Goal: Task Accomplishment & Management: Complete application form

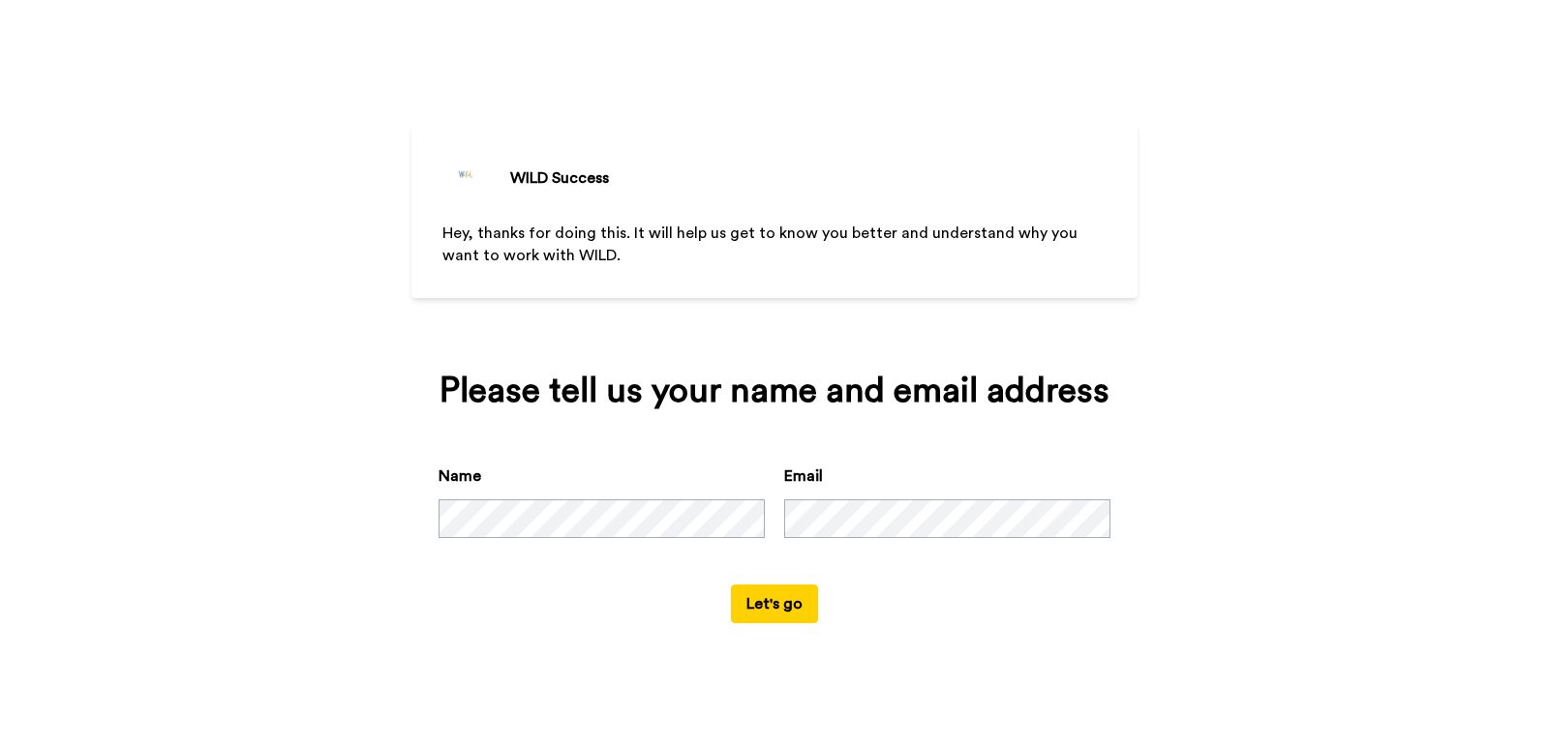
click at [794, 614] on button "Let's go" at bounding box center [774, 604] width 87 height 39
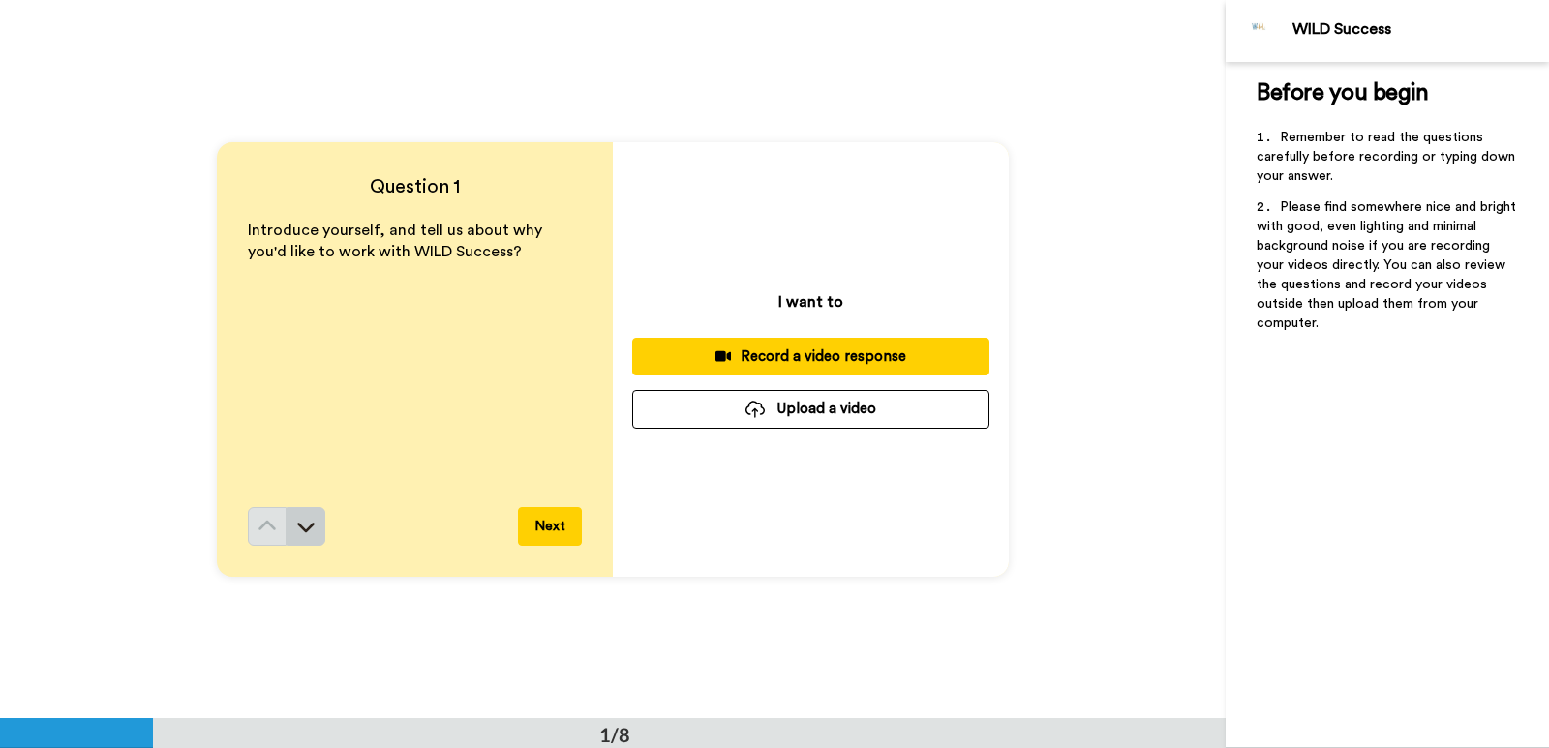
click at [298, 526] on icon at bounding box center [305, 526] width 19 height 19
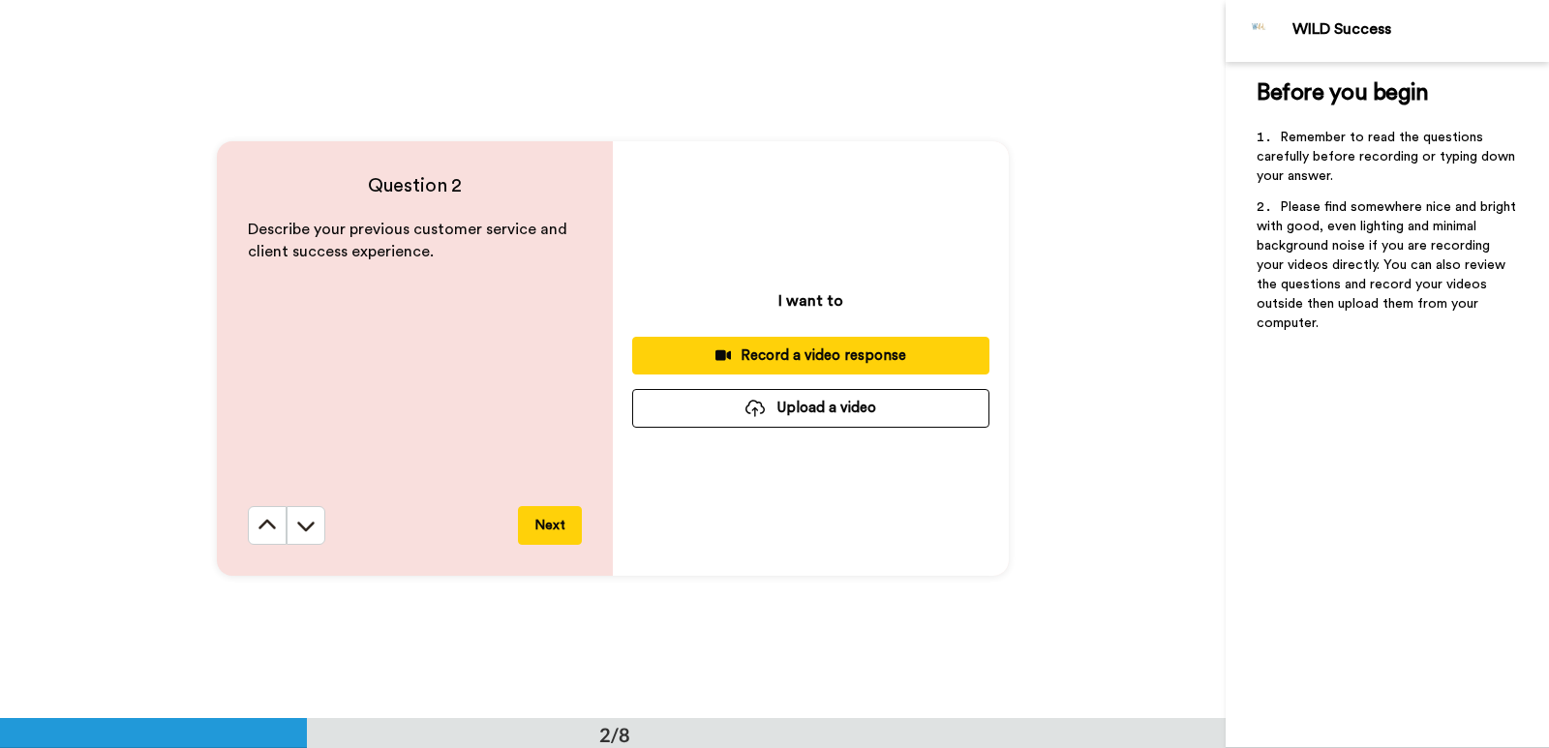
scroll to position [719, 0]
click at [298, 531] on icon at bounding box center [305, 525] width 19 height 19
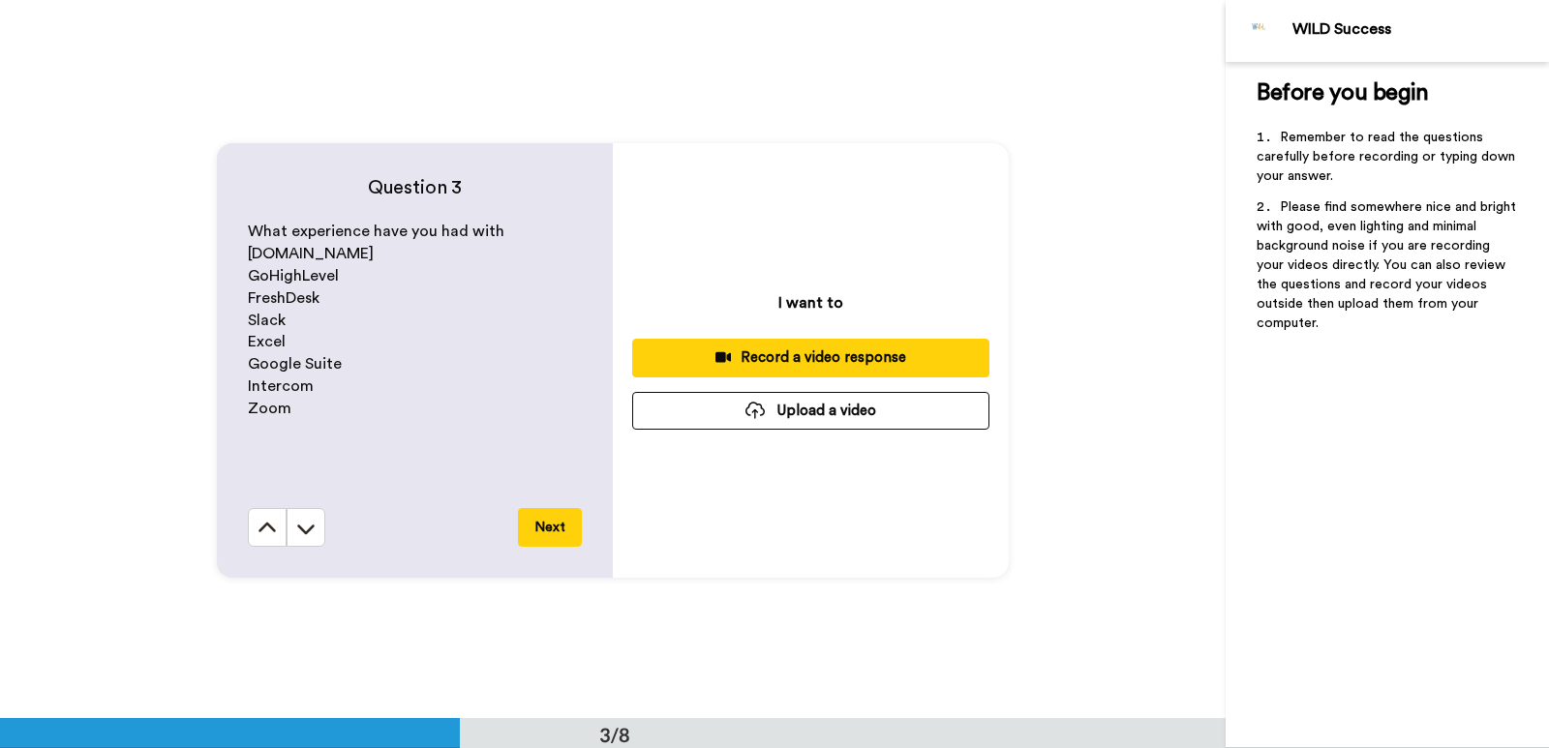
scroll to position [1438, 0]
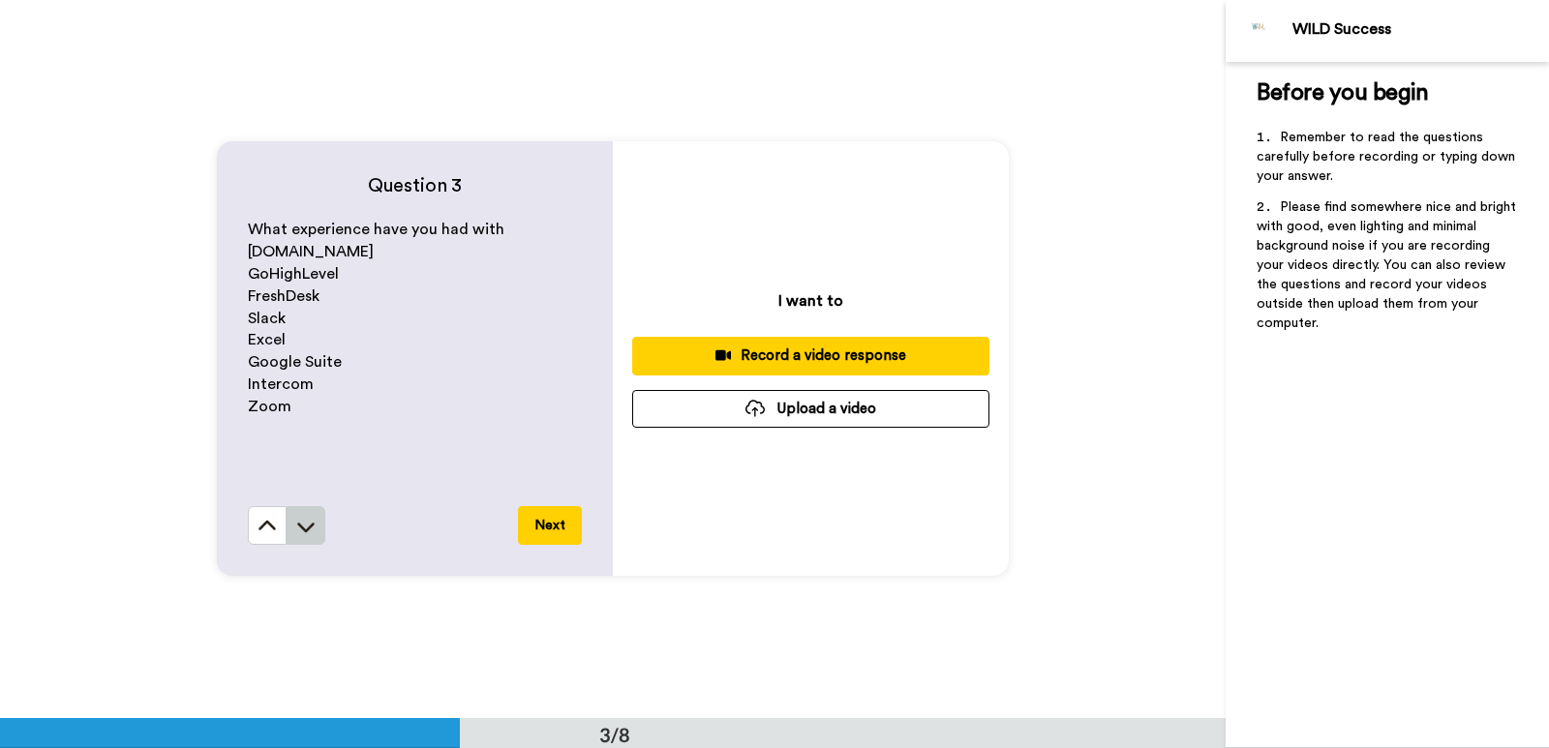
click at [298, 525] on icon at bounding box center [305, 526] width 19 height 19
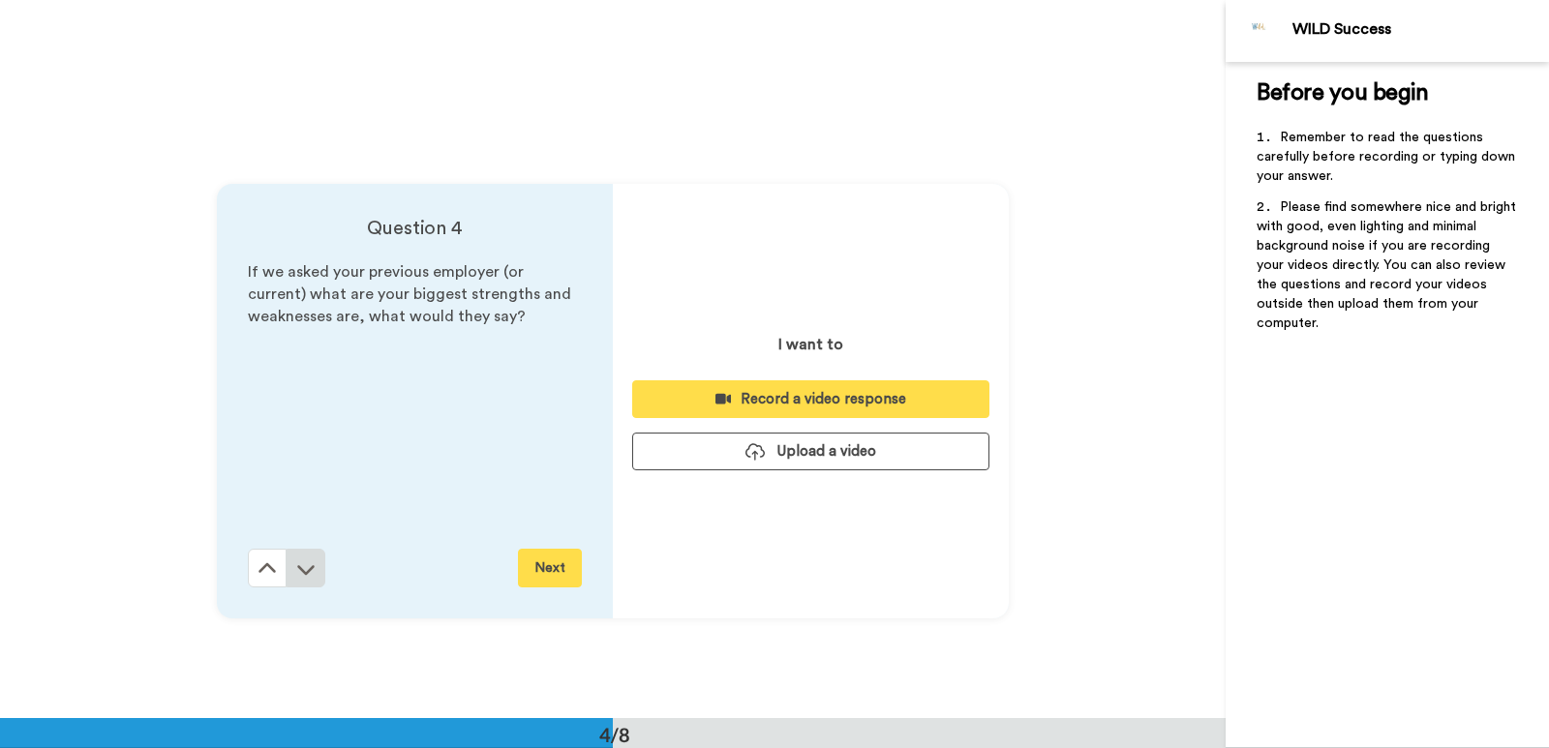
scroll to position [2156, 0]
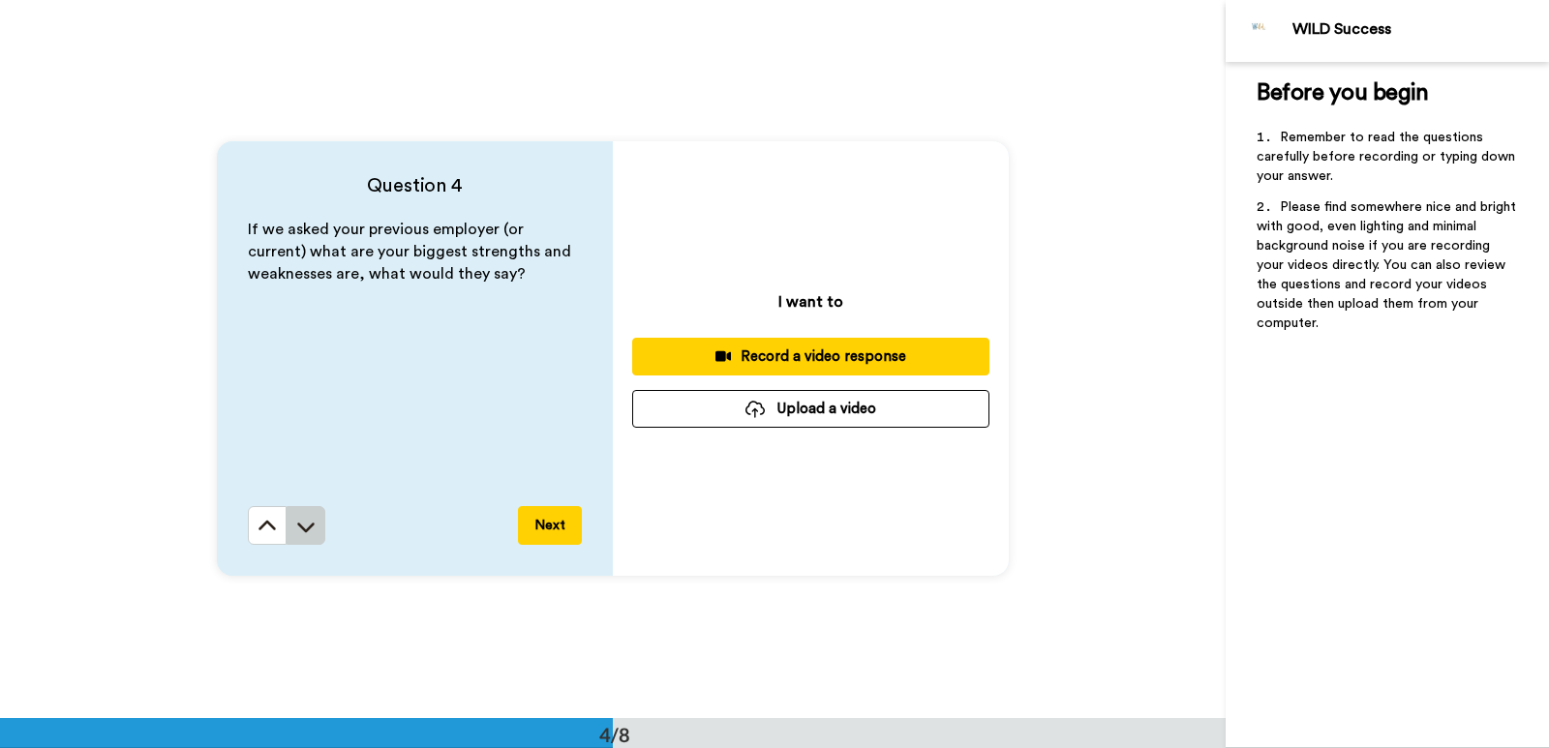
click at [296, 522] on icon at bounding box center [305, 526] width 19 height 19
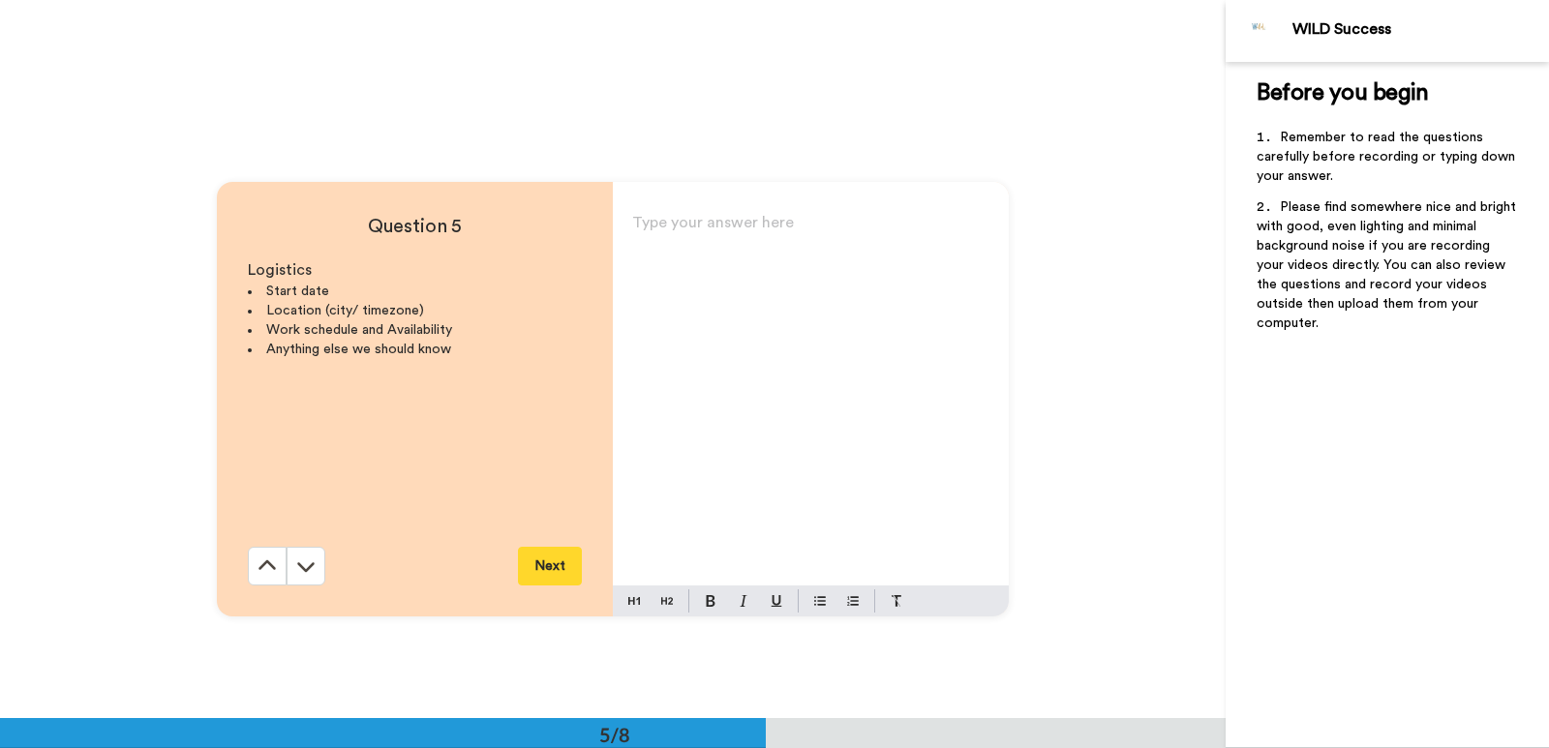
scroll to position [2876, 0]
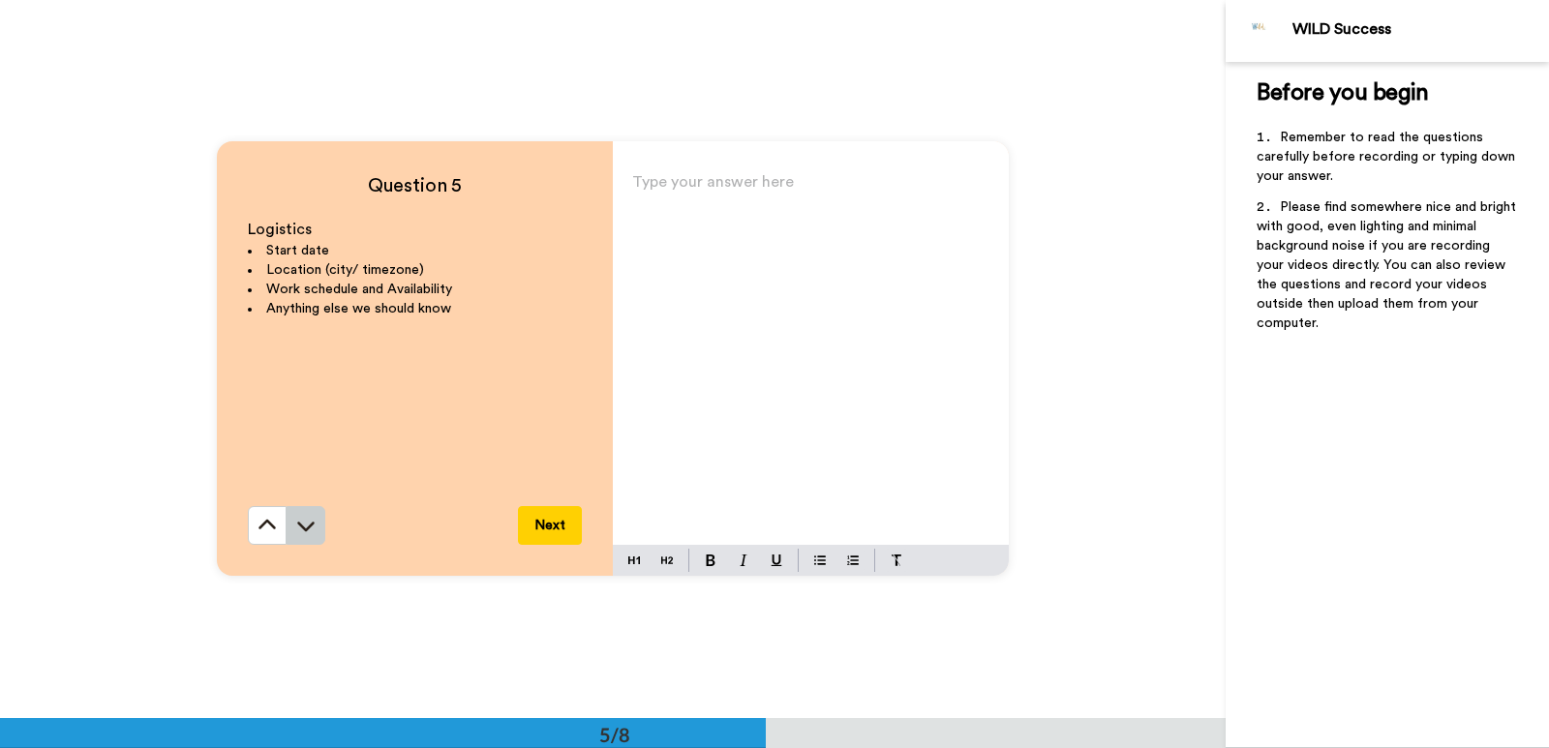
click at [301, 526] on icon at bounding box center [305, 525] width 19 height 19
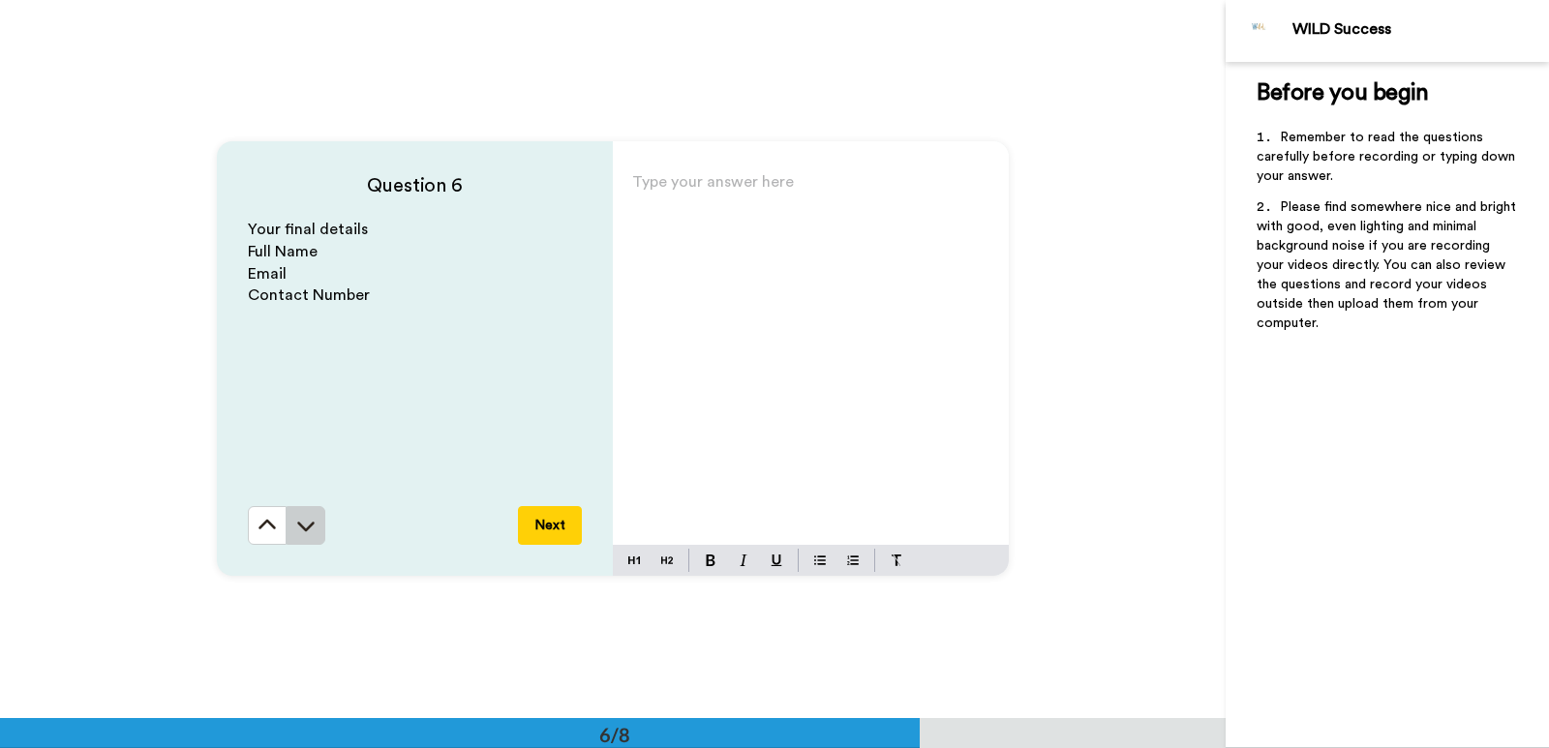
scroll to position [3594, 0]
click at [304, 519] on icon at bounding box center [305, 525] width 19 height 19
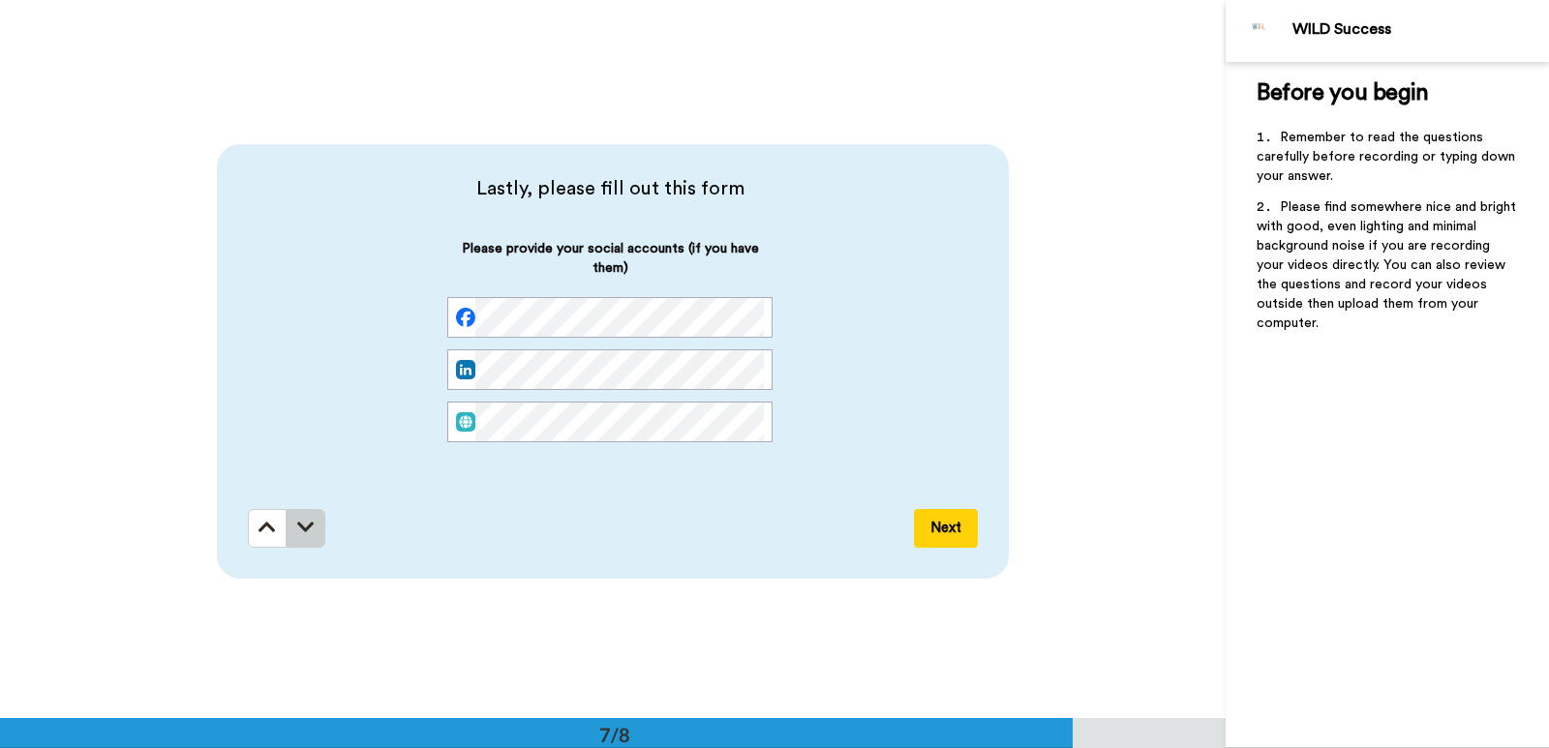
scroll to position [4313, 0]
click at [262, 527] on icon at bounding box center [267, 524] width 17 height 19
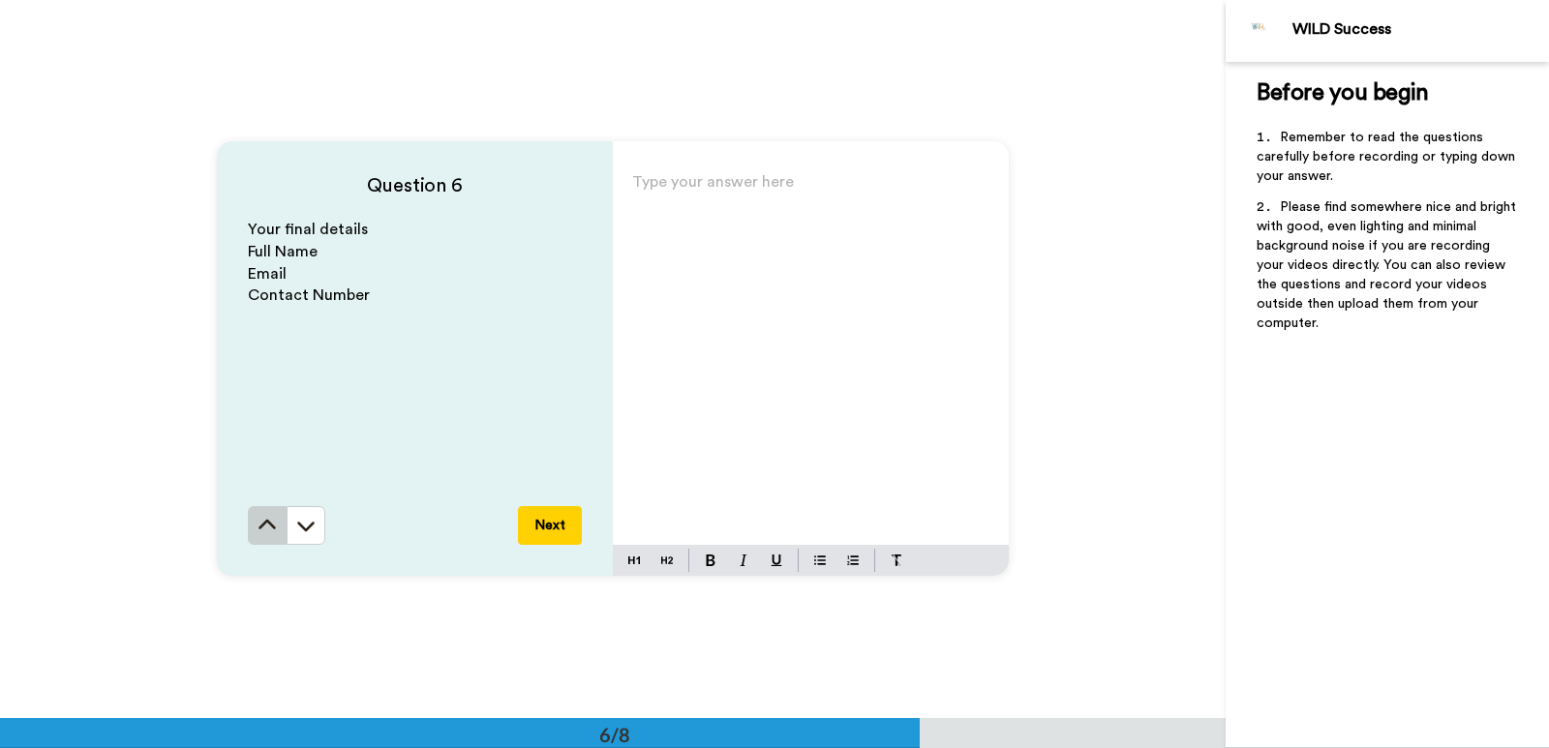
click at [262, 528] on icon at bounding box center [267, 525] width 19 height 19
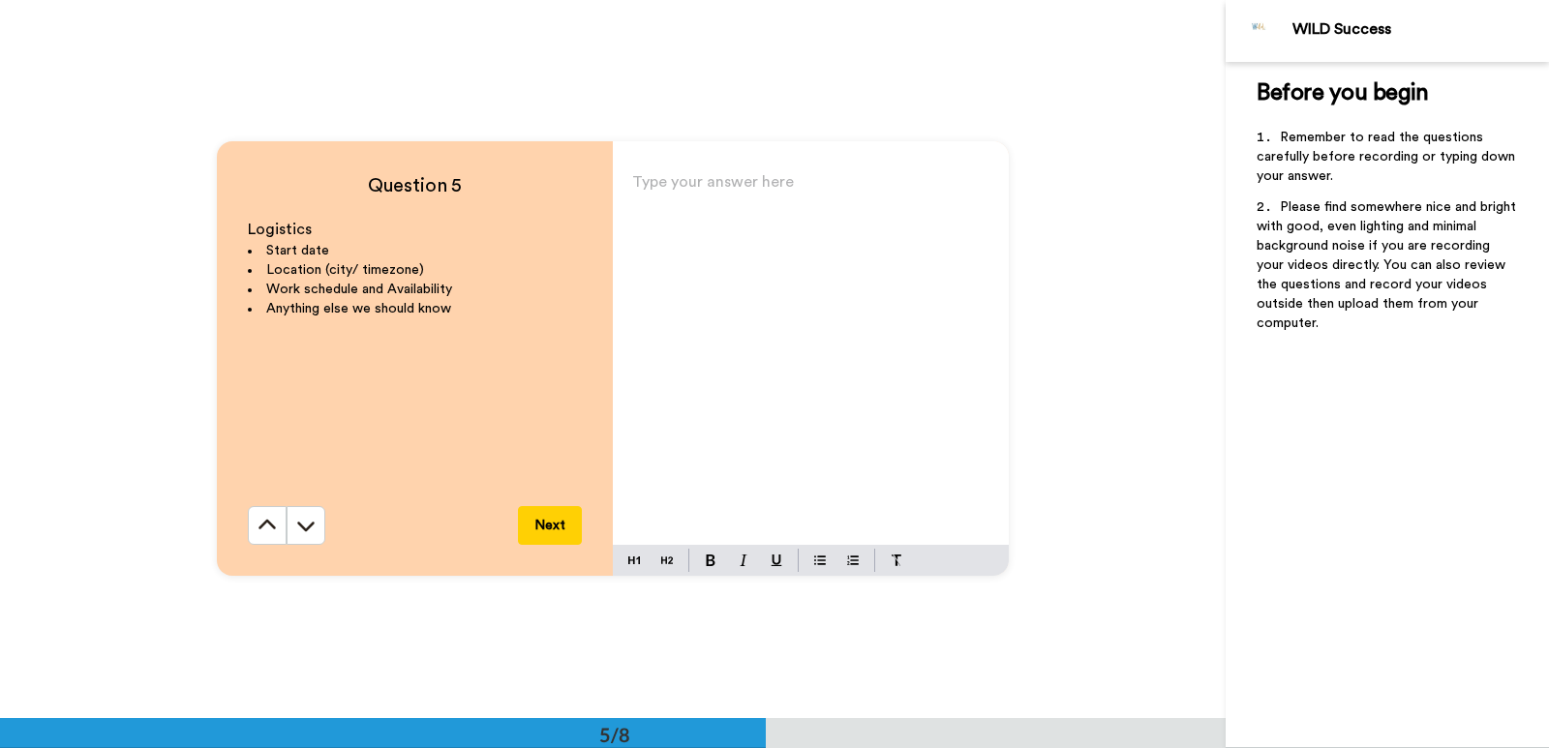
click at [262, 528] on icon at bounding box center [267, 525] width 19 height 19
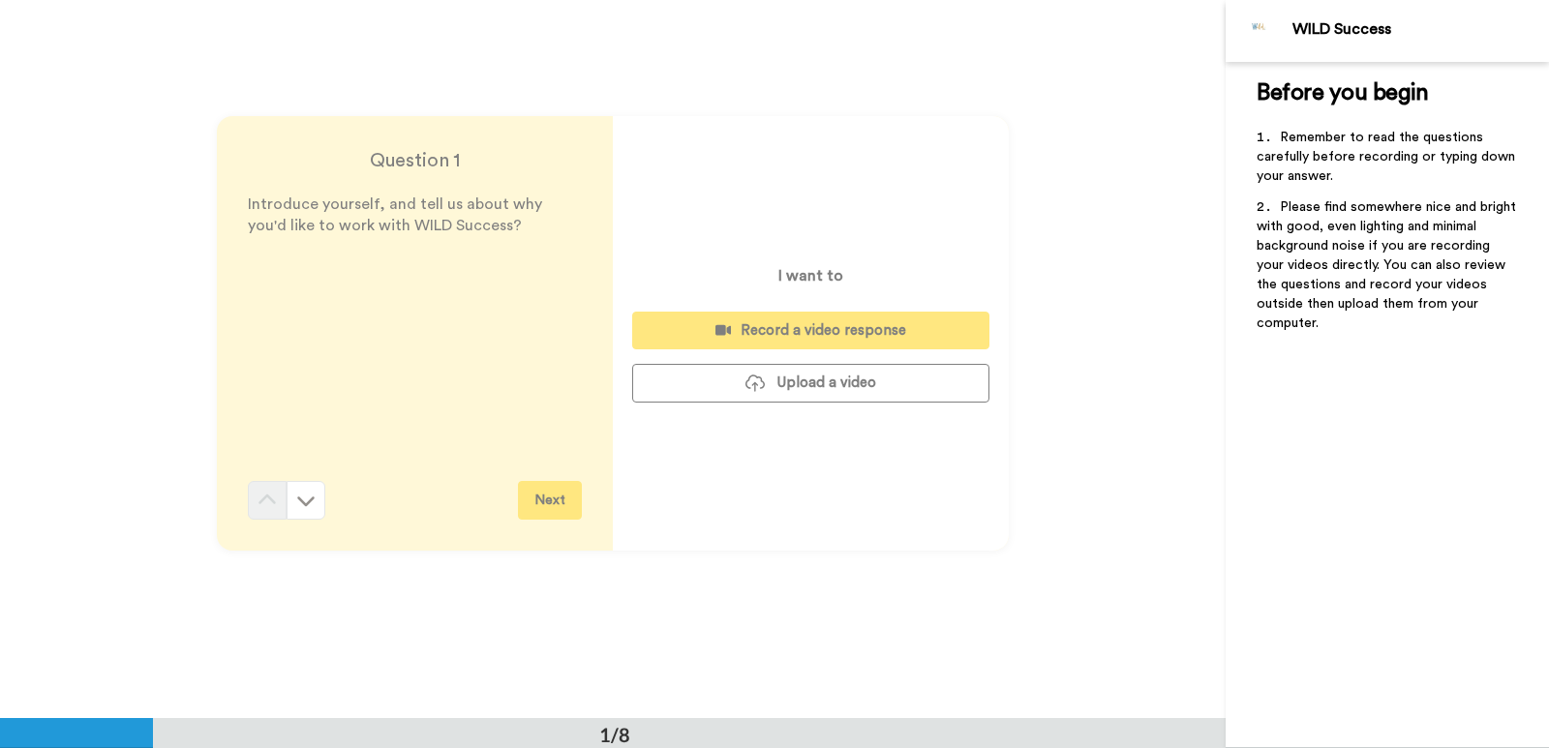
scroll to position [0, 0]
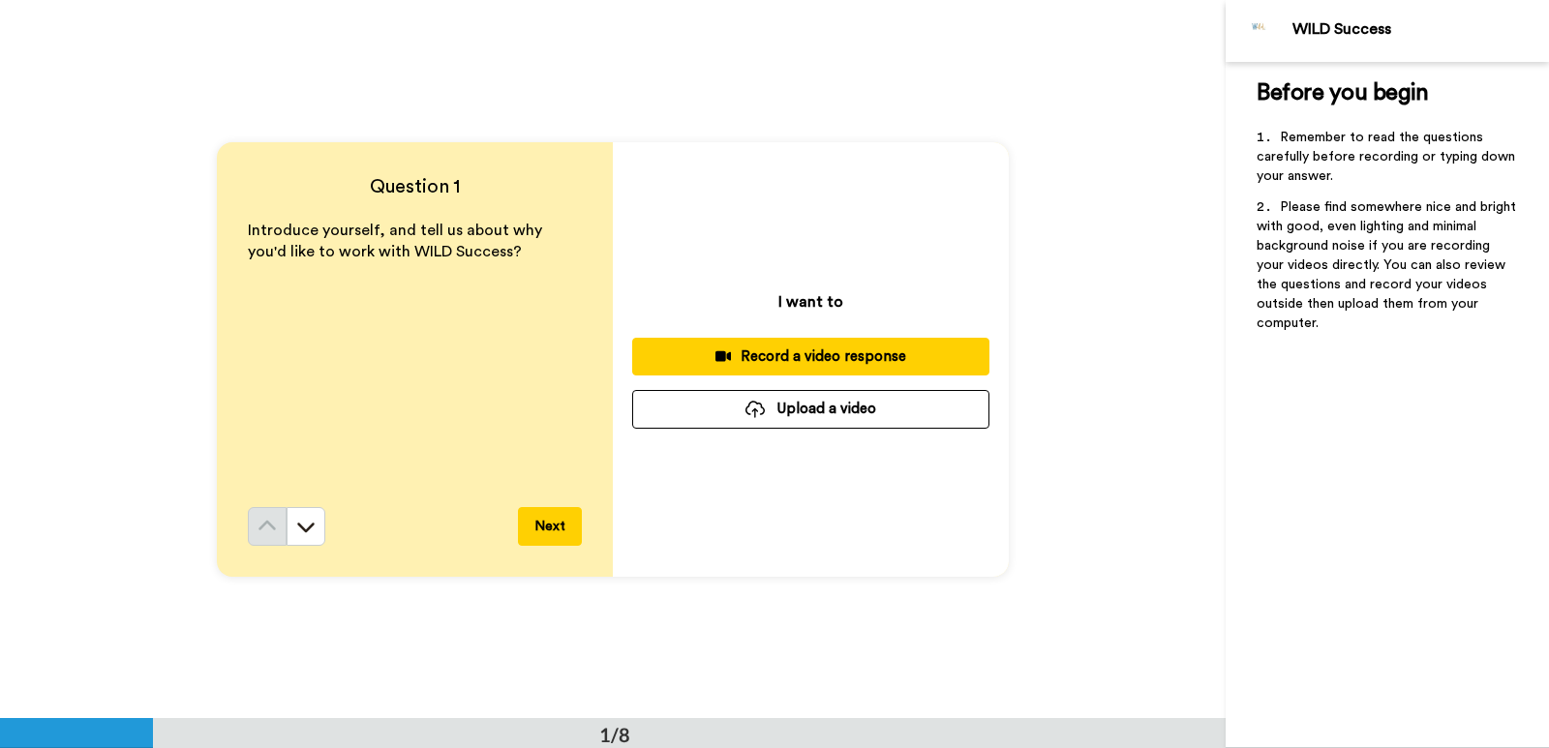
click at [831, 350] on div "Record a video response" at bounding box center [811, 357] width 326 height 20
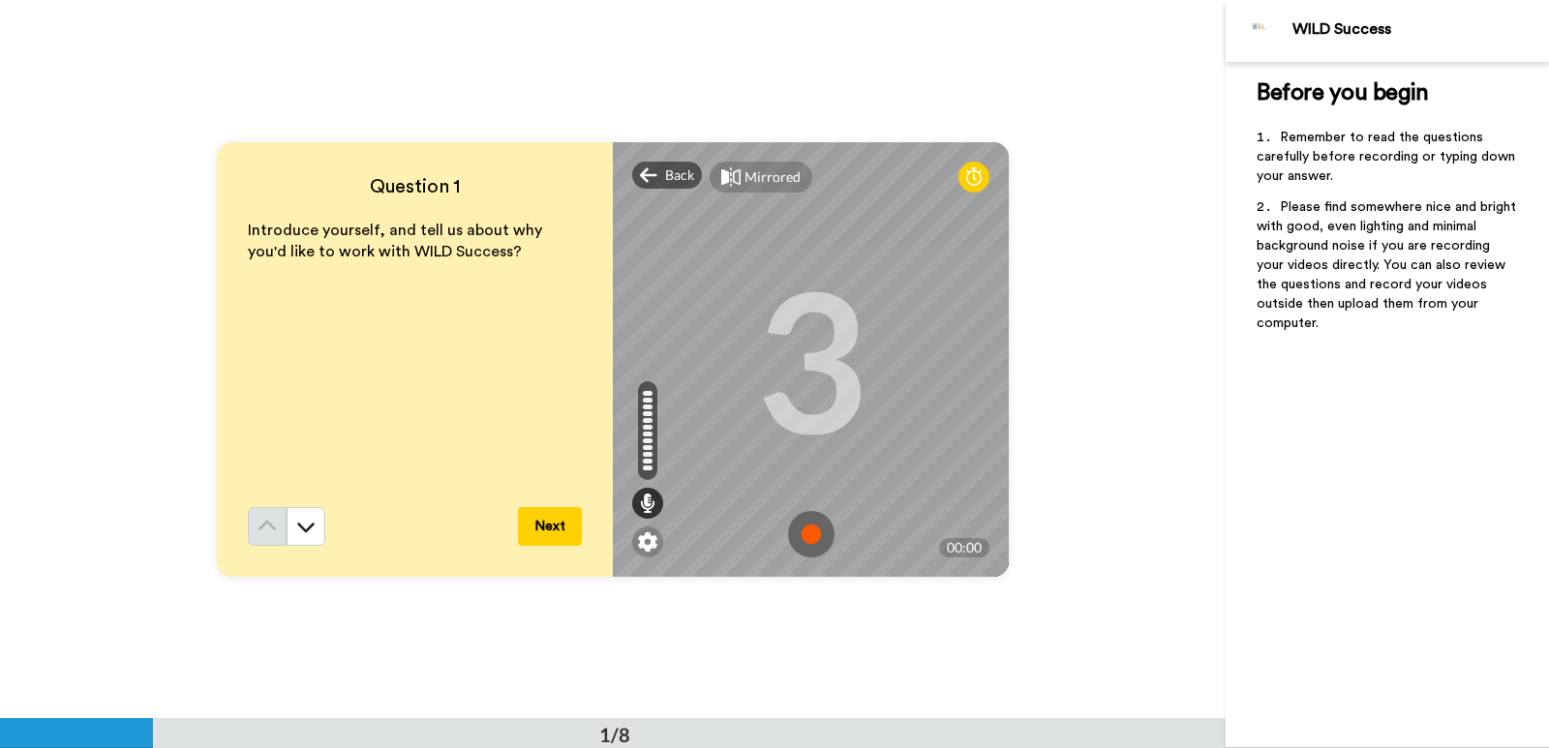
click at [800, 535] on img at bounding box center [811, 534] width 46 height 46
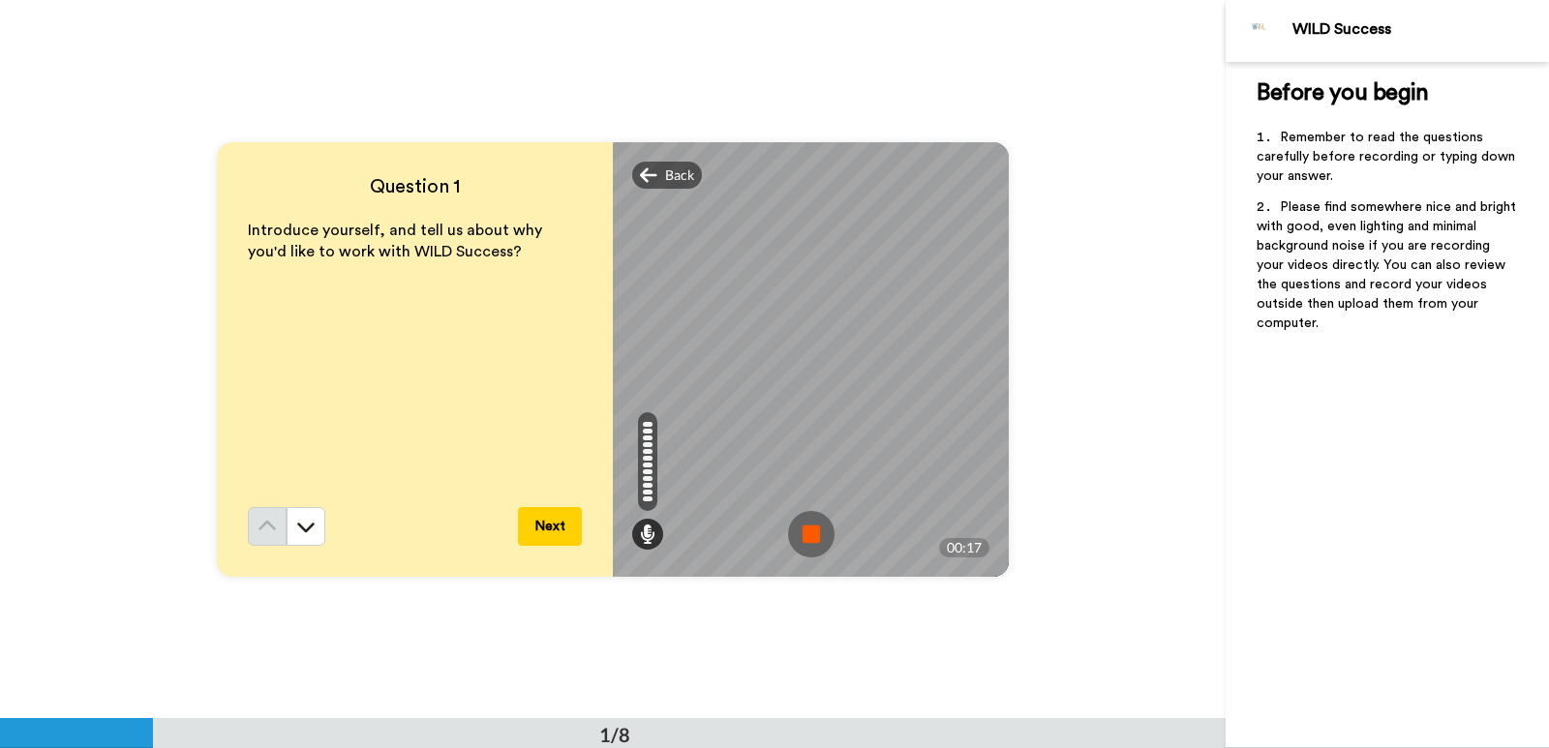
click at [795, 536] on img at bounding box center [811, 534] width 46 height 46
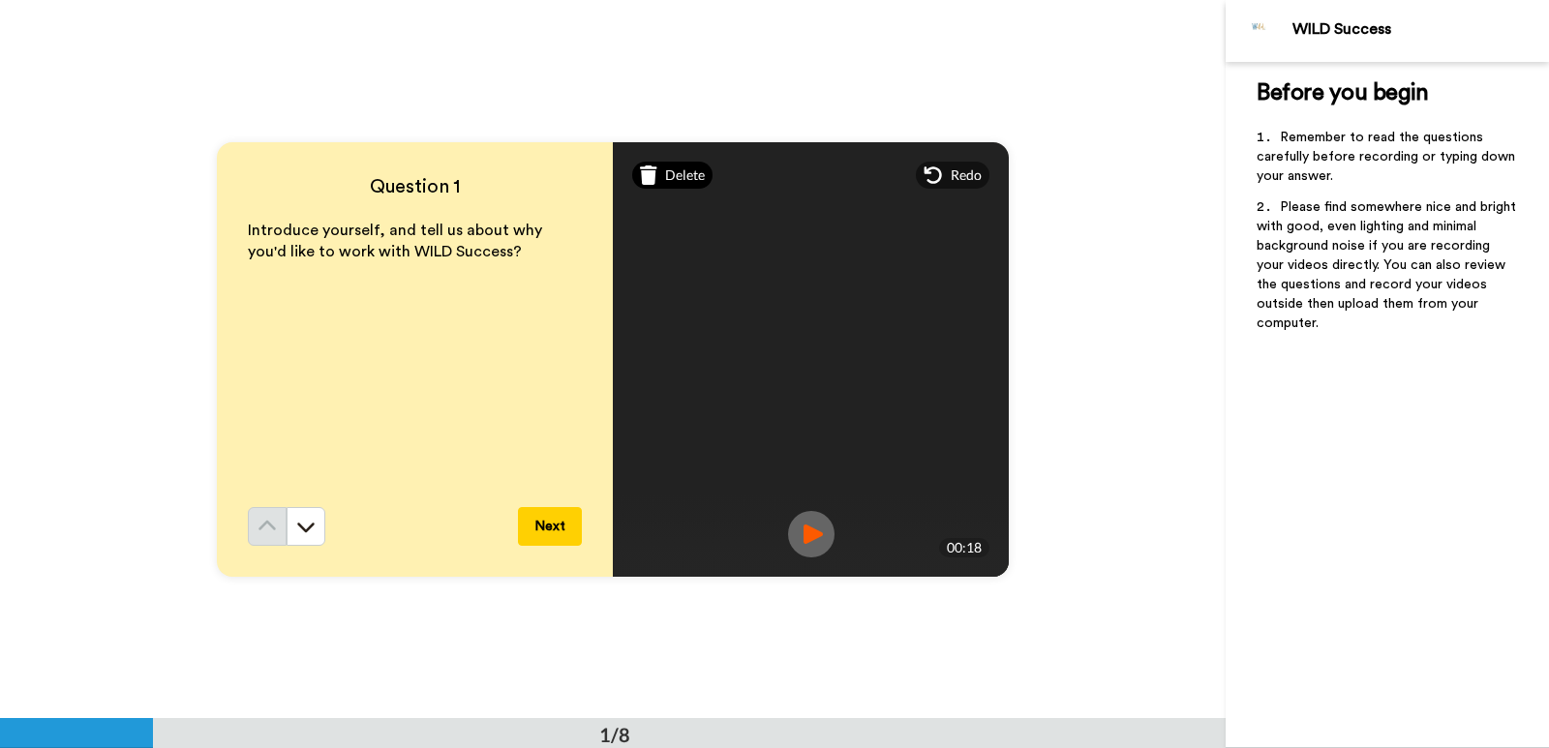
click at [665, 171] on span "Delete" at bounding box center [685, 175] width 40 height 19
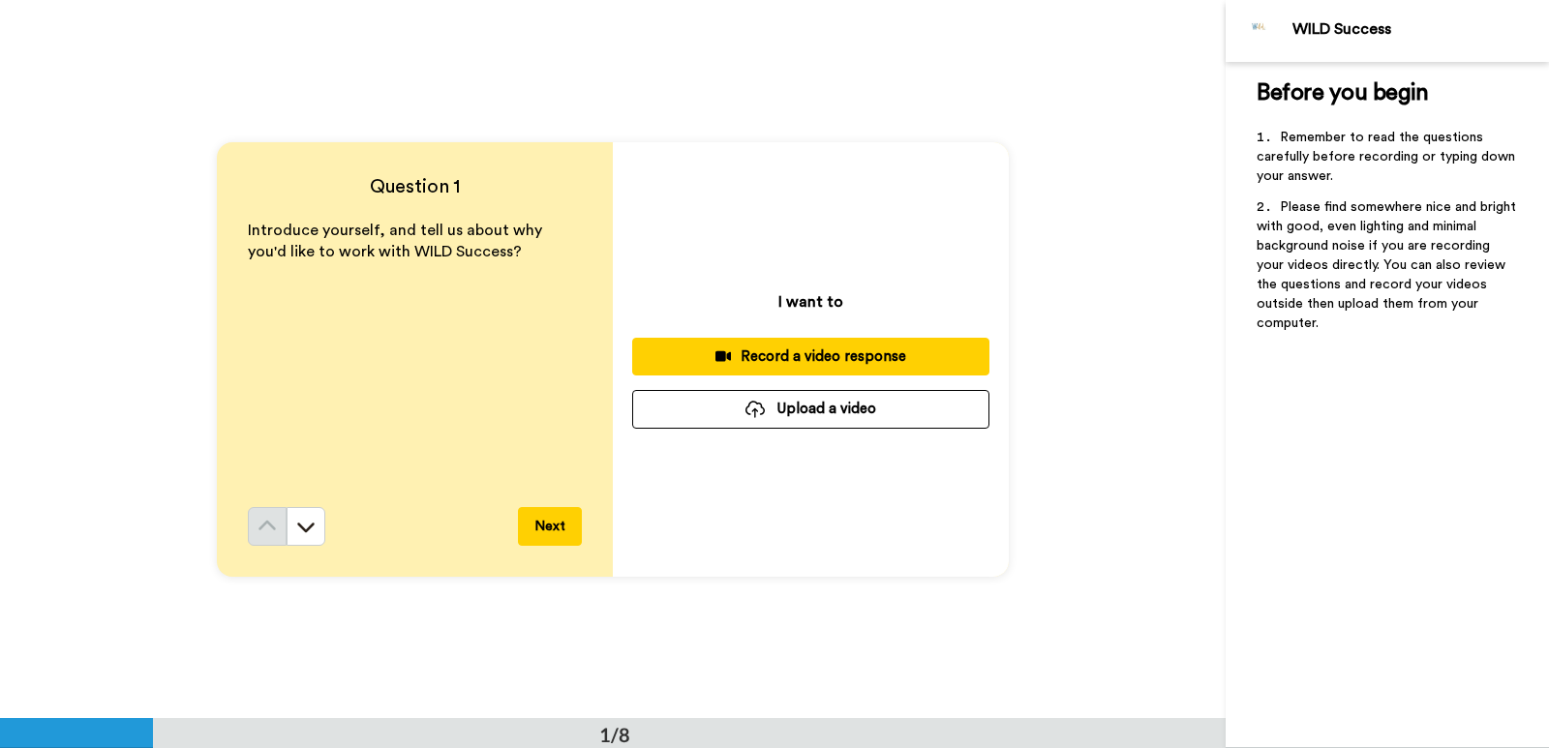
click at [761, 352] on div "Record a video response" at bounding box center [811, 357] width 326 height 20
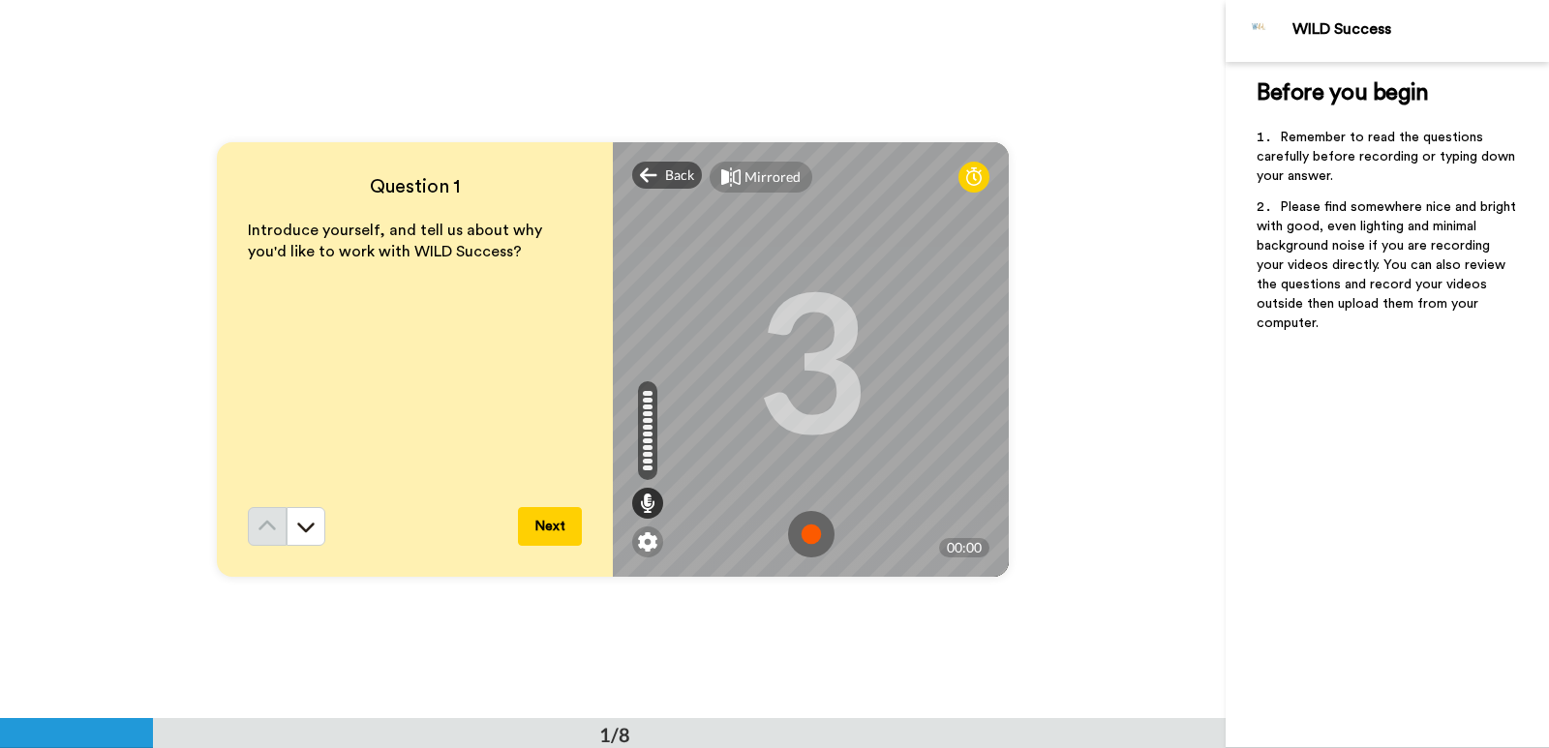
click at [804, 535] on img at bounding box center [811, 534] width 46 height 46
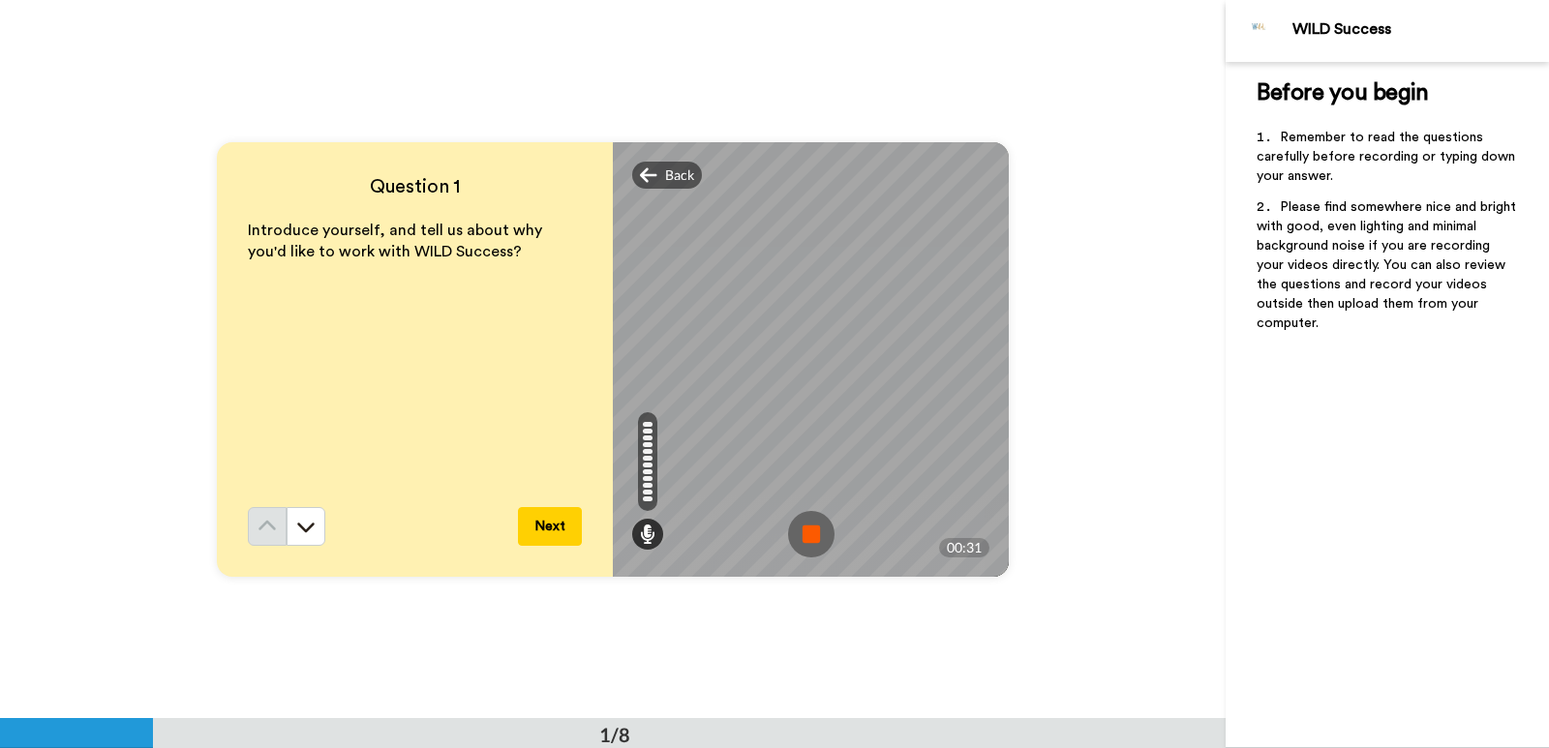
click at [794, 524] on img at bounding box center [811, 534] width 46 height 46
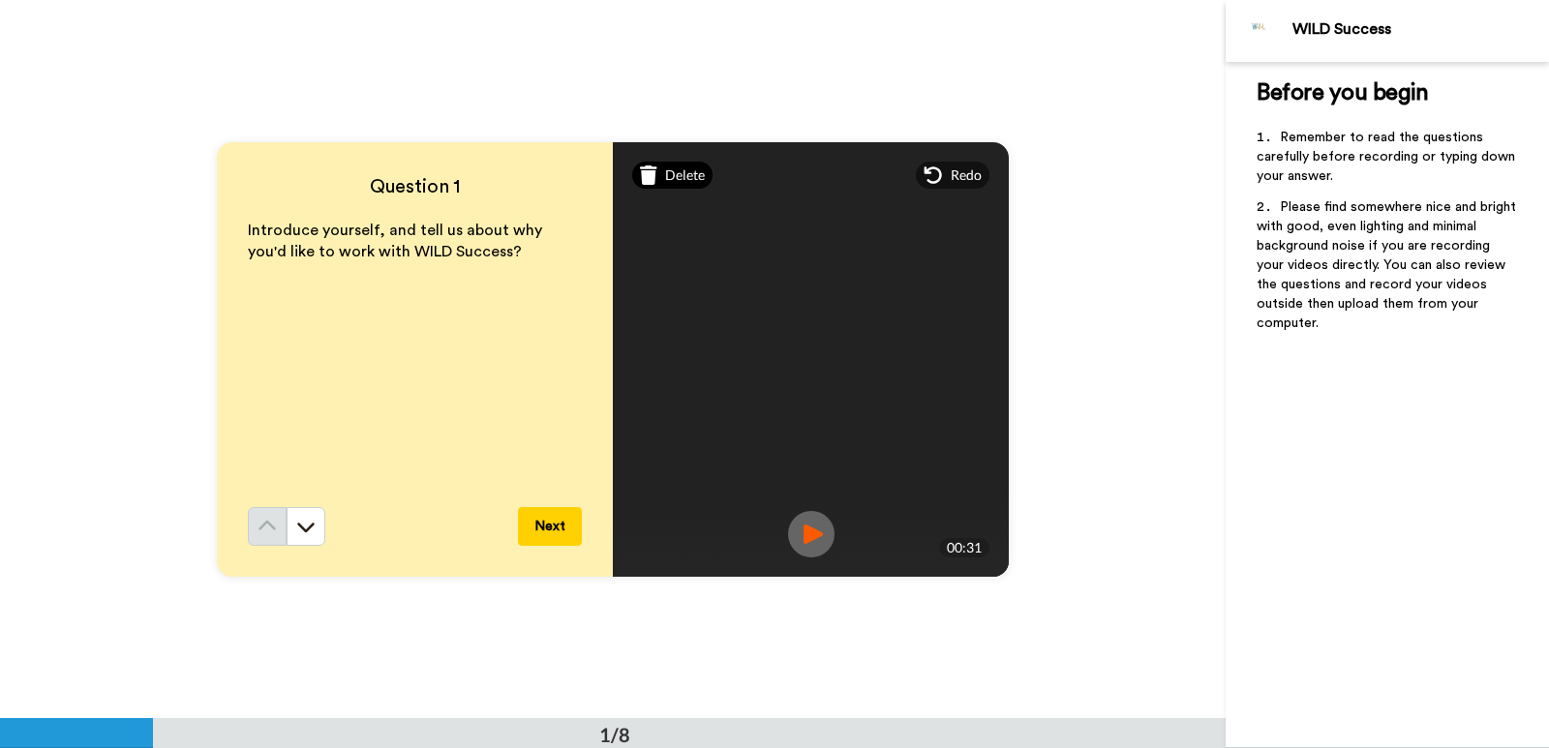
click at [676, 172] on span "Delete" at bounding box center [685, 175] width 40 height 19
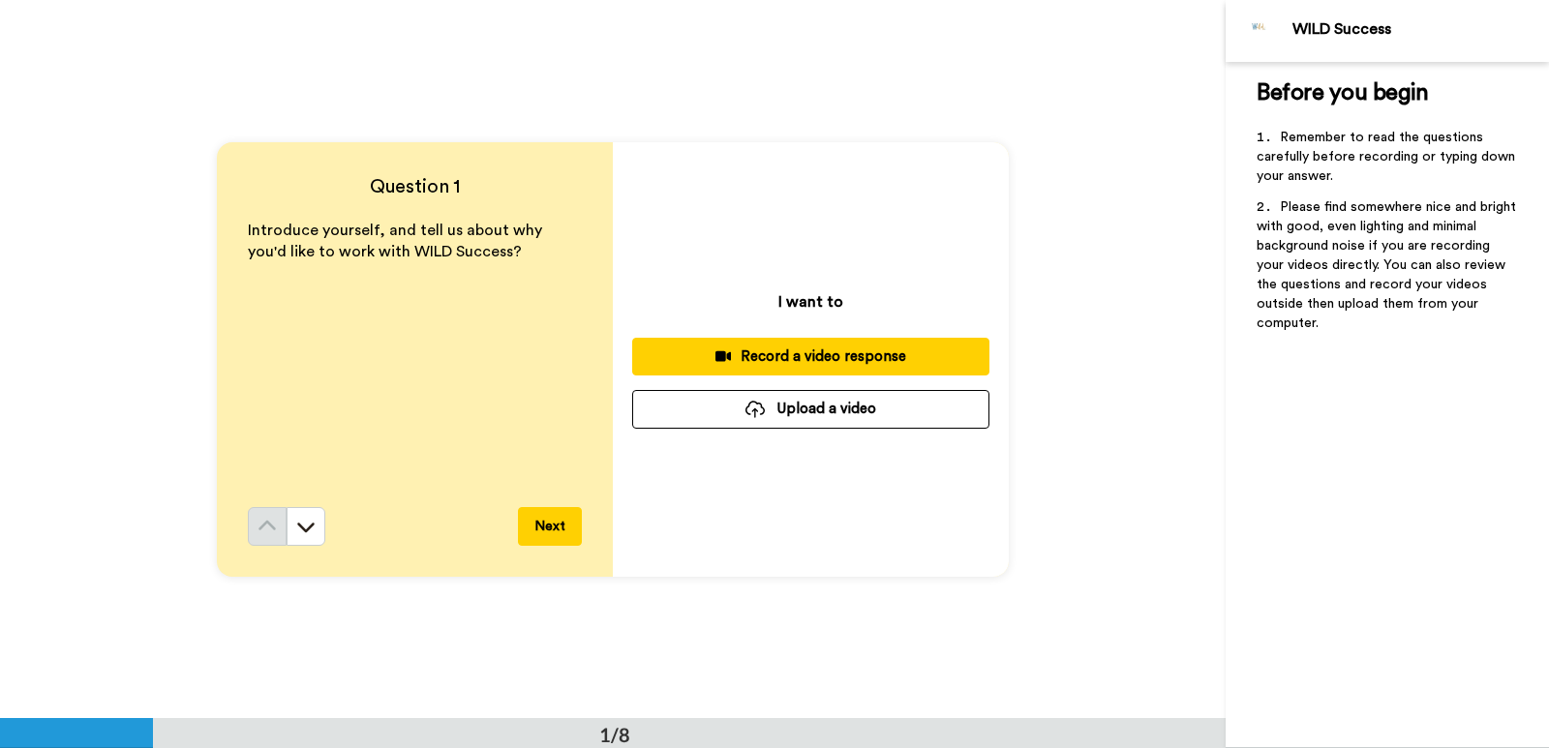
click at [805, 358] on div "Record a video response" at bounding box center [811, 357] width 326 height 20
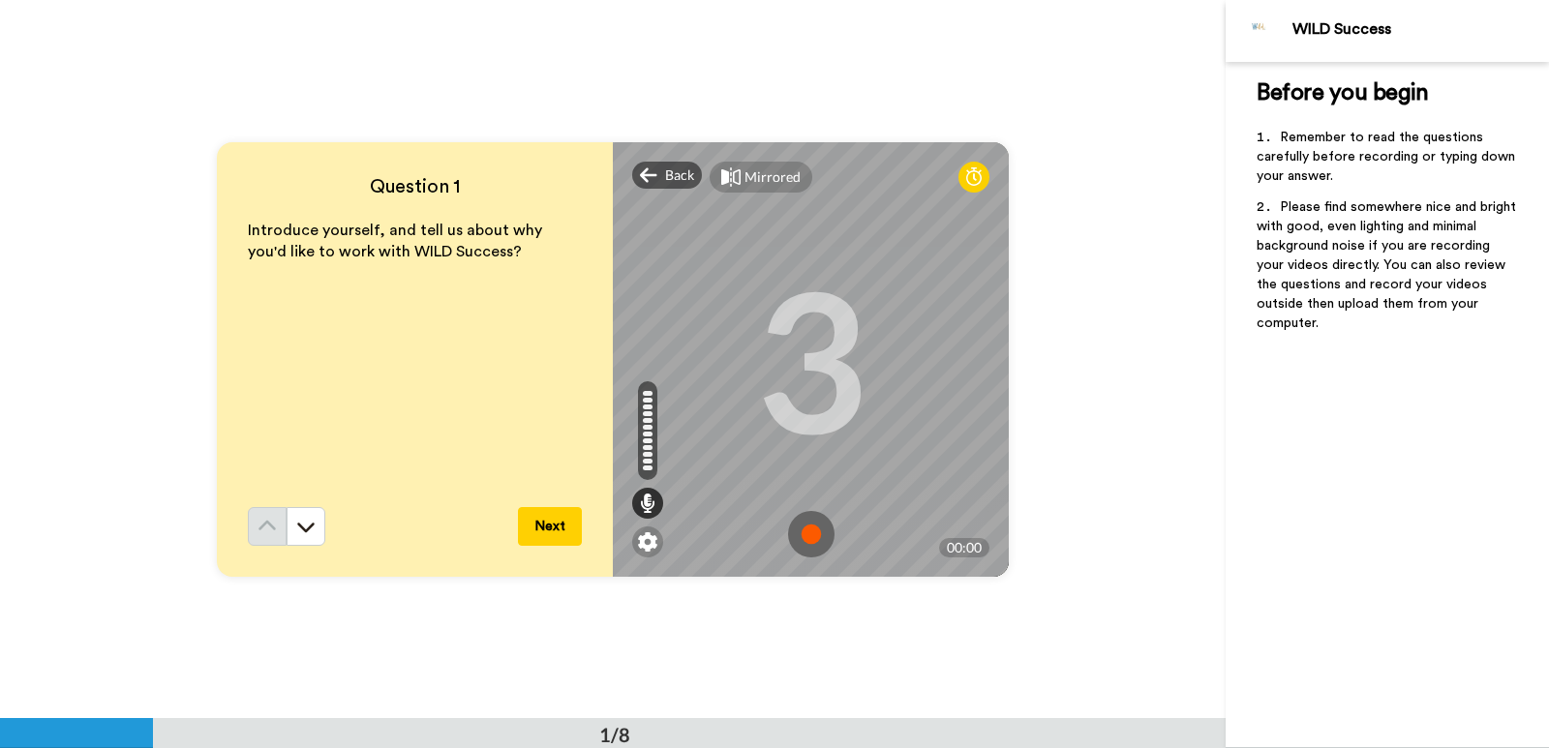
click at [811, 541] on img at bounding box center [811, 534] width 46 height 46
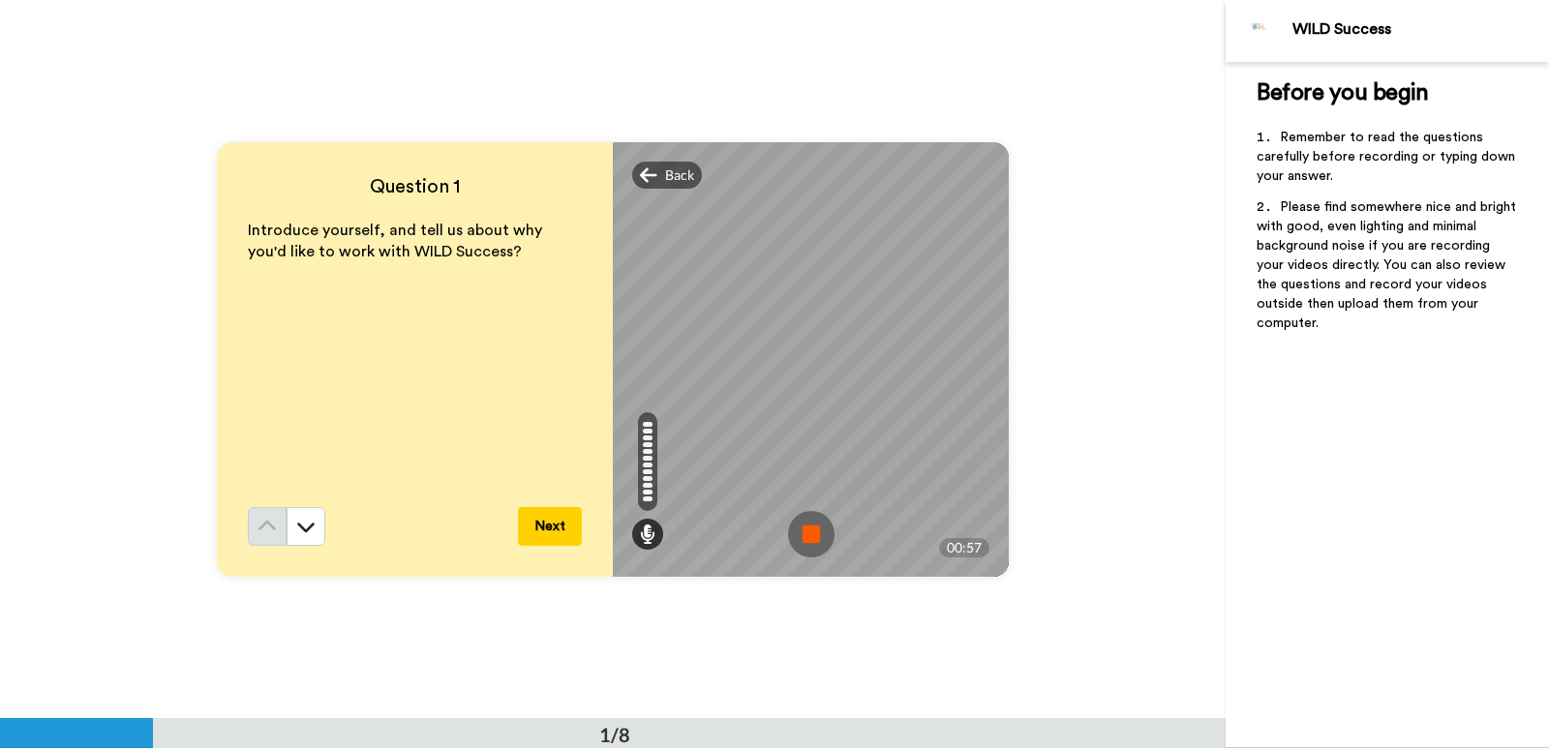
click at [807, 529] on img at bounding box center [811, 534] width 46 height 46
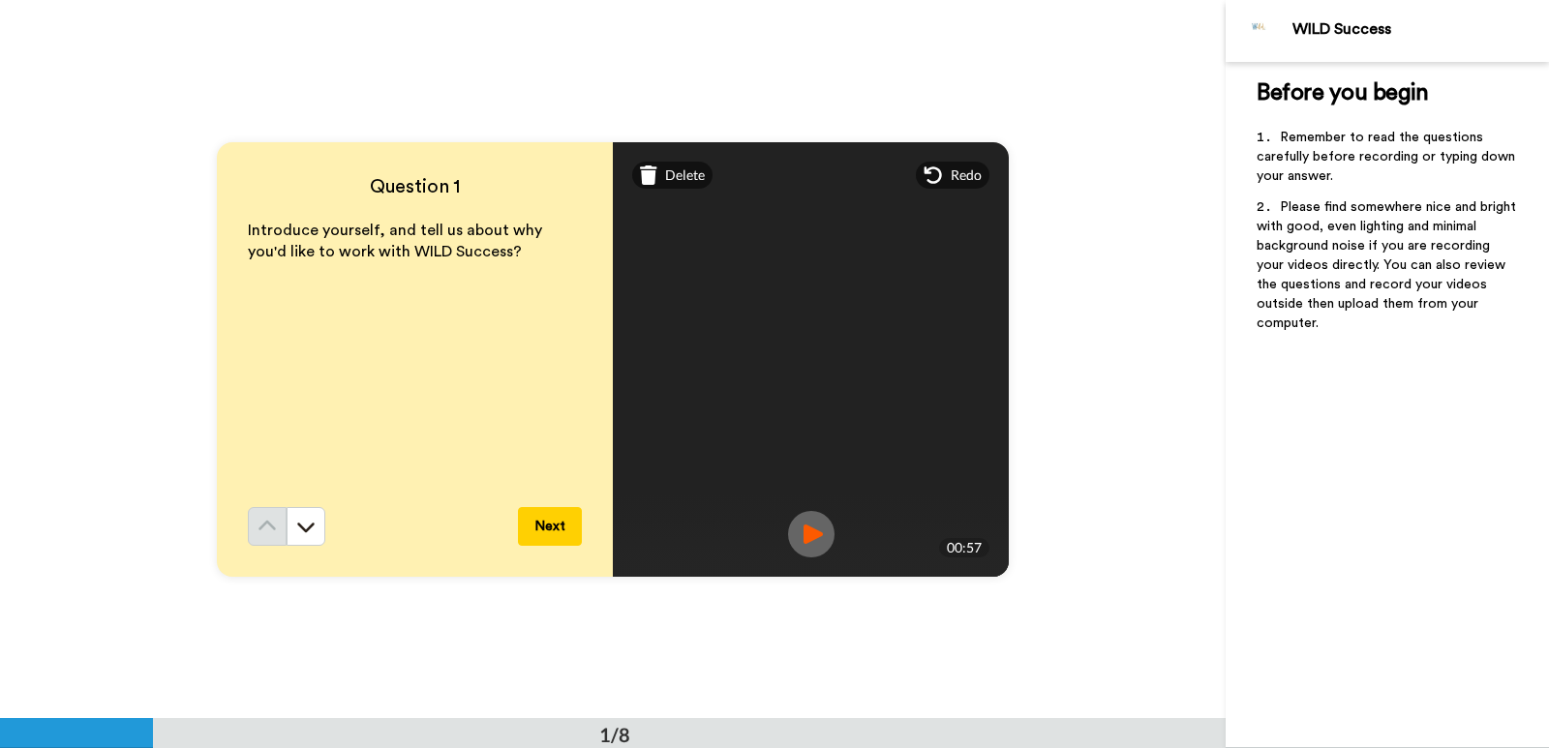
click at [797, 536] on img at bounding box center [811, 534] width 46 height 46
click at [648, 182] on icon at bounding box center [648, 175] width 17 height 19
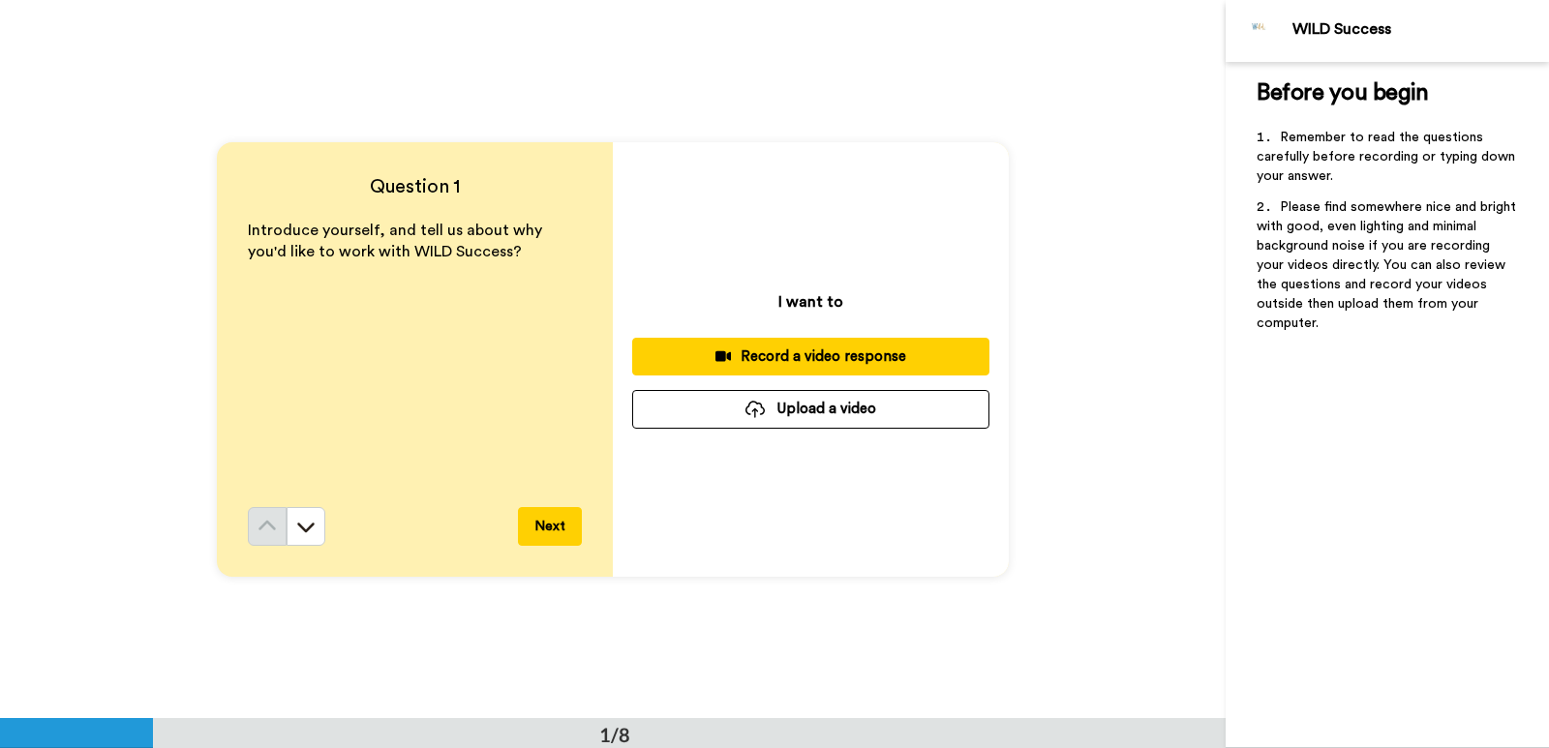
click at [755, 355] on div "Record a video response" at bounding box center [811, 357] width 326 height 20
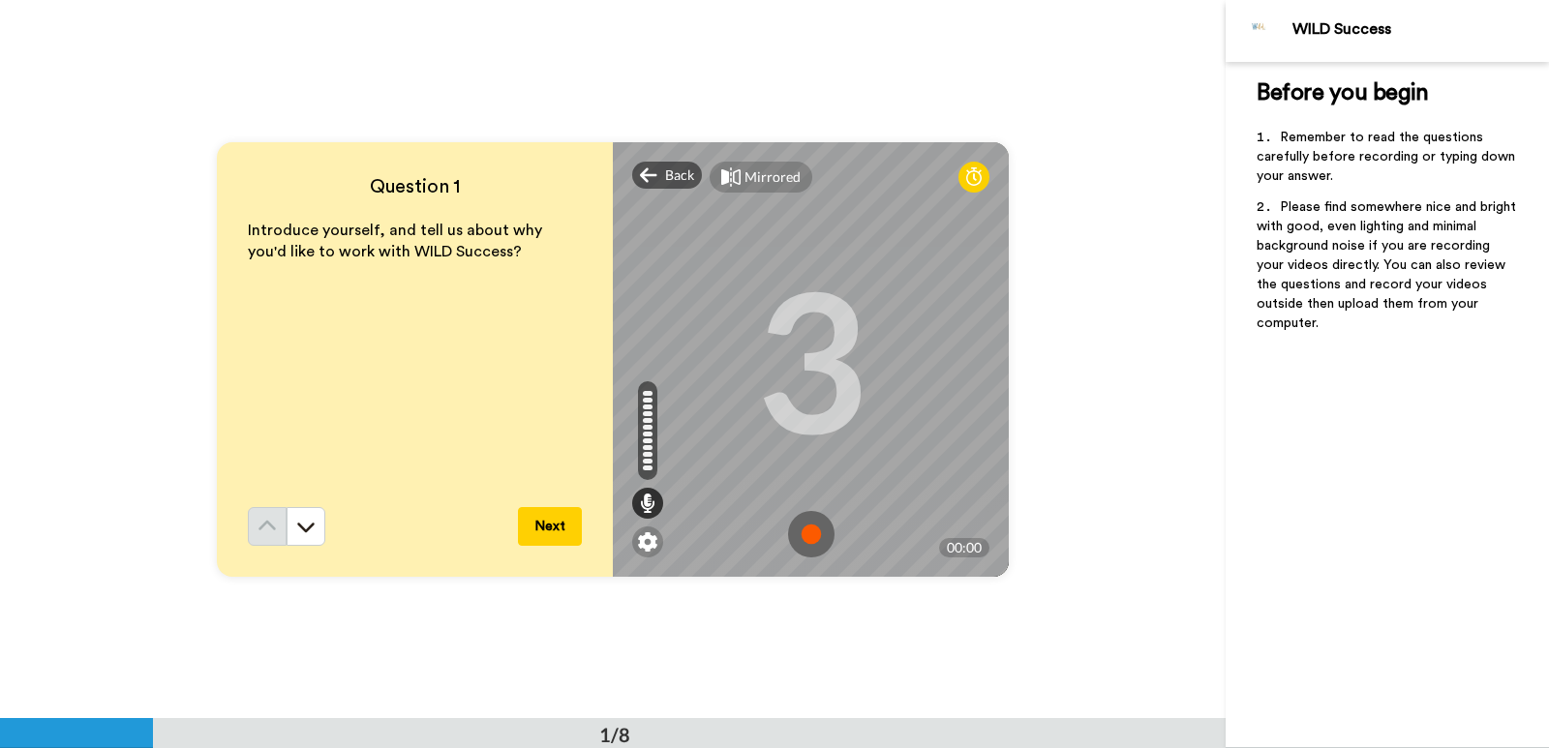
click at [798, 538] on img at bounding box center [811, 534] width 46 height 46
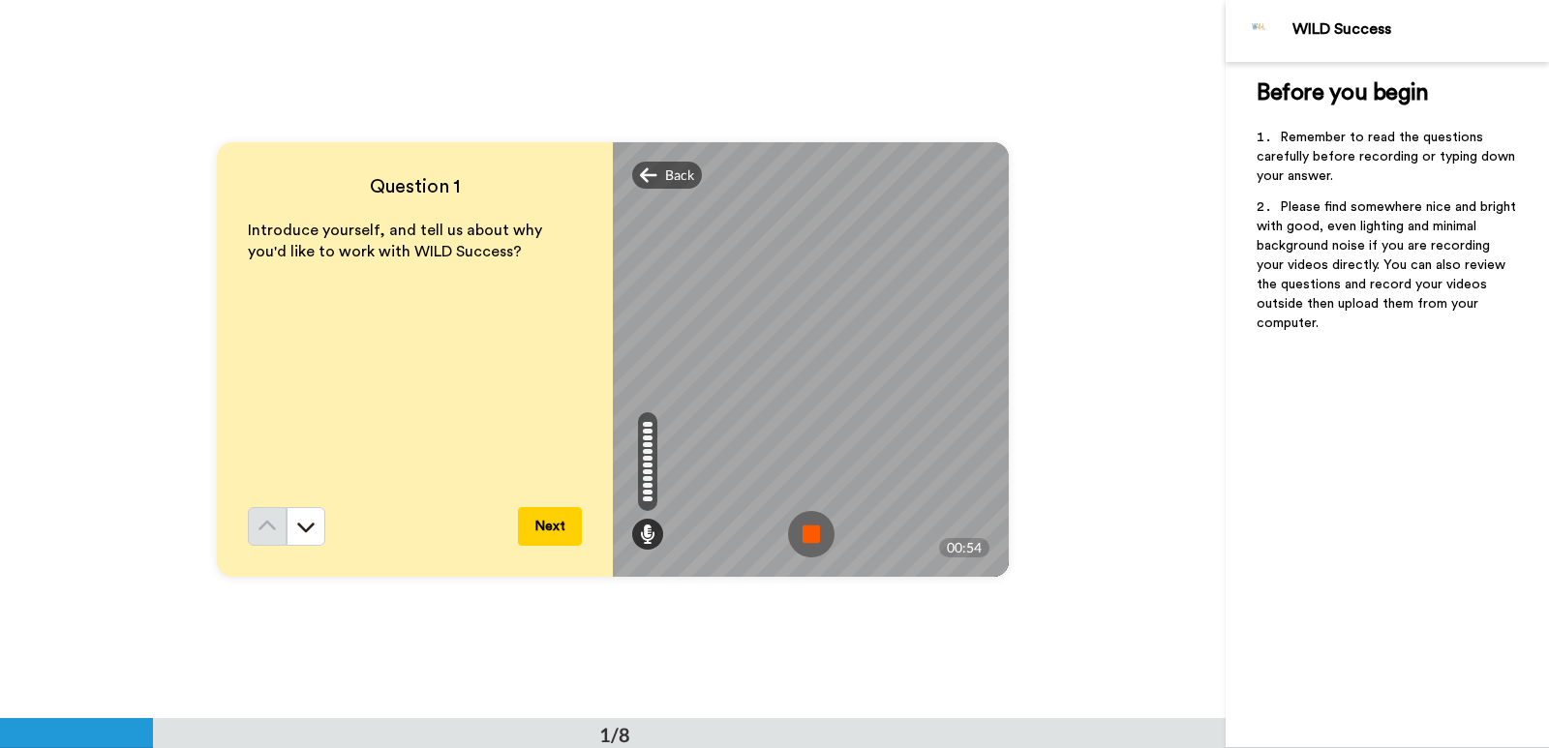
click at [802, 539] on img at bounding box center [811, 534] width 46 height 46
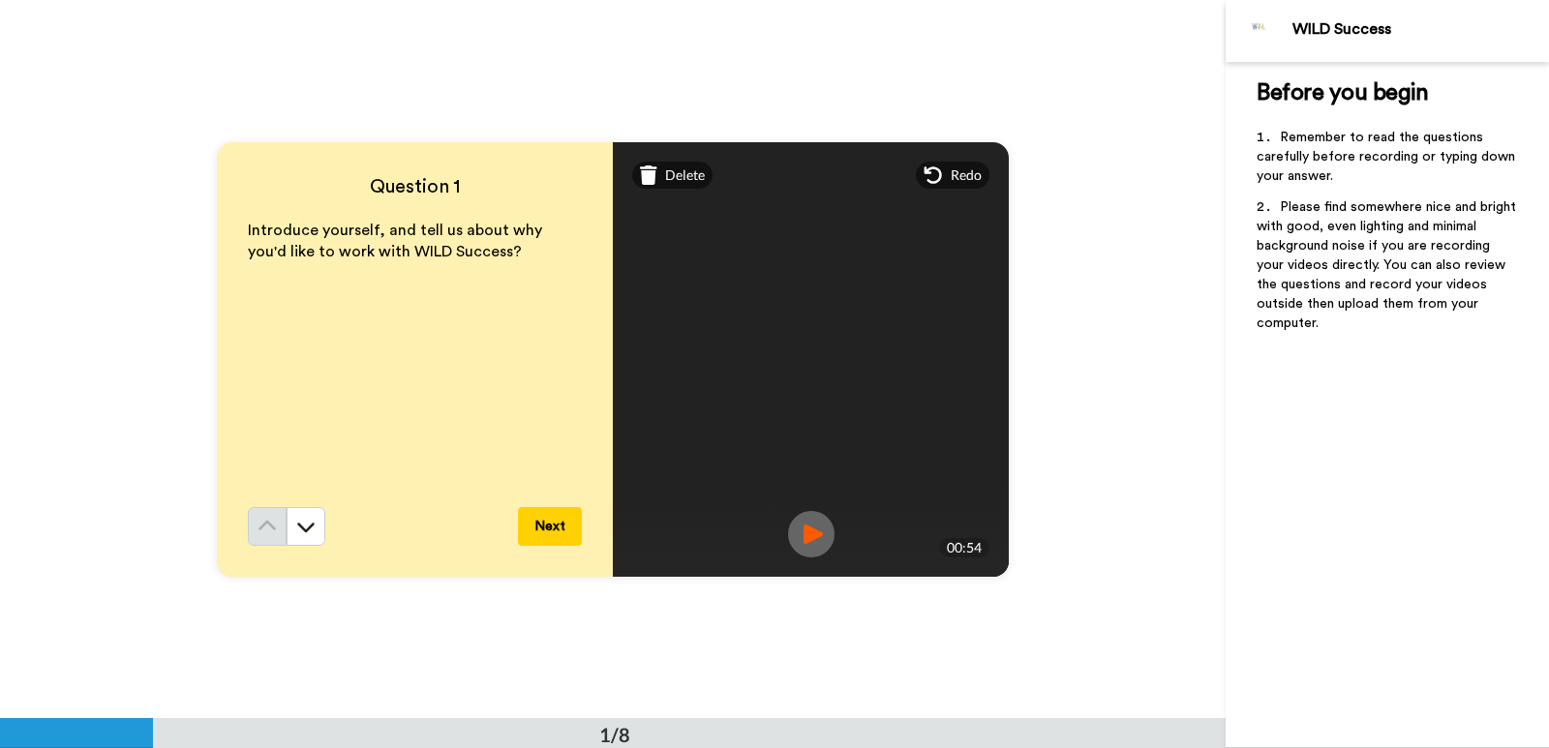
click at [798, 537] on img at bounding box center [811, 534] width 46 height 46
click at [646, 171] on icon at bounding box center [648, 175] width 17 height 19
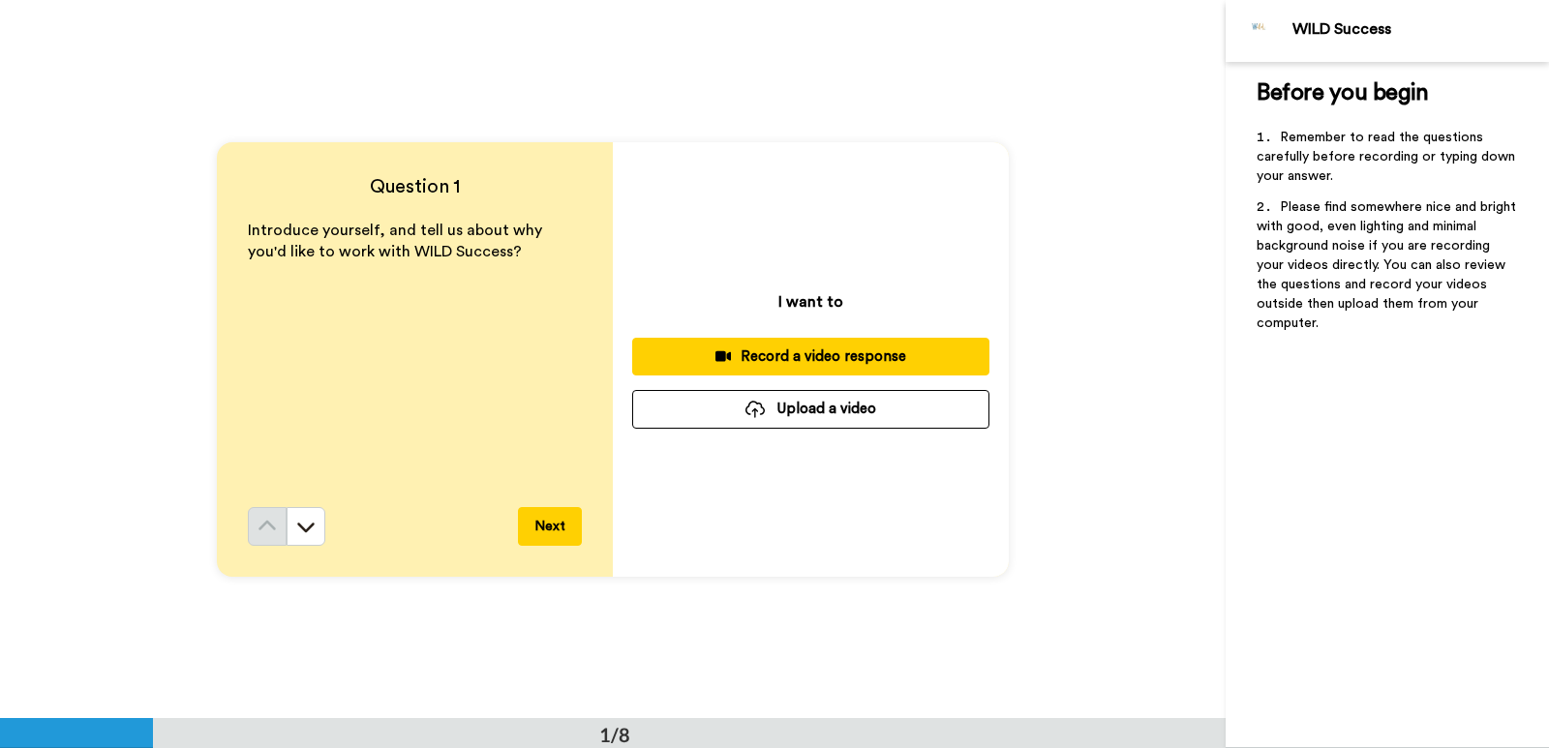
click at [778, 353] on div "Record a video response" at bounding box center [811, 357] width 326 height 20
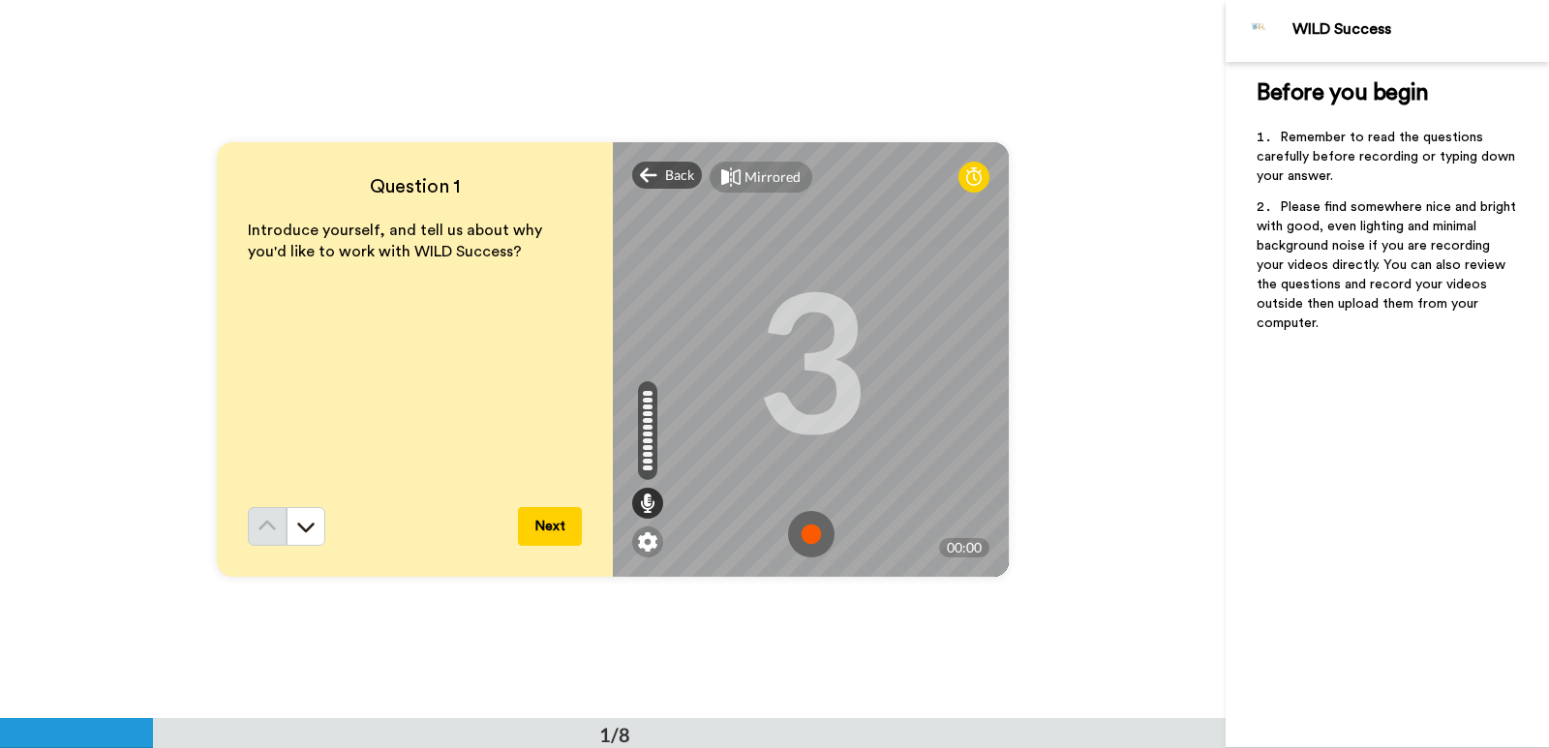
click at [808, 527] on img at bounding box center [811, 534] width 46 height 46
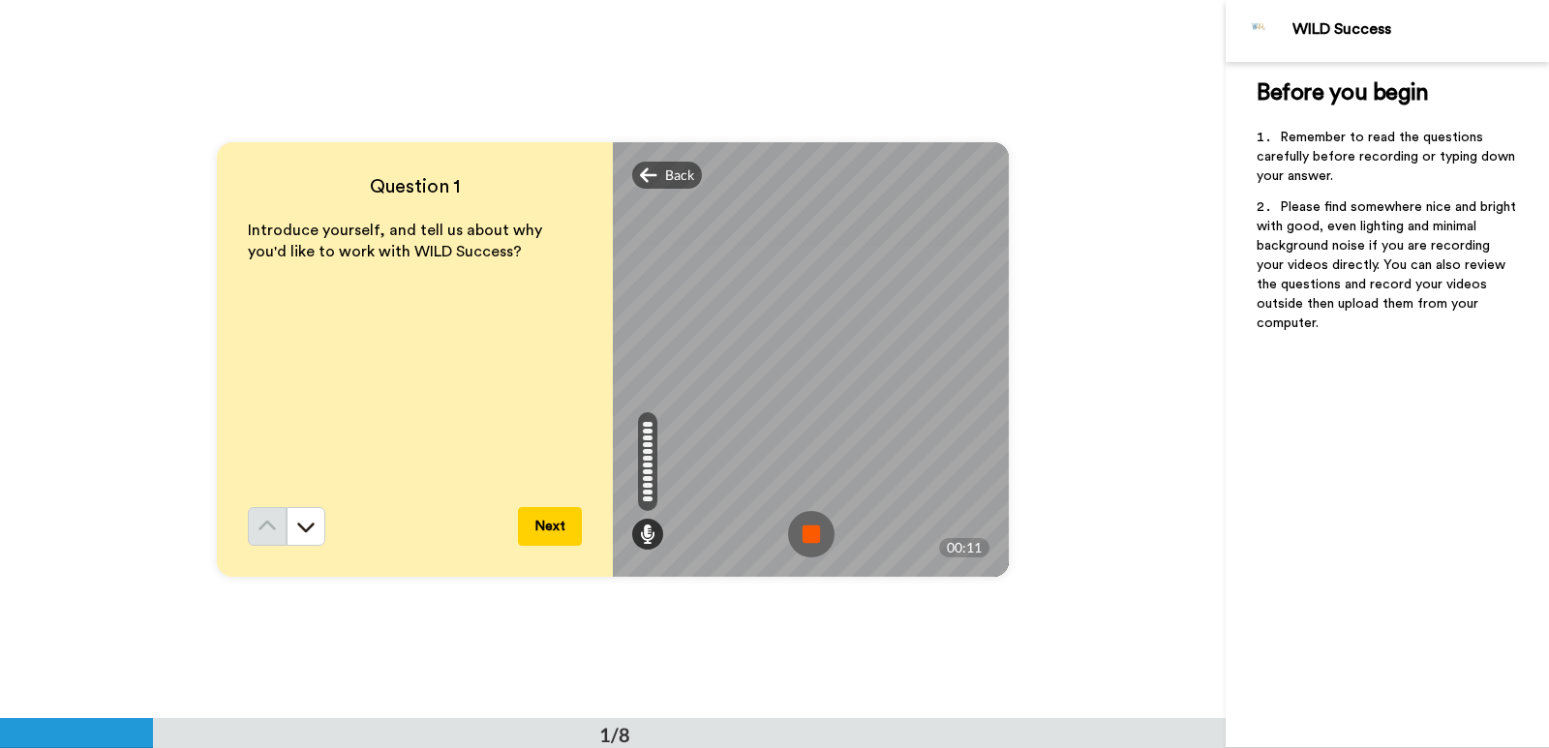
click at [808, 537] on img at bounding box center [811, 534] width 46 height 46
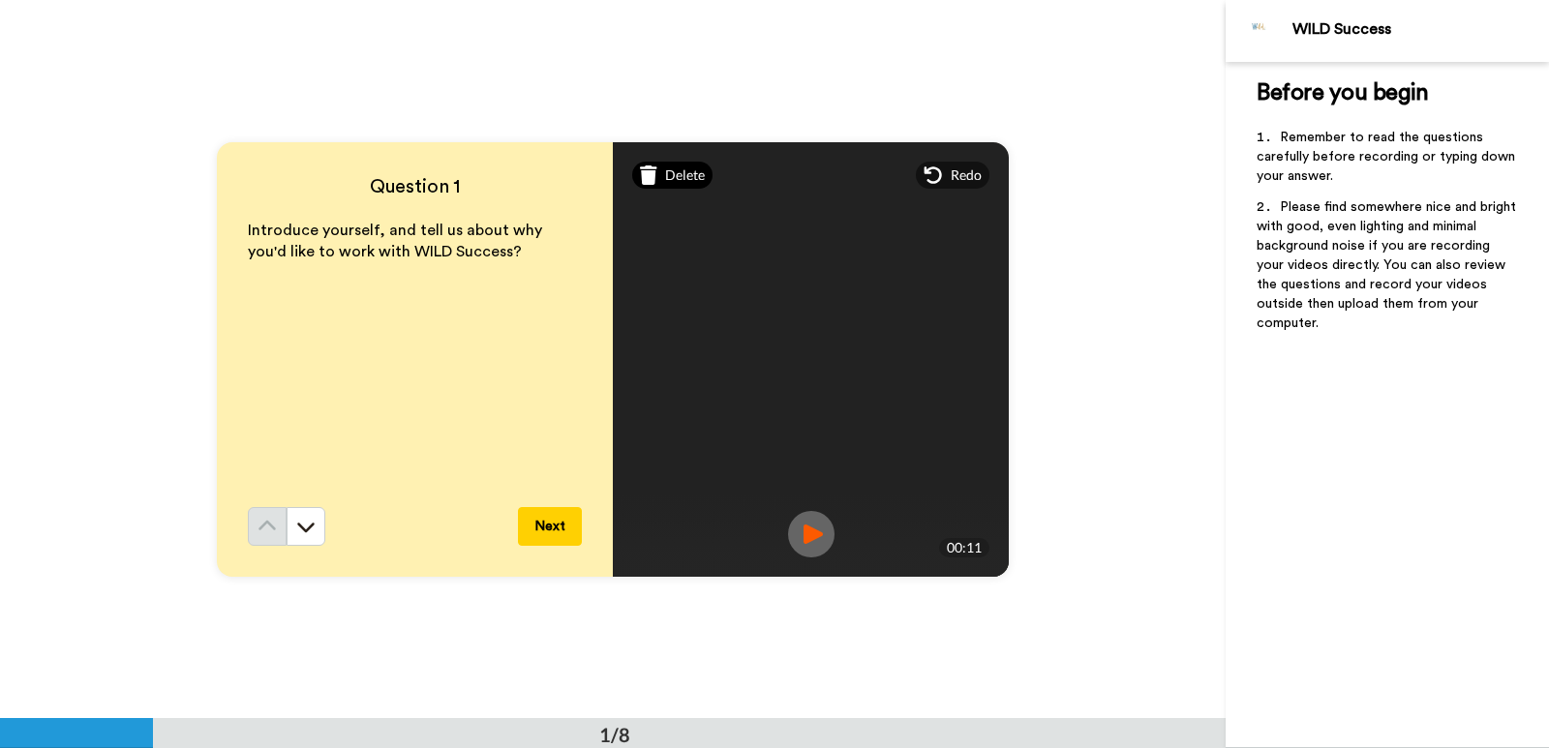
click at [633, 174] on div "Delete" at bounding box center [672, 175] width 80 height 27
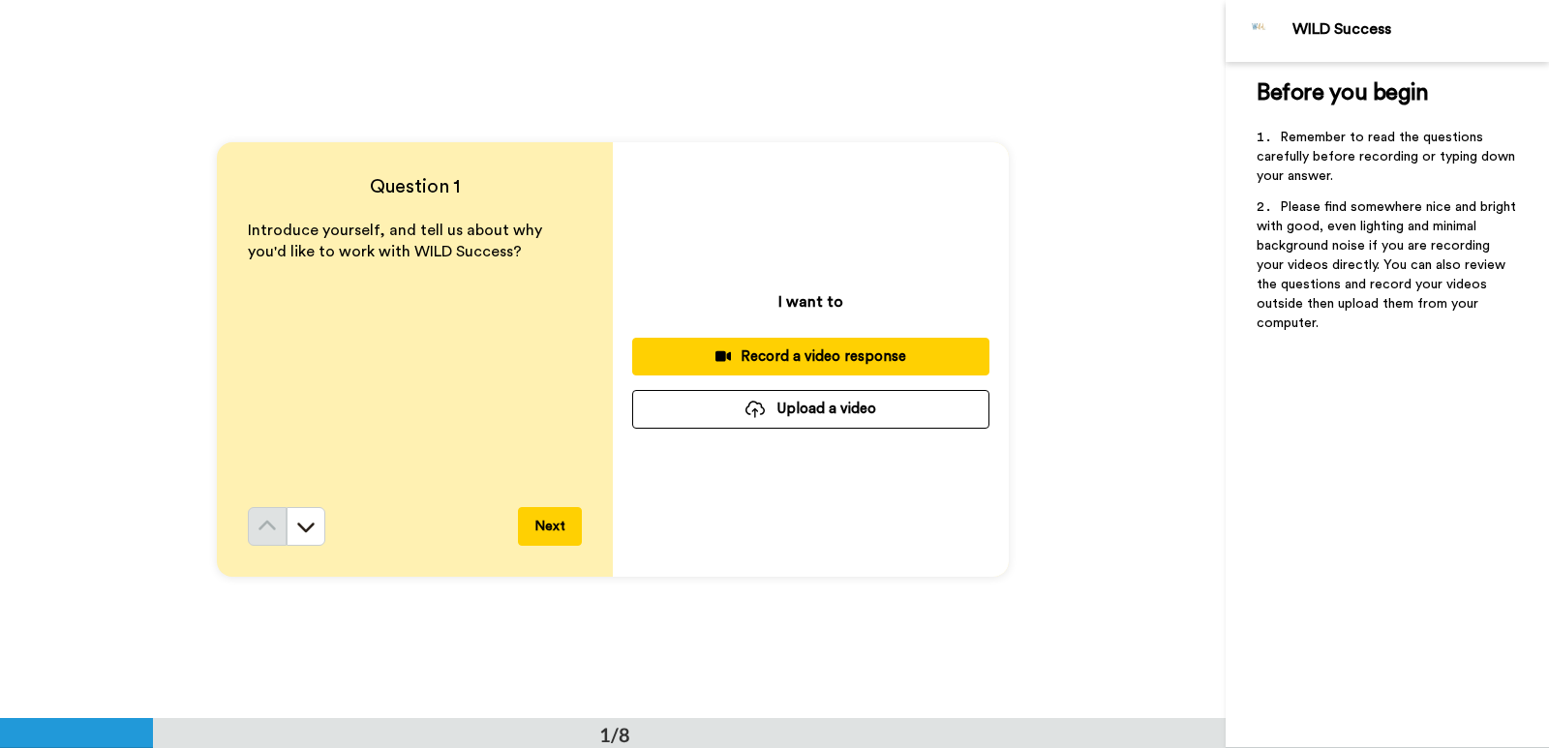
click at [774, 355] on div "Record a video response" at bounding box center [811, 357] width 326 height 20
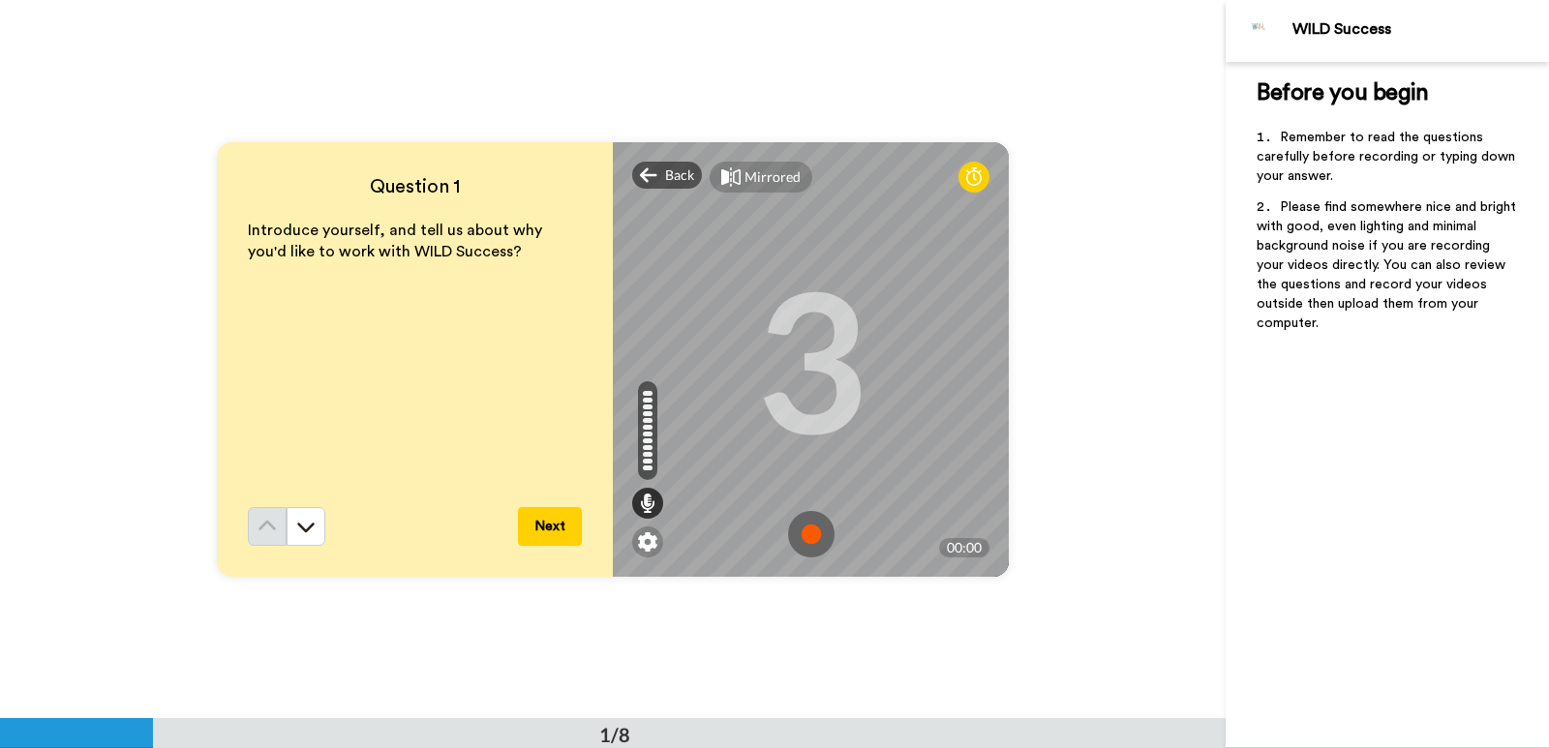
click at [810, 531] on img at bounding box center [811, 534] width 46 height 46
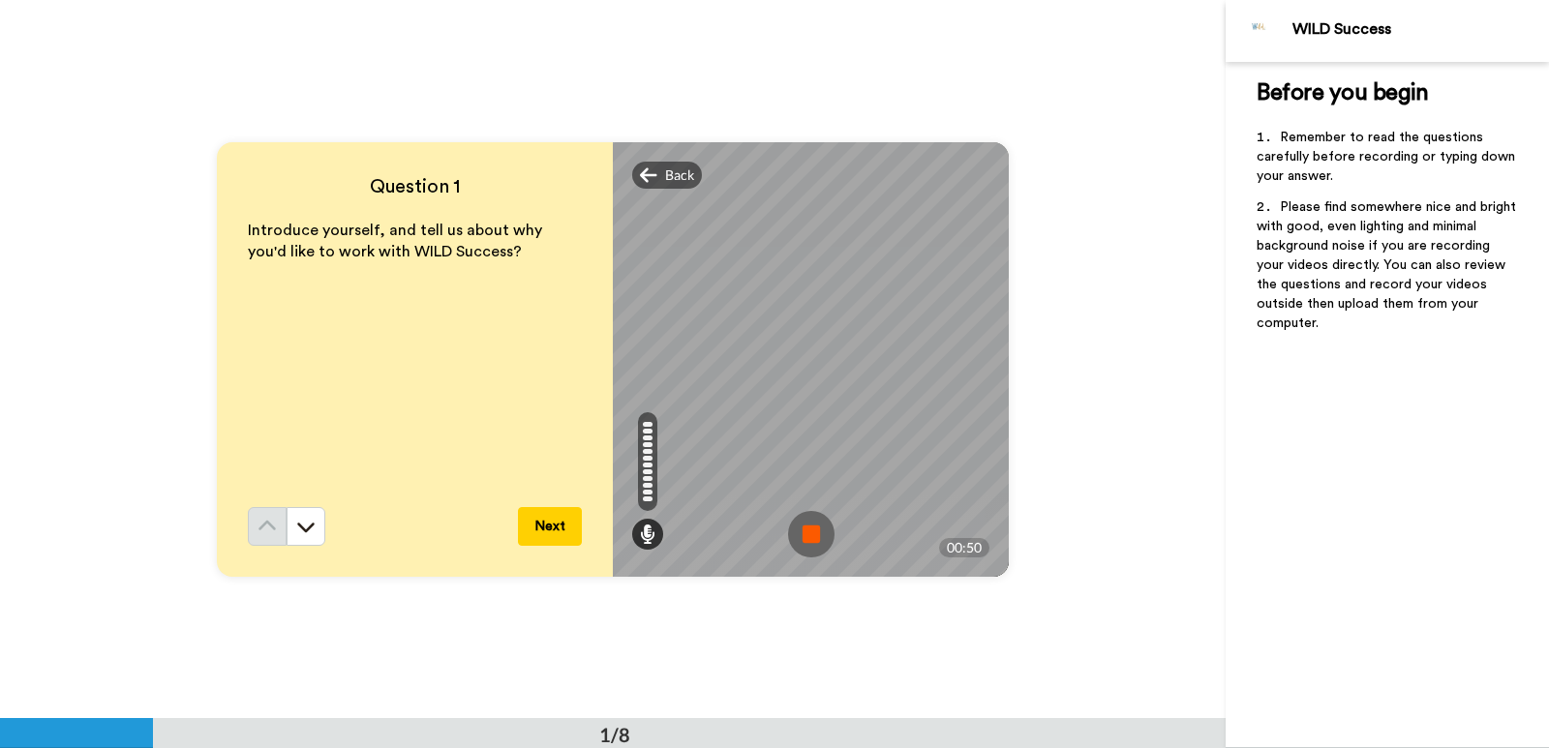
click at [813, 530] on img at bounding box center [811, 534] width 46 height 46
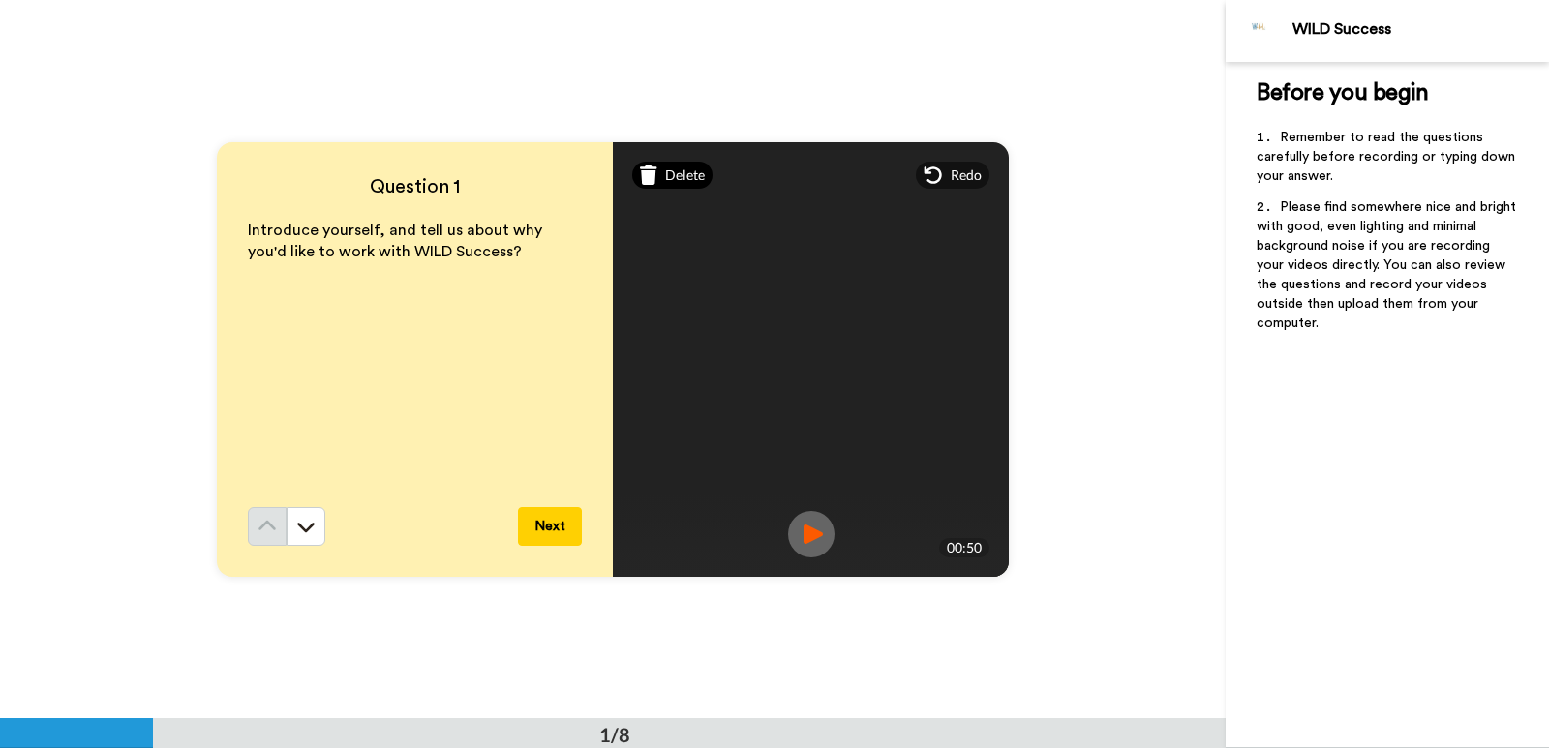
click at [646, 181] on icon at bounding box center [648, 175] width 17 height 19
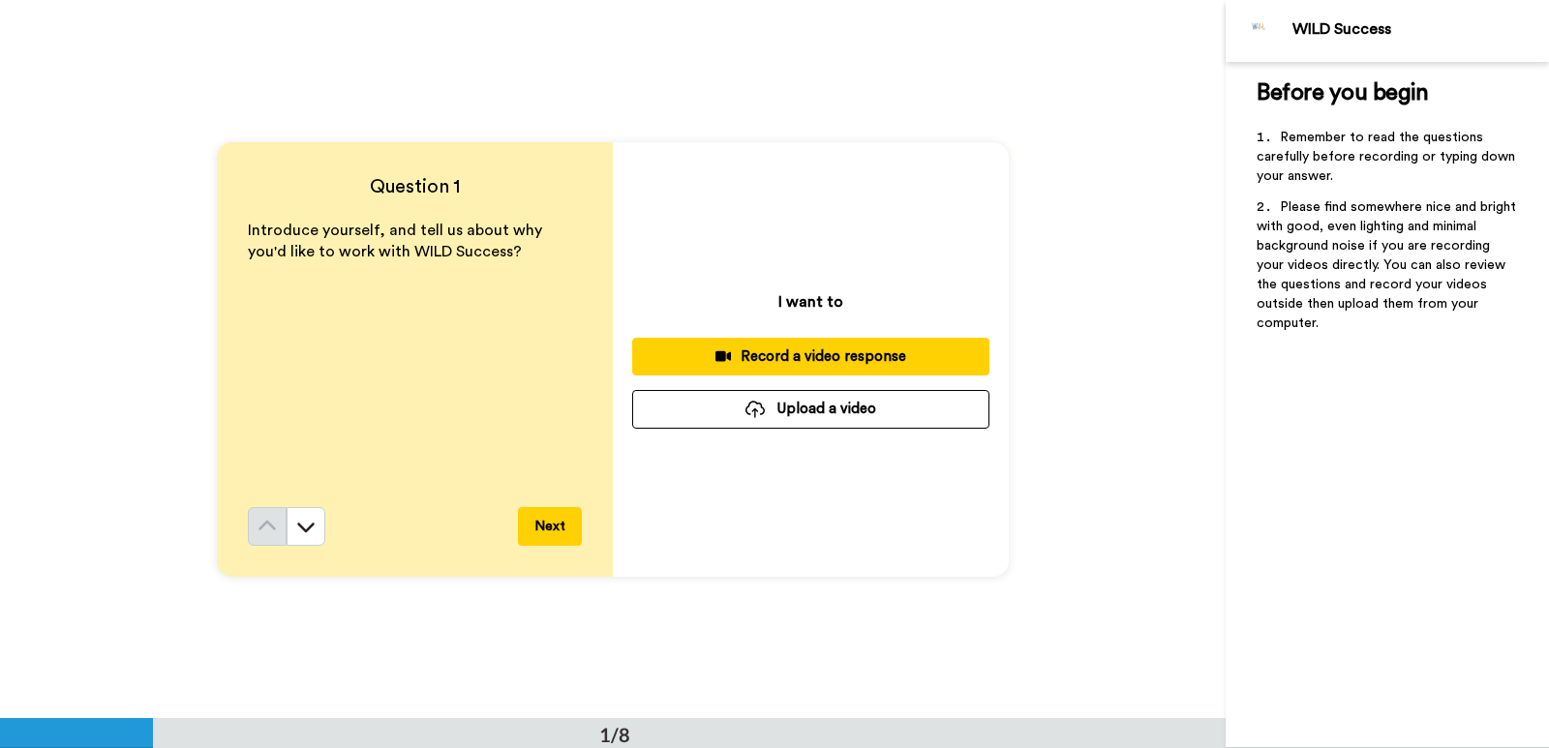
click at [786, 354] on div "Record a video response" at bounding box center [811, 357] width 326 height 20
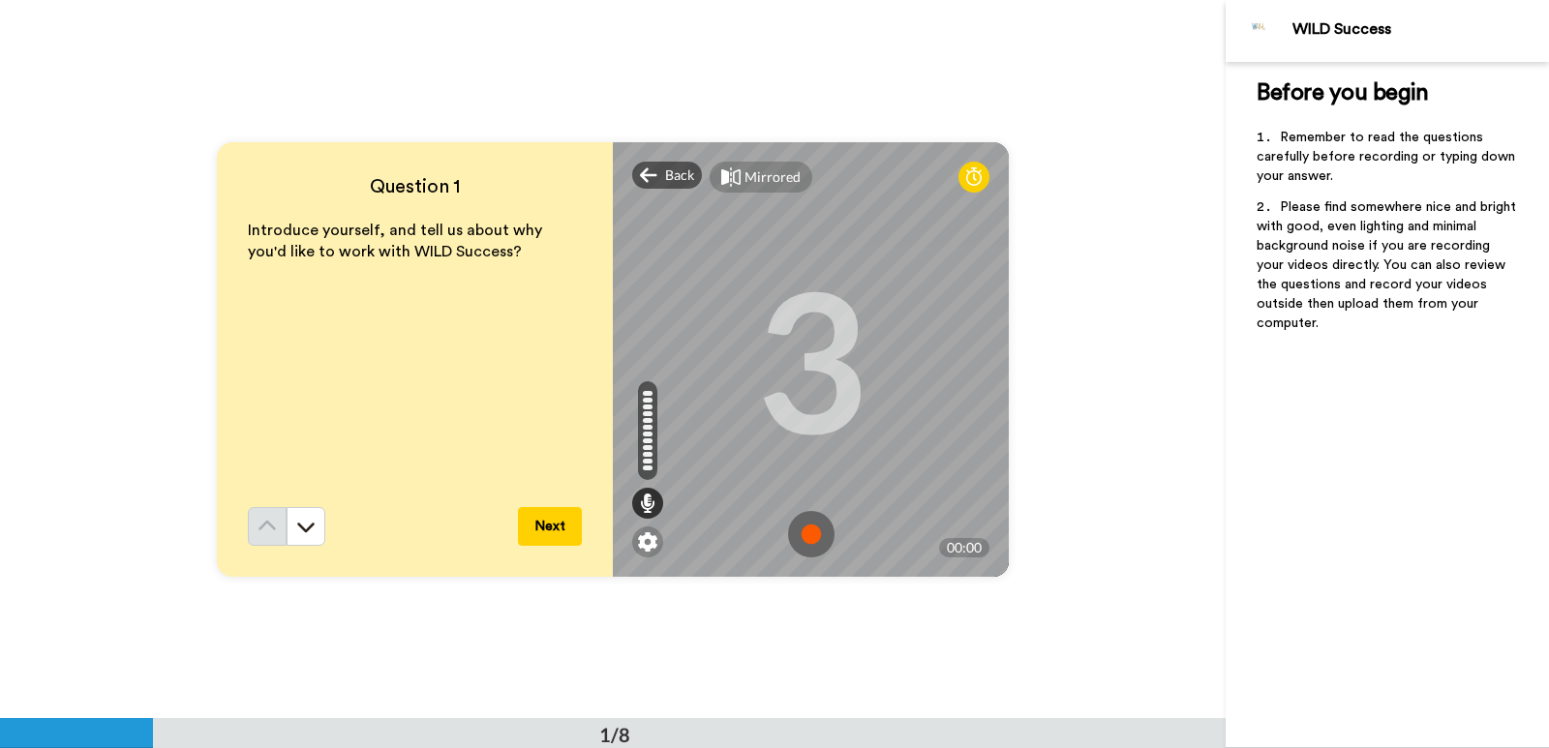
click at [800, 536] on img at bounding box center [811, 534] width 46 height 46
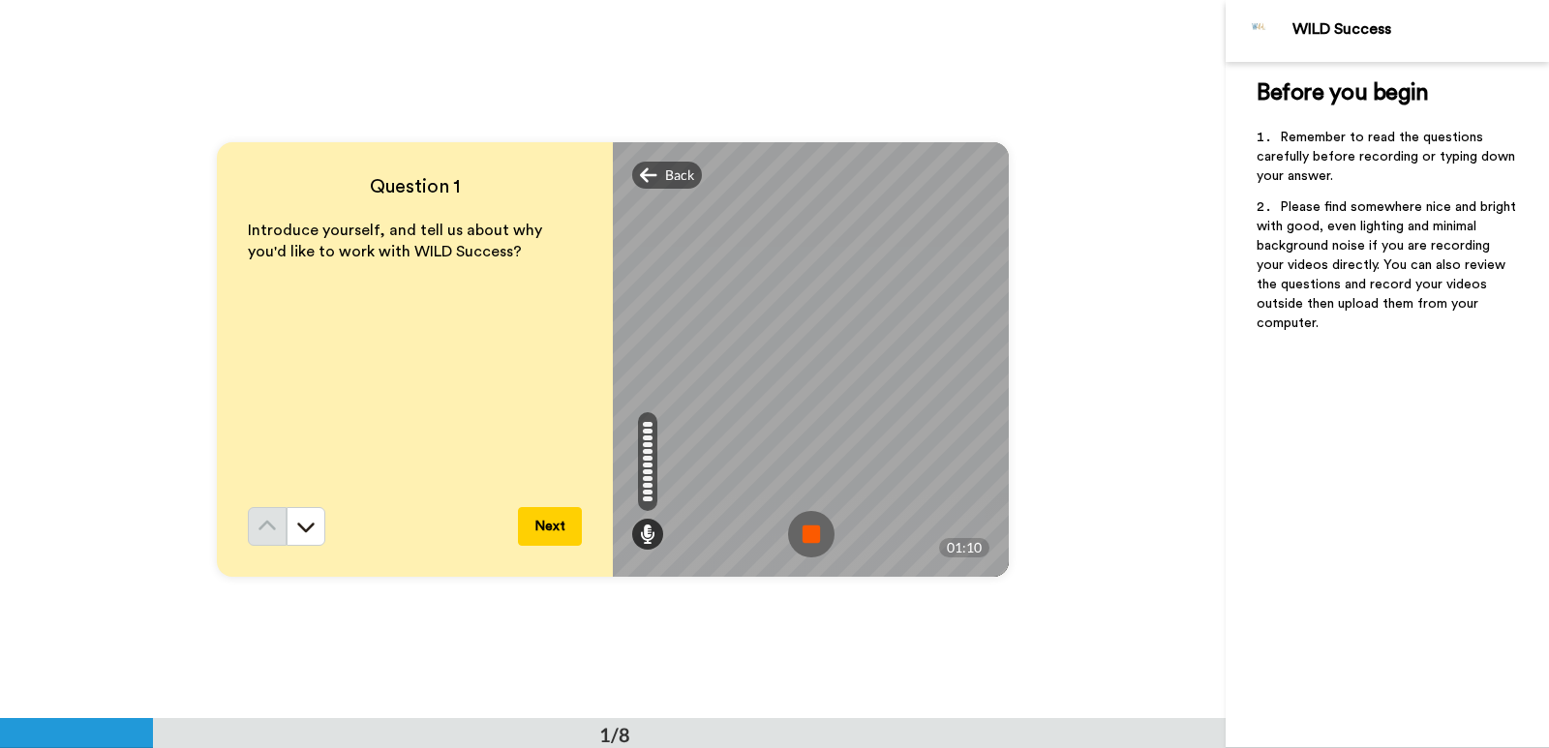
click at [808, 540] on img at bounding box center [811, 534] width 46 height 46
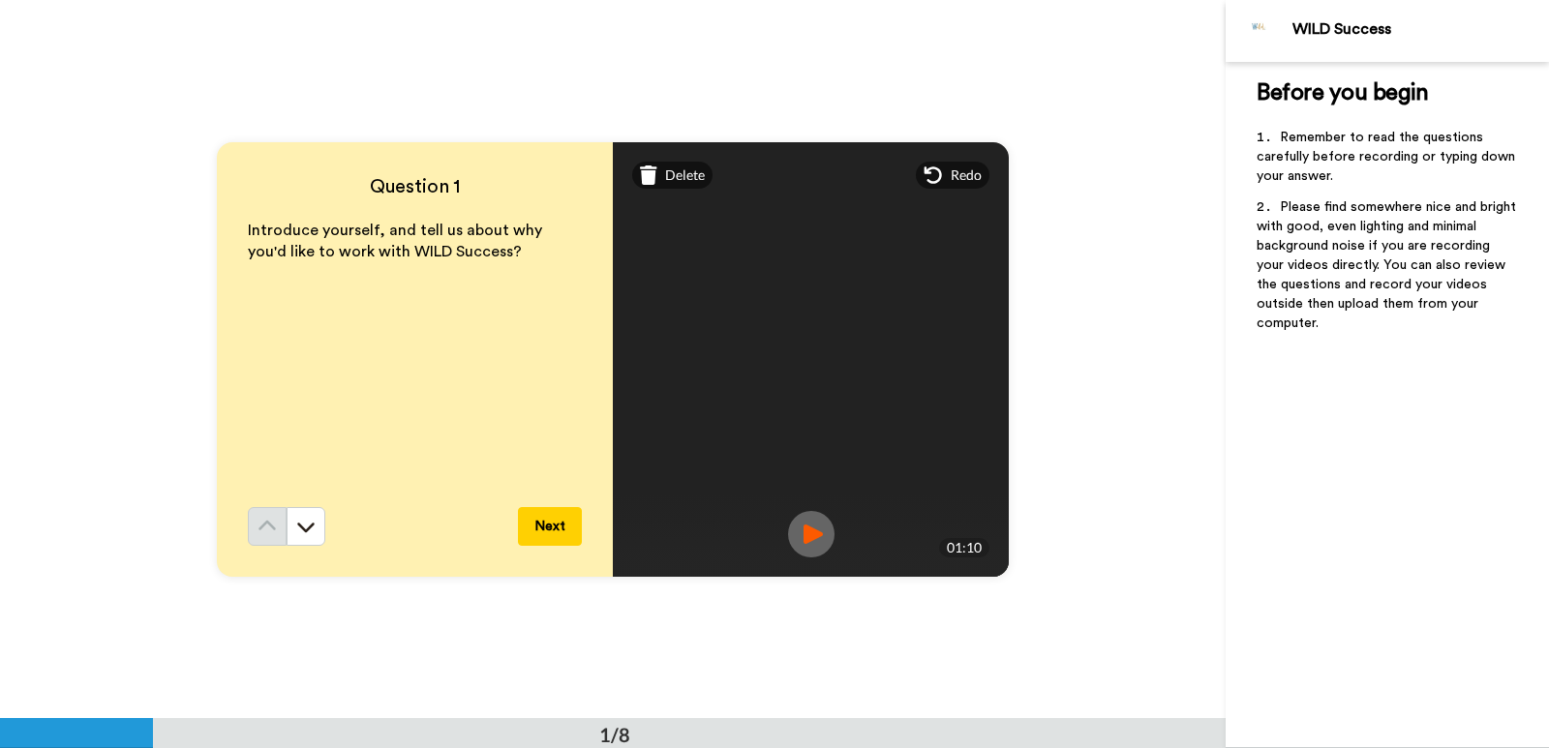
click at [802, 531] on img at bounding box center [811, 534] width 46 height 46
click at [656, 172] on div "Delete" at bounding box center [672, 175] width 80 height 27
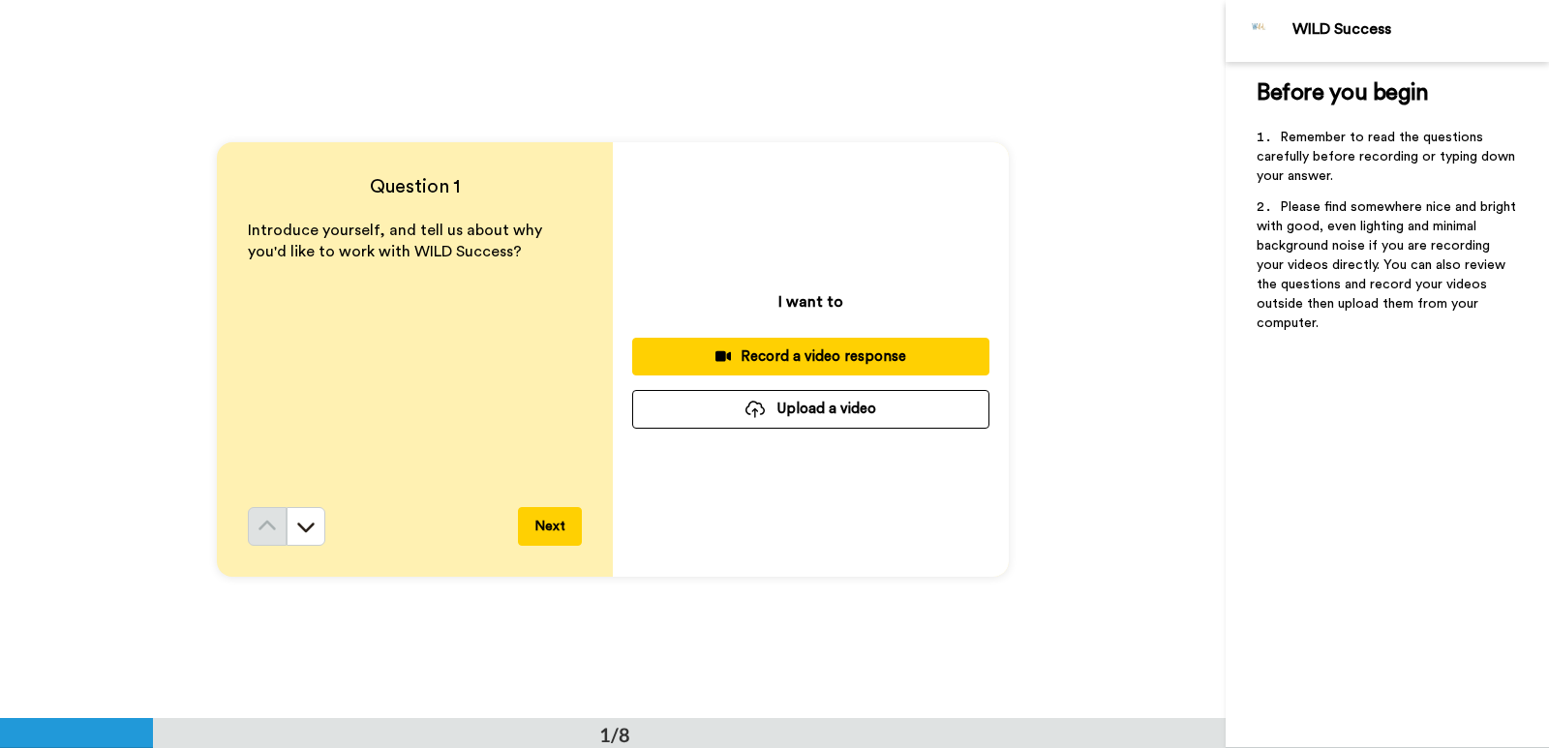
click at [786, 368] on button "Record a video response" at bounding box center [810, 357] width 357 height 38
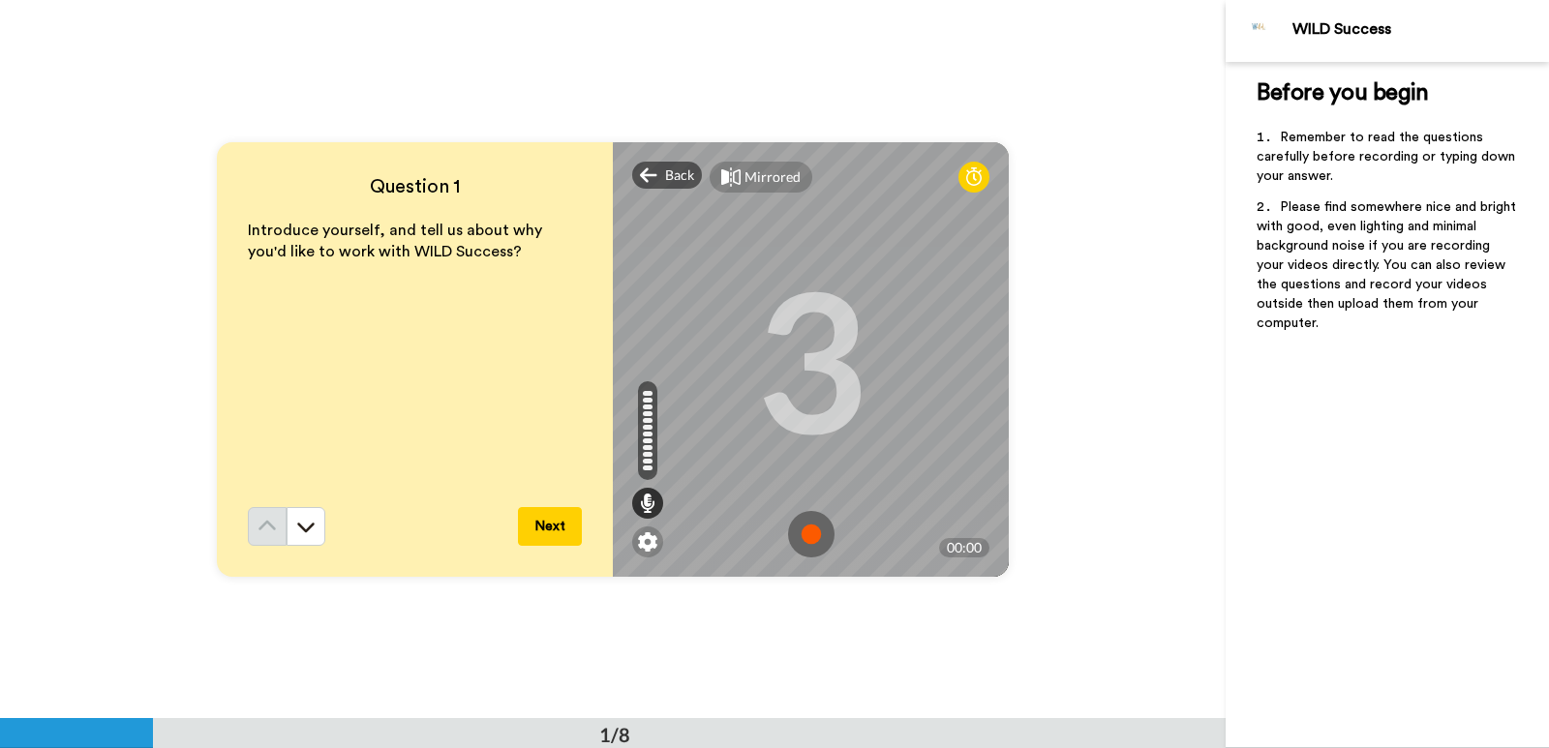
click at [800, 542] on img at bounding box center [811, 534] width 46 height 46
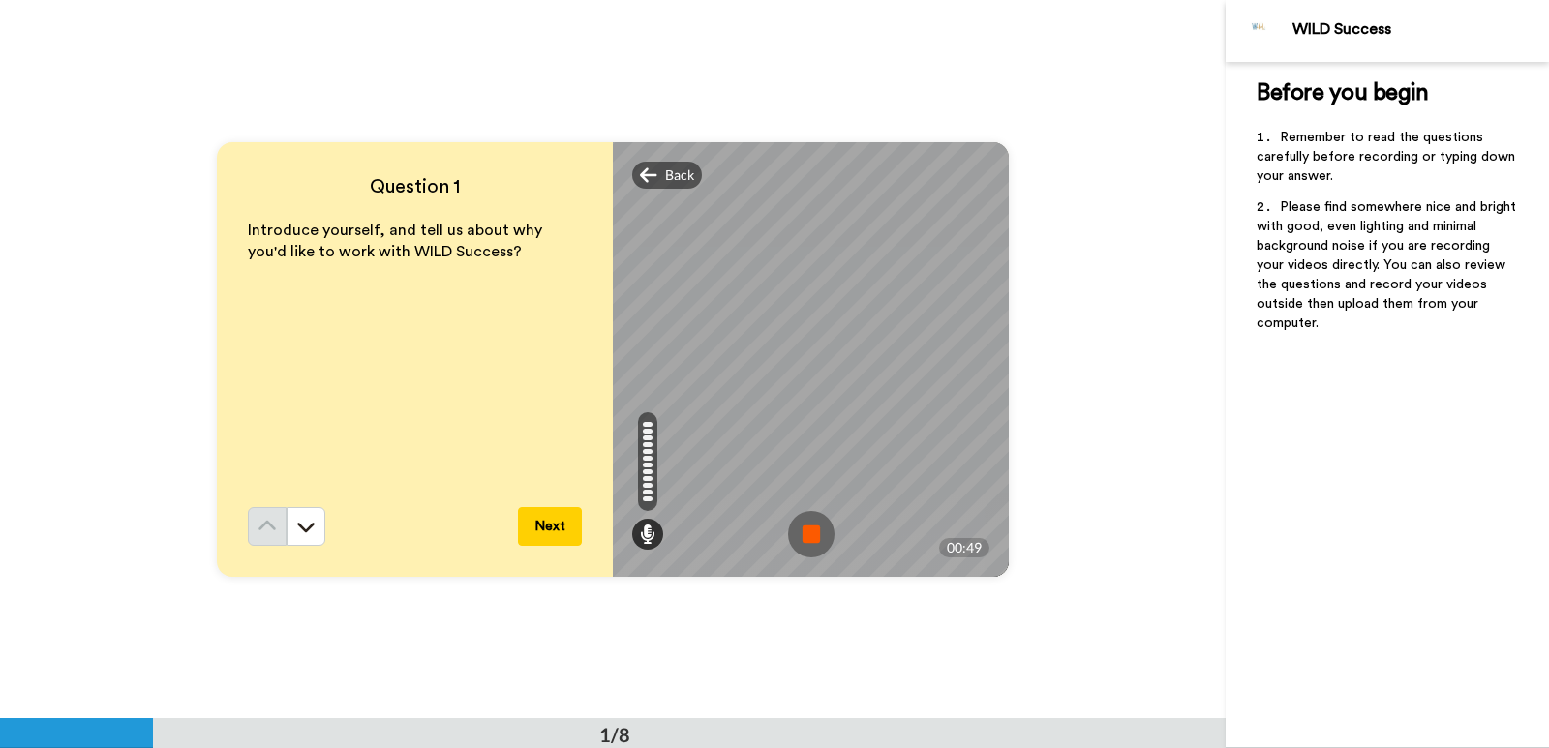
click at [803, 533] on img at bounding box center [811, 534] width 46 height 46
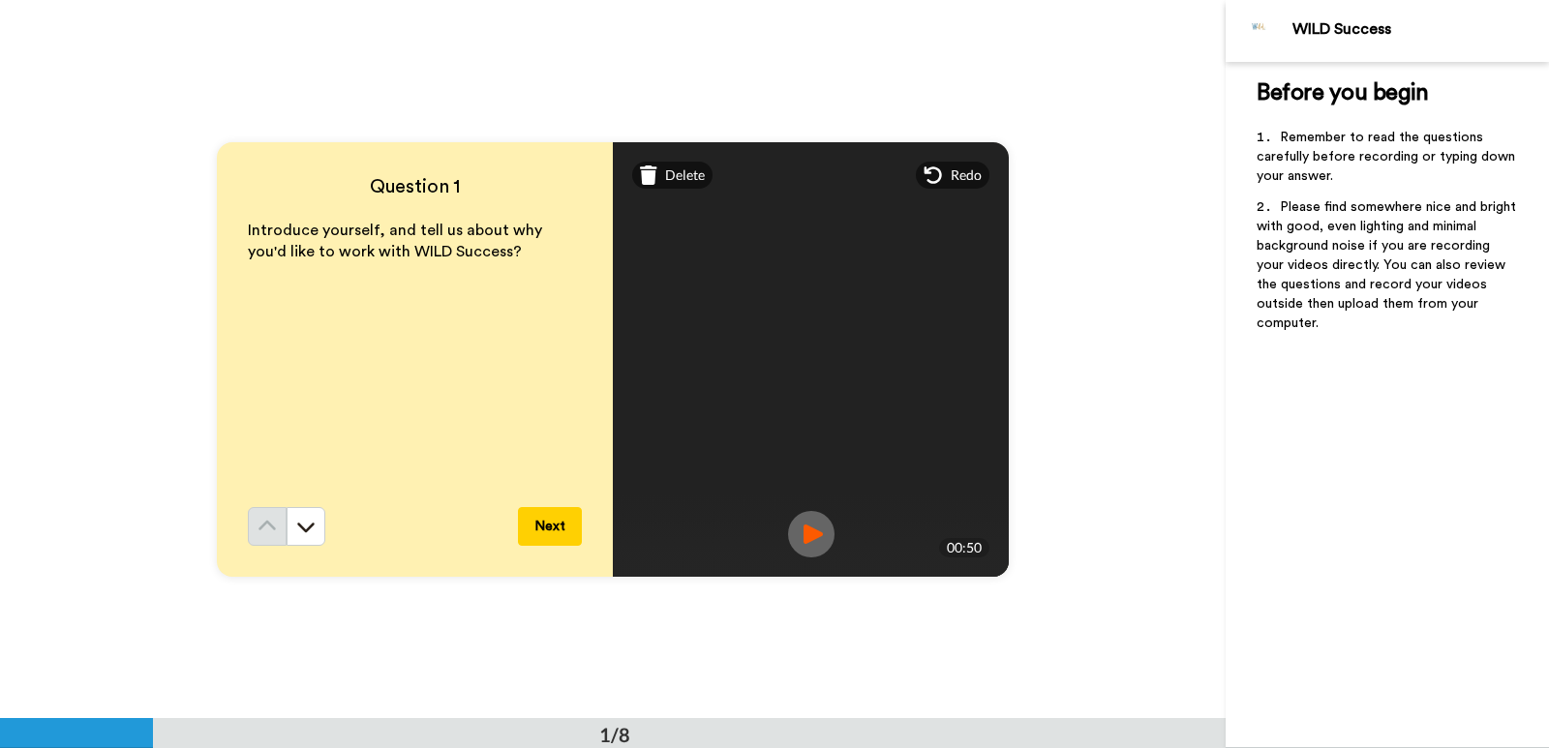
click at [816, 541] on img at bounding box center [811, 534] width 46 height 46
click at [539, 535] on button "Next" at bounding box center [550, 526] width 64 height 39
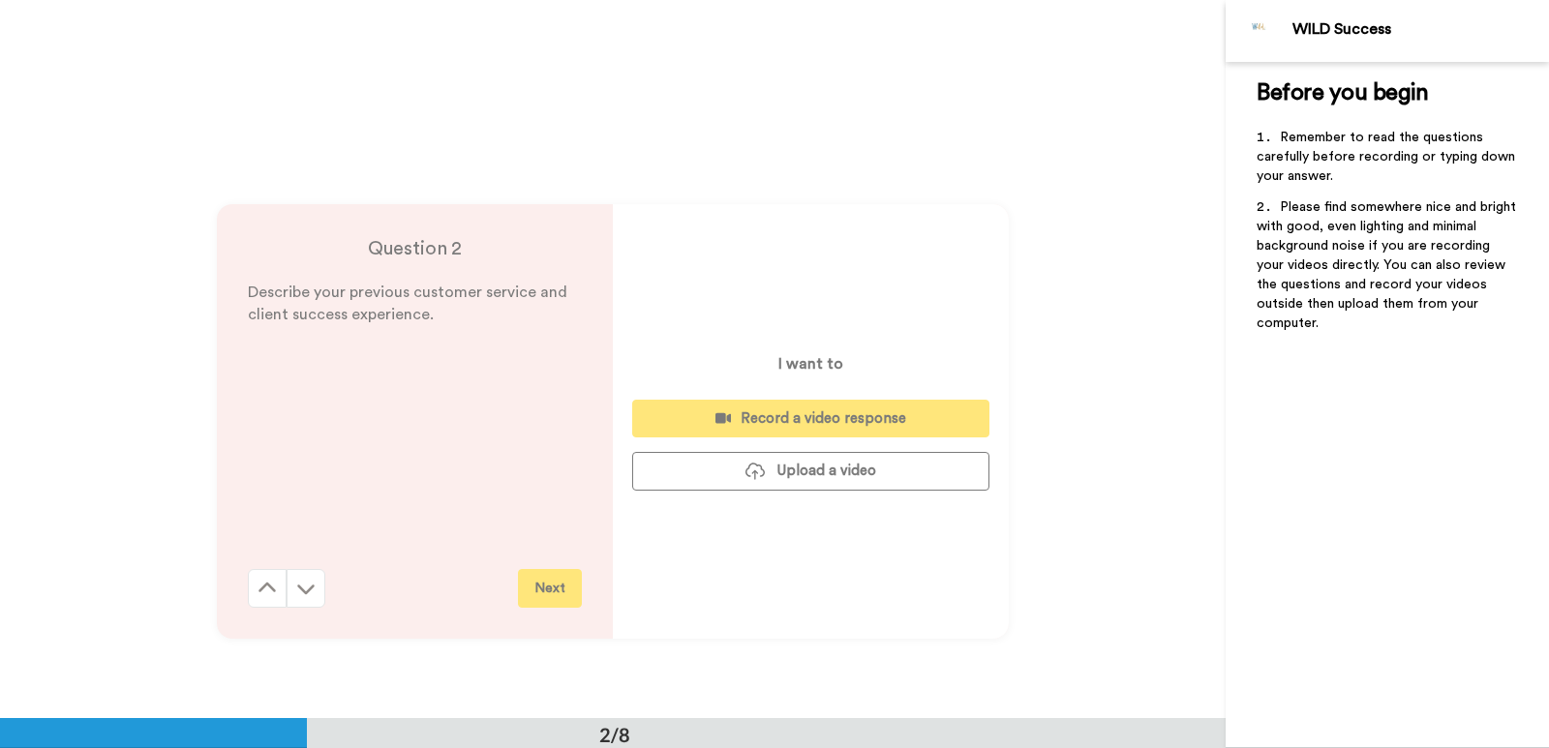
scroll to position [719, 0]
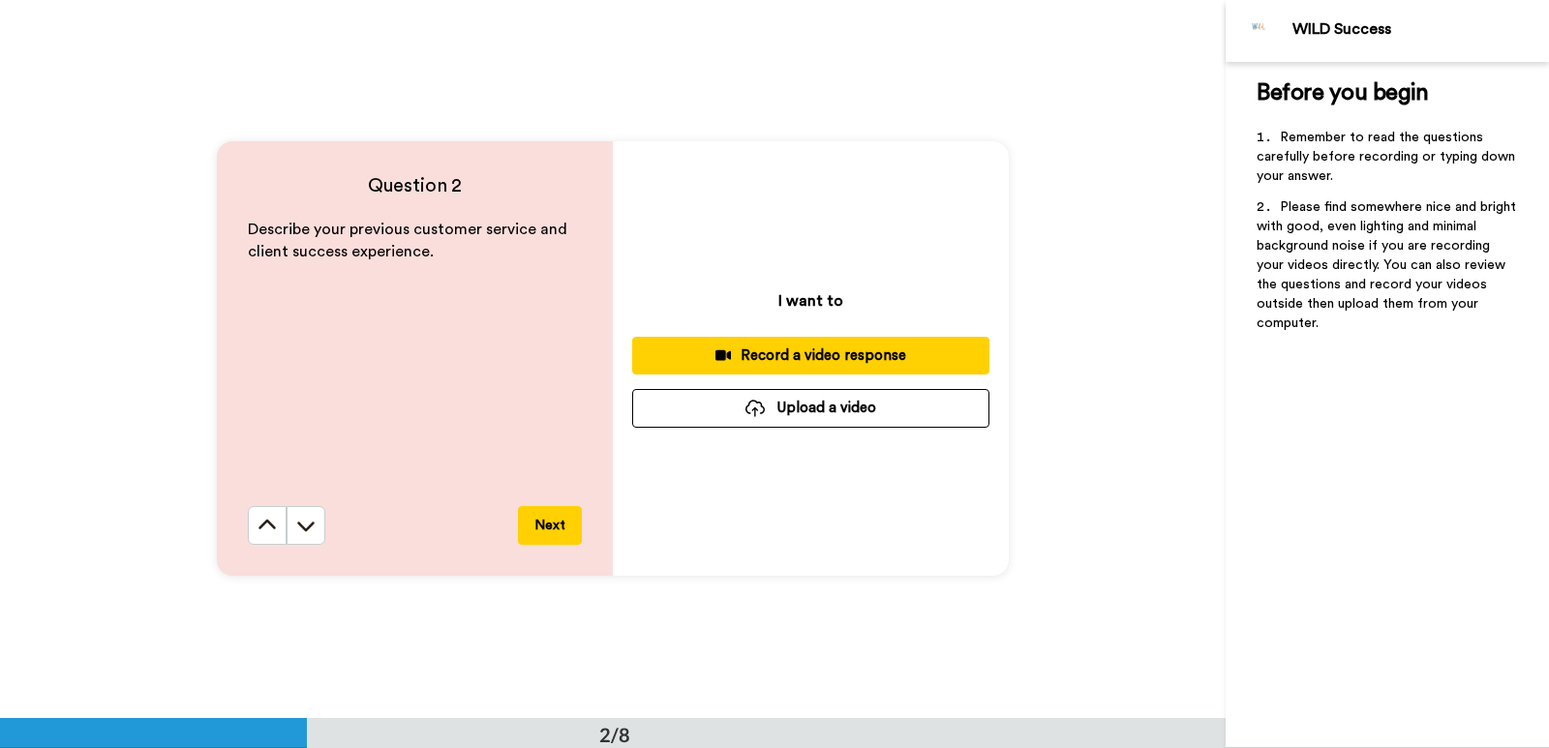
click at [801, 352] on div "Record a video response" at bounding box center [811, 356] width 326 height 20
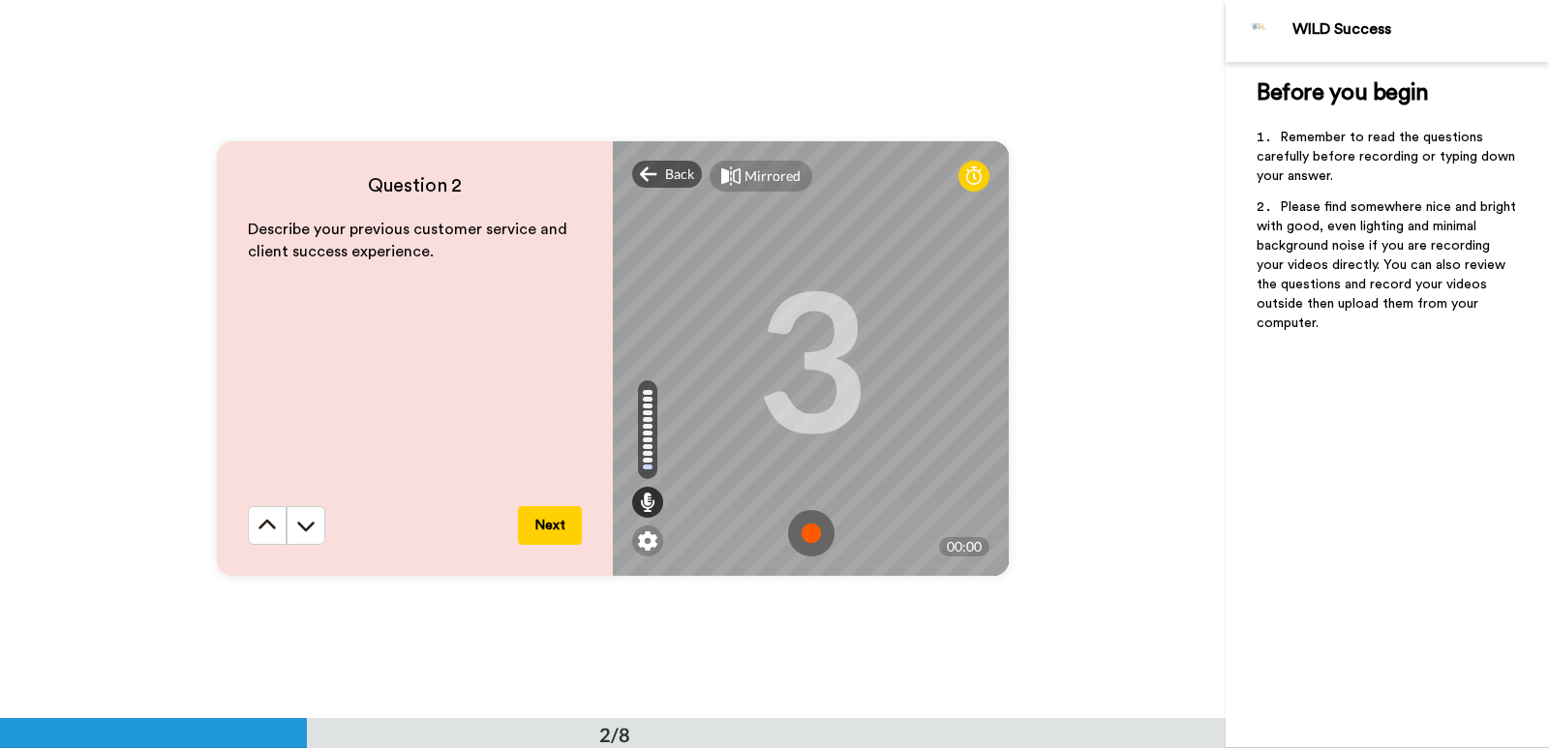
click at [813, 534] on img at bounding box center [811, 533] width 46 height 46
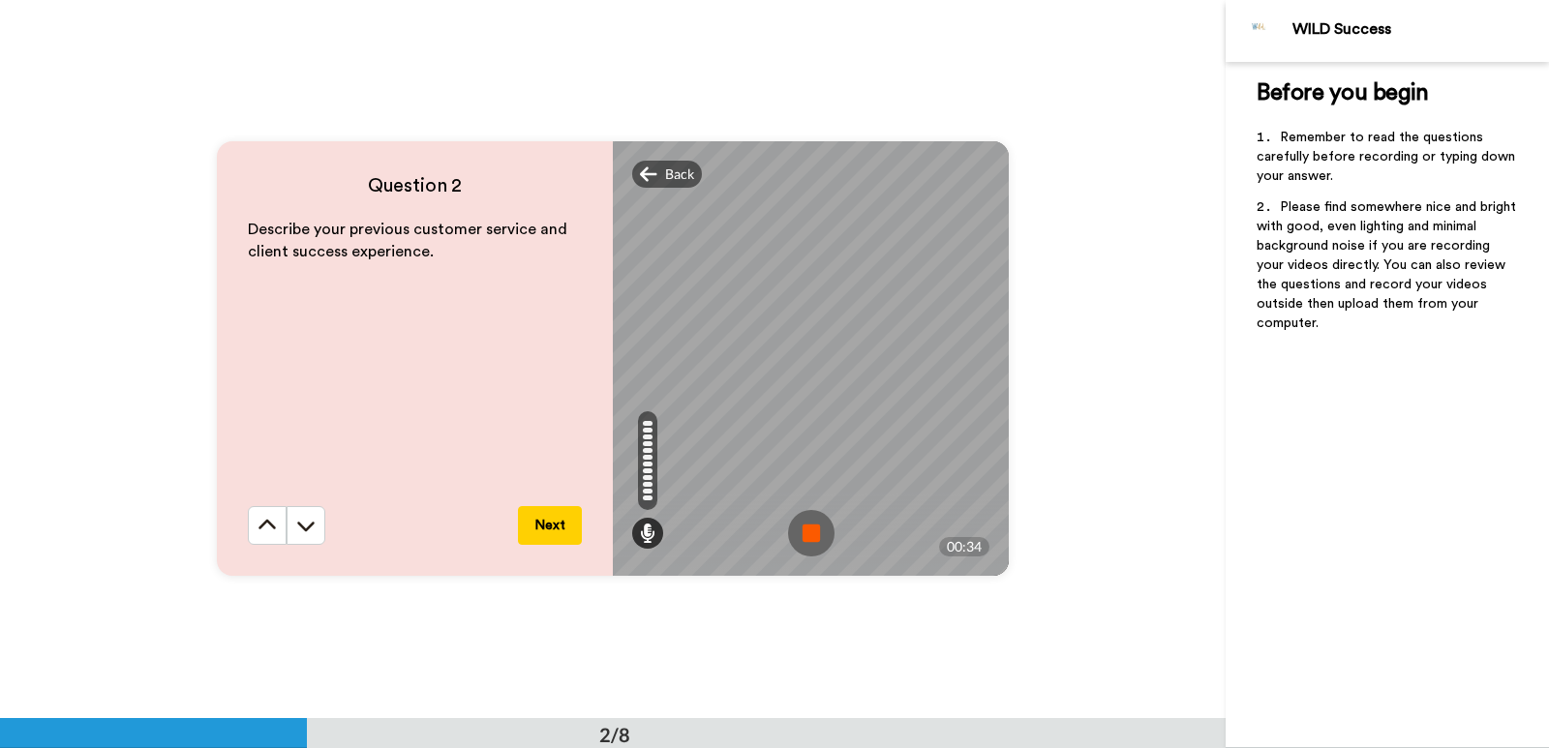
click at [796, 525] on img at bounding box center [811, 533] width 46 height 46
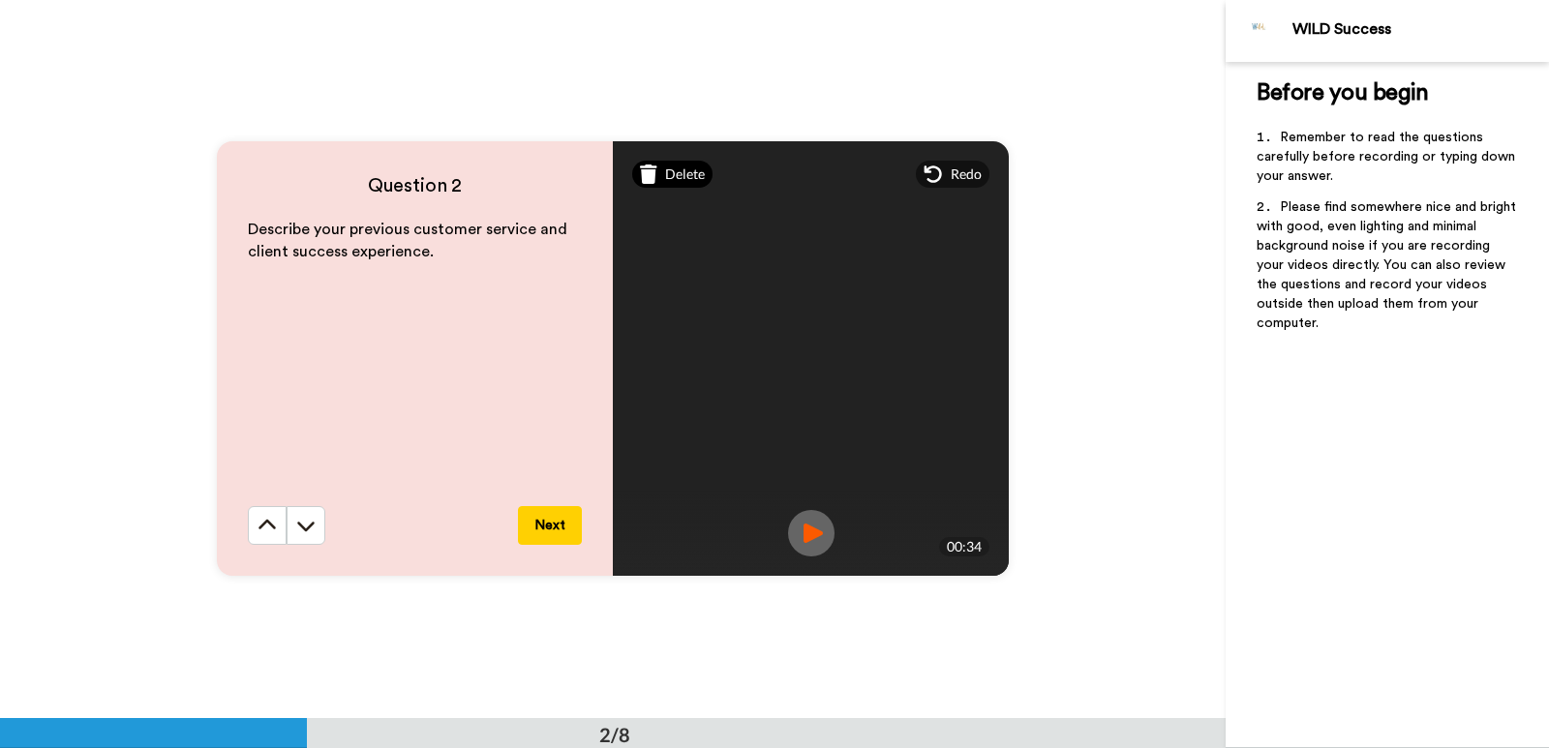
click at [665, 171] on span "Delete" at bounding box center [685, 174] width 40 height 19
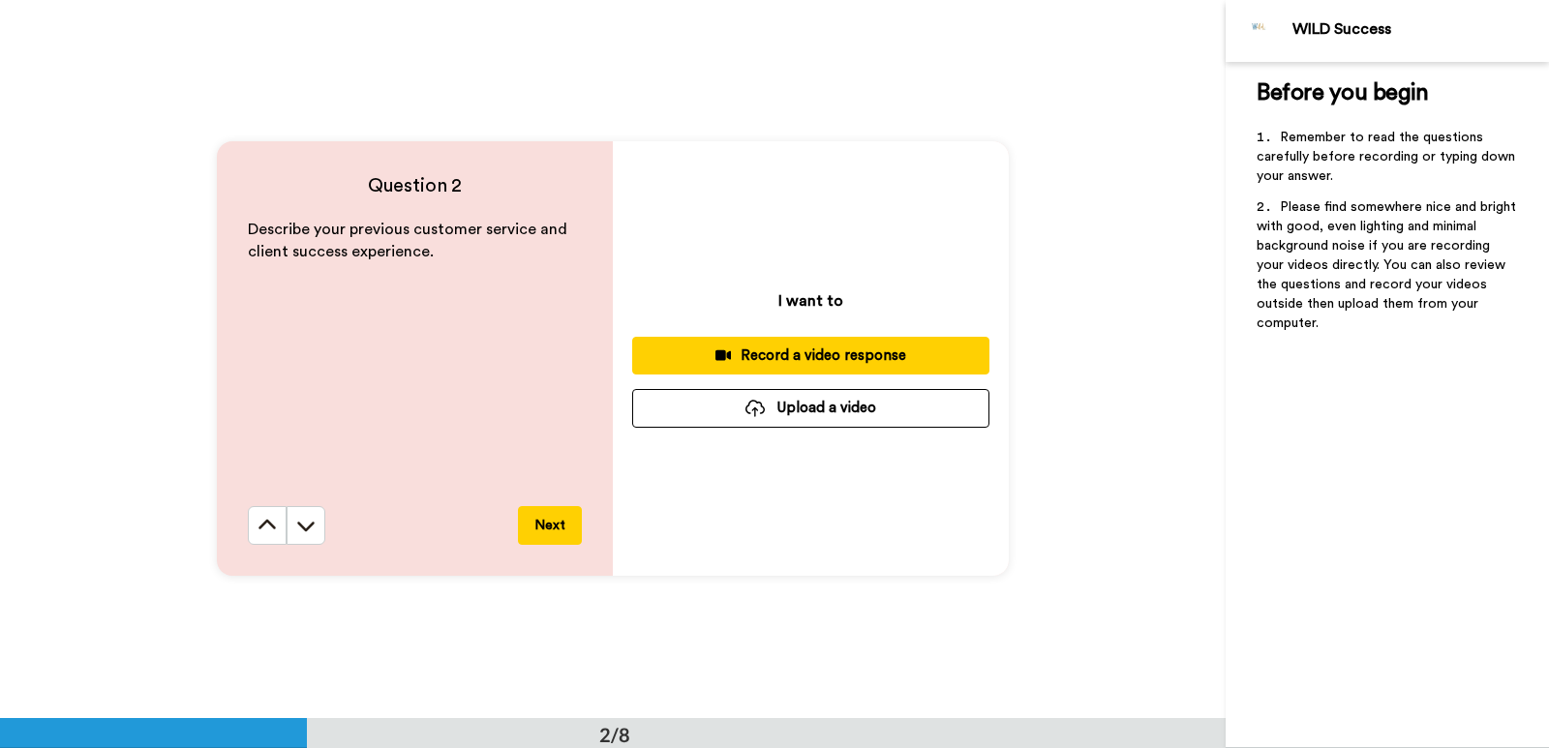
click at [768, 359] on div "Record a video response" at bounding box center [811, 356] width 326 height 20
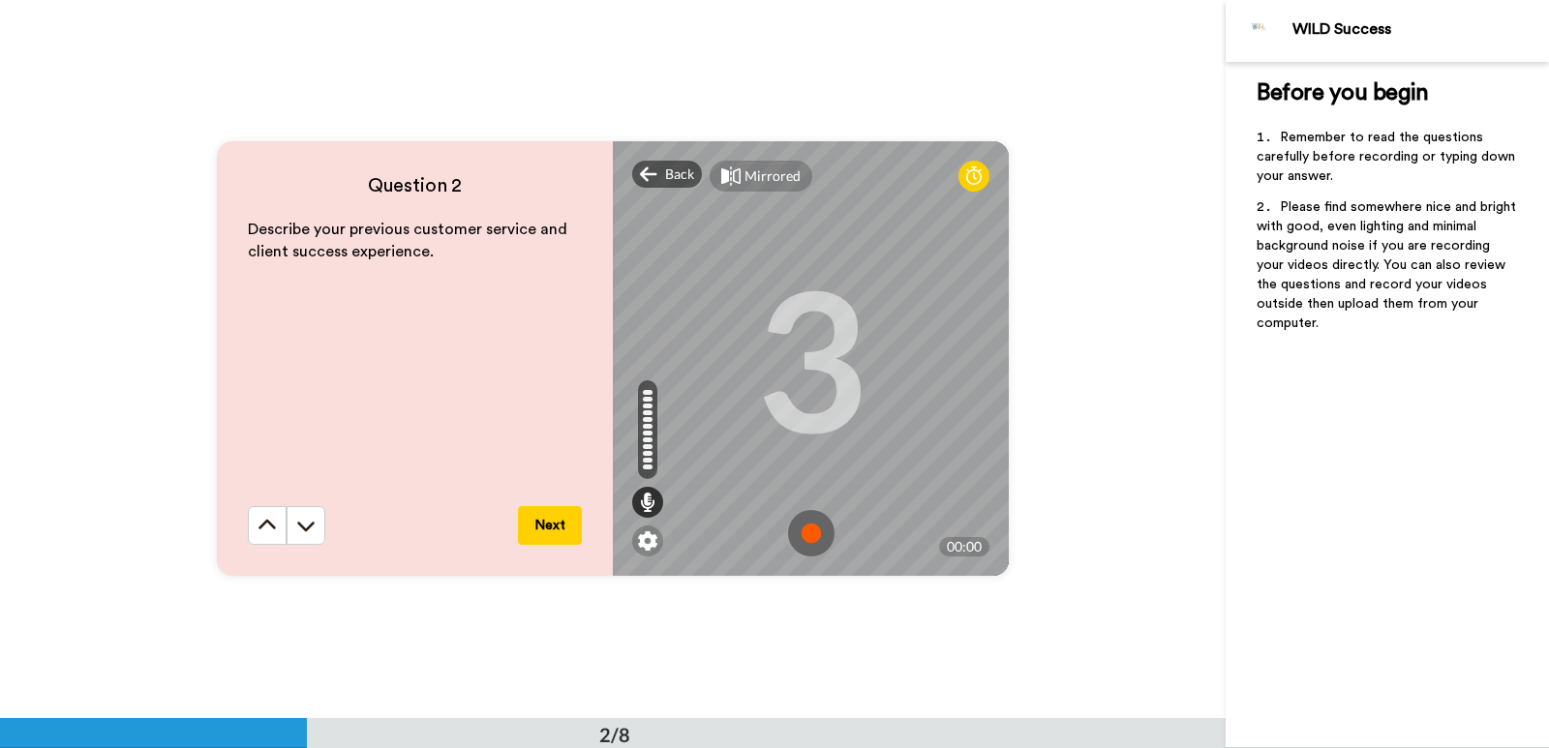
click at [809, 542] on img at bounding box center [811, 533] width 46 height 46
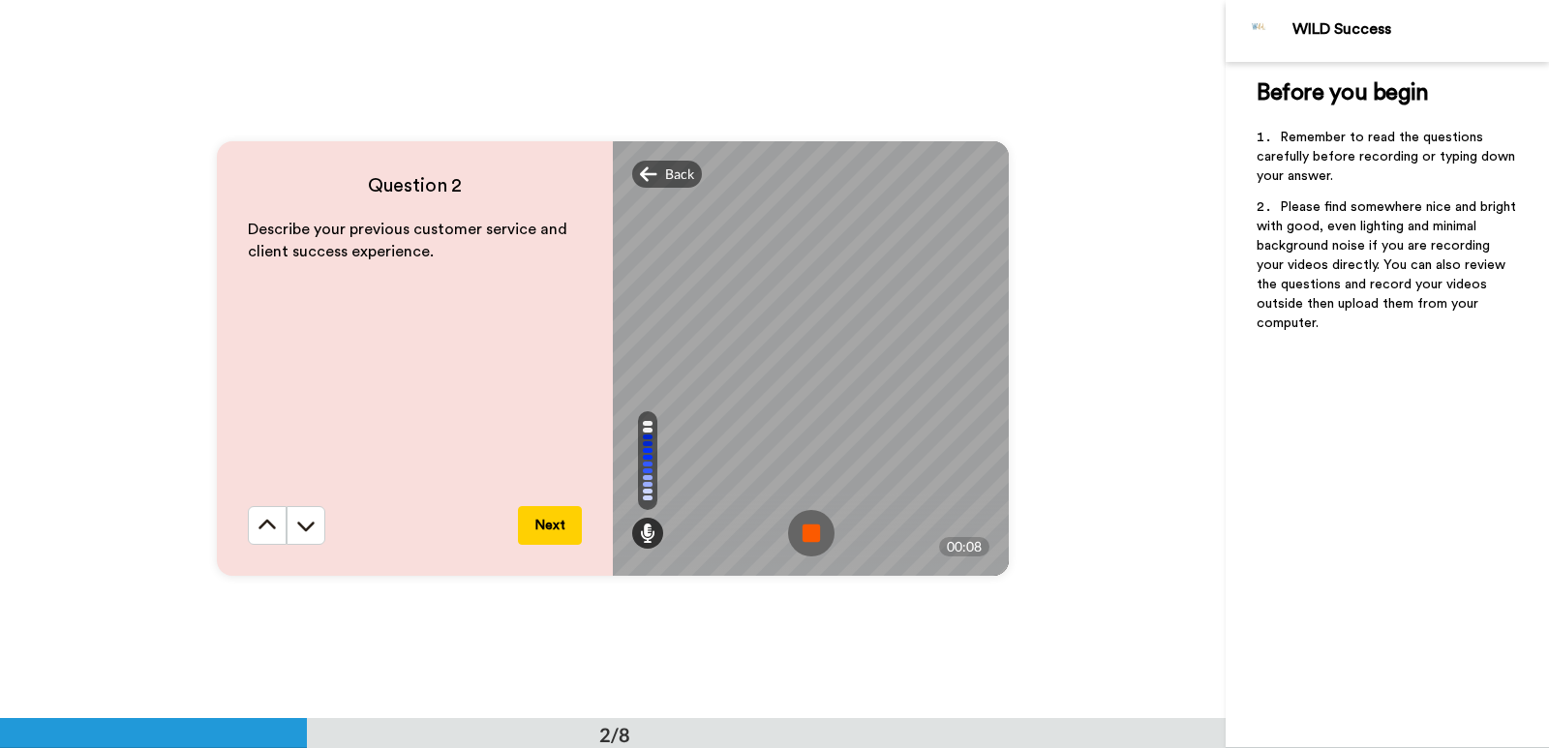
click at [812, 531] on img at bounding box center [811, 533] width 46 height 46
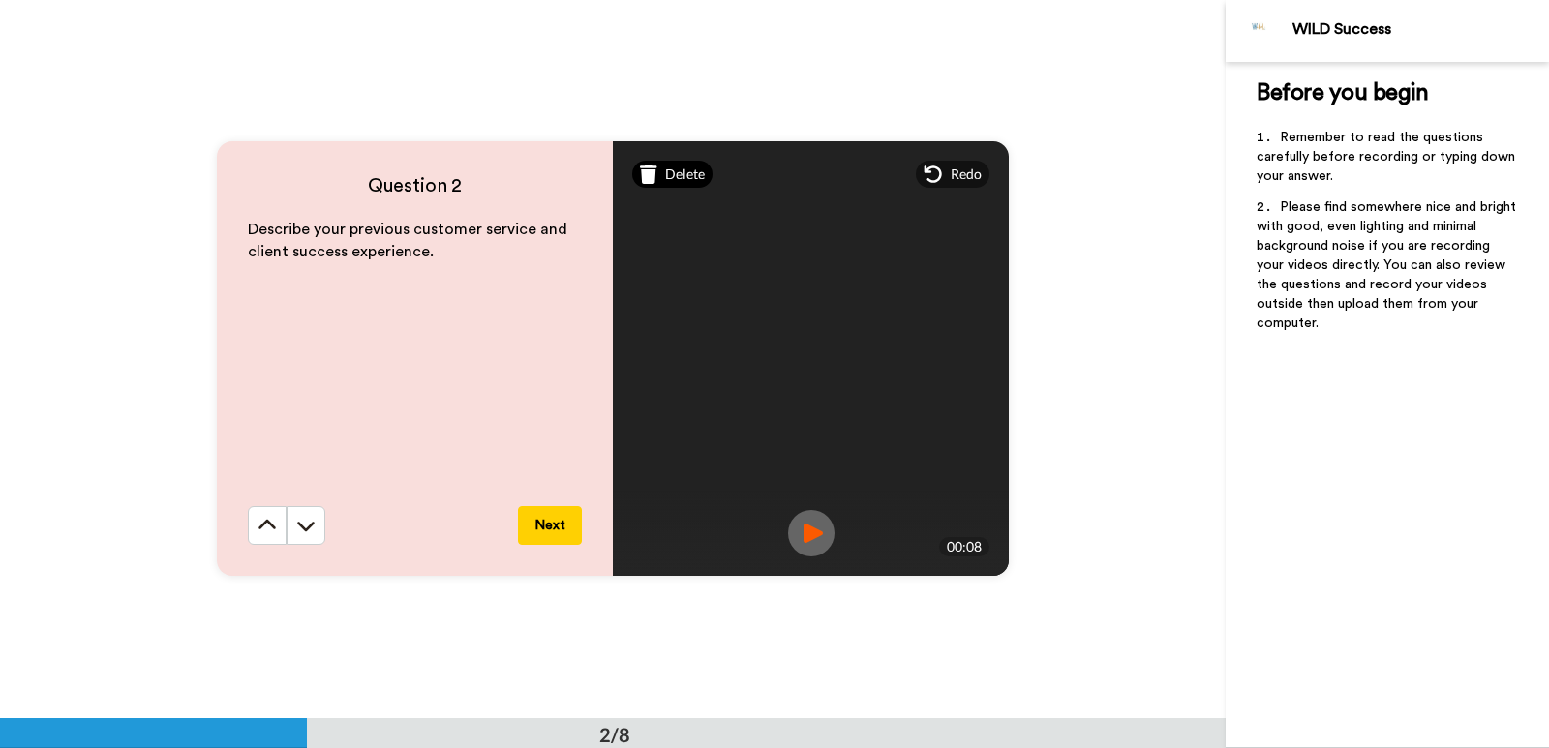
click at [643, 177] on icon at bounding box center [648, 174] width 17 height 19
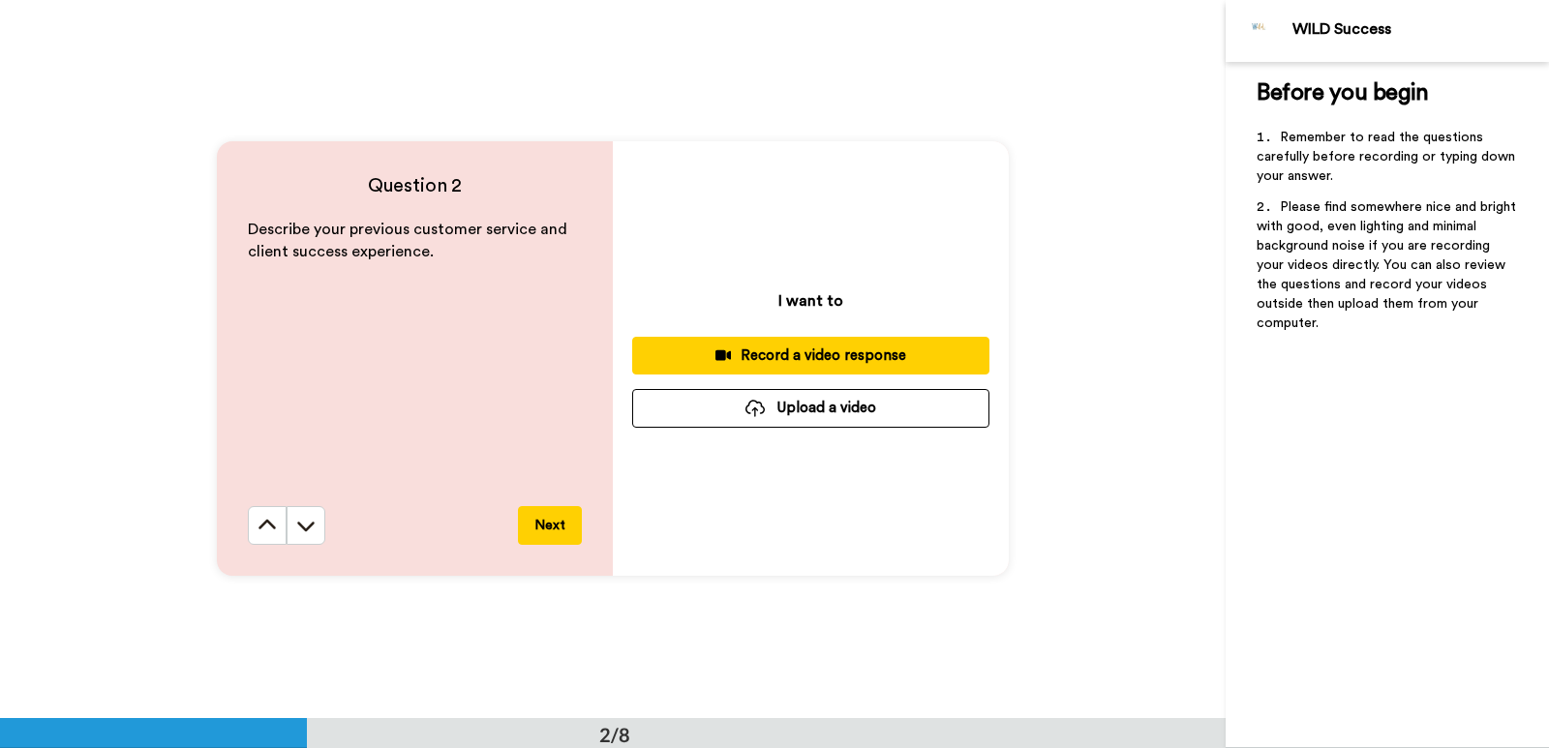
click at [809, 346] on div "Record a video response" at bounding box center [811, 356] width 326 height 20
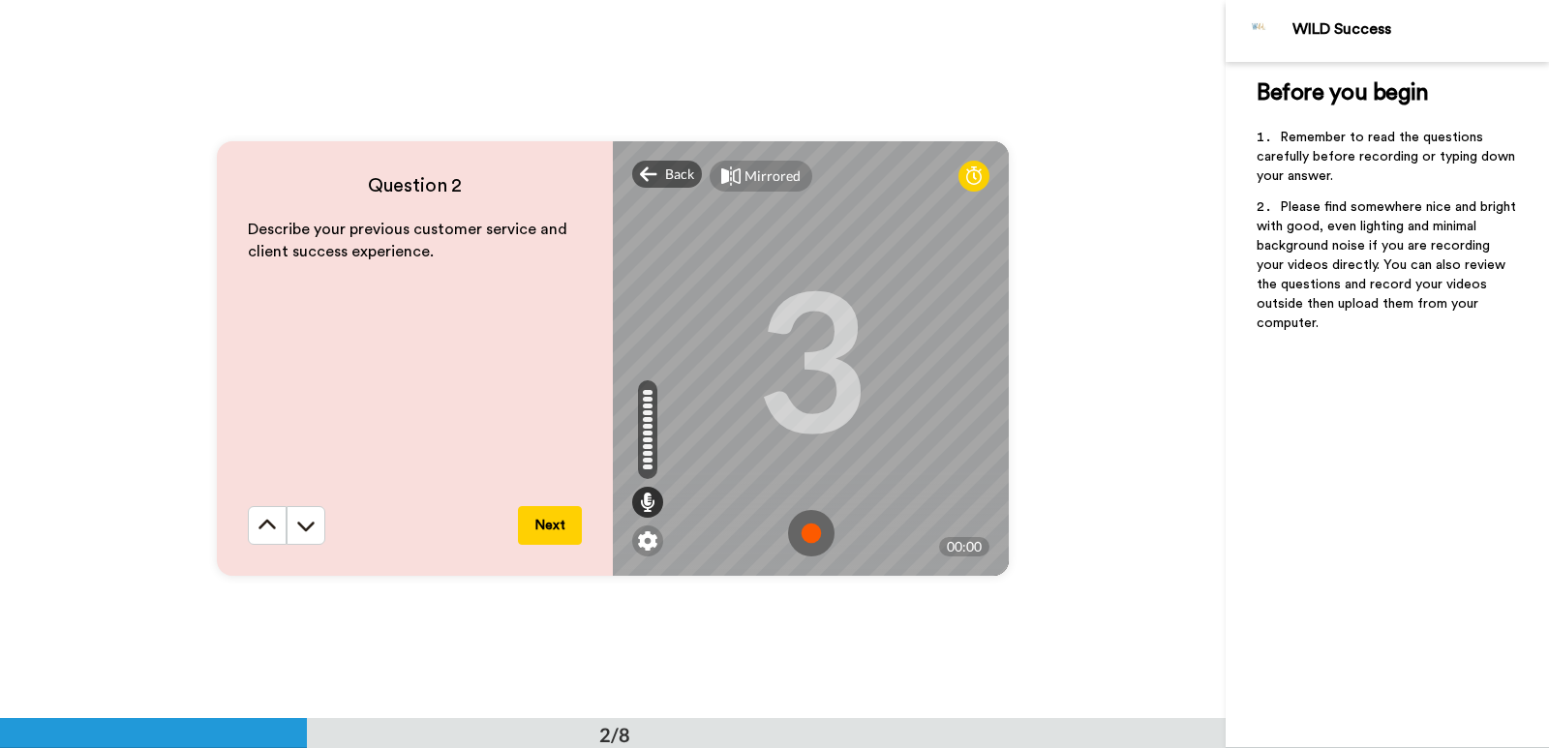
click at [808, 529] on img at bounding box center [811, 533] width 46 height 46
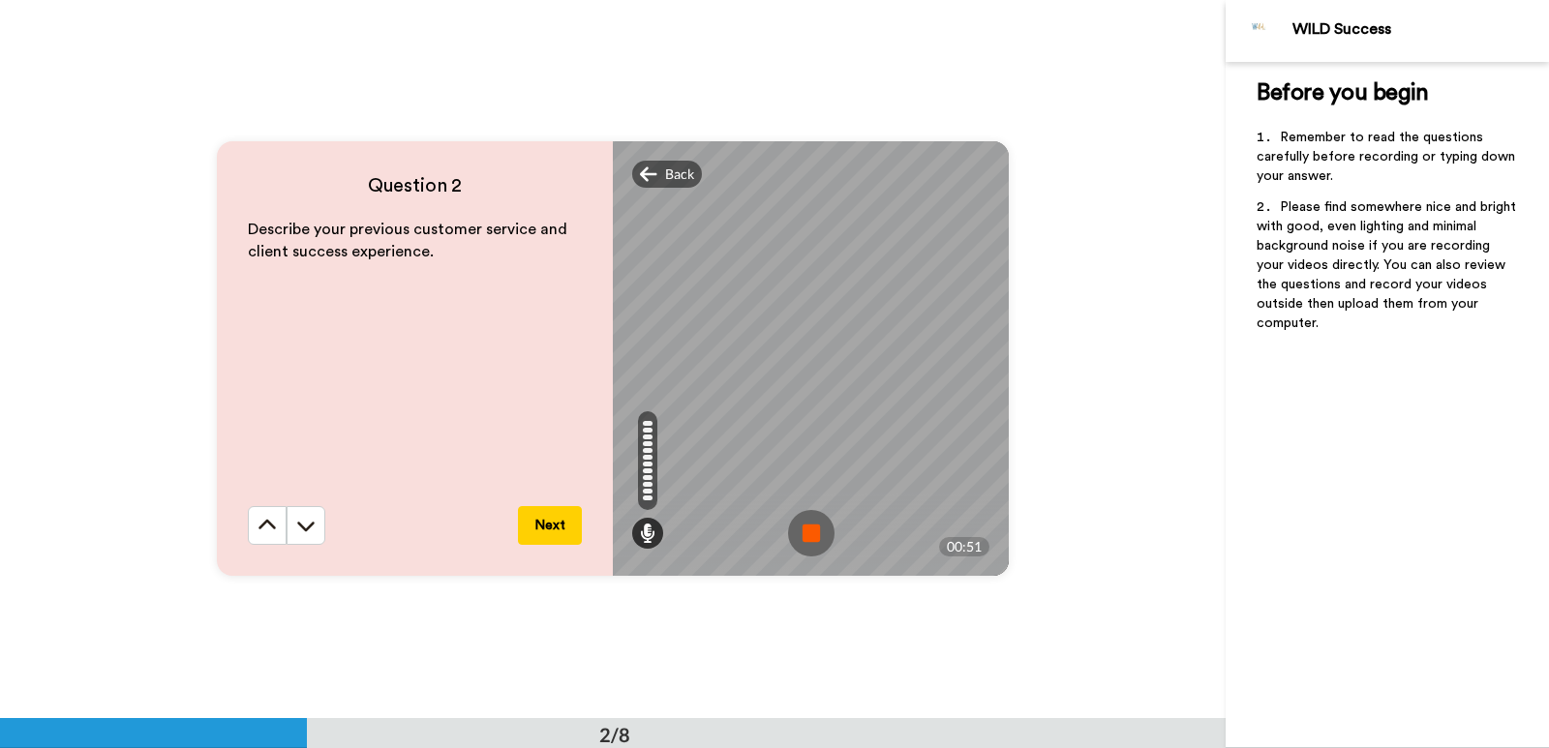
click at [801, 530] on img at bounding box center [811, 533] width 46 height 46
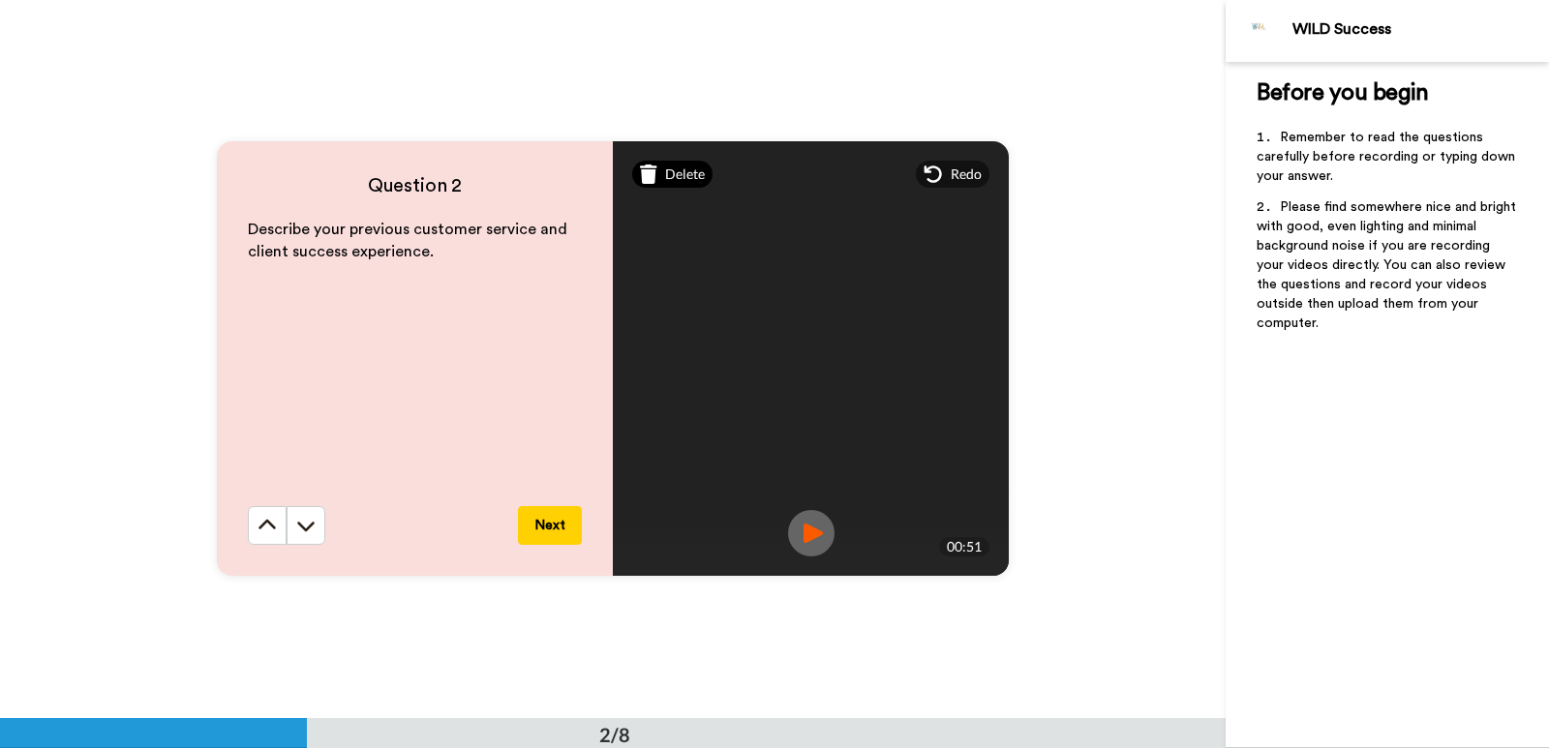
click at [653, 168] on div "Delete" at bounding box center [672, 174] width 80 height 27
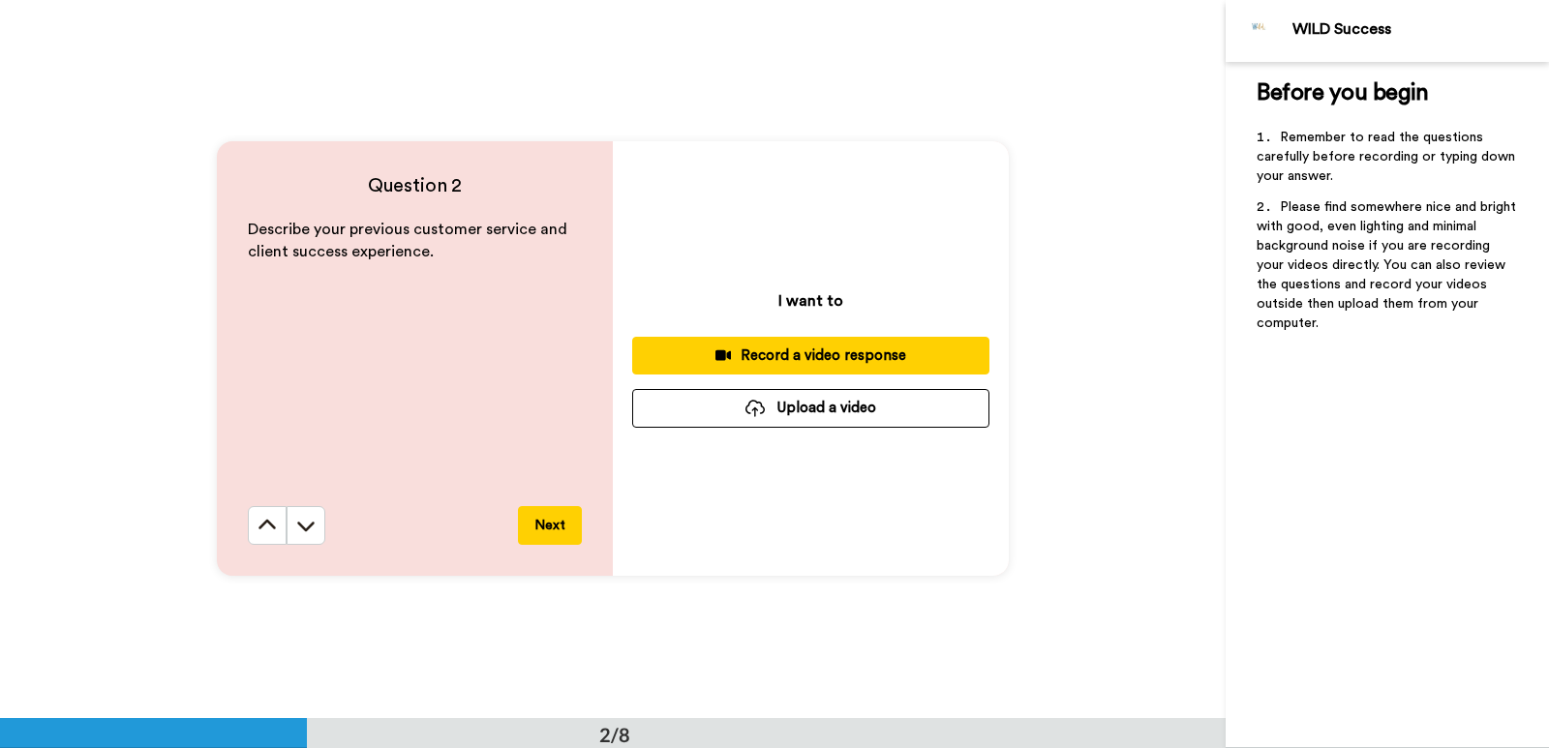
click at [794, 353] on div "Record a video response" at bounding box center [811, 356] width 326 height 20
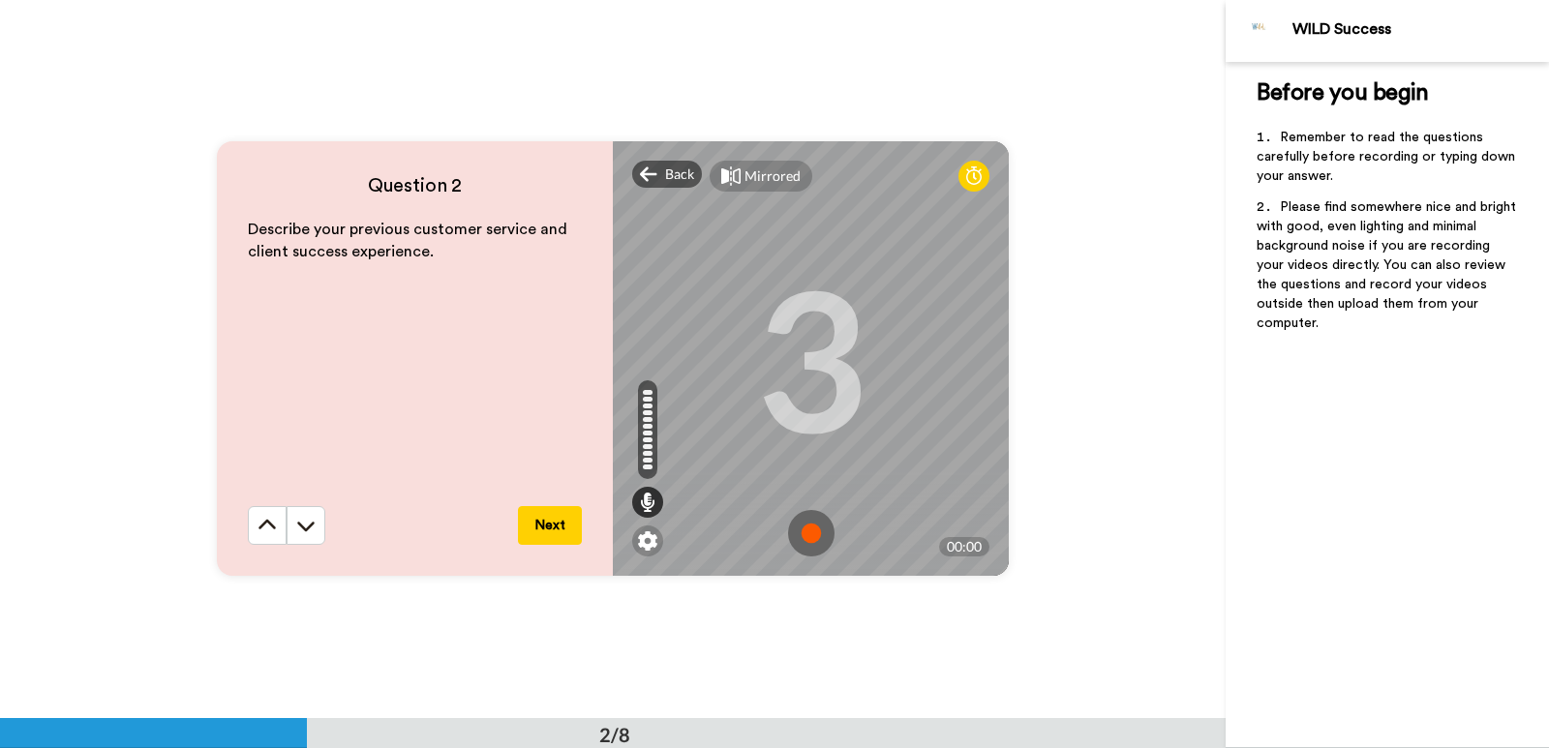
click at [799, 529] on img at bounding box center [811, 533] width 46 height 46
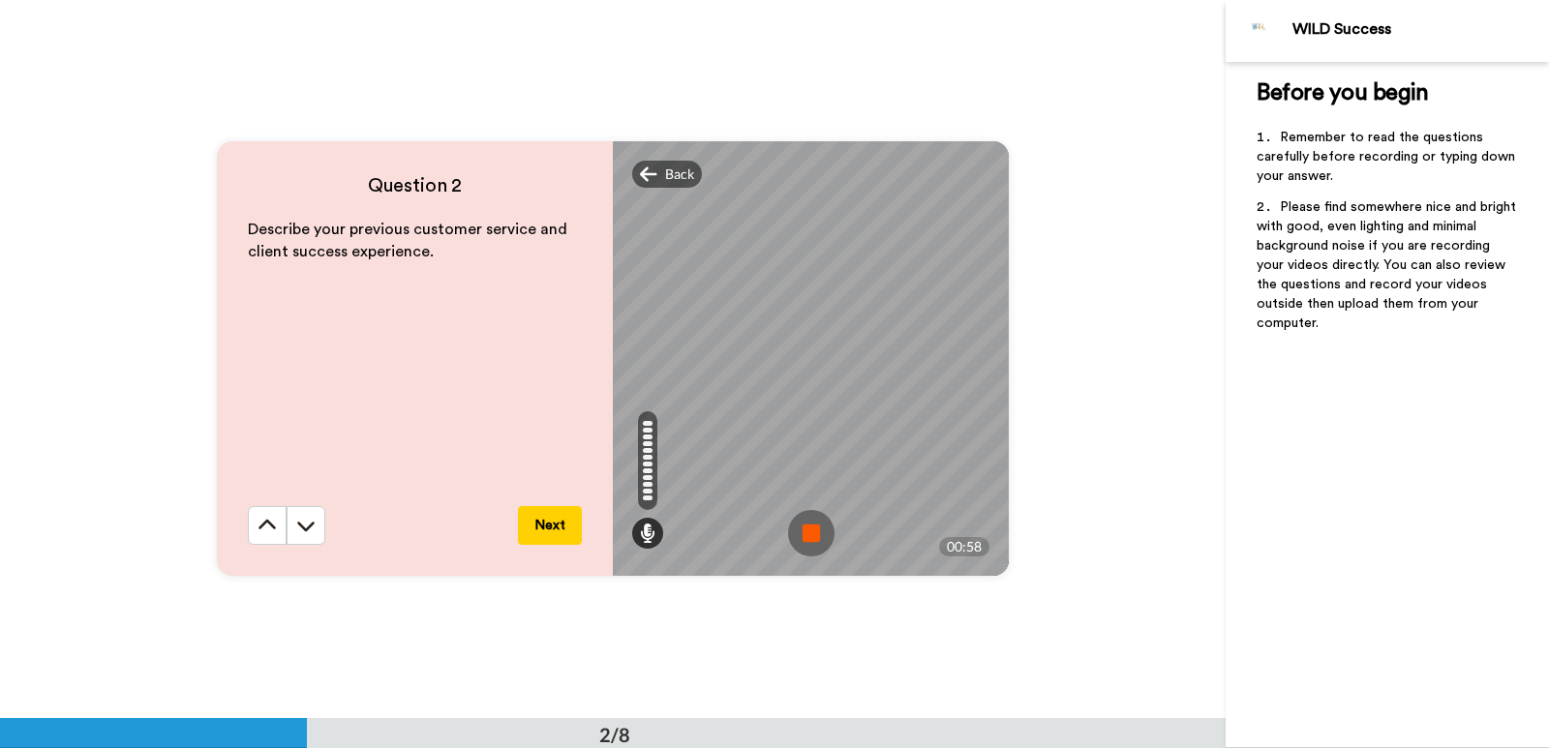
click at [798, 521] on img at bounding box center [811, 533] width 46 height 46
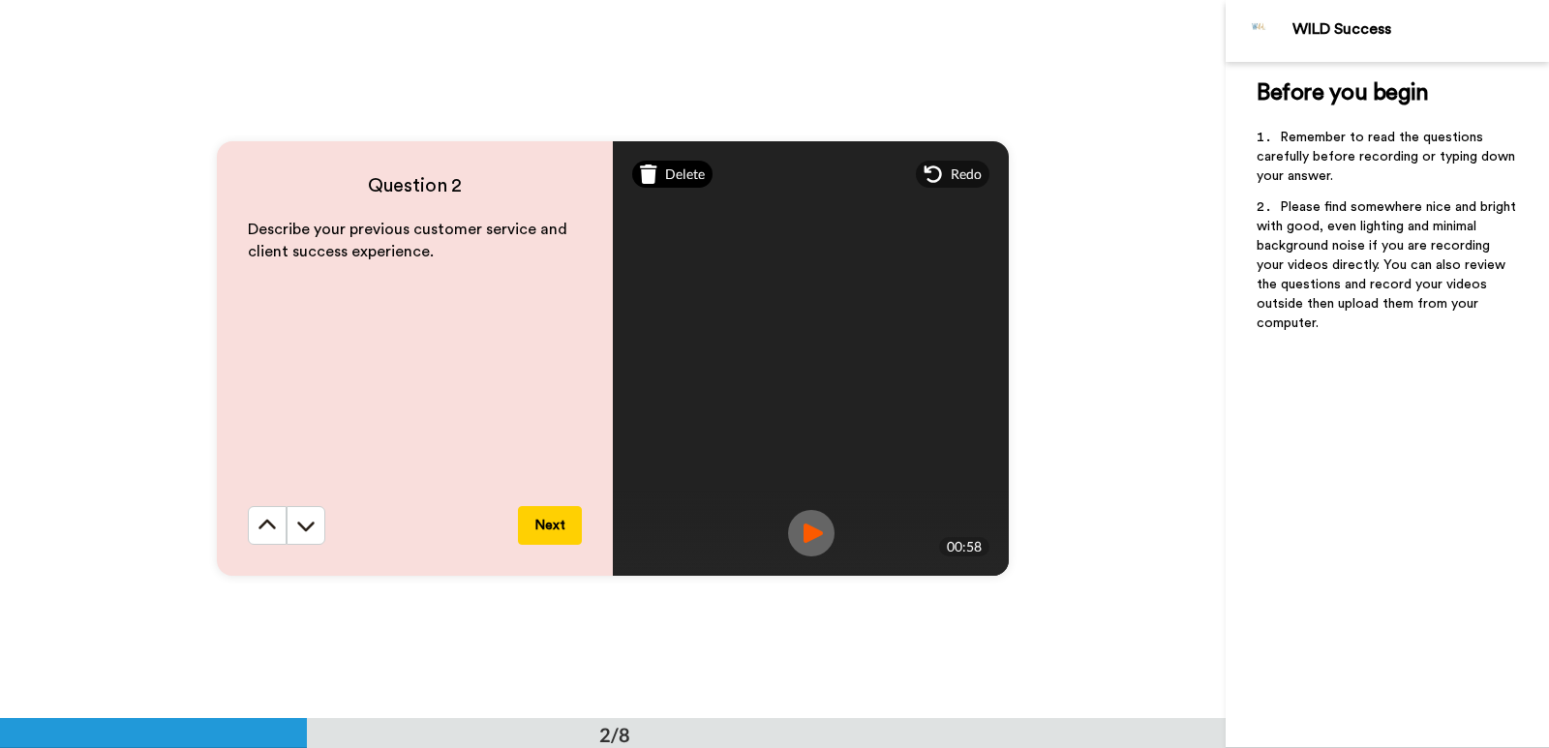
click at [656, 170] on div "Delete" at bounding box center [672, 174] width 80 height 27
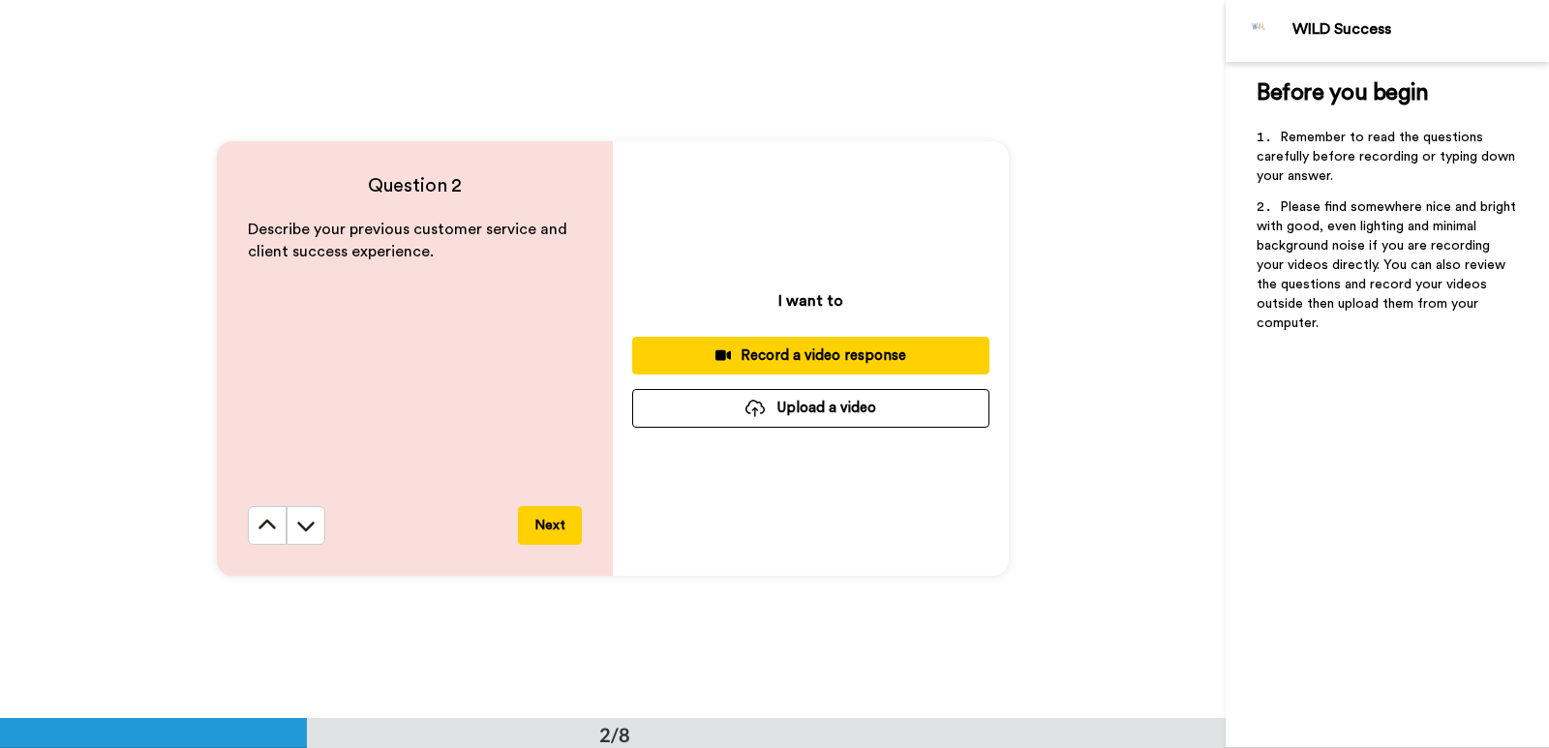
click at [772, 360] on div "Record a video response" at bounding box center [811, 356] width 326 height 20
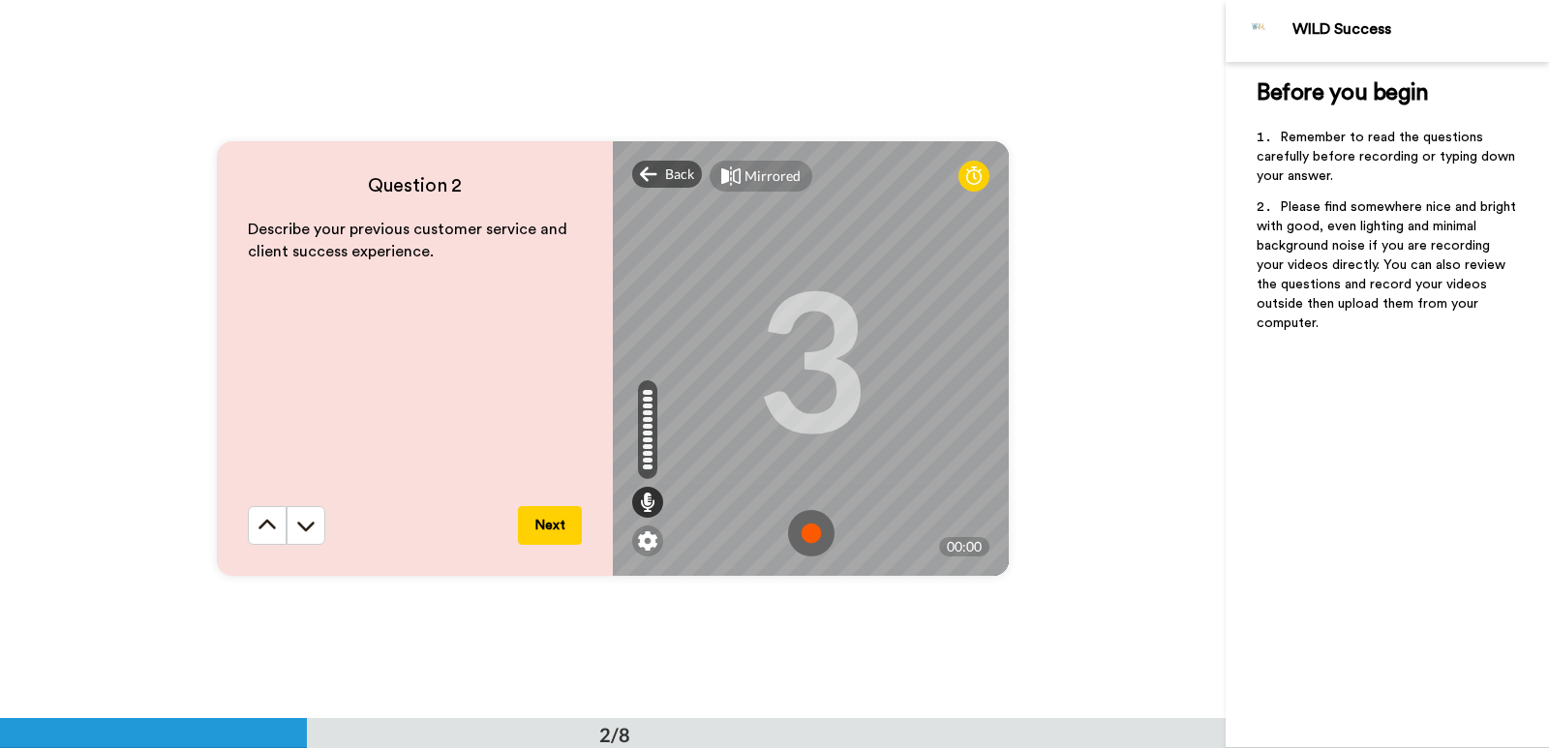
click at [799, 534] on img at bounding box center [811, 533] width 46 height 46
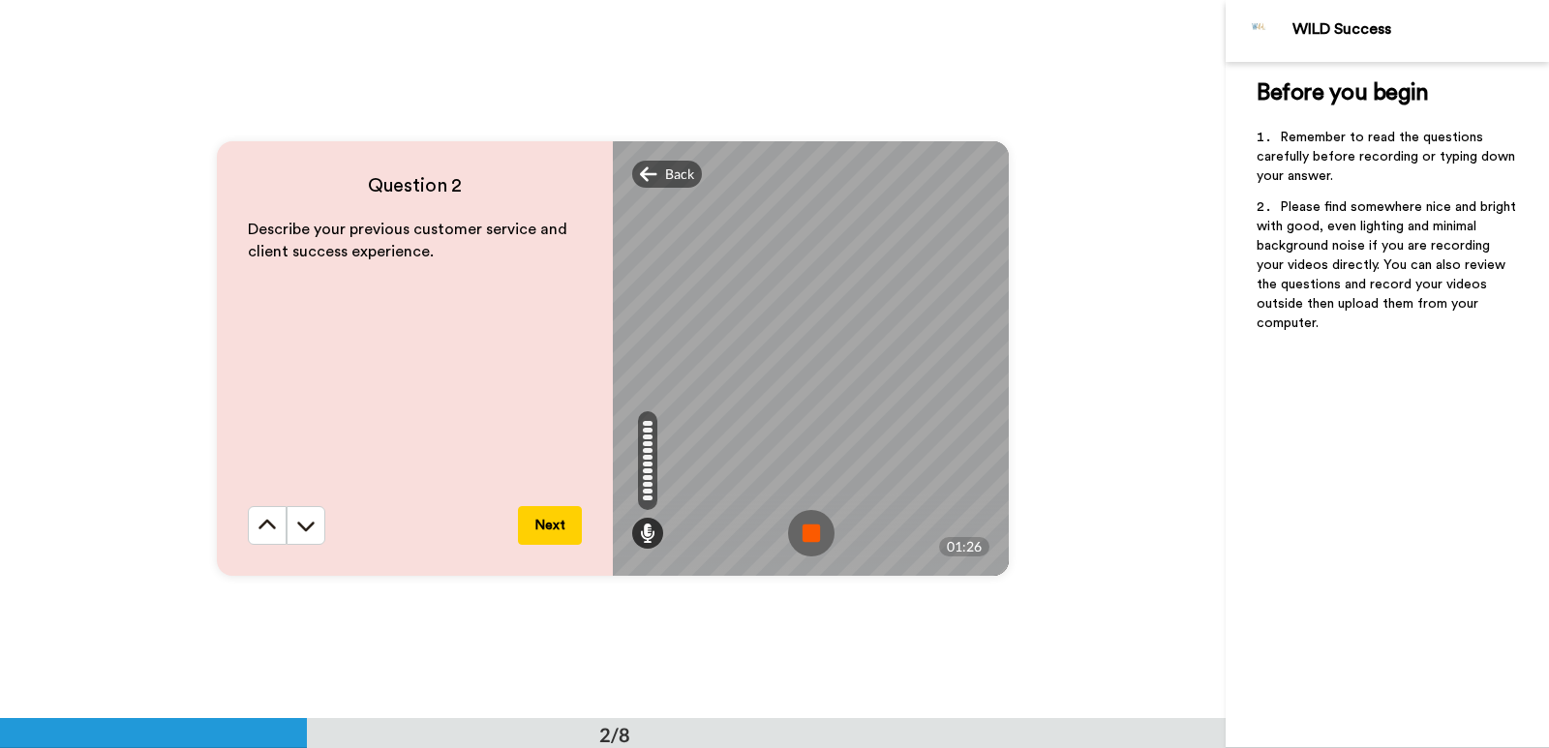
click at [815, 524] on img at bounding box center [811, 533] width 46 height 46
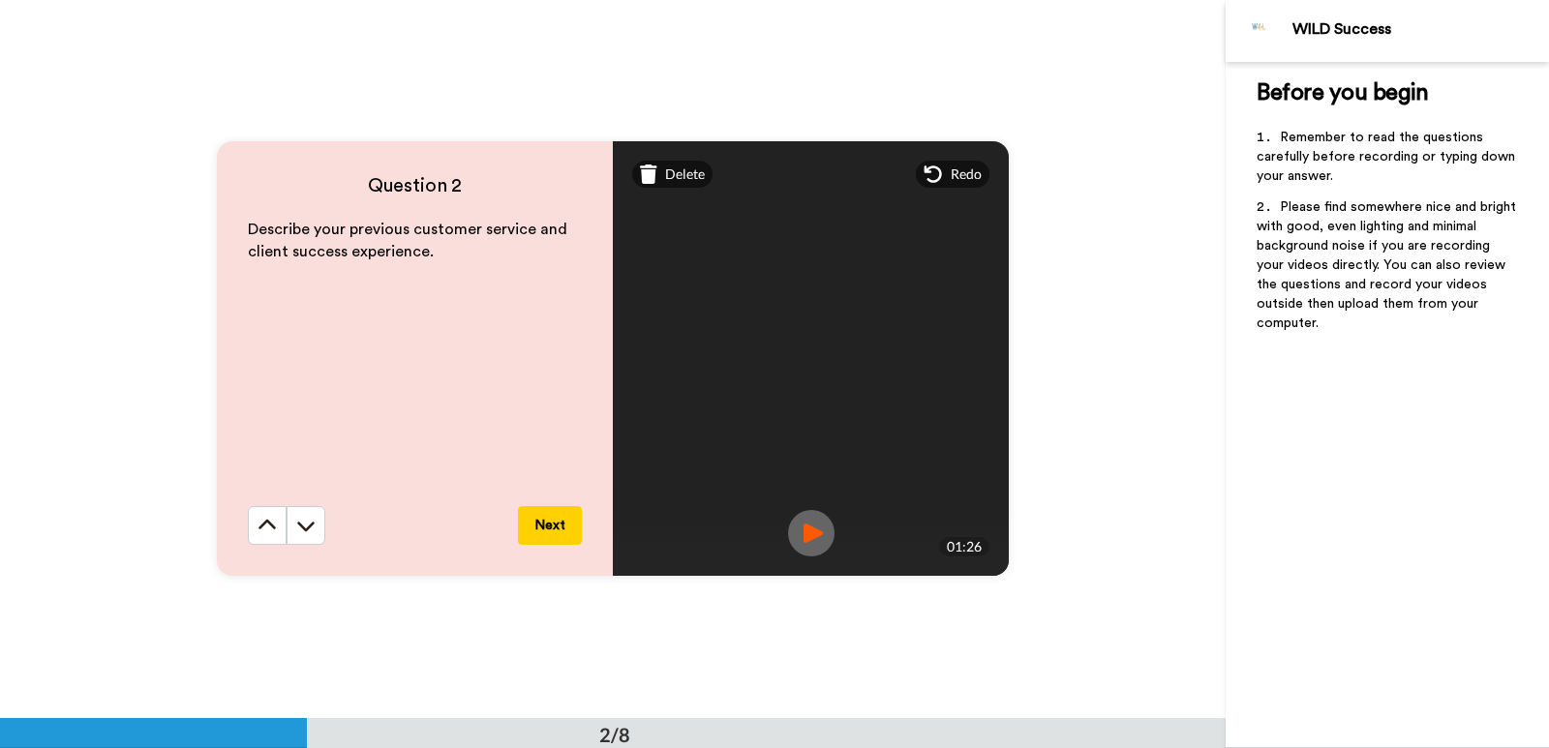
click at [819, 536] on img at bounding box center [811, 533] width 46 height 46
click at [665, 174] on span "Delete" at bounding box center [685, 174] width 40 height 19
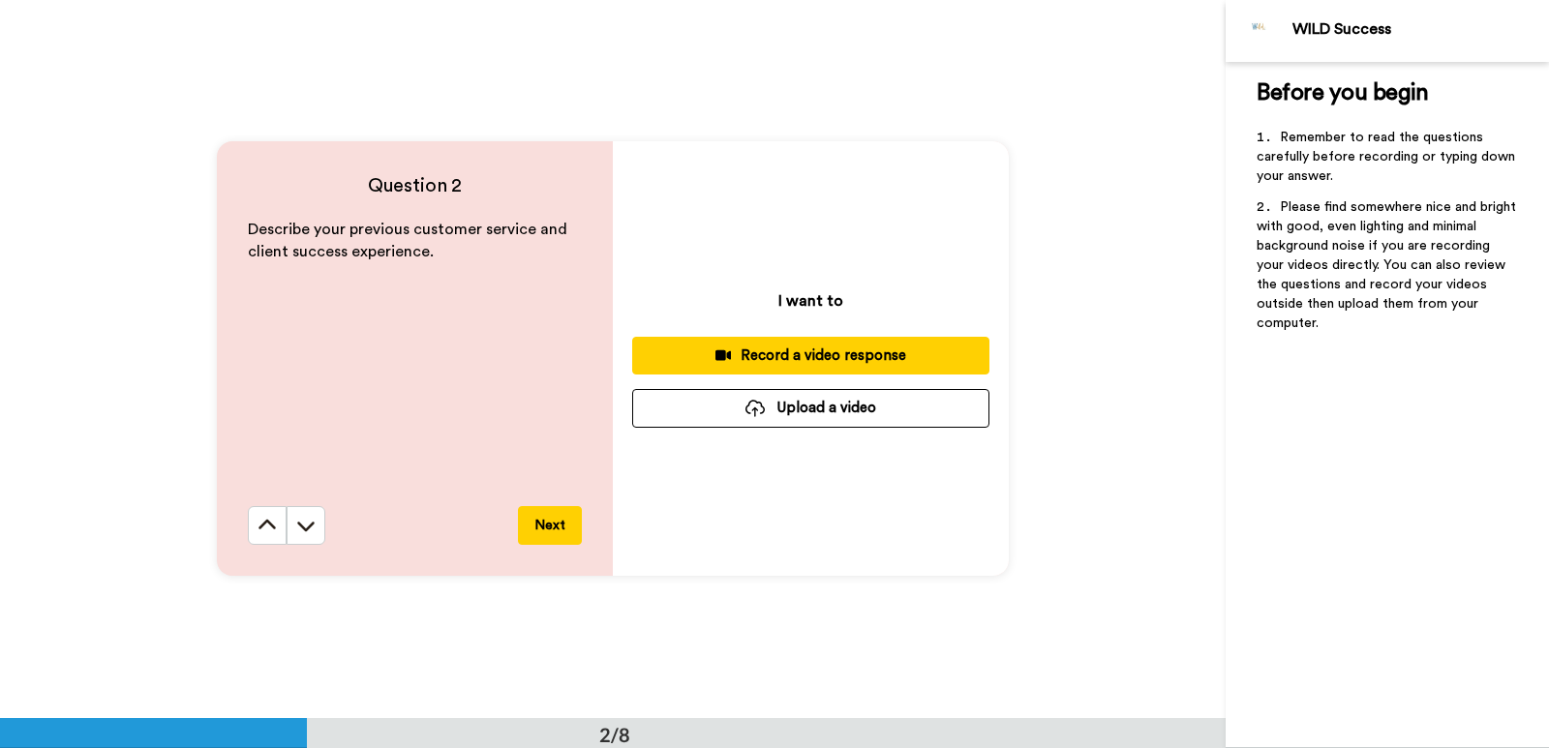
click at [808, 352] on div "Record a video response" at bounding box center [811, 356] width 326 height 20
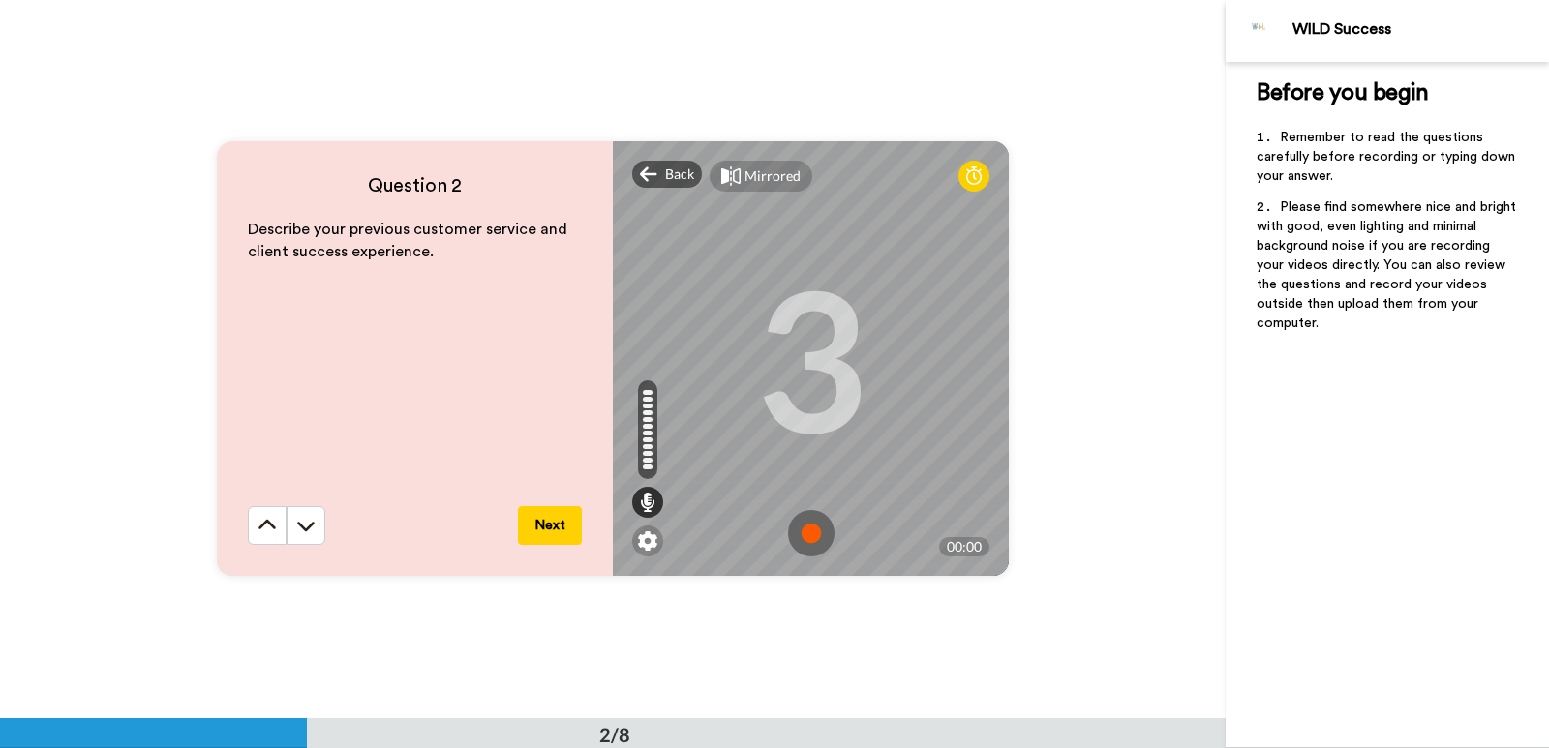
click at [797, 533] on img at bounding box center [811, 533] width 46 height 46
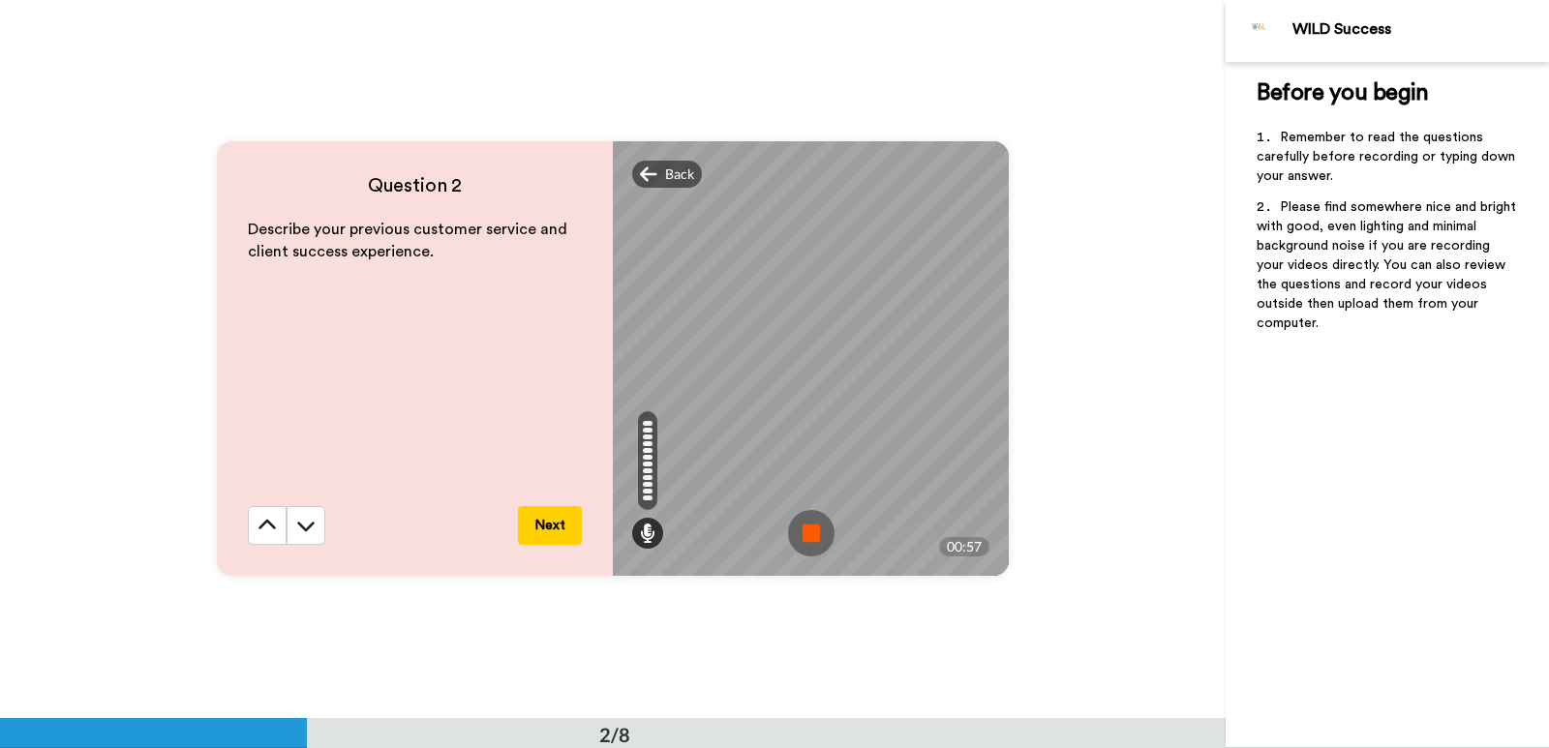
click at [818, 535] on img at bounding box center [811, 533] width 46 height 46
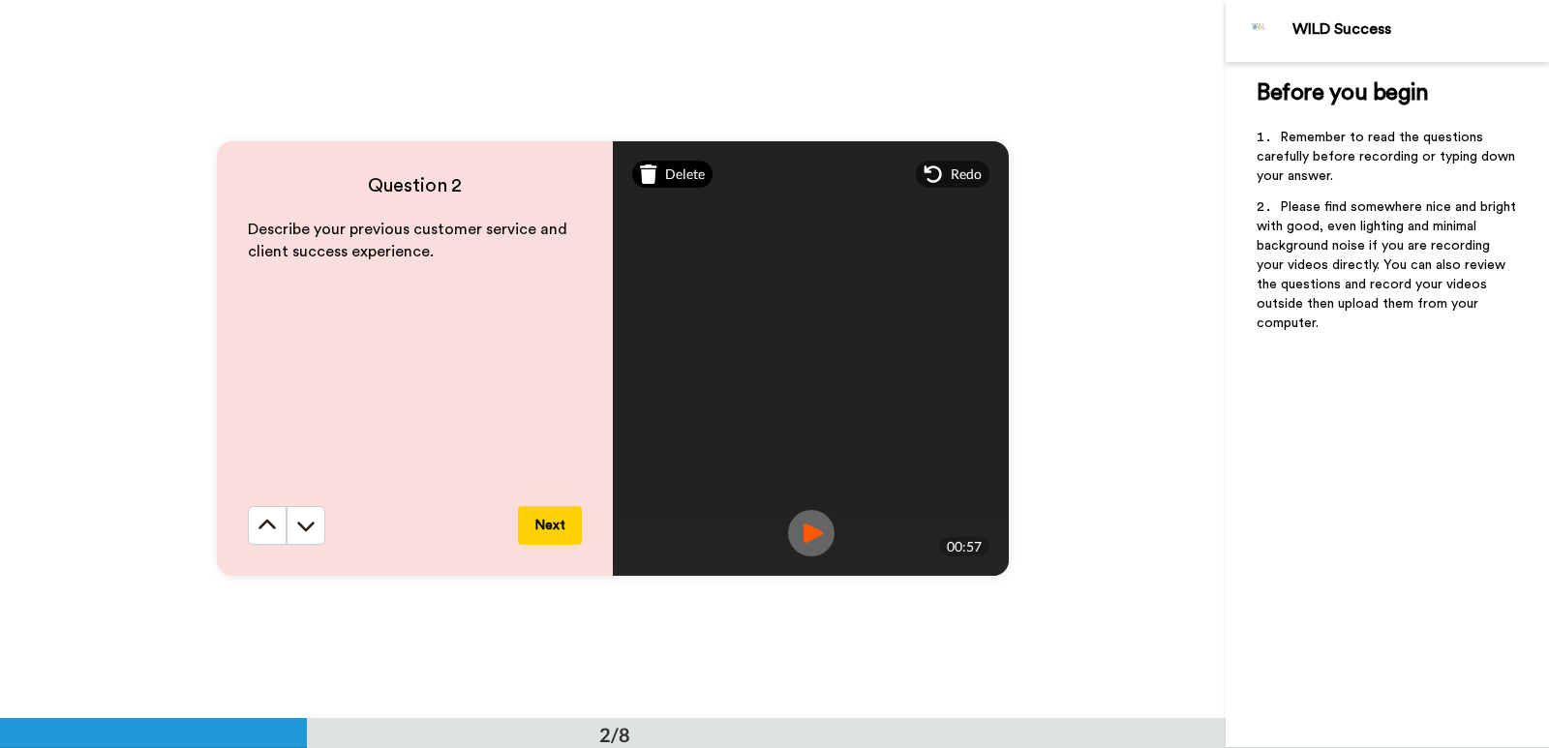
click at [678, 179] on span "Delete" at bounding box center [685, 174] width 40 height 19
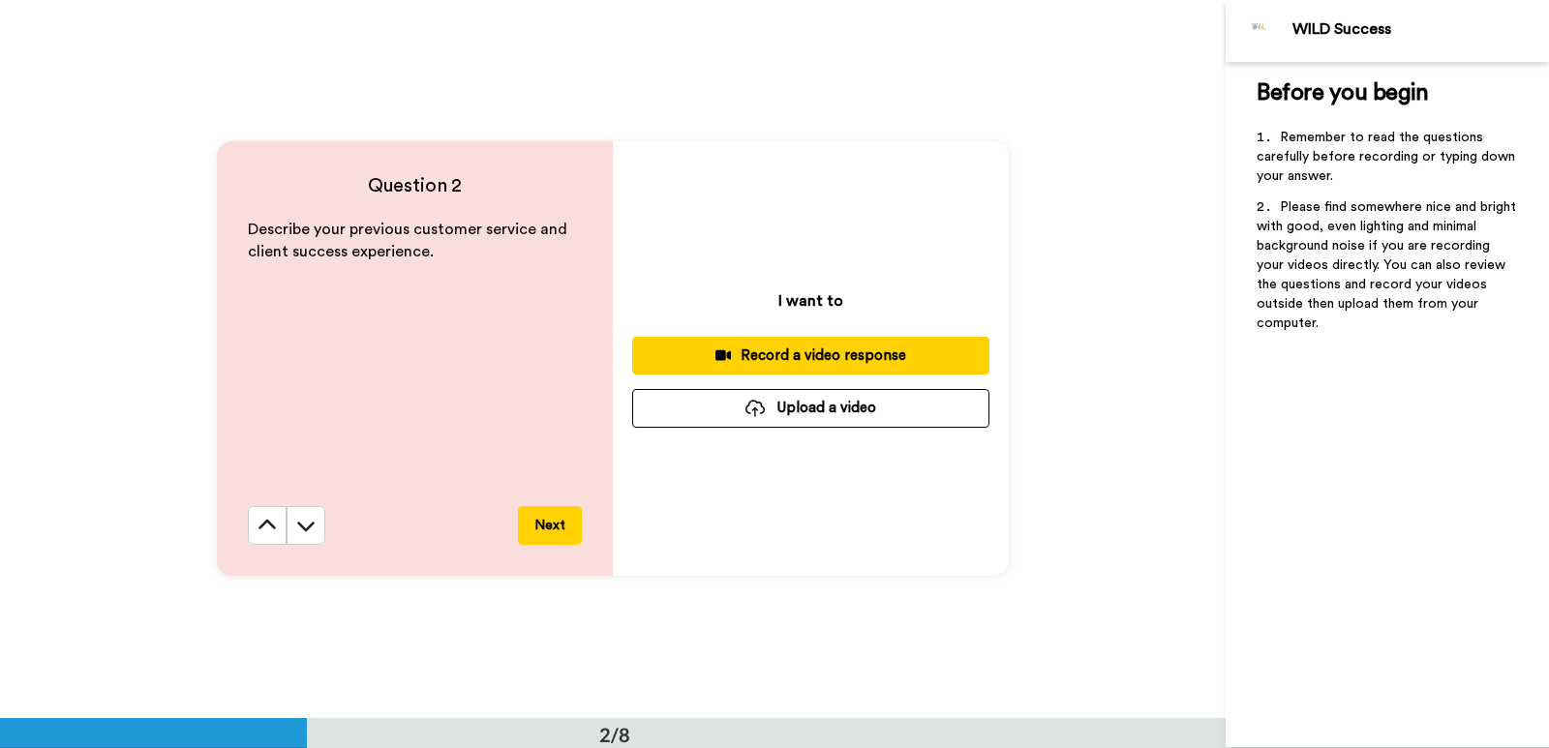
click at [769, 350] on div "Record a video response" at bounding box center [811, 356] width 326 height 20
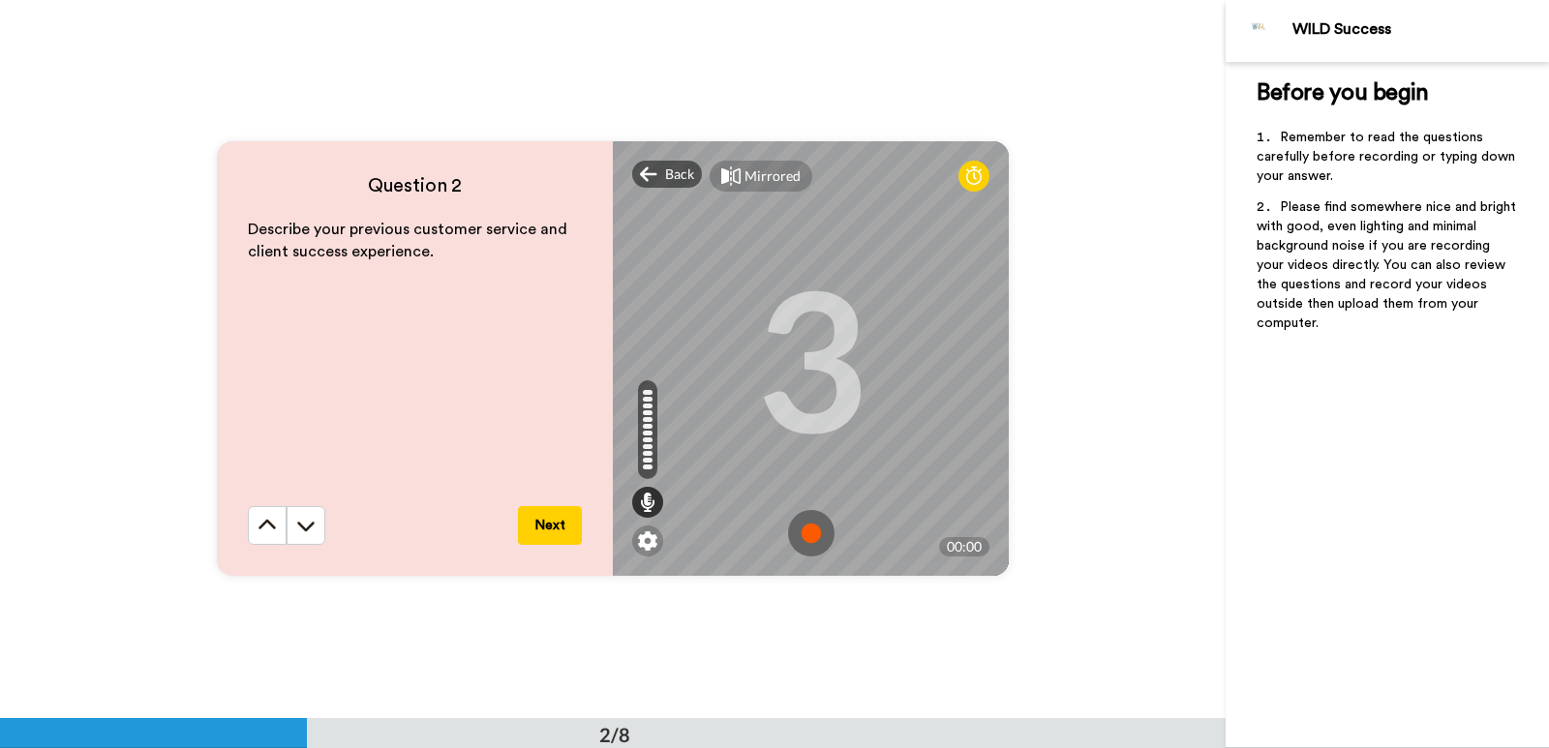
click at [811, 535] on img at bounding box center [811, 533] width 46 height 46
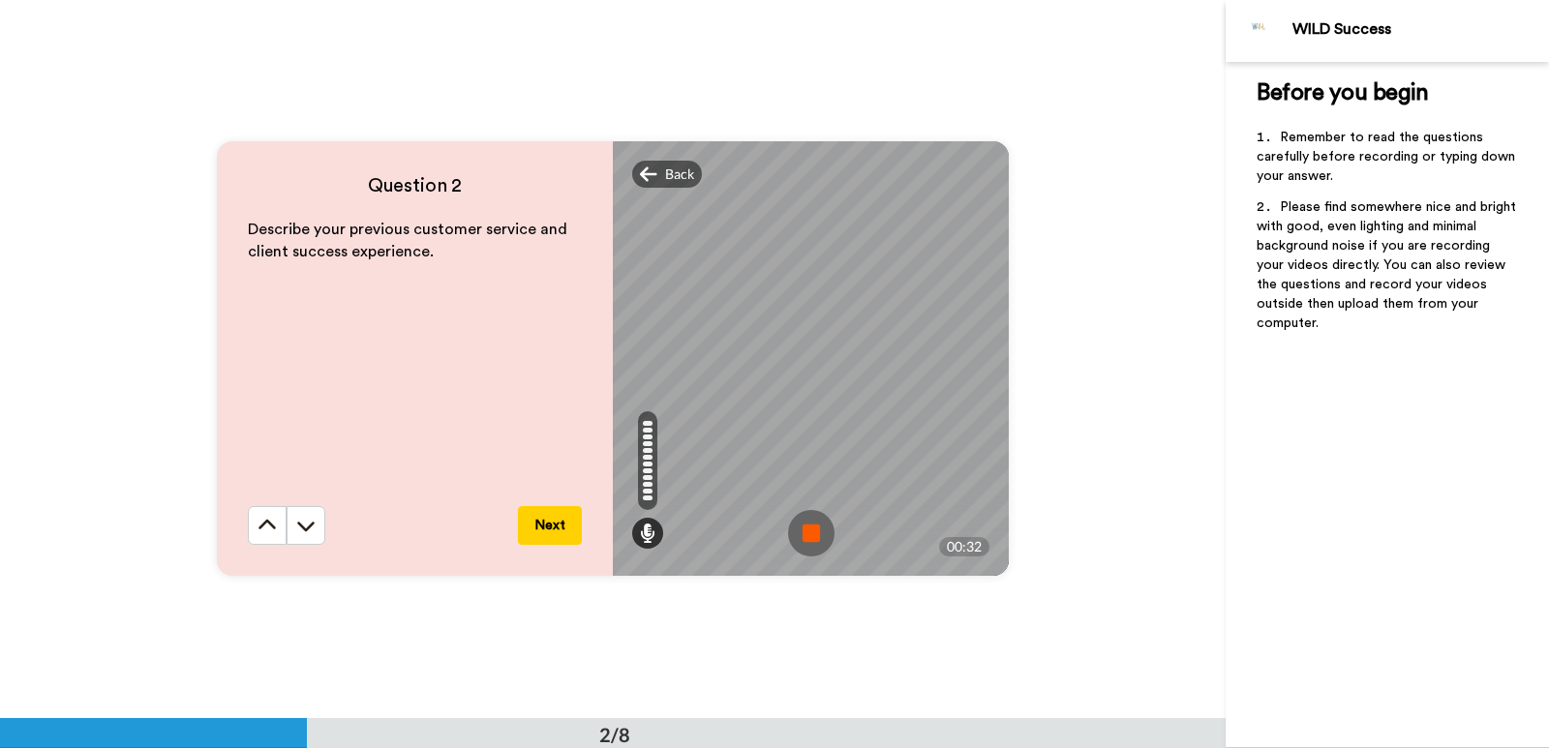
click at [788, 523] on img at bounding box center [811, 533] width 46 height 46
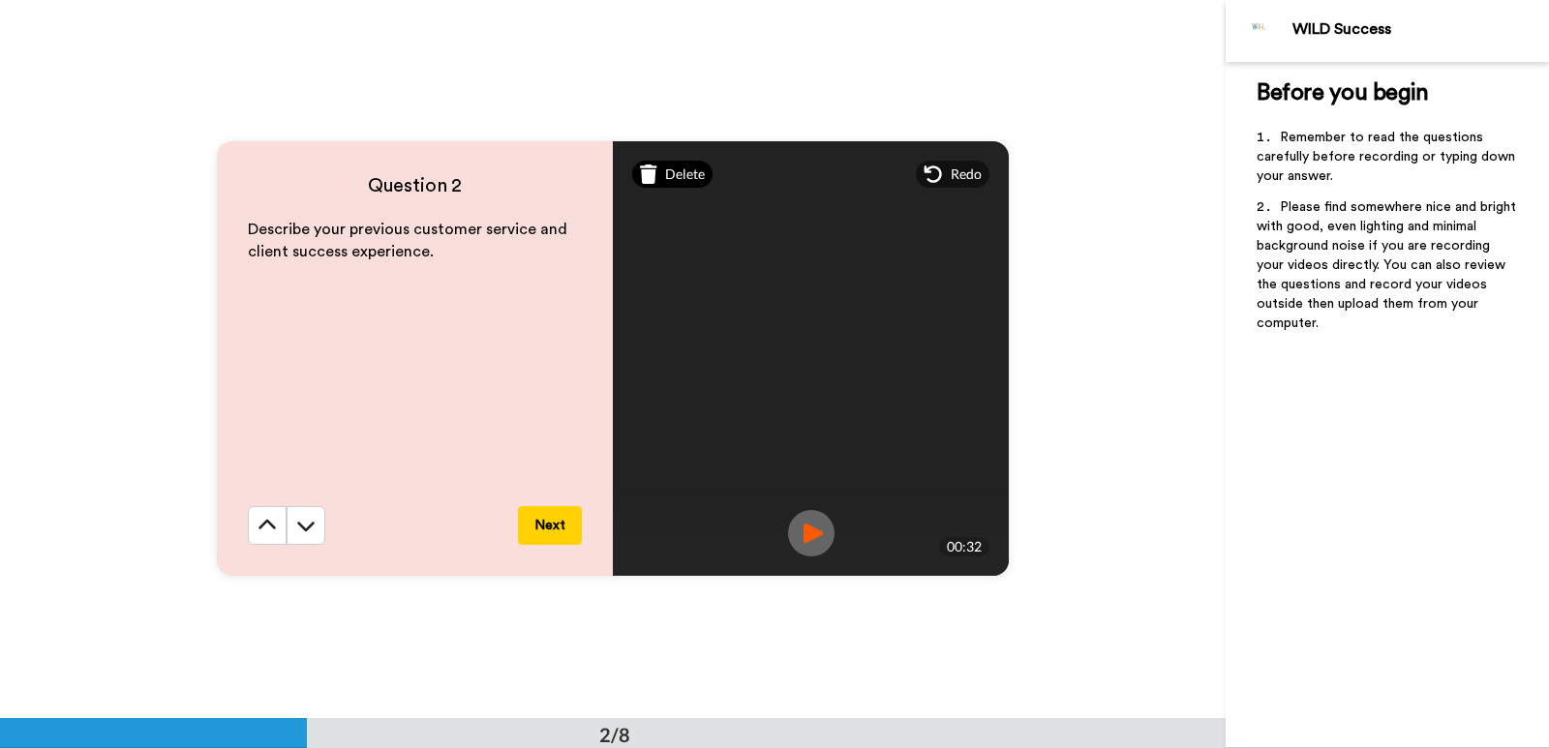
click at [675, 167] on span "Delete" at bounding box center [685, 174] width 40 height 19
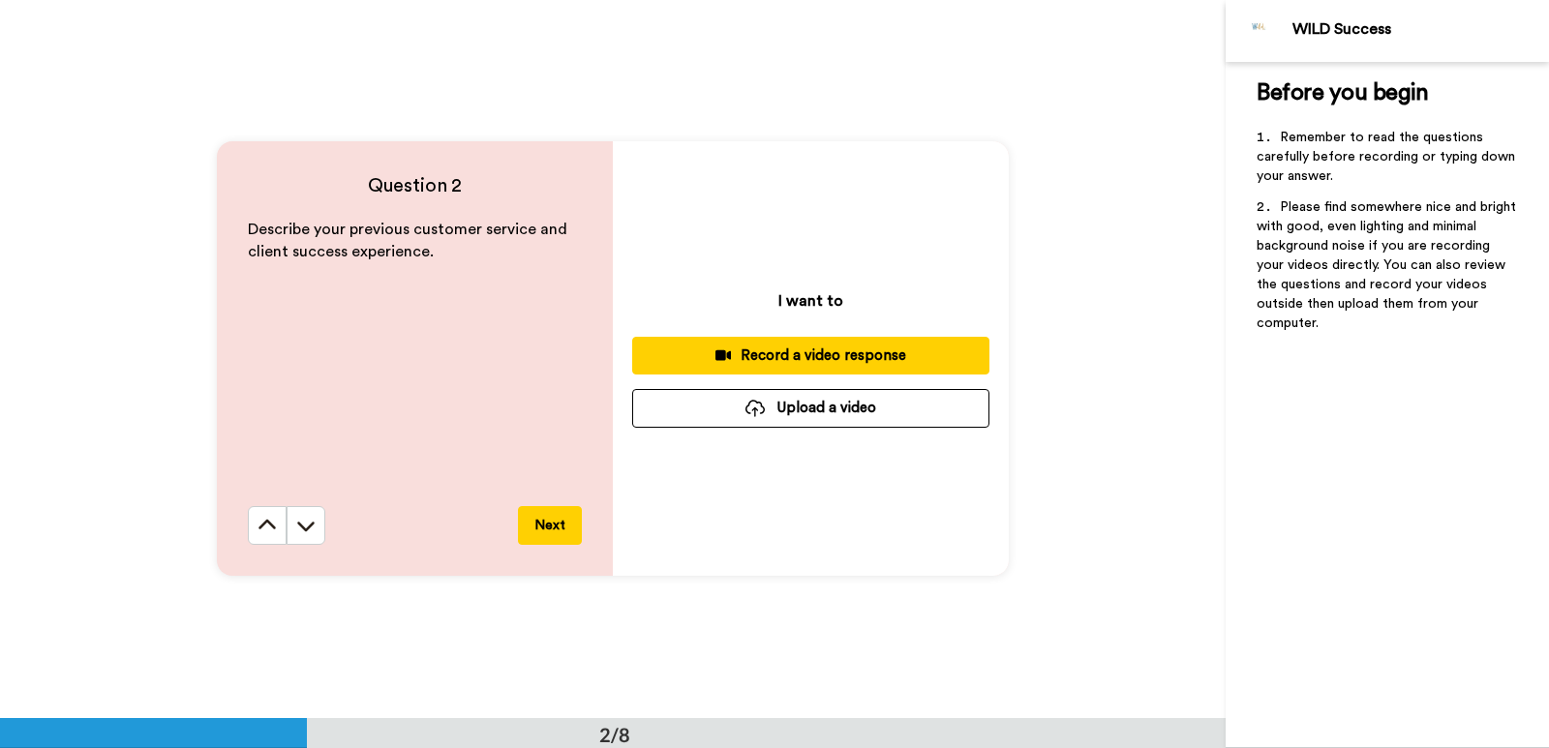
click at [796, 354] on div "Record a video response" at bounding box center [811, 356] width 326 height 20
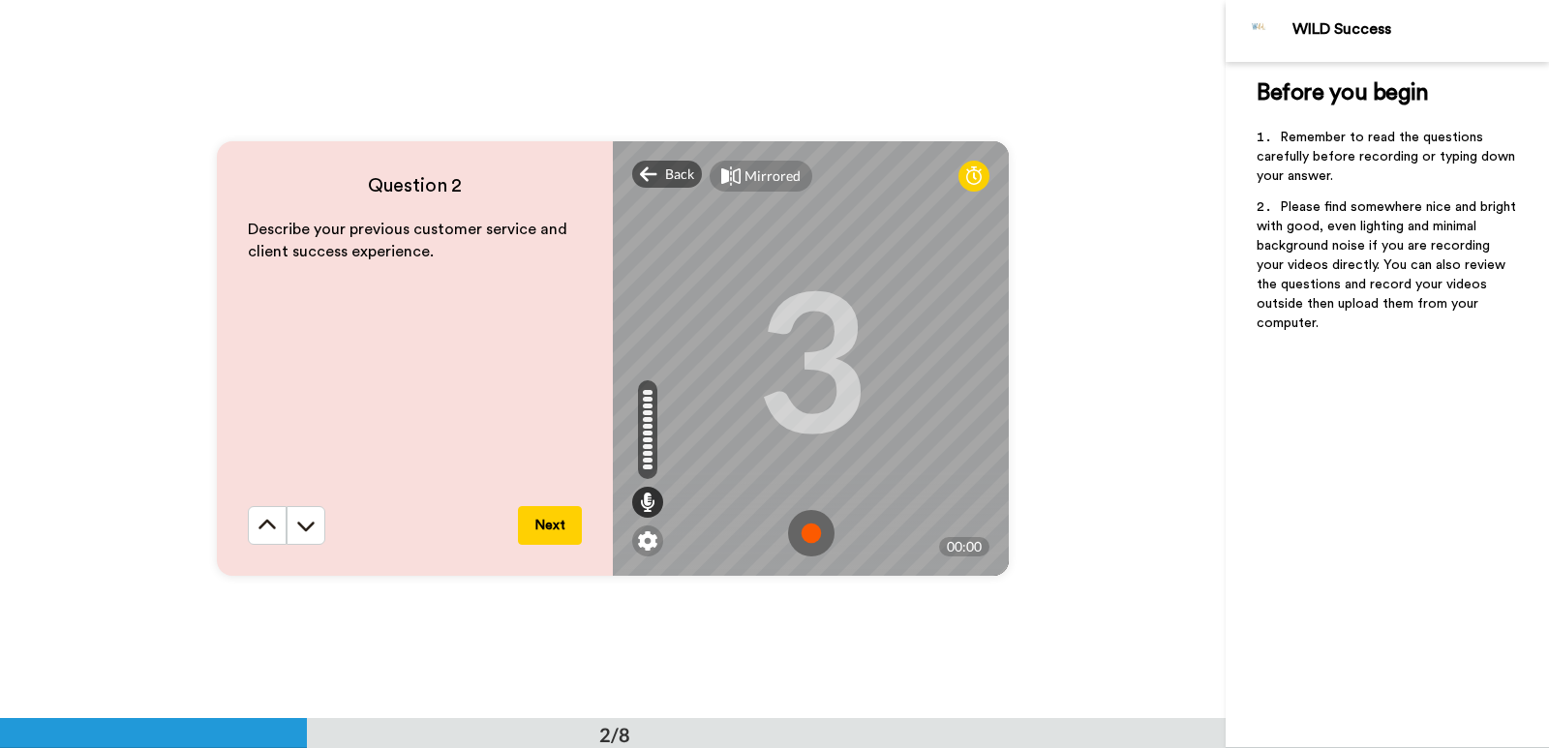
click at [808, 522] on img at bounding box center [811, 533] width 46 height 46
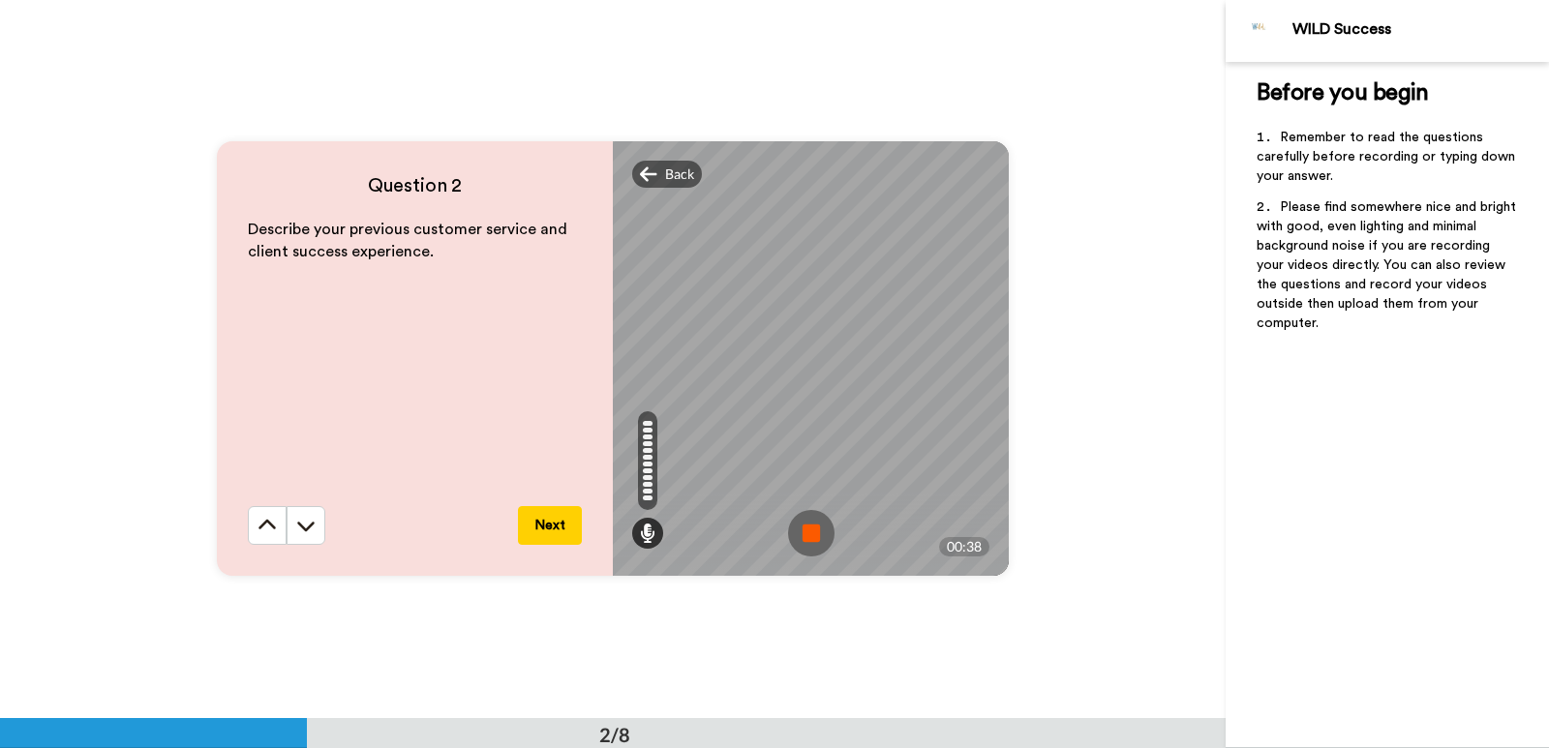
click at [811, 534] on img at bounding box center [811, 533] width 46 height 46
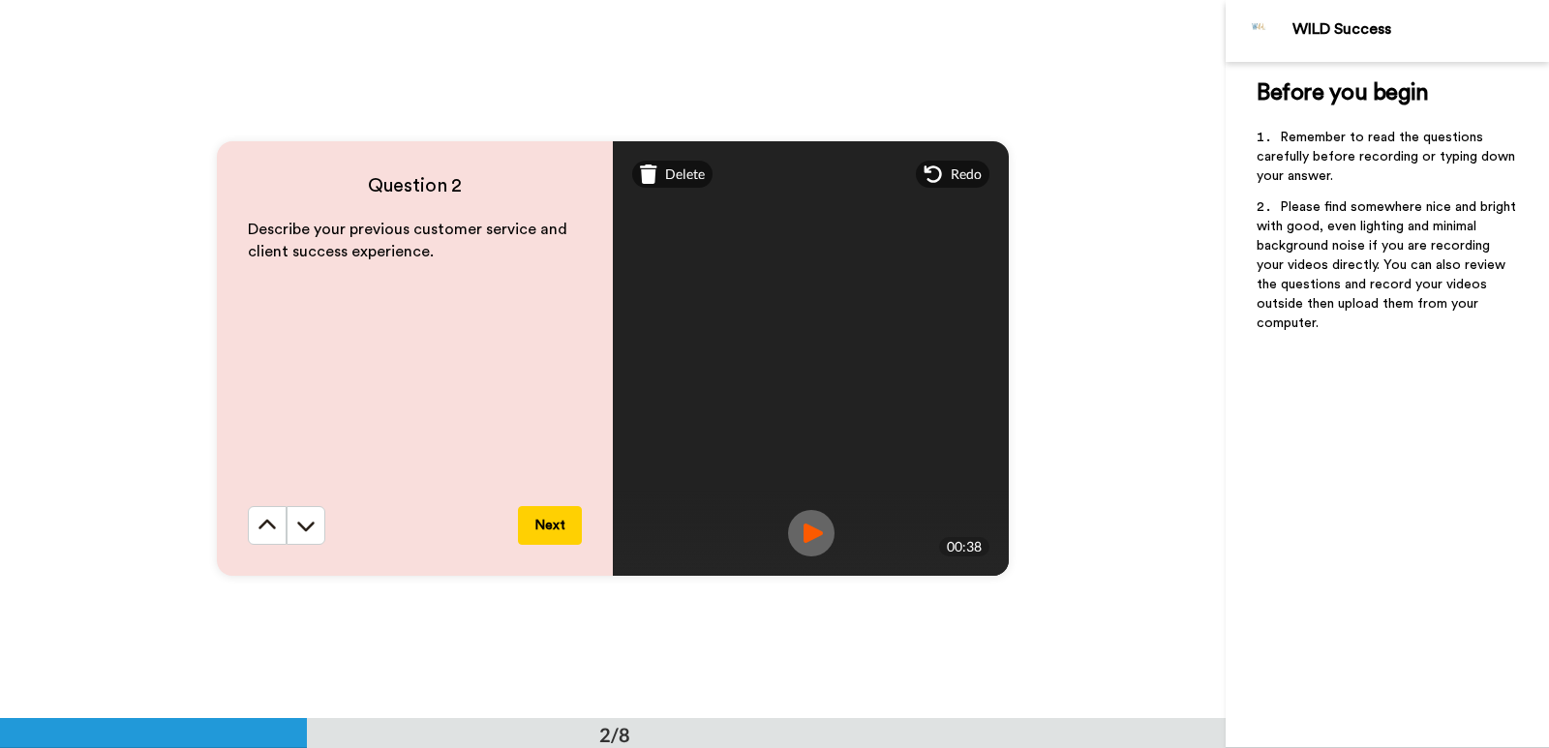
click at [820, 538] on img at bounding box center [811, 533] width 46 height 46
click at [549, 532] on button "Next" at bounding box center [550, 525] width 64 height 39
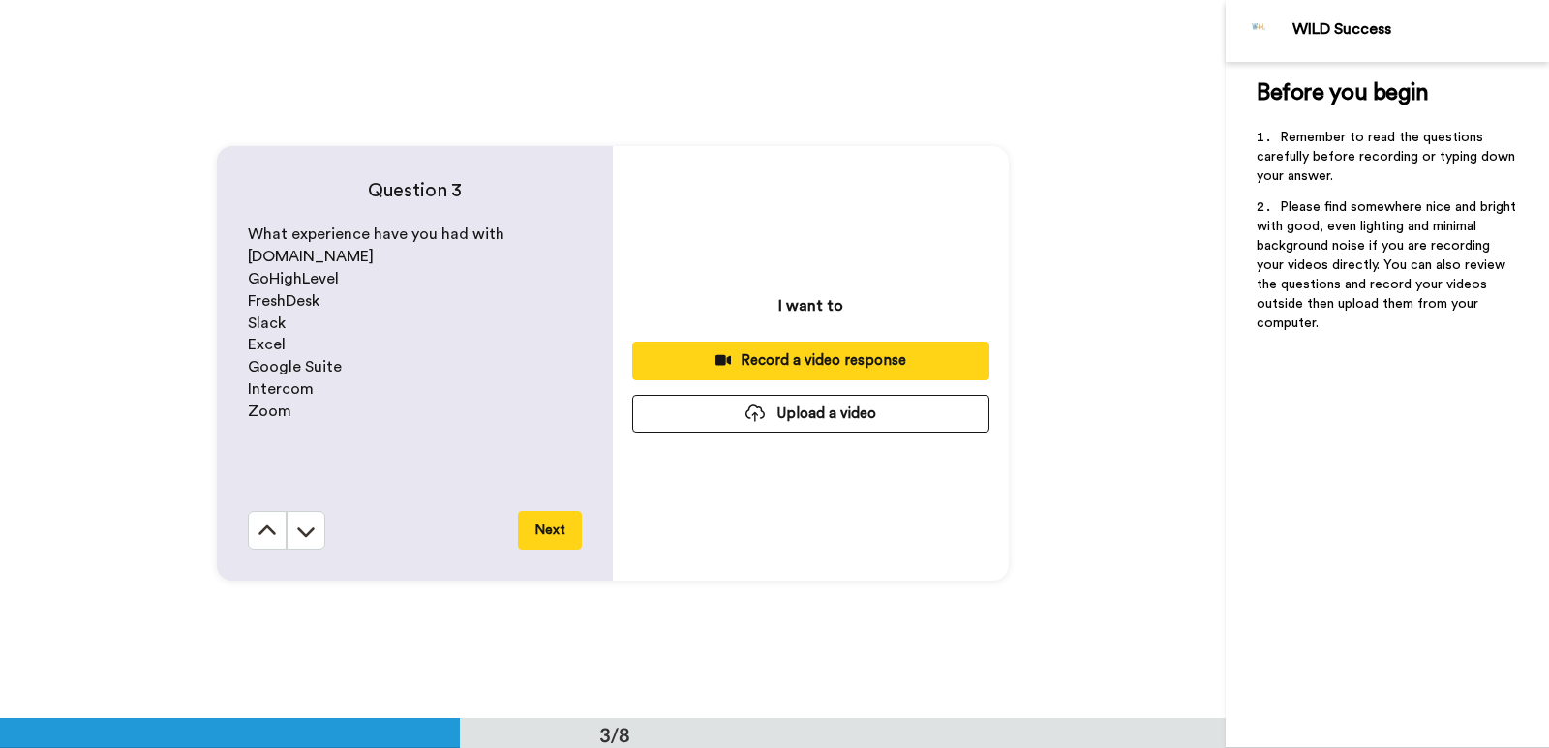
scroll to position [1438, 0]
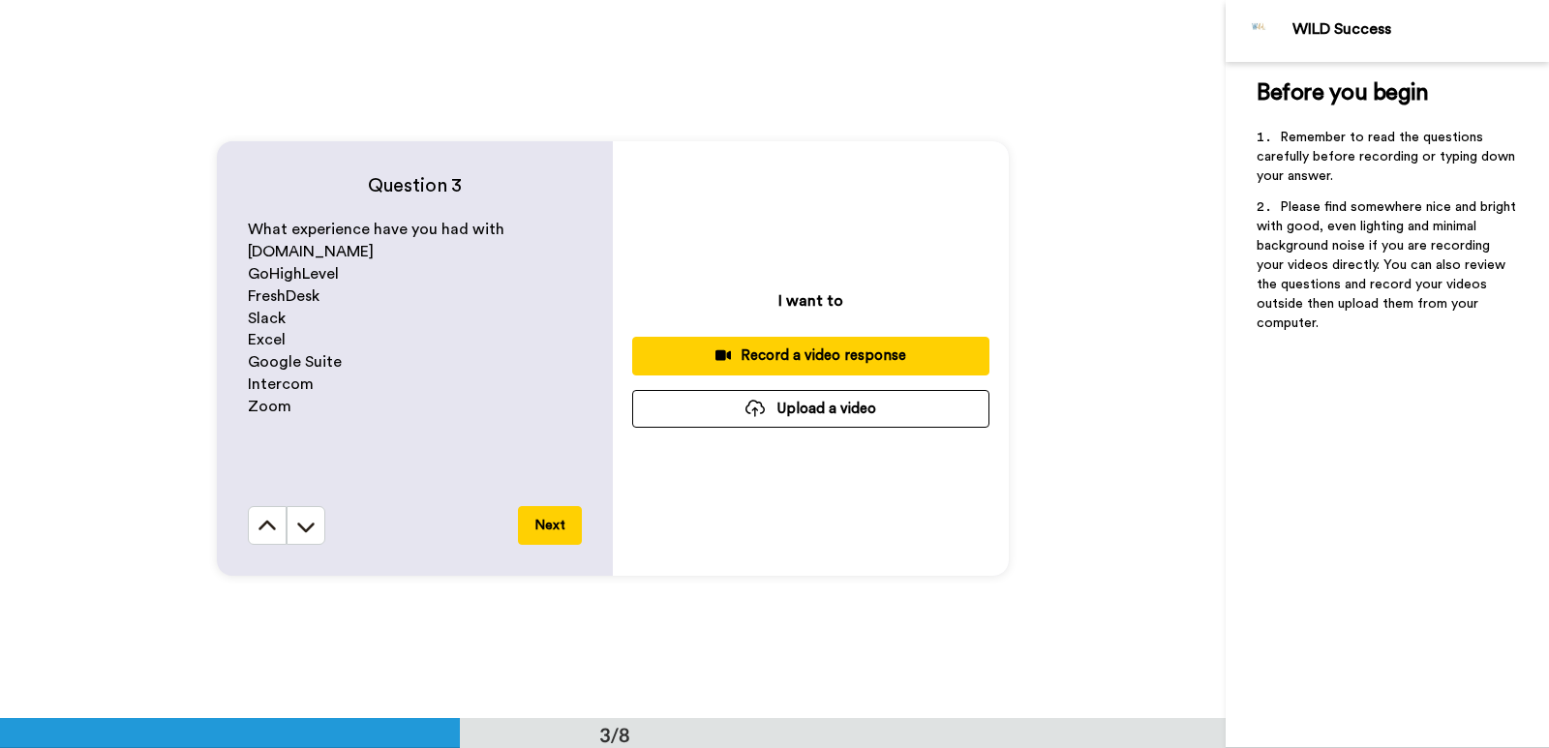
click at [809, 355] on div "Record a video response" at bounding box center [811, 356] width 326 height 20
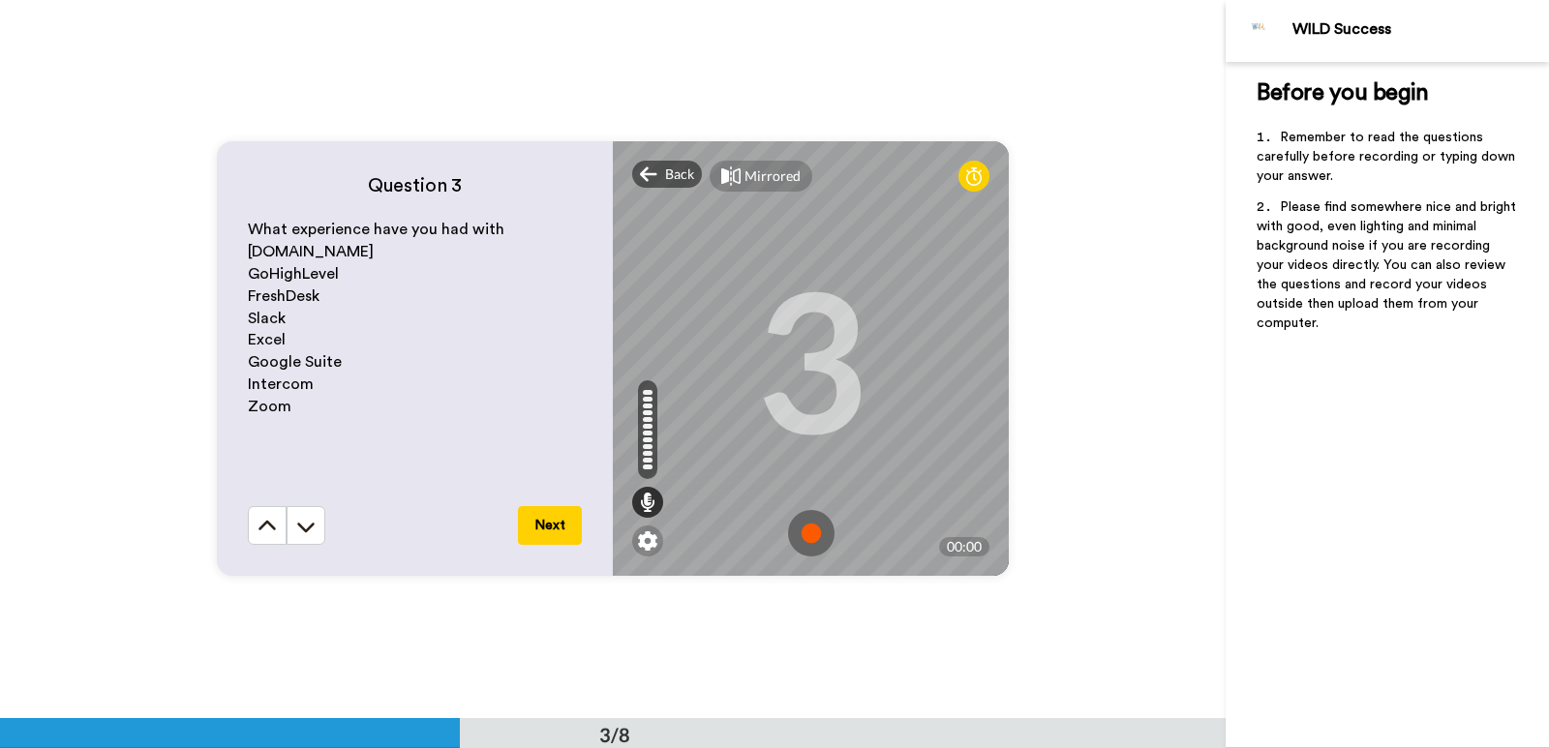
click at [798, 537] on img at bounding box center [811, 533] width 46 height 46
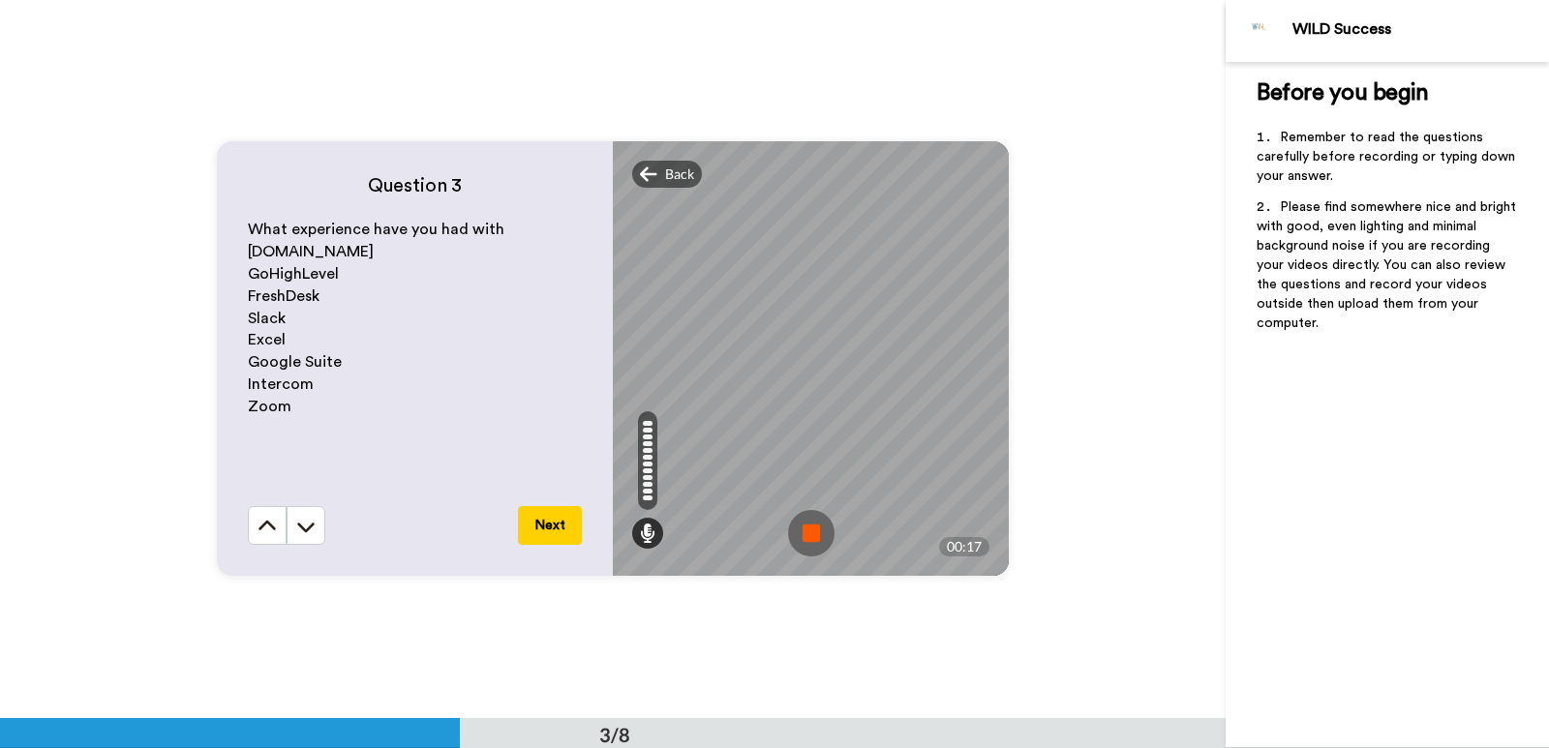
click at [812, 534] on img at bounding box center [811, 533] width 46 height 46
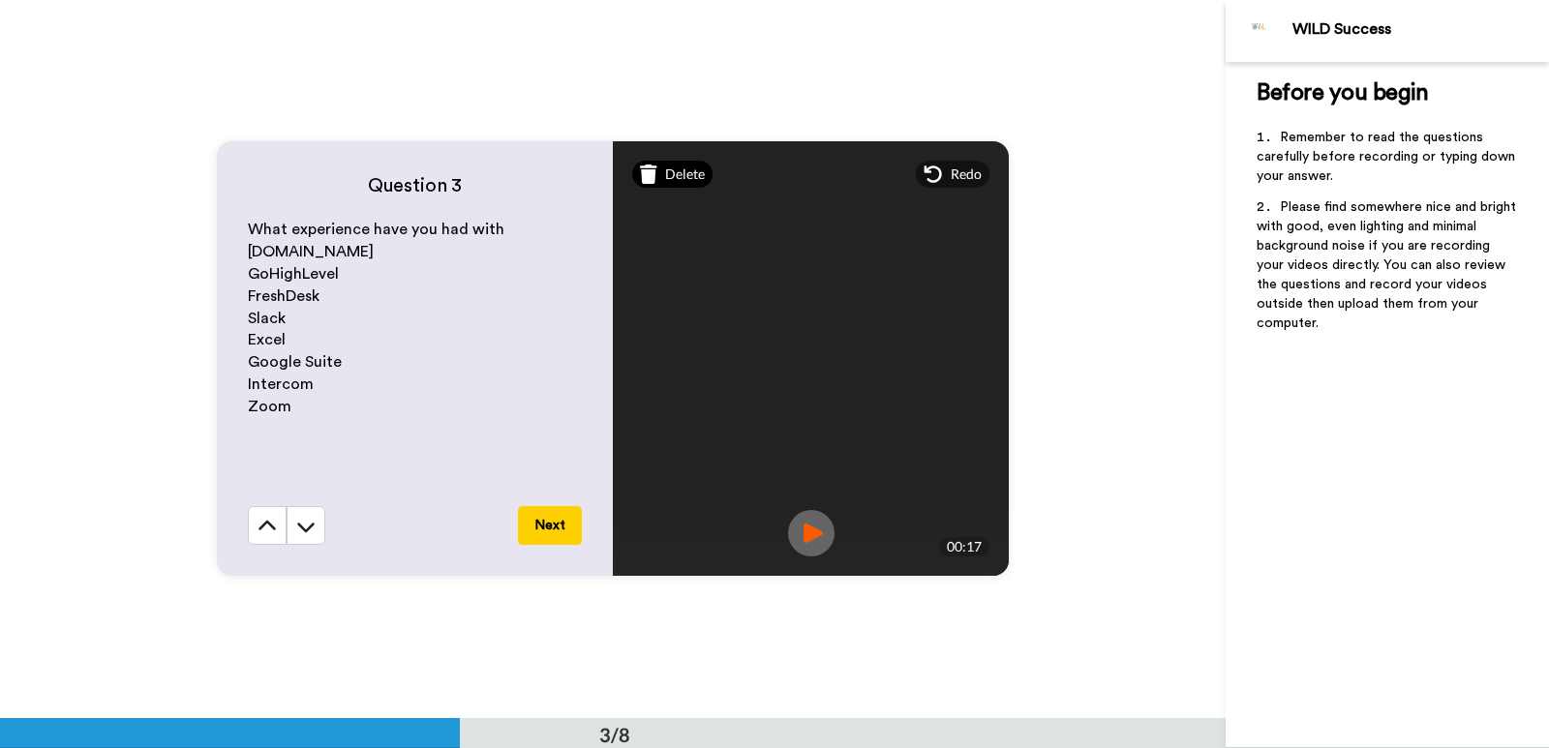
click at [666, 175] on span "Delete" at bounding box center [685, 174] width 40 height 19
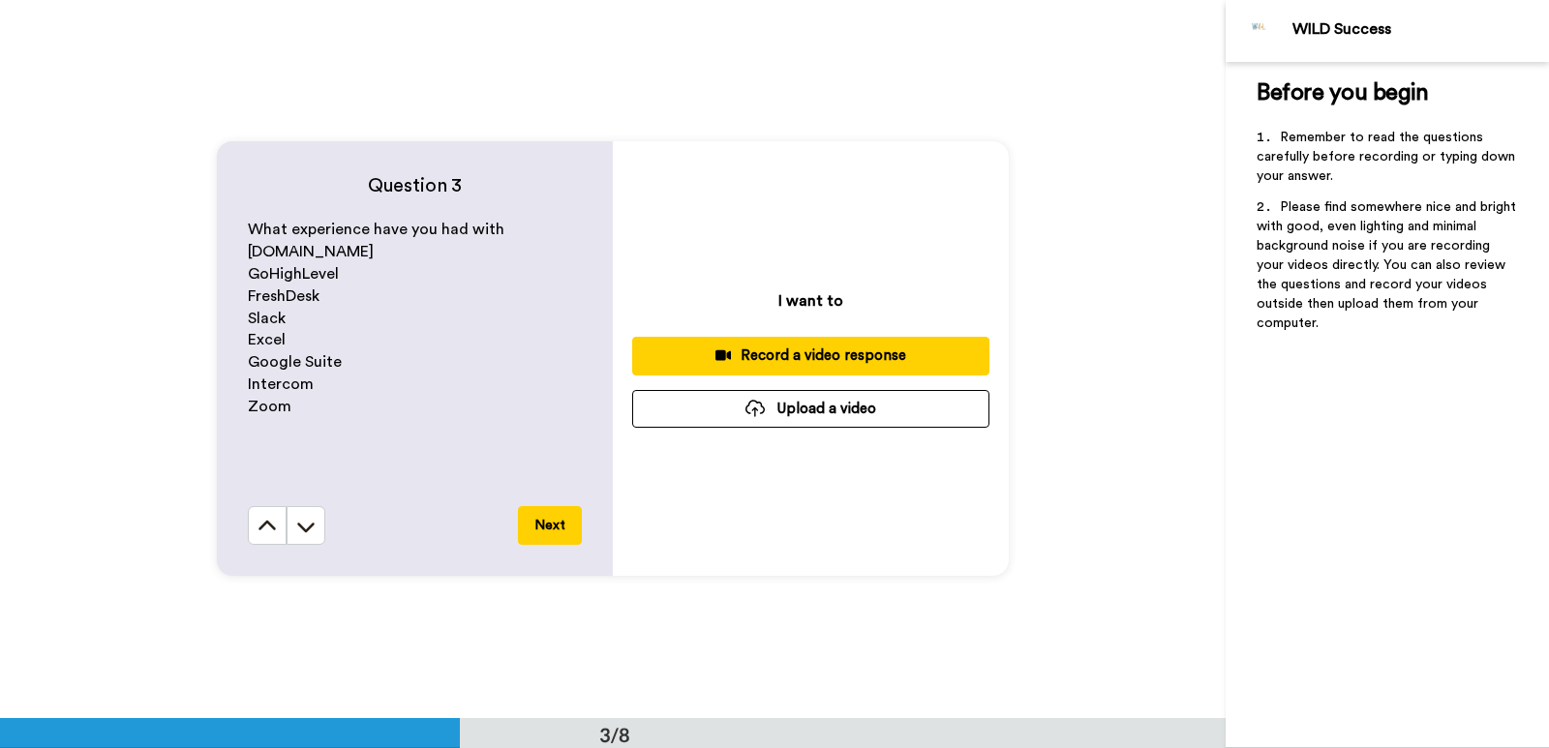
click at [778, 366] on div "Record a video response" at bounding box center [811, 356] width 326 height 20
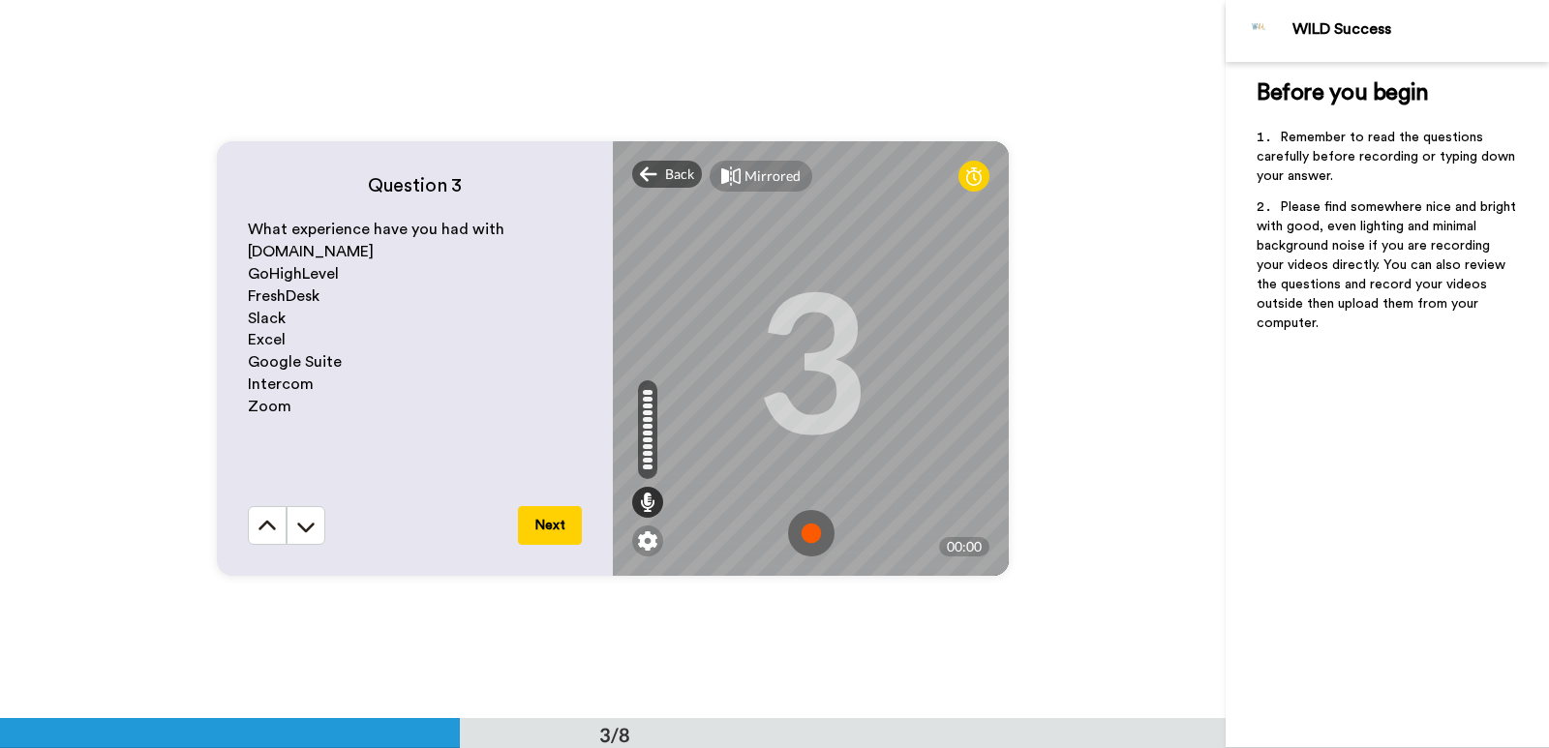
click at [808, 535] on img at bounding box center [811, 533] width 46 height 46
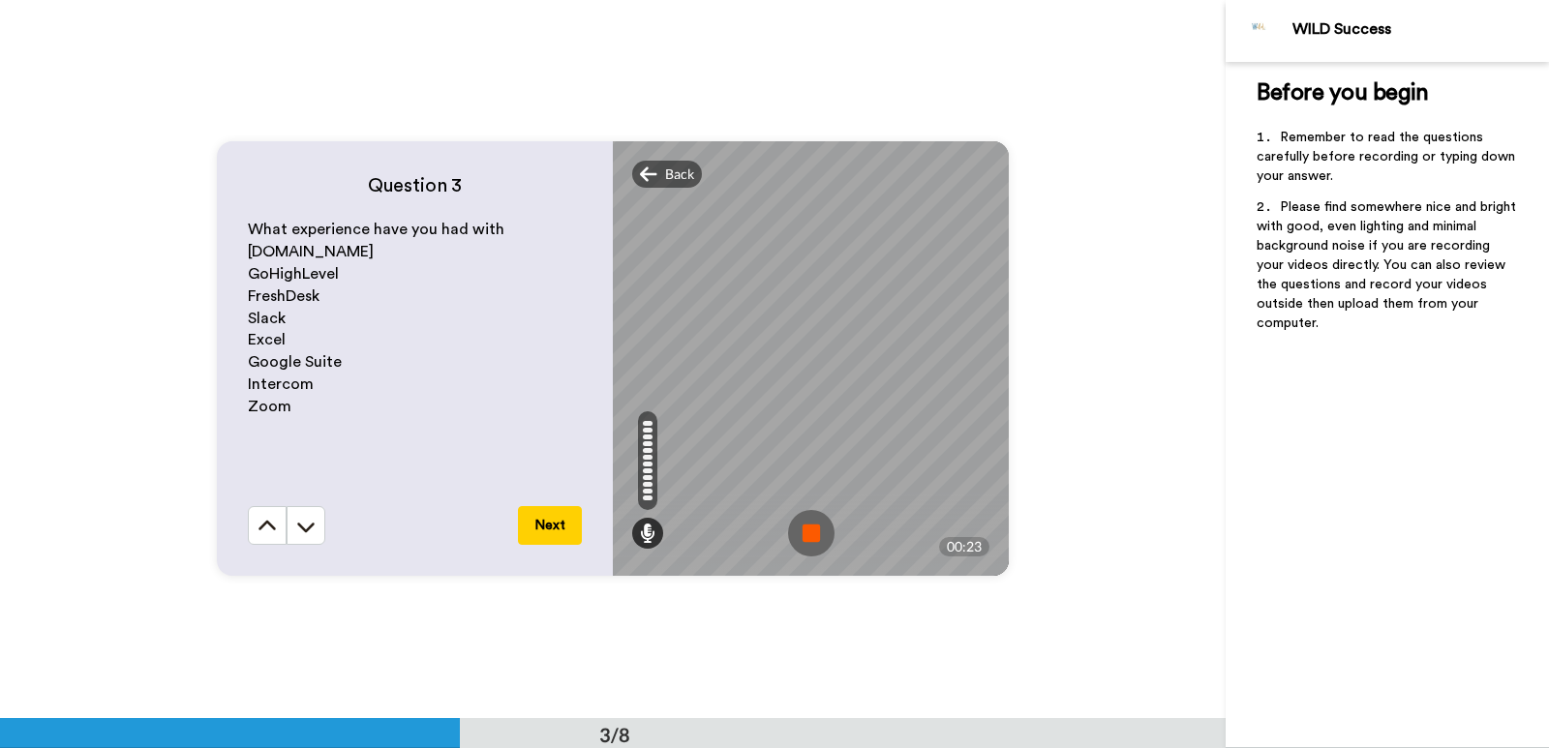
click at [810, 539] on img at bounding box center [811, 533] width 46 height 46
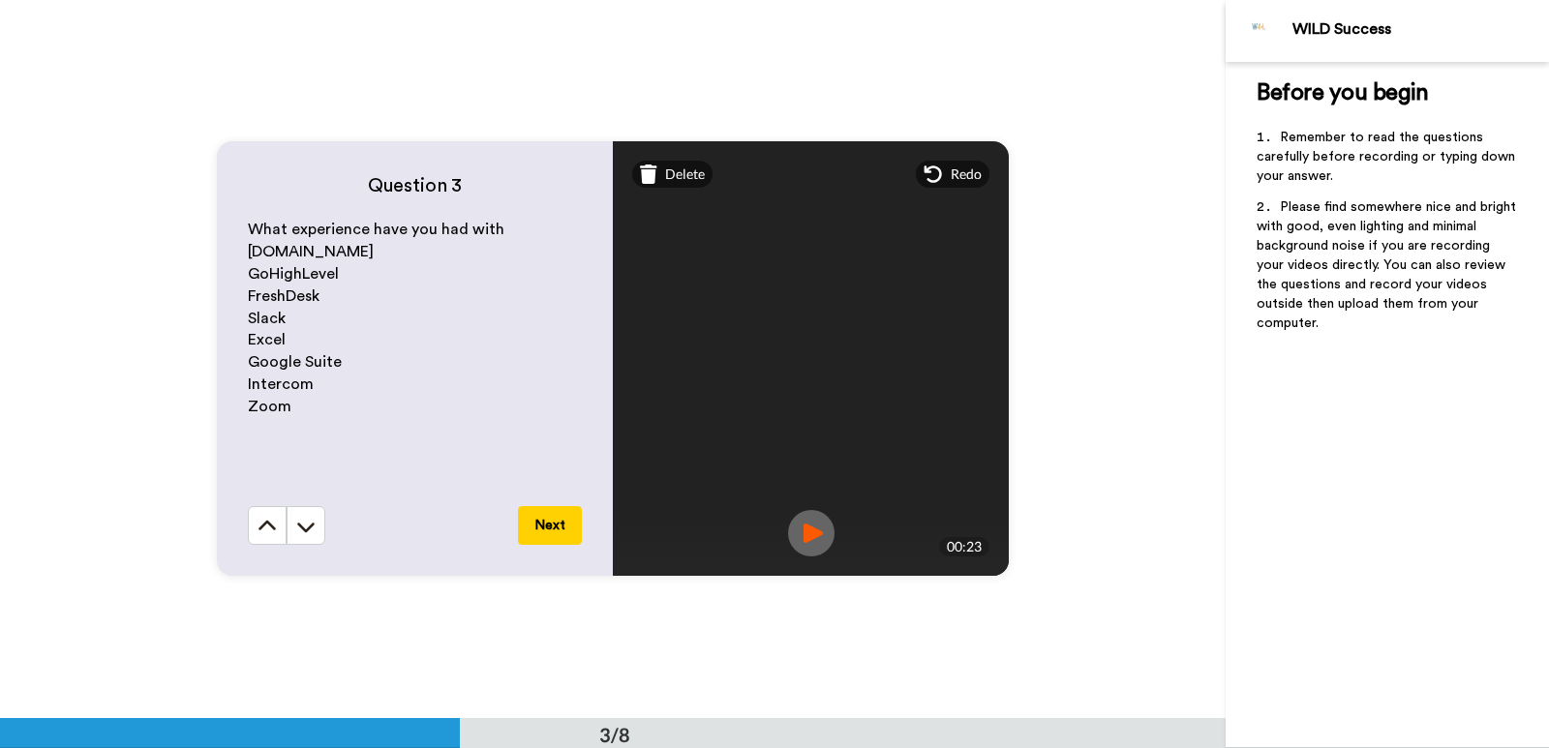
click at [803, 531] on img at bounding box center [811, 533] width 46 height 46
click at [642, 176] on icon at bounding box center [648, 174] width 17 height 19
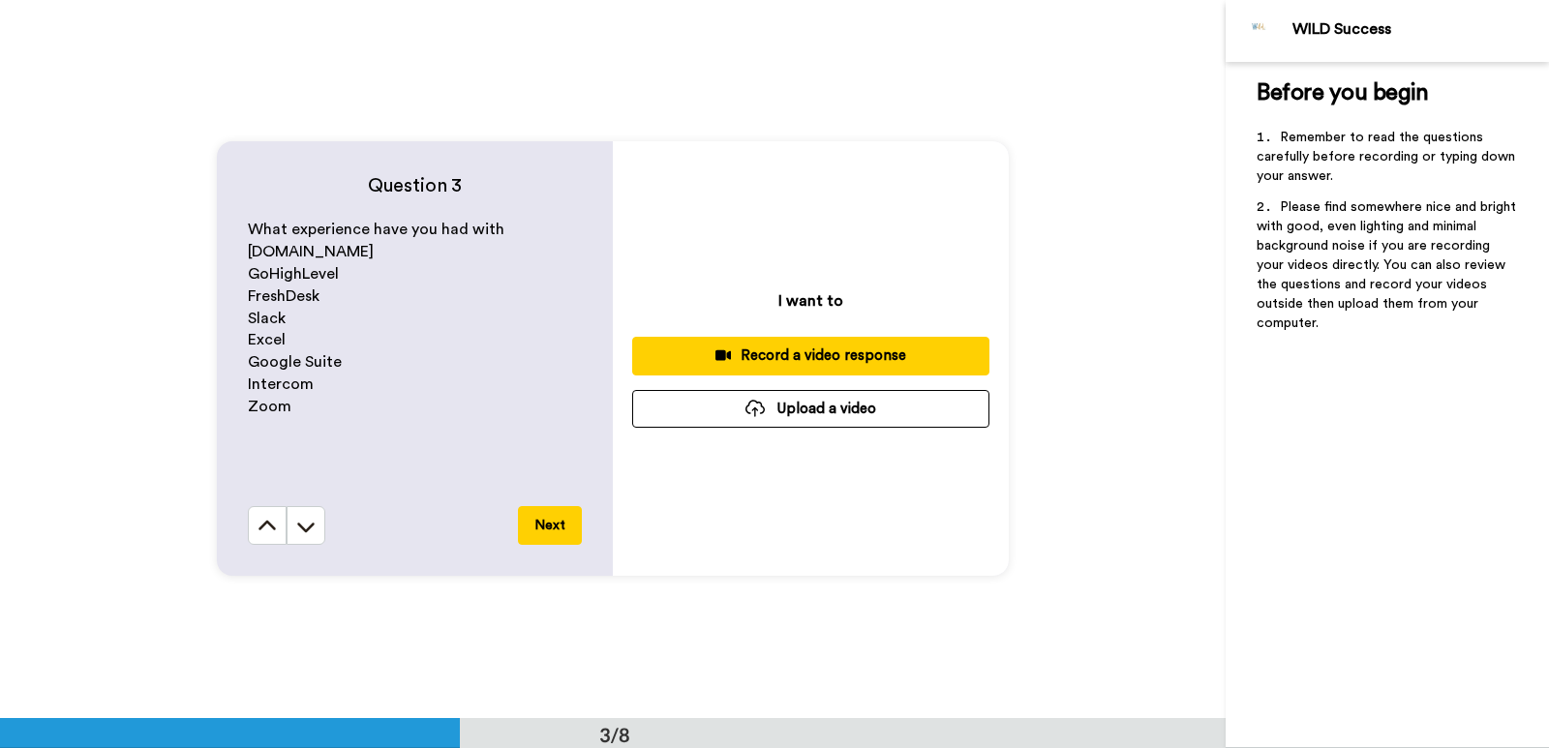
click at [790, 351] on div "Record a video response" at bounding box center [811, 356] width 326 height 20
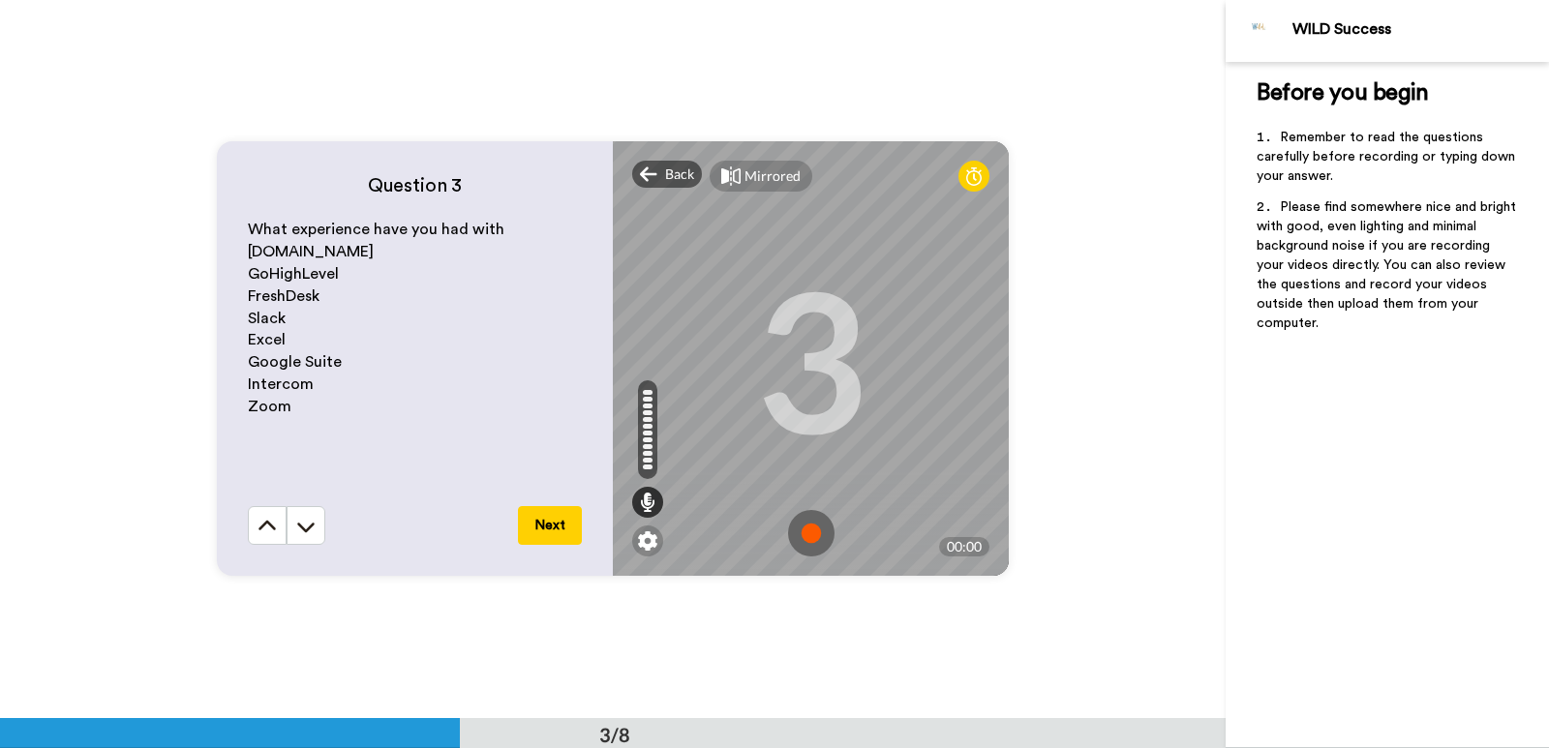
click at [802, 534] on img at bounding box center [811, 533] width 46 height 46
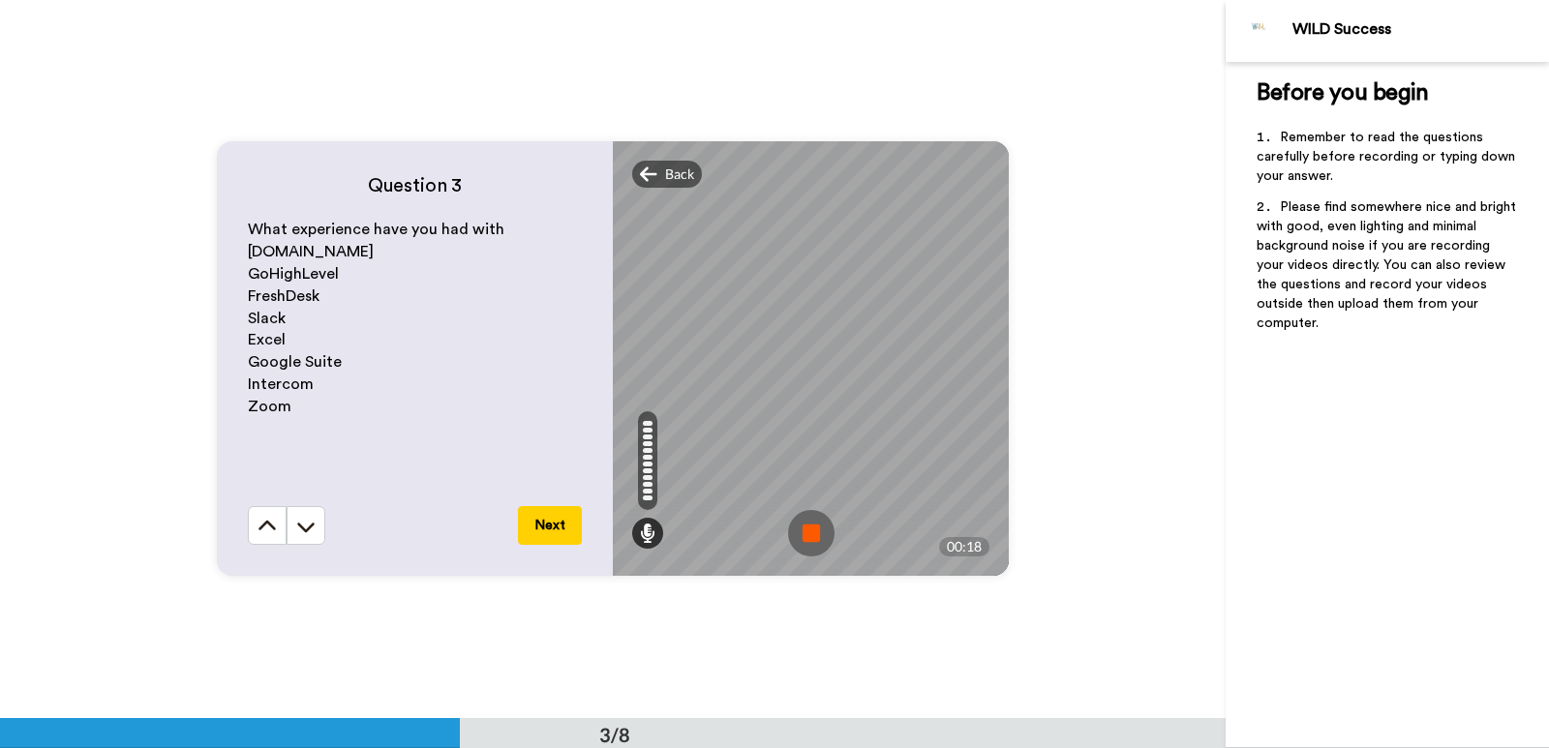
click at [799, 534] on img at bounding box center [811, 533] width 46 height 46
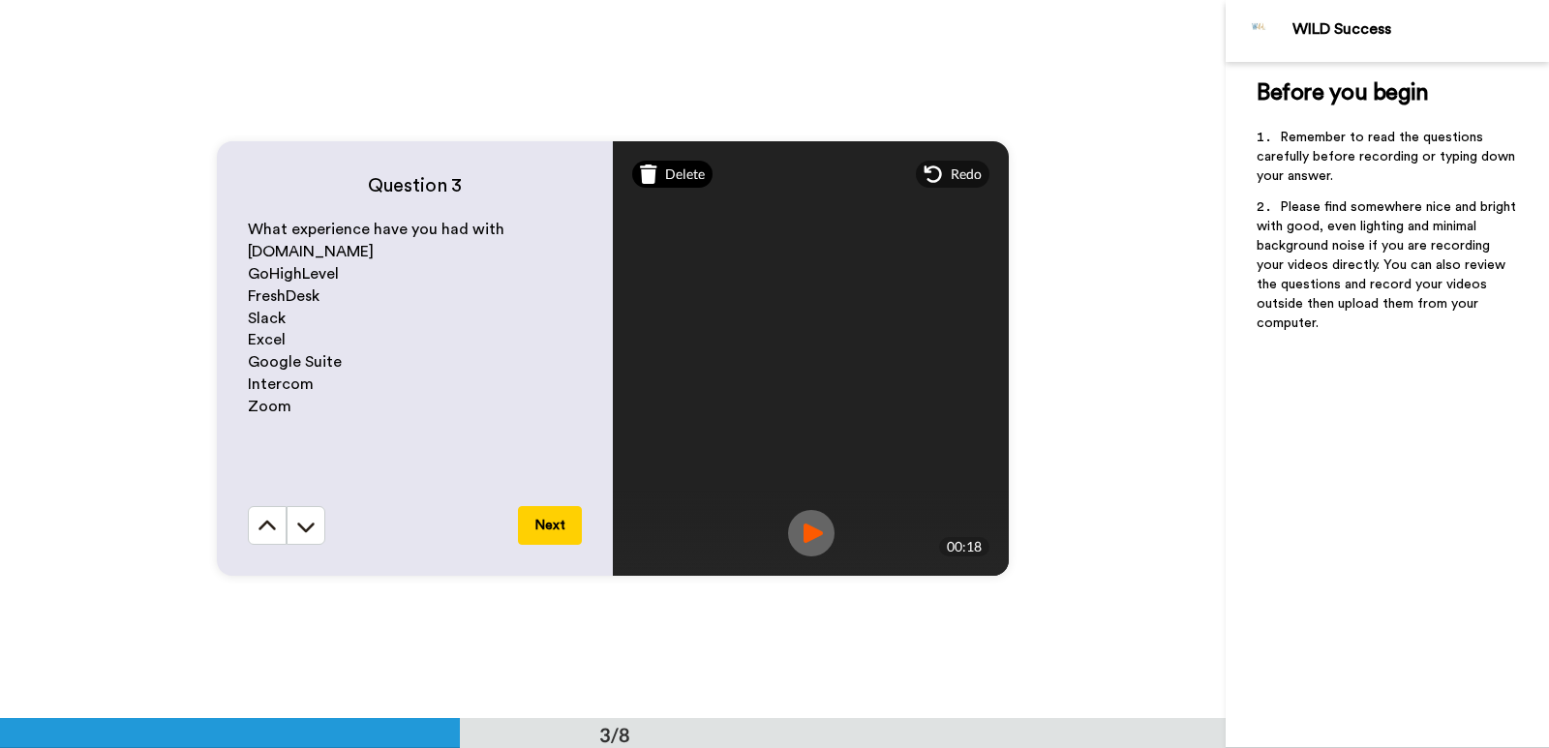
click at [671, 174] on span "Delete" at bounding box center [685, 174] width 40 height 19
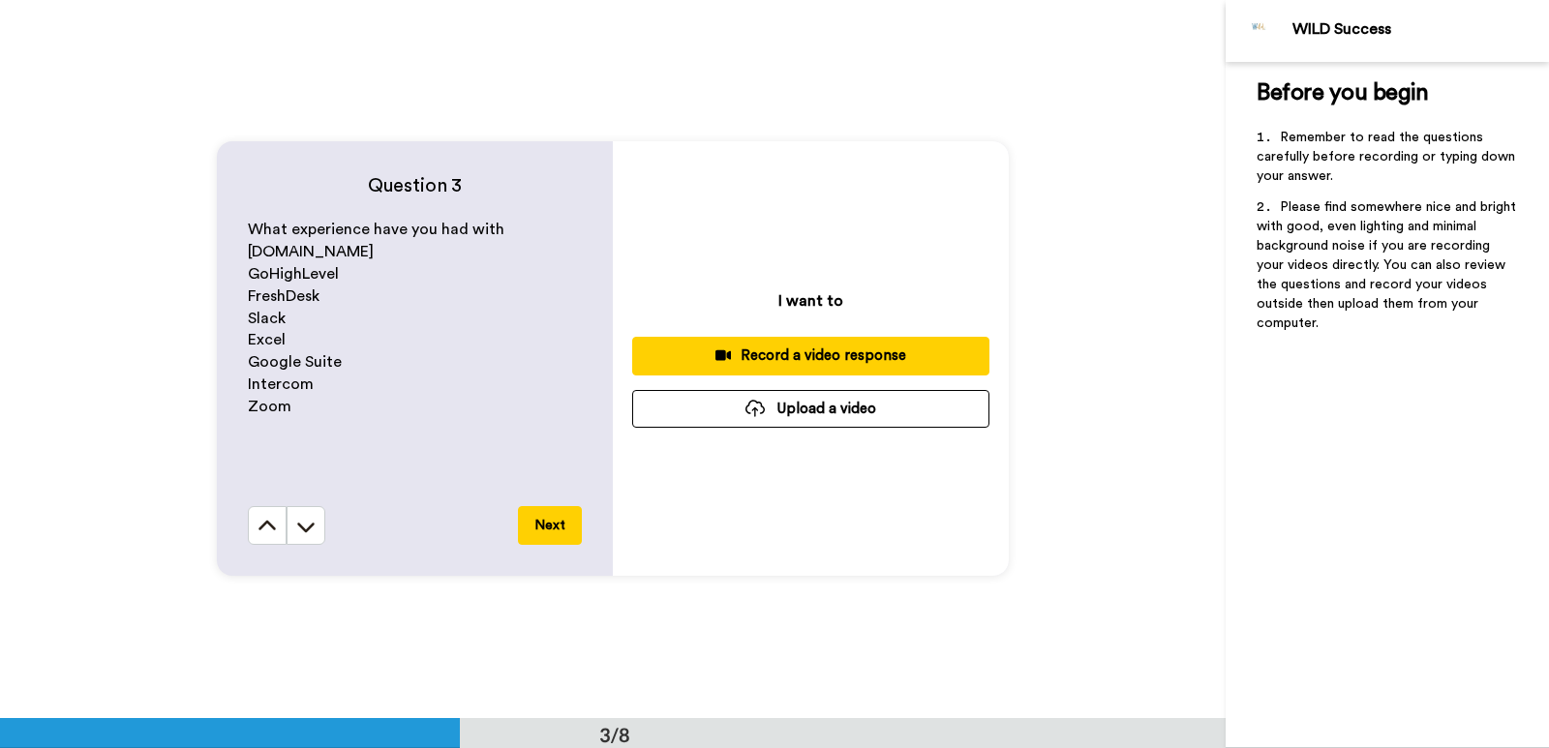
click at [754, 372] on button "Record a video response" at bounding box center [810, 356] width 357 height 38
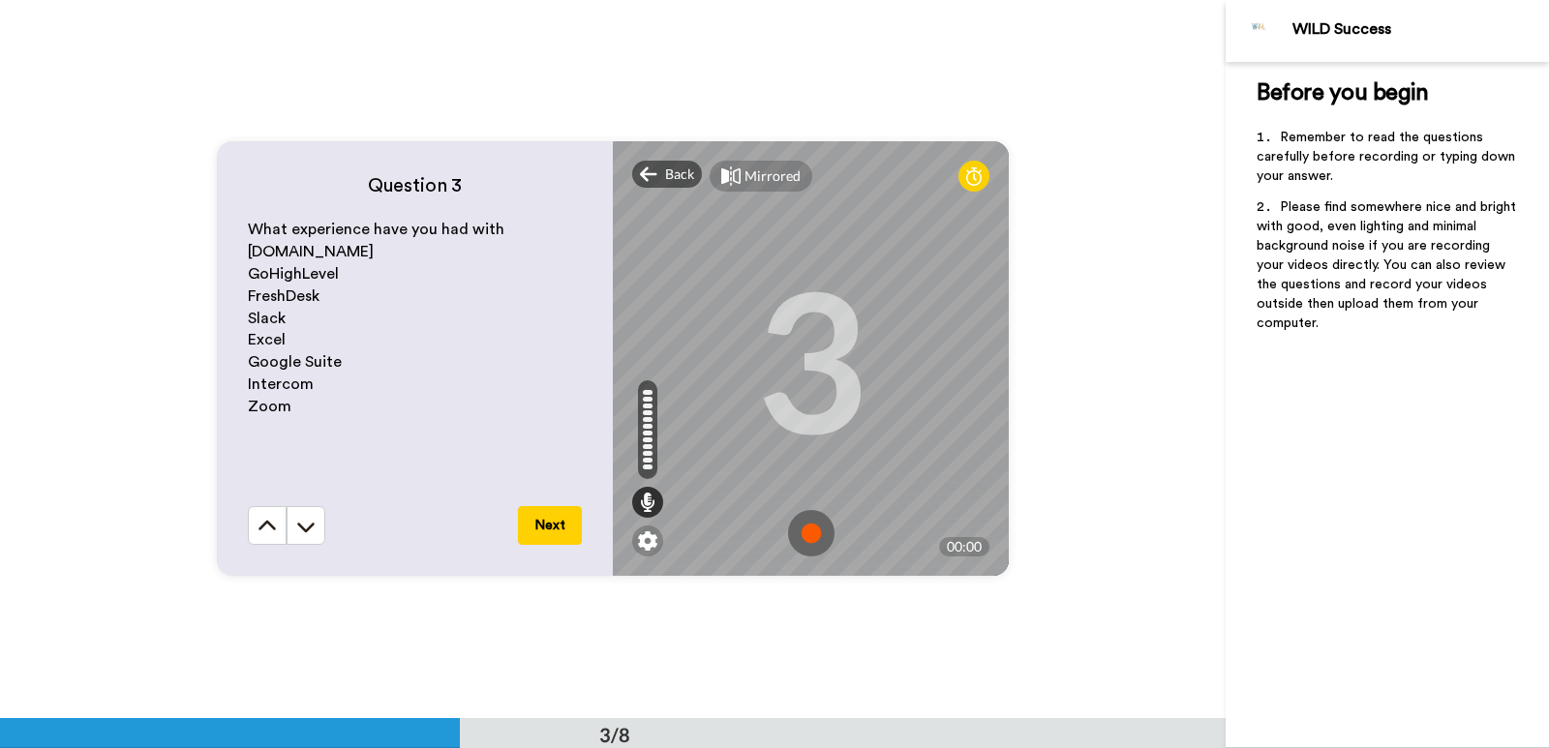
click at [813, 538] on img at bounding box center [811, 533] width 46 height 46
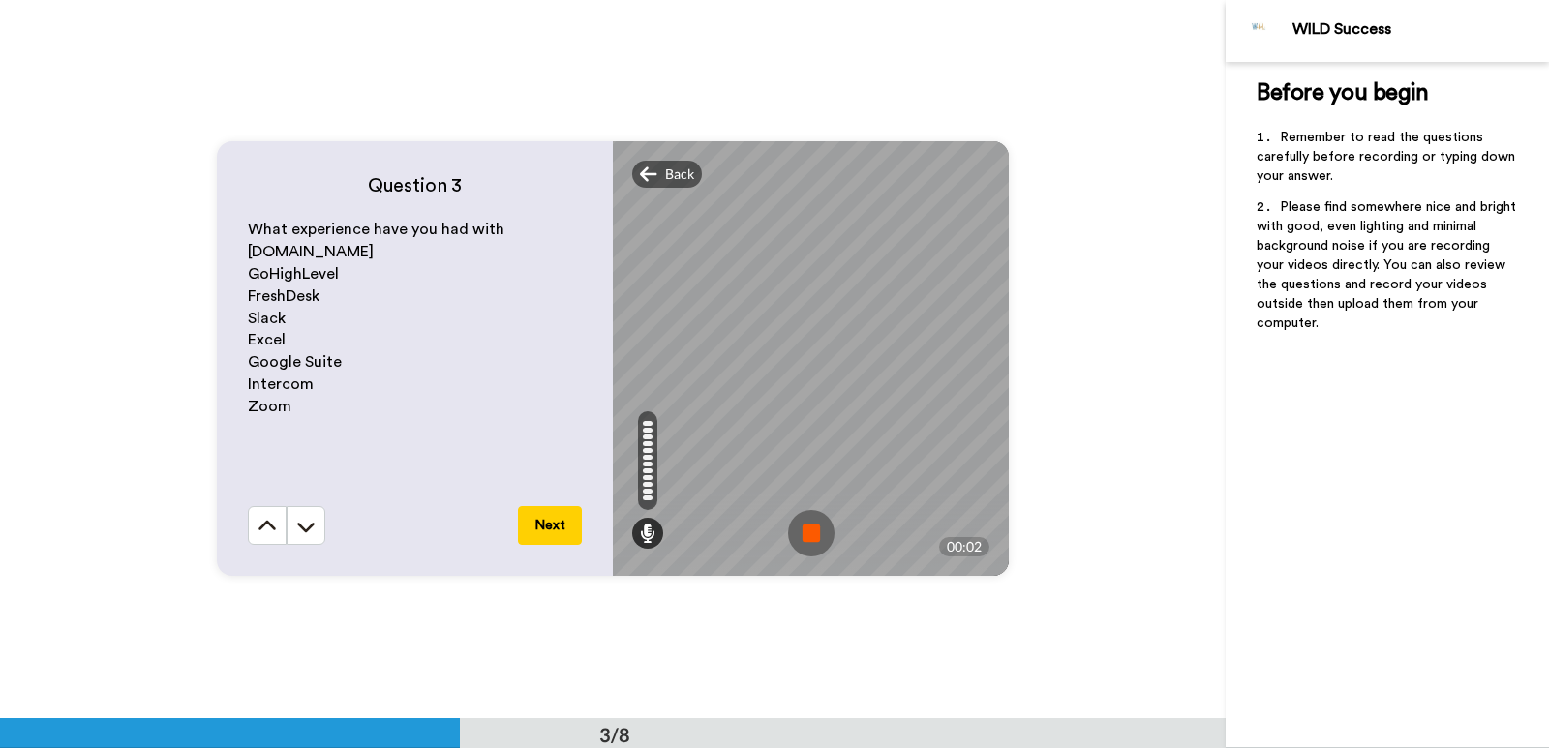
click at [789, 521] on img at bounding box center [811, 533] width 46 height 46
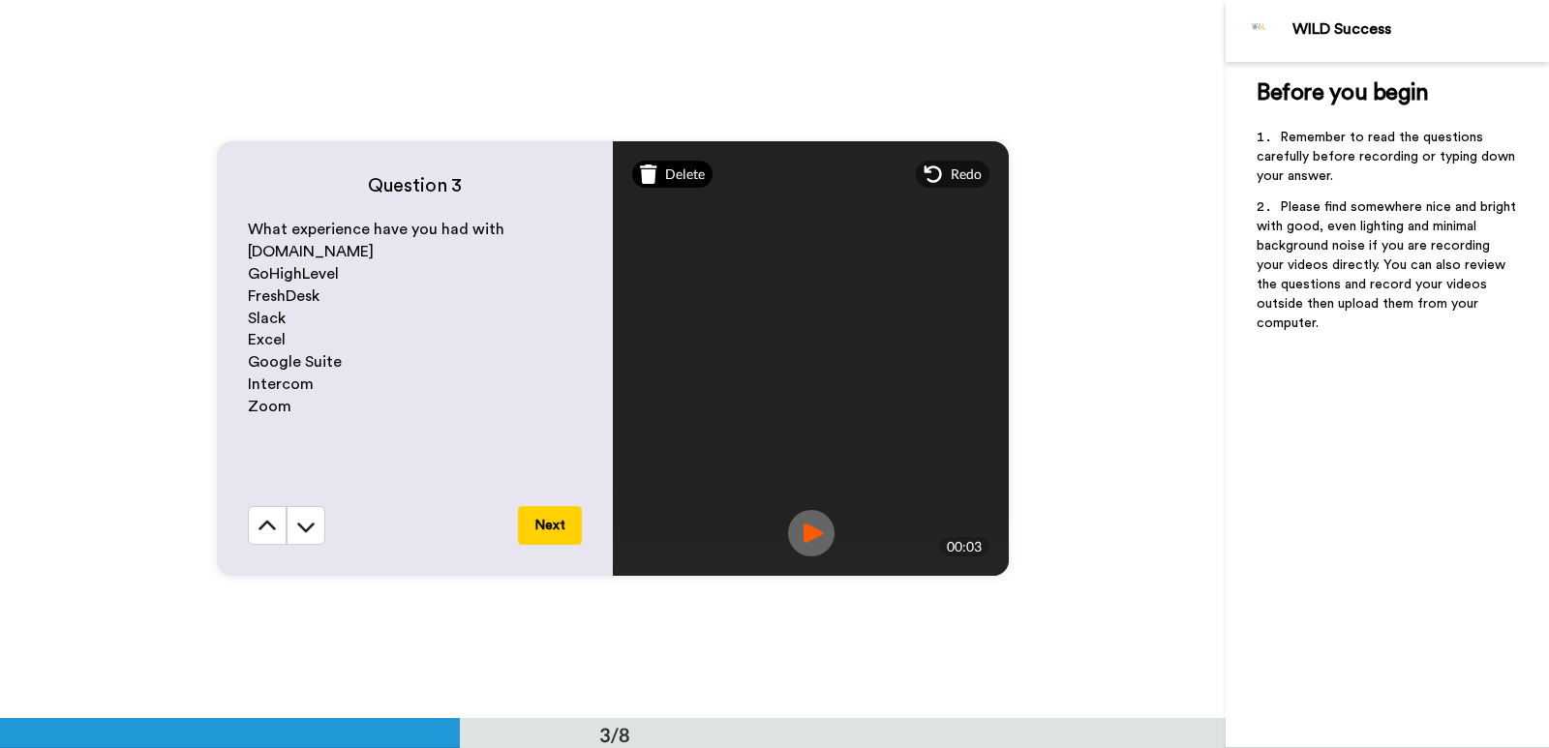
click at [666, 179] on span "Delete" at bounding box center [685, 174] width 40 height 19
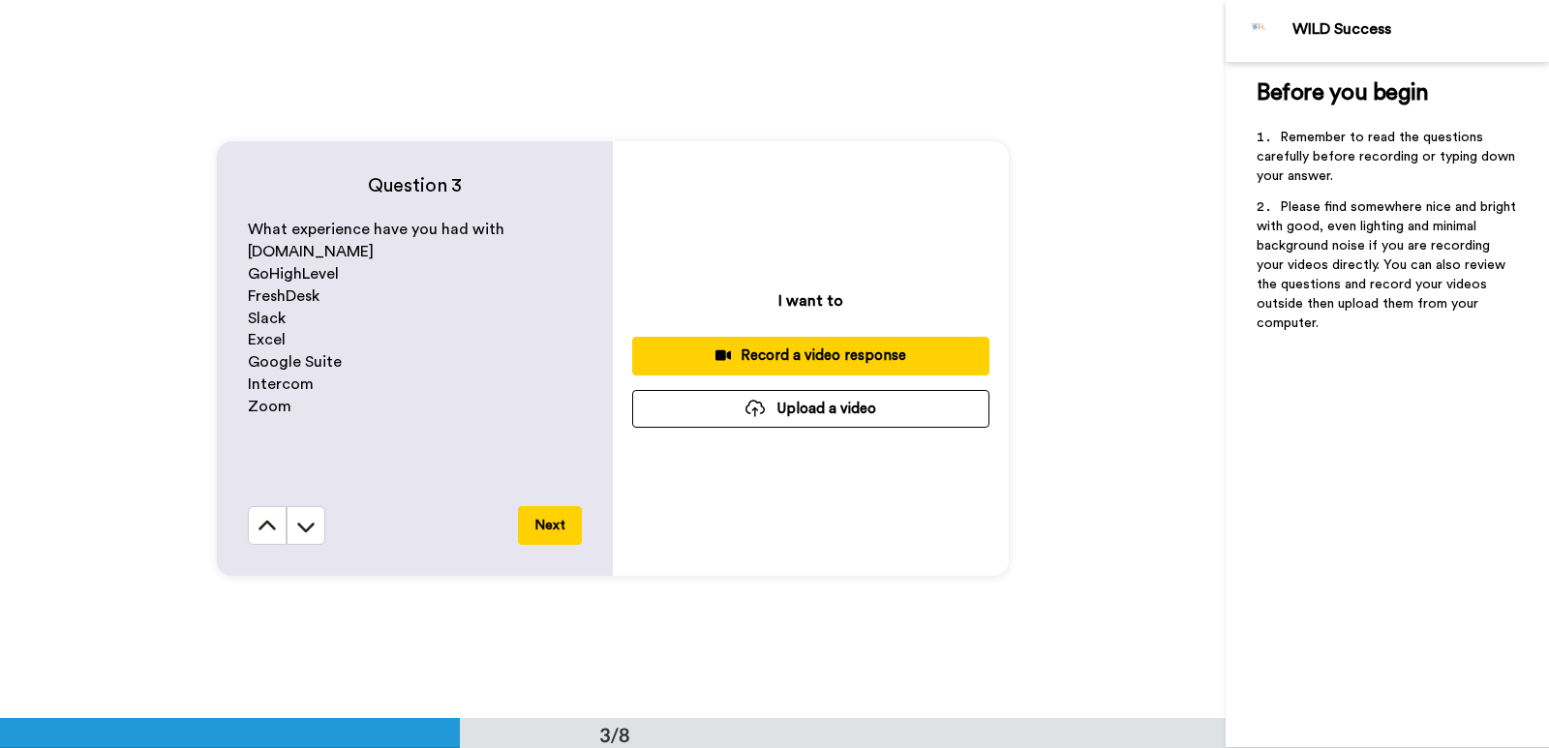
click at [756, 369] on button "Record a video response" at bounding box center [810, 356] width 357 height 38
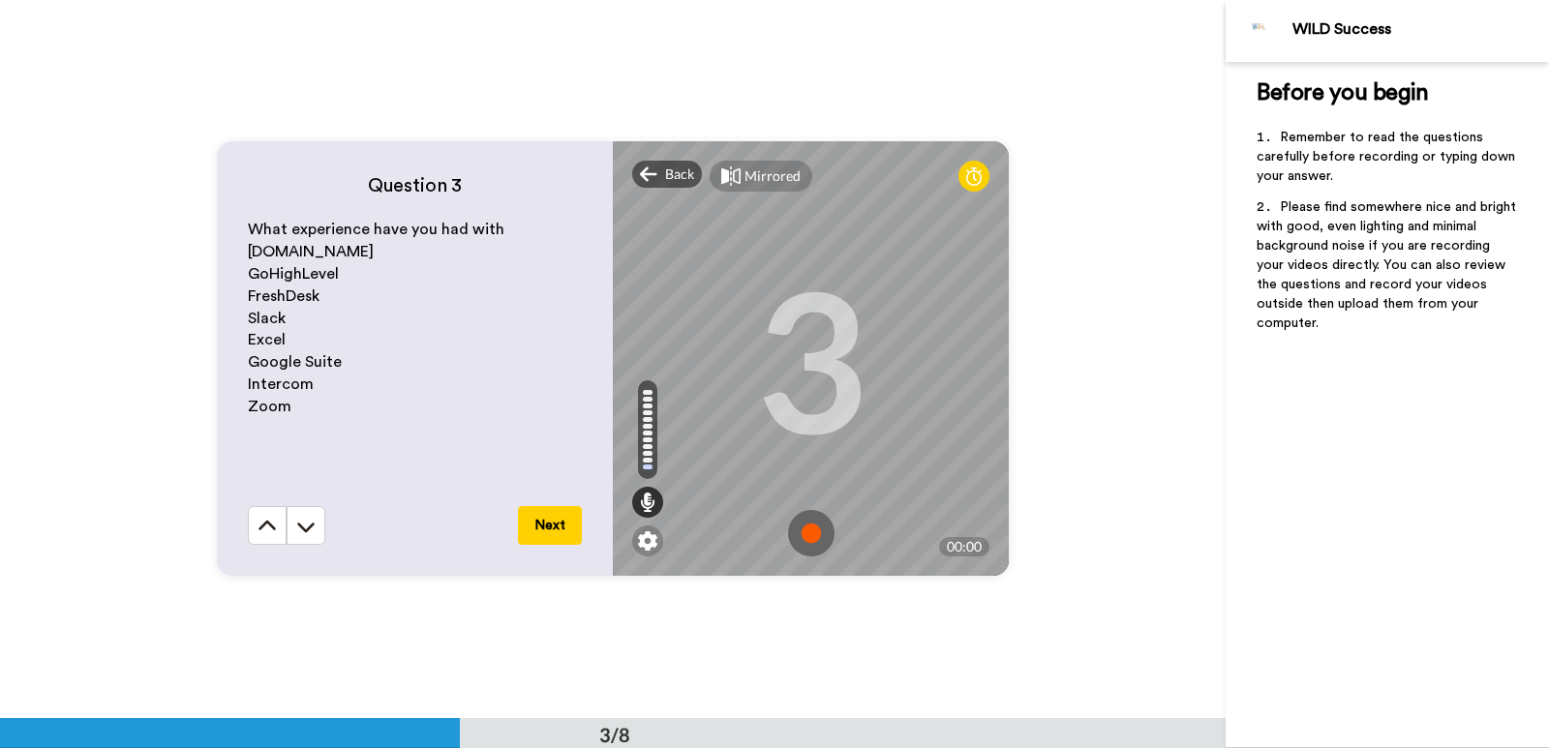
click at [799, 533] on img at bounding box center [811, 533] width 46 height 46
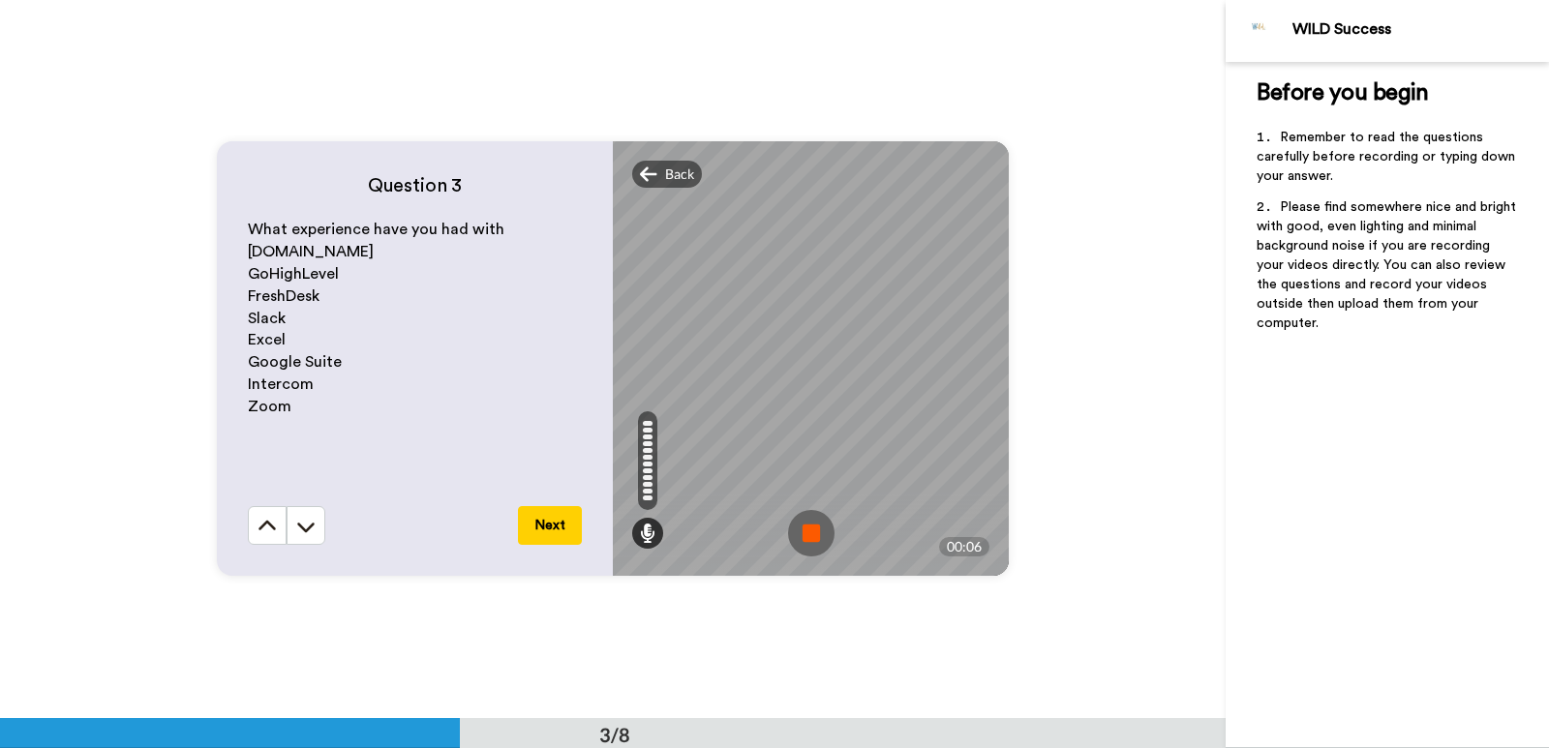
click at [794, 531] on img at bounding box center [811, 533] width 46 height 46
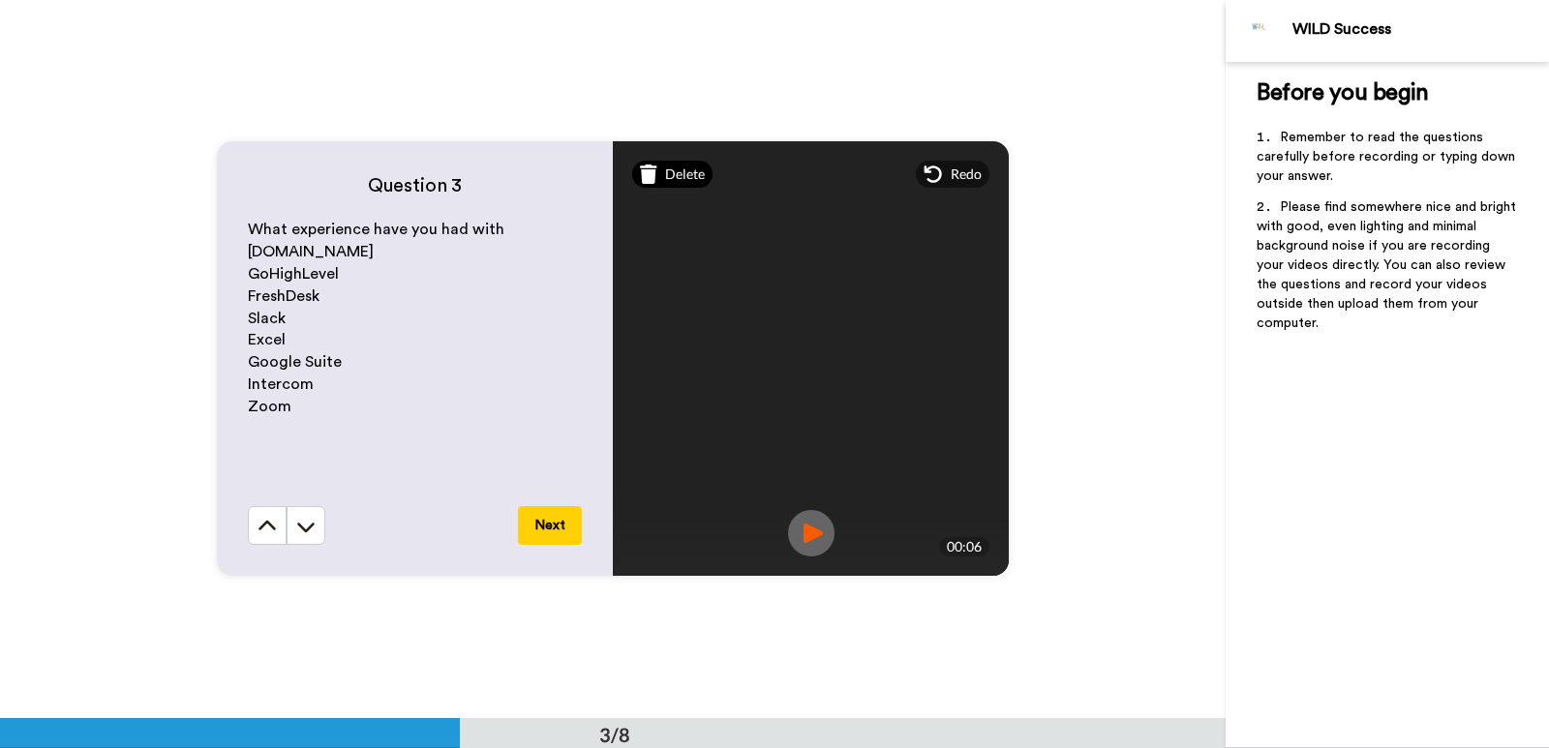
click at [648, 179] on icon at bounding box center [648, 174] width 17 height 19
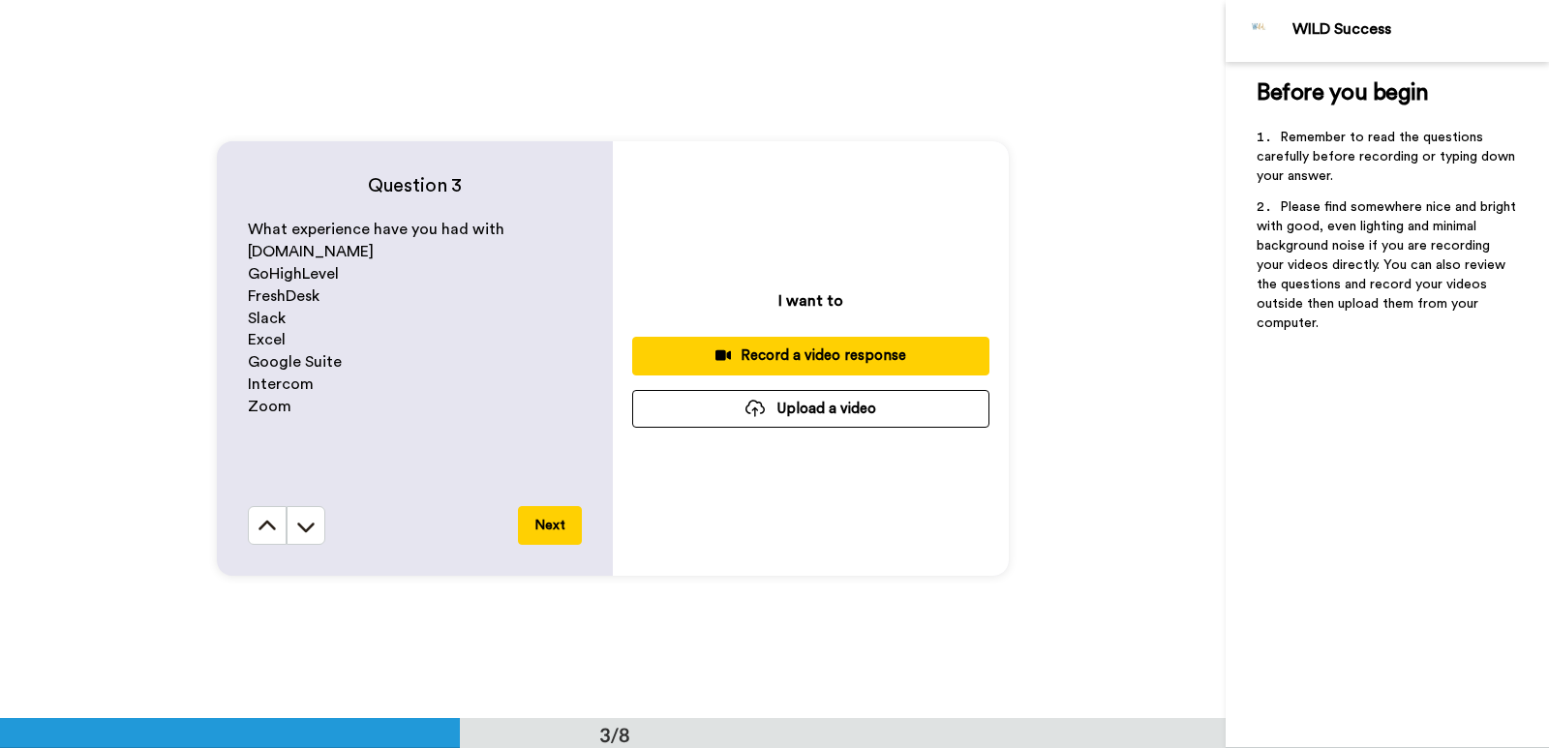
click at [716, 353] on icon at bounding box center [724, 356] width 16 height 11
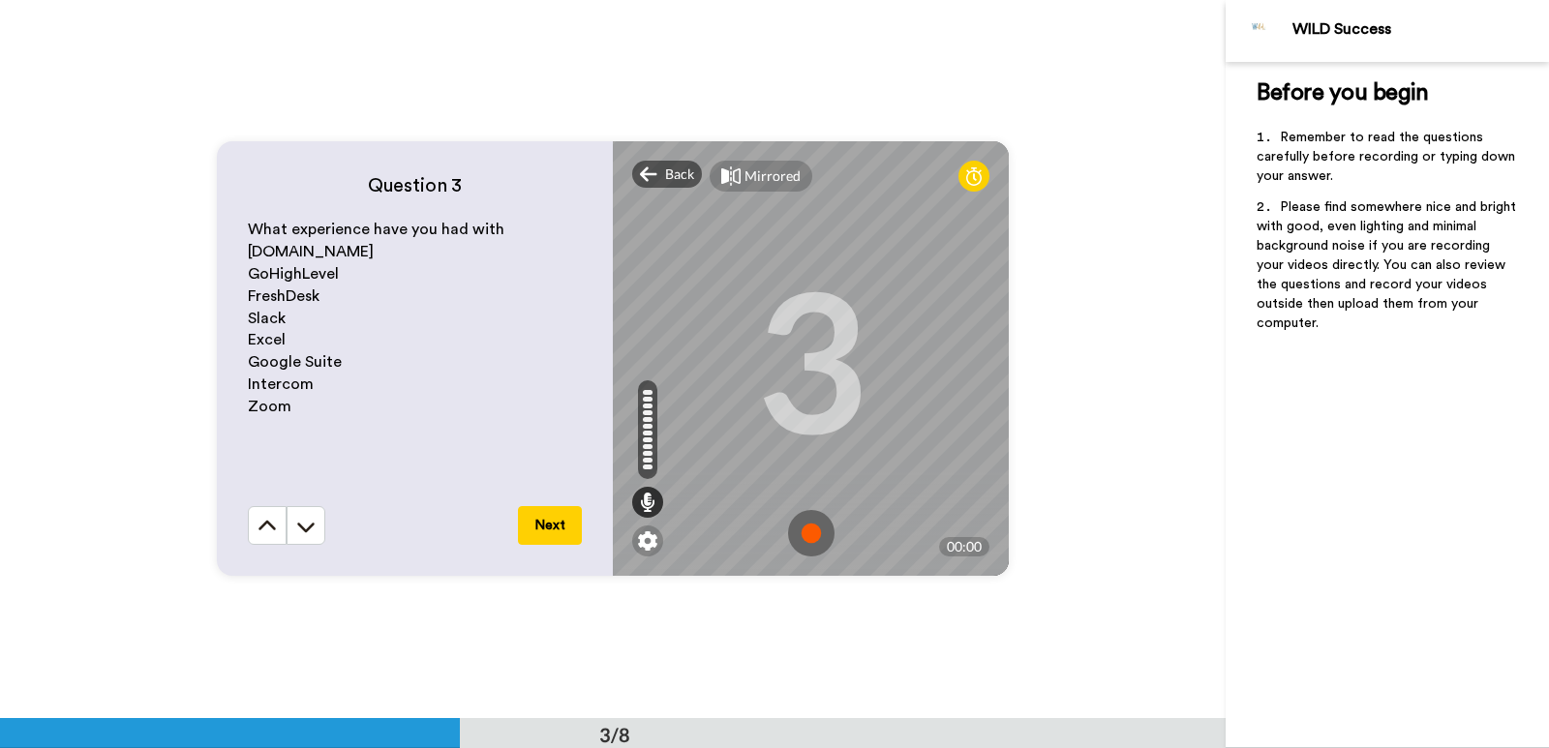
click at [799, 529] on img at bounding box center [811, 533] width 46 height 46
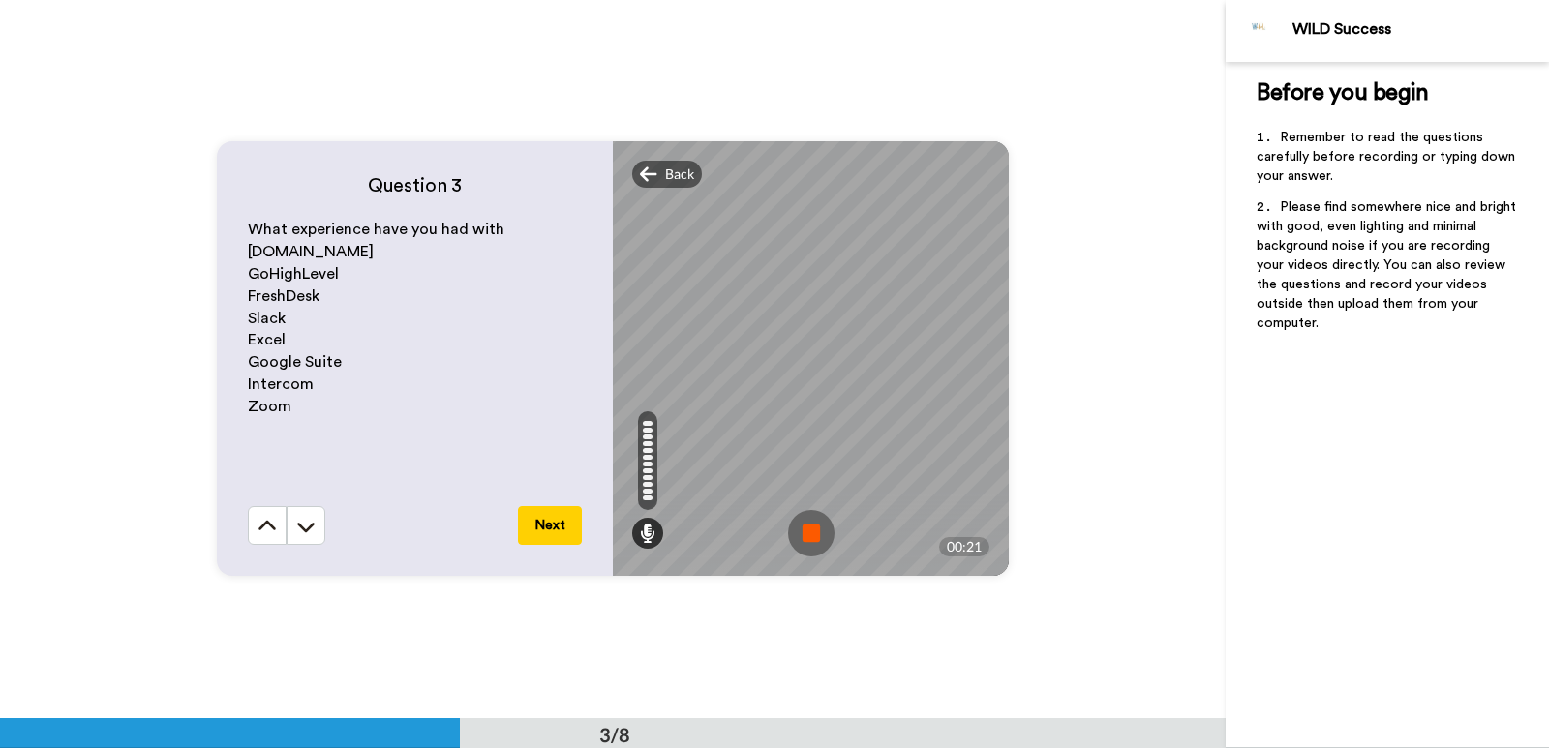
click at [791, 535] on img at bounding box center [811, 533] width 46 height 46
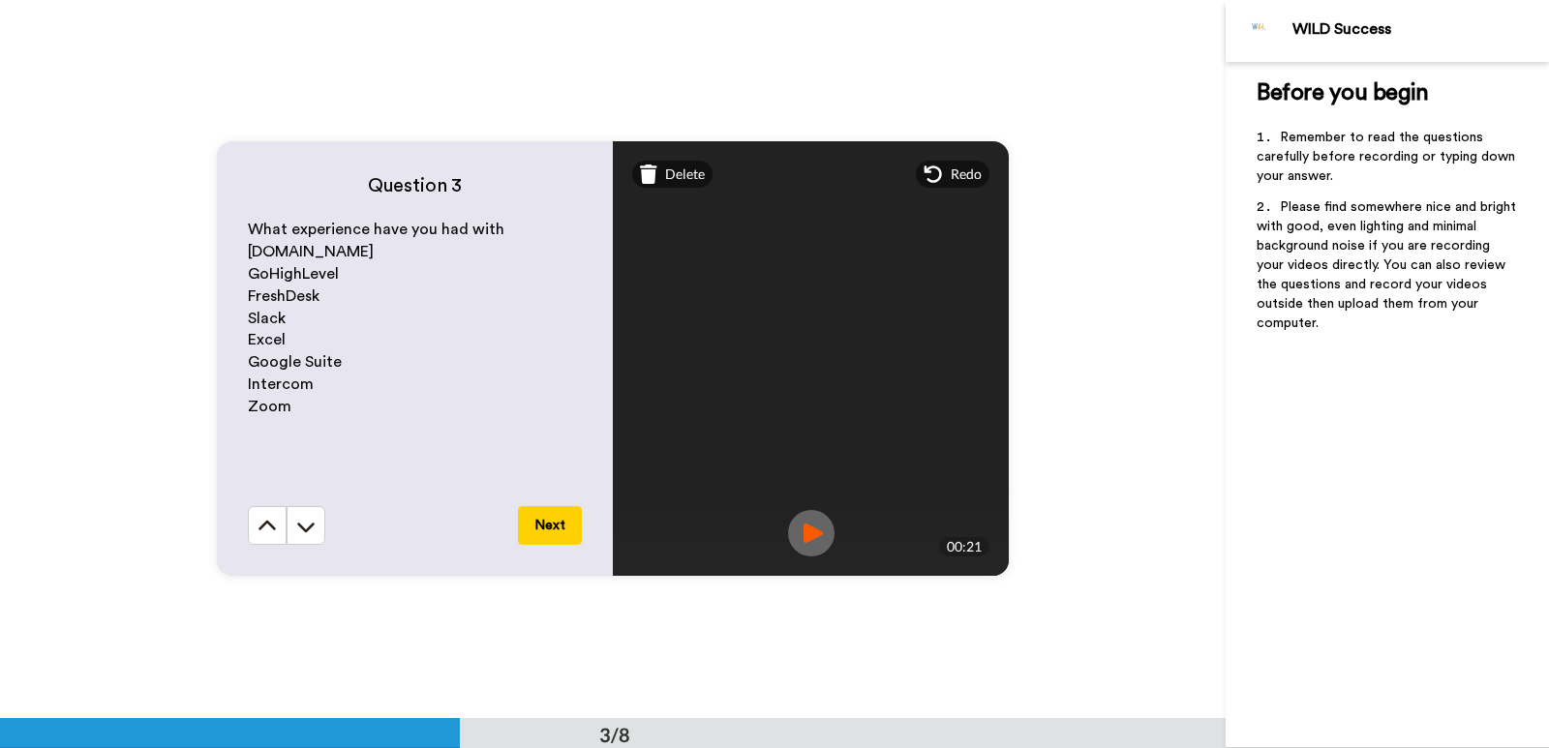
click at [796, 533] on img at bounding box center [811, 533] width 46 height 46
click at [671, 169] on span "Delete" at bounding box center [685, 174] width 40 height 19
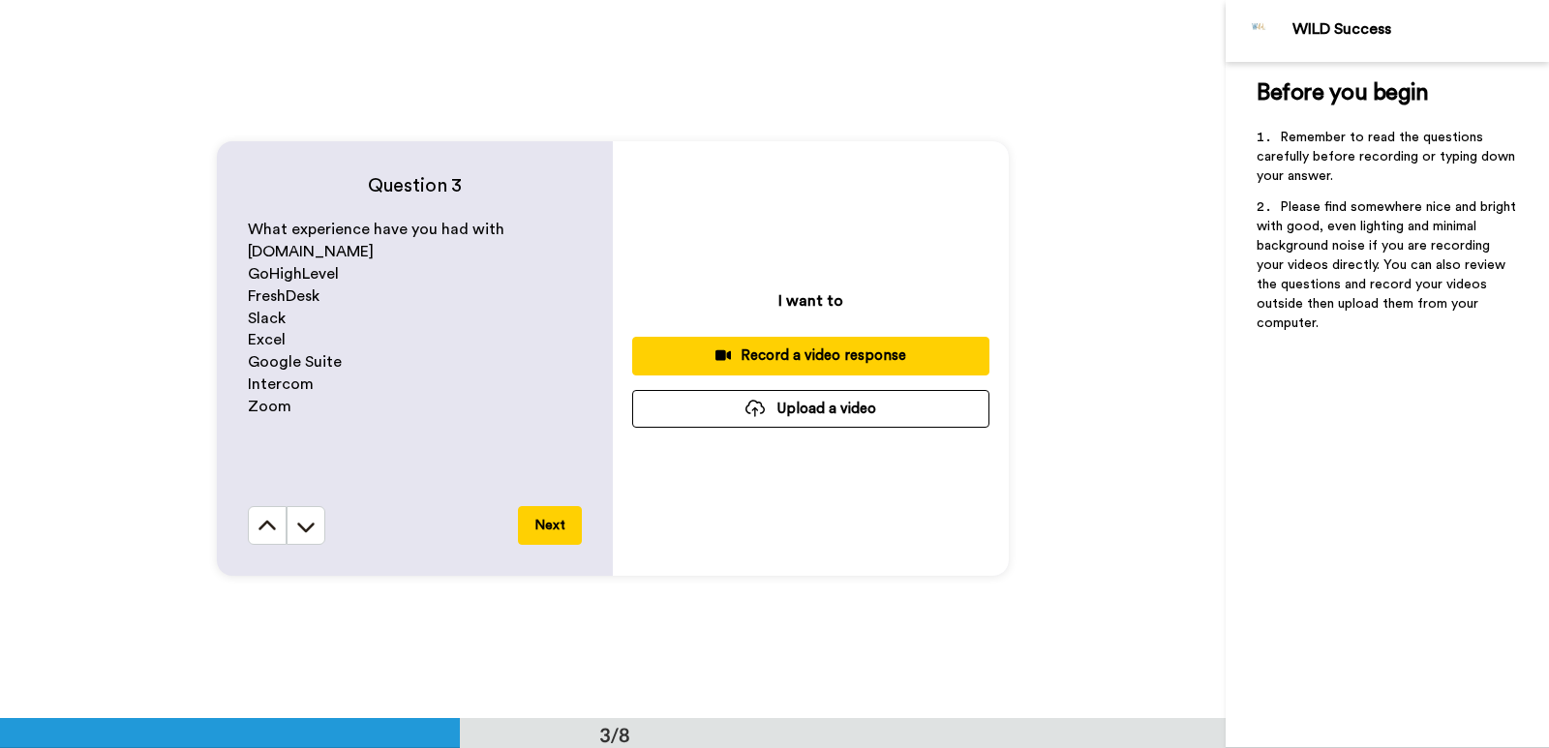
click at [771, 355] on div "Record a video response" at bounding box center [811, 356] width 326 height 20
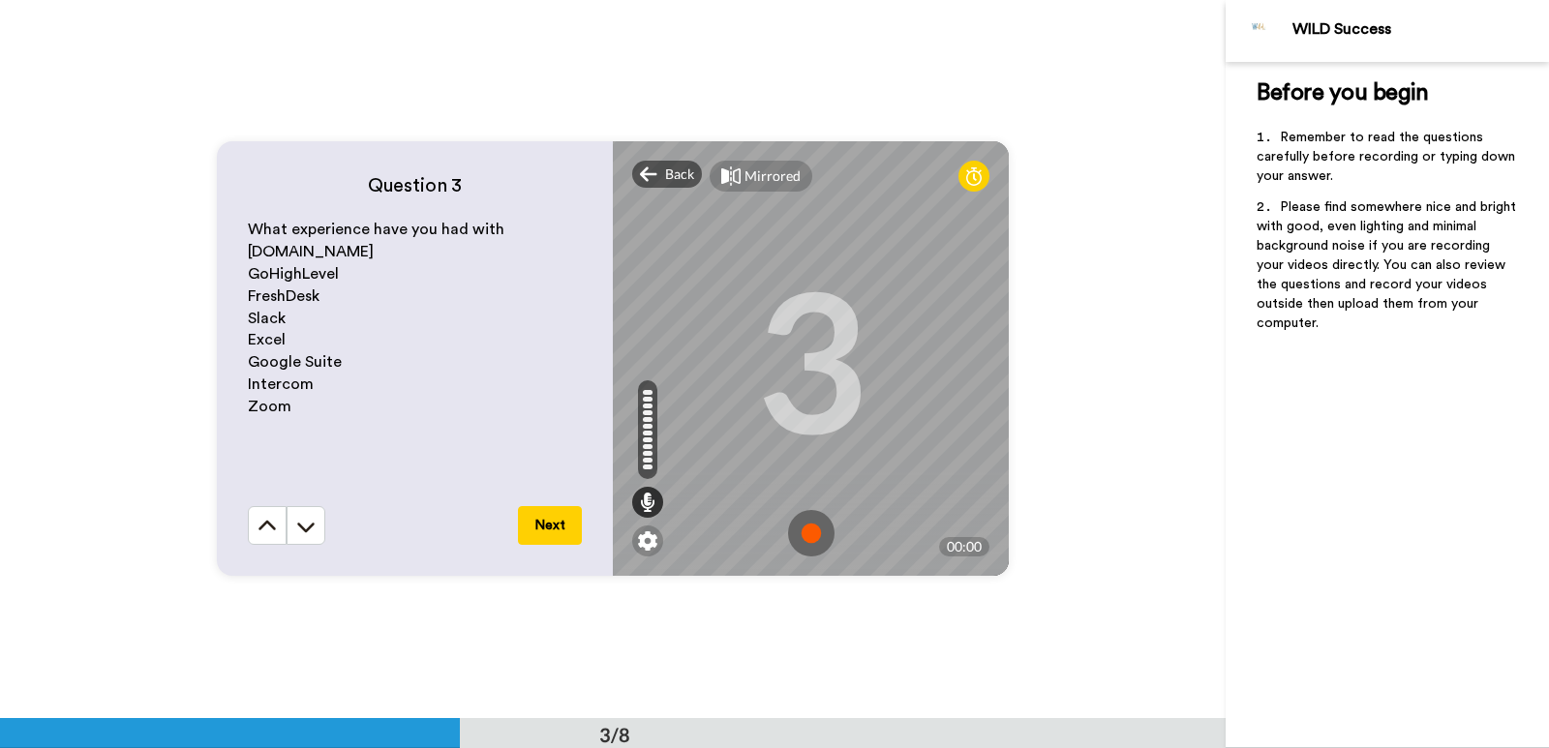
click at [800, 530] on img at bounding box center [811, 533] width 46 height 46
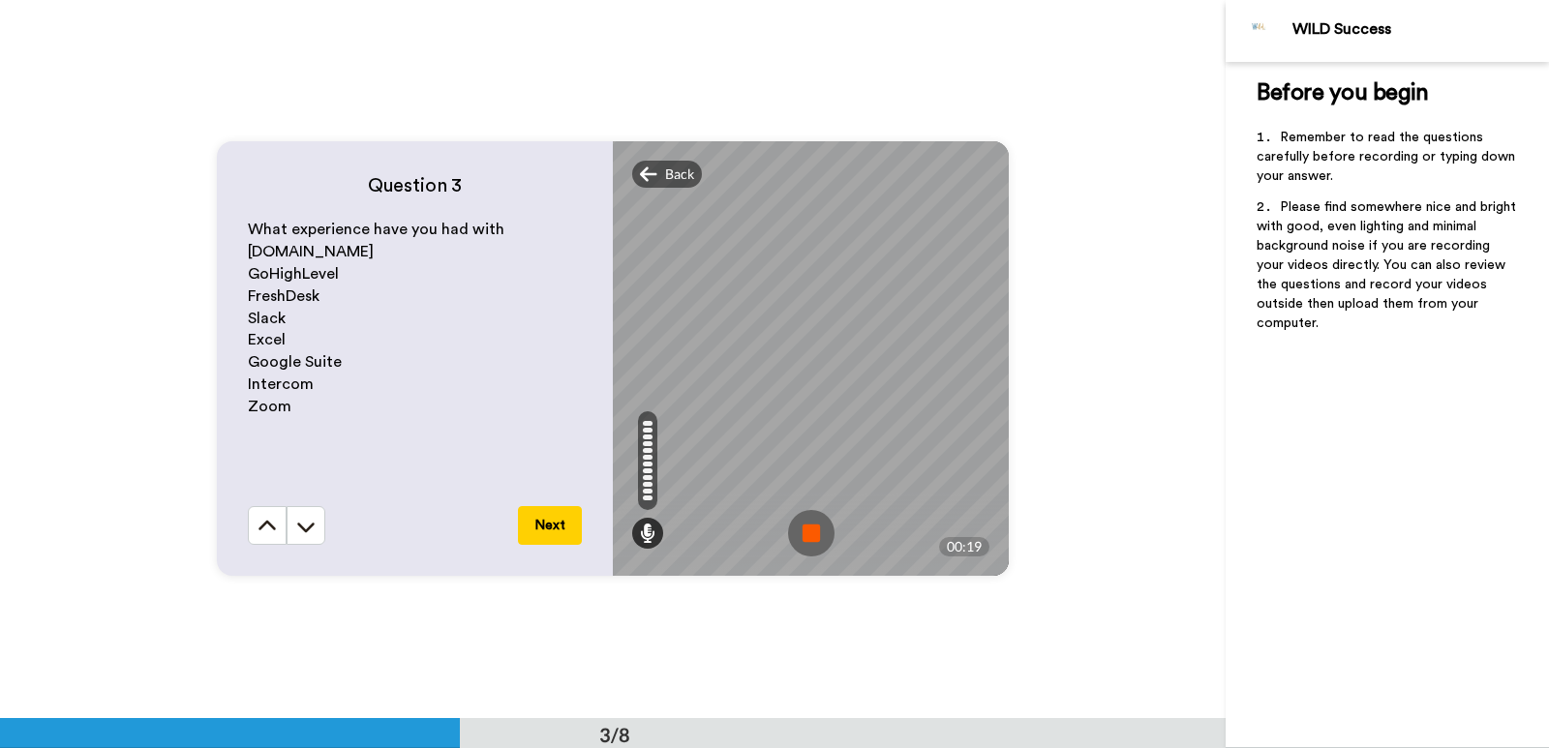
click at [813, 540] on img at bounding box center [811, 533] width 46 height 46
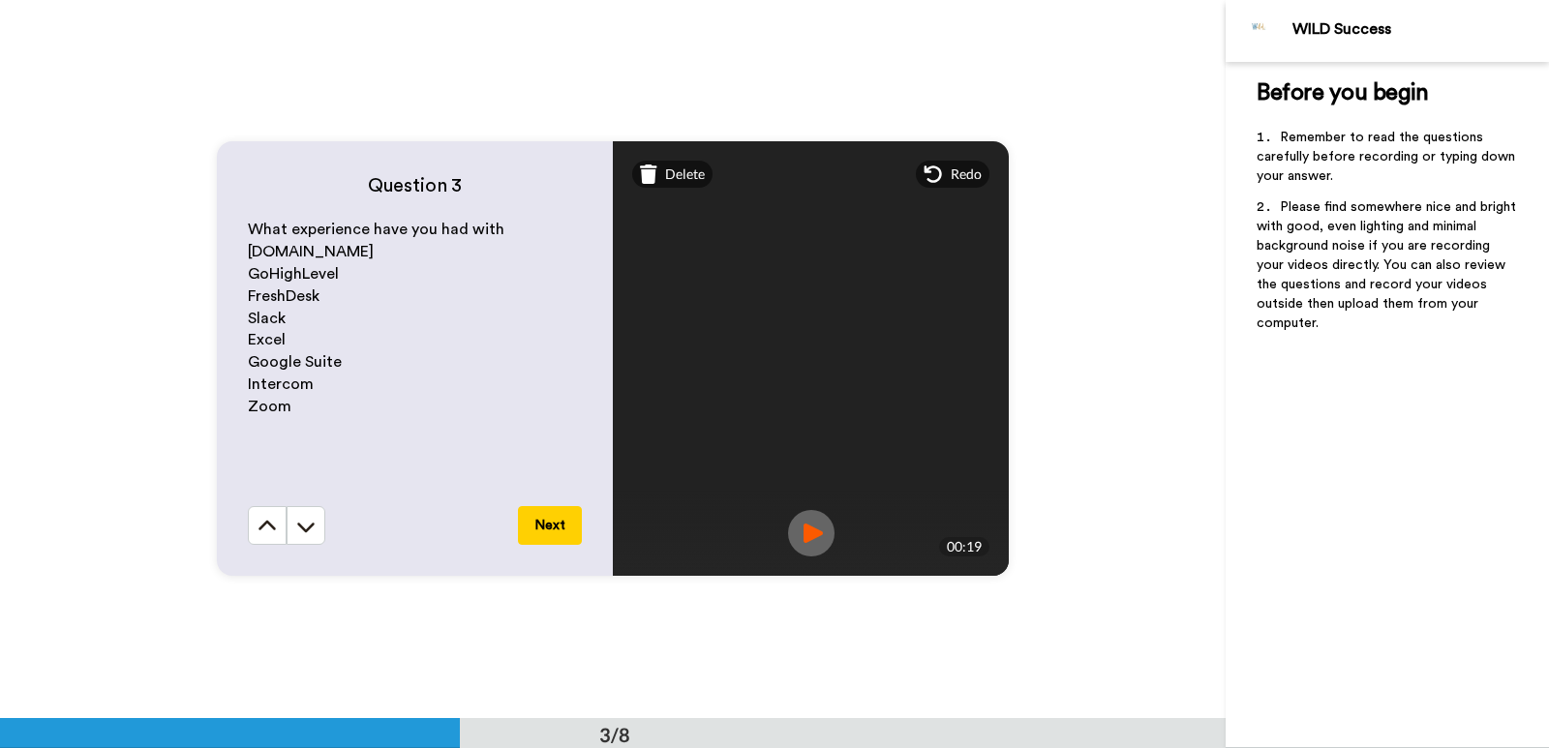
click at [795, 530] on img at bounding box center [811, 533] width 46 height 46
click at [674, 168] on span "Delete" at bounding box center [685, 174] width 40 height 19
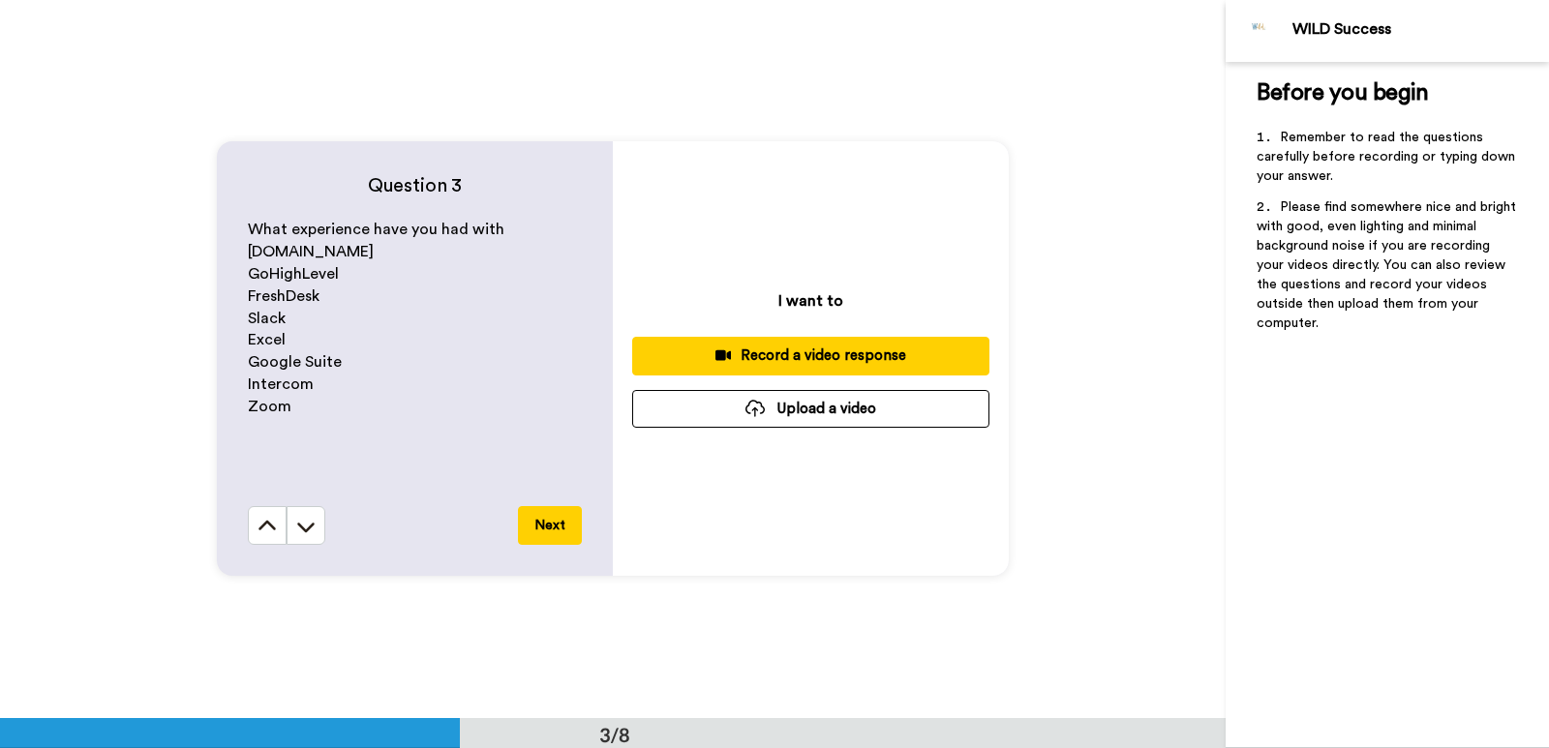
click at [791, 352] on div "Record a video response" at bounding box center [811, 356] width 326 height 20
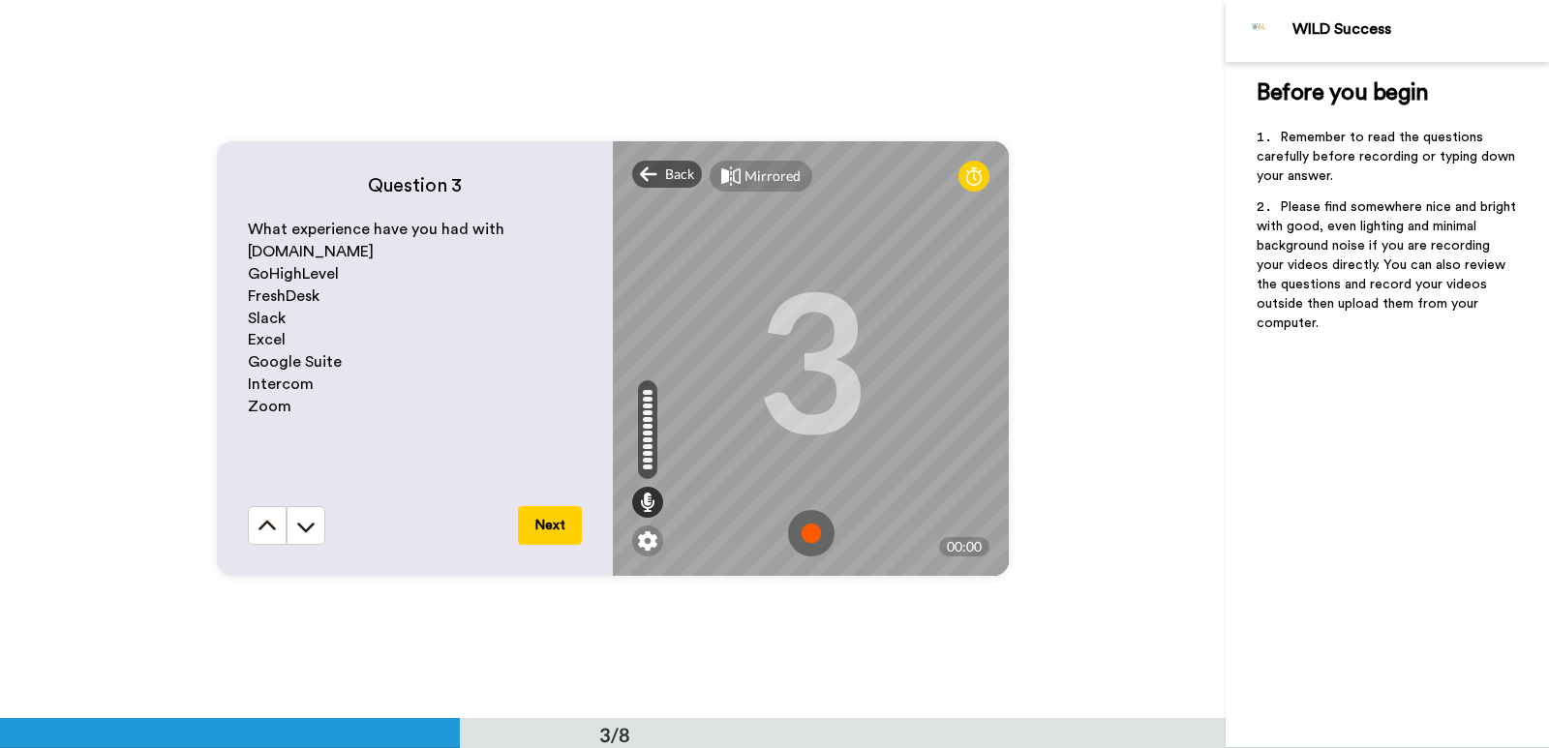
click at [804, 533] on img at bounding box center [811, 533] width 46 height 46
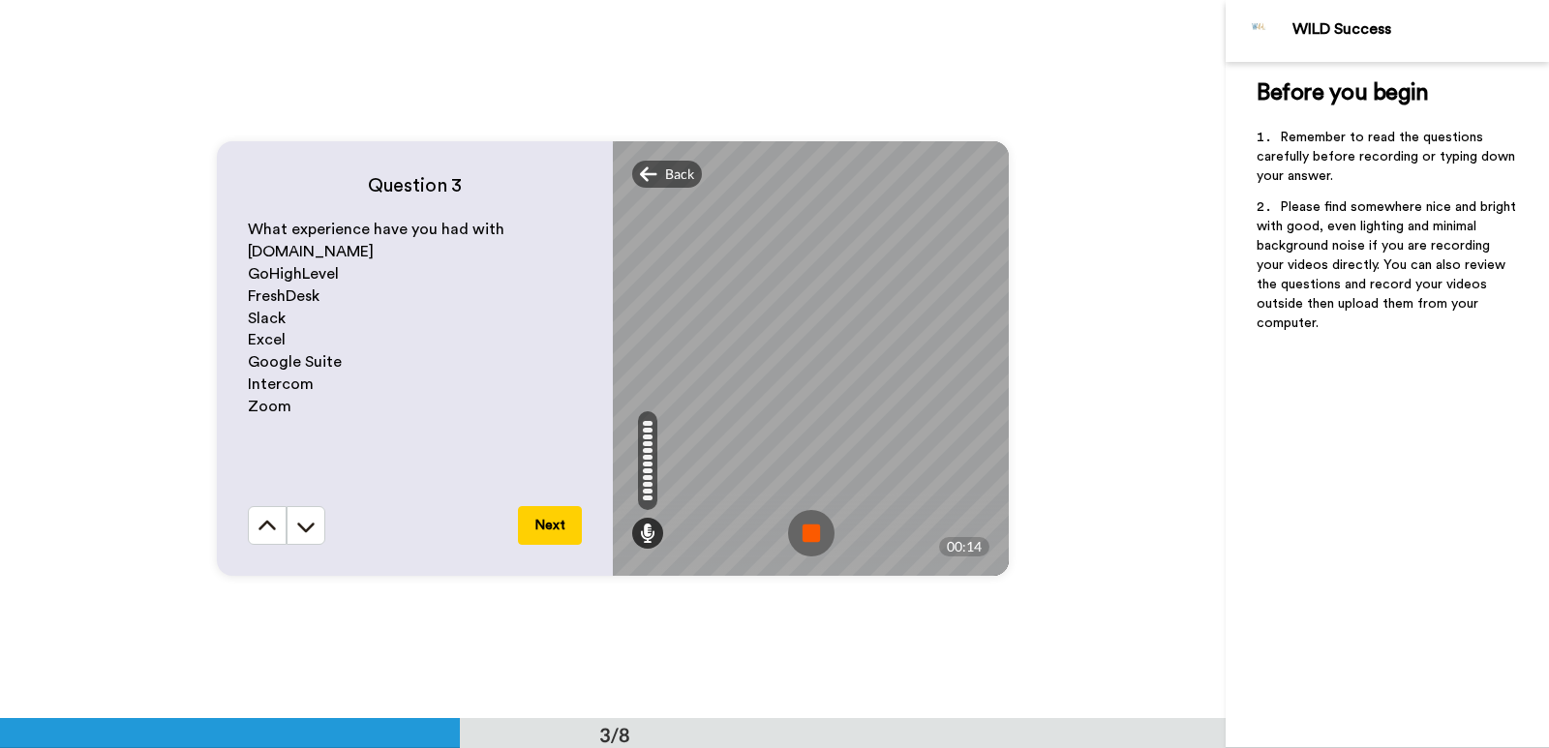
click at [805, 529] on img at bounding box center [811, 533] width 46 height 46
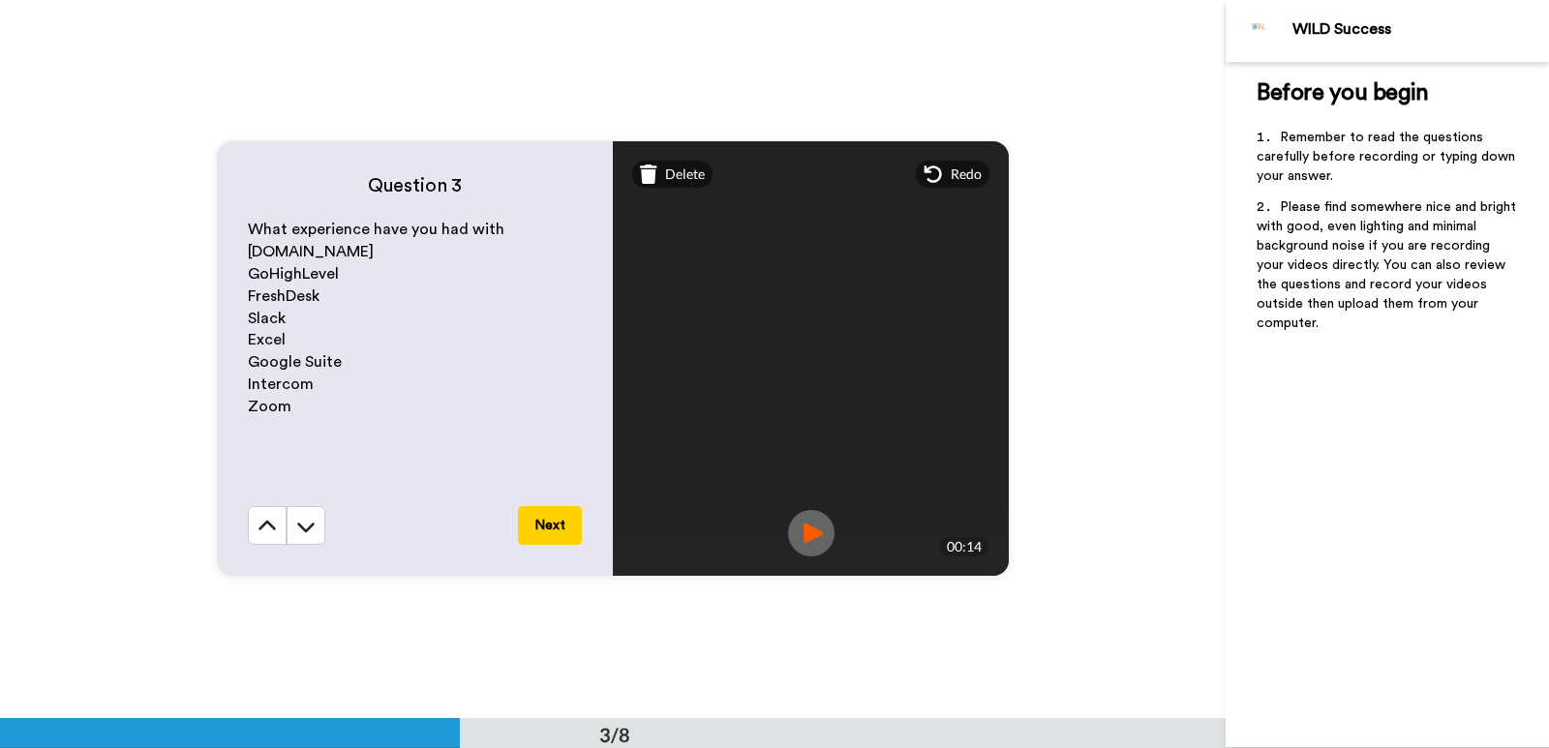
click at [811, 534] on img at bounding box center [811, 533] width 46 height 46
click at [555, 535] on button "Next" at bounding box center [550, 525] width 64 height 39
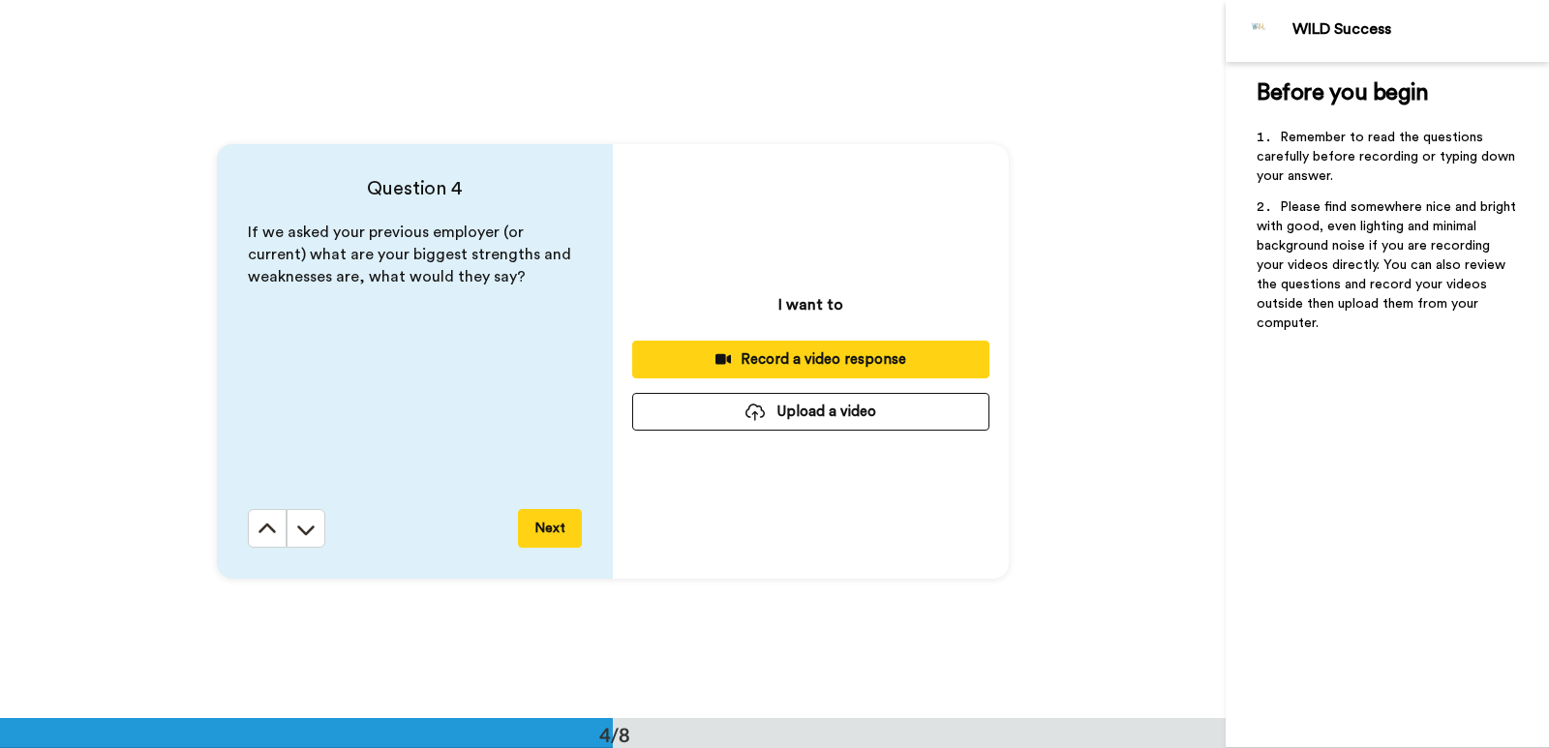
scroll to position [2156, 0]
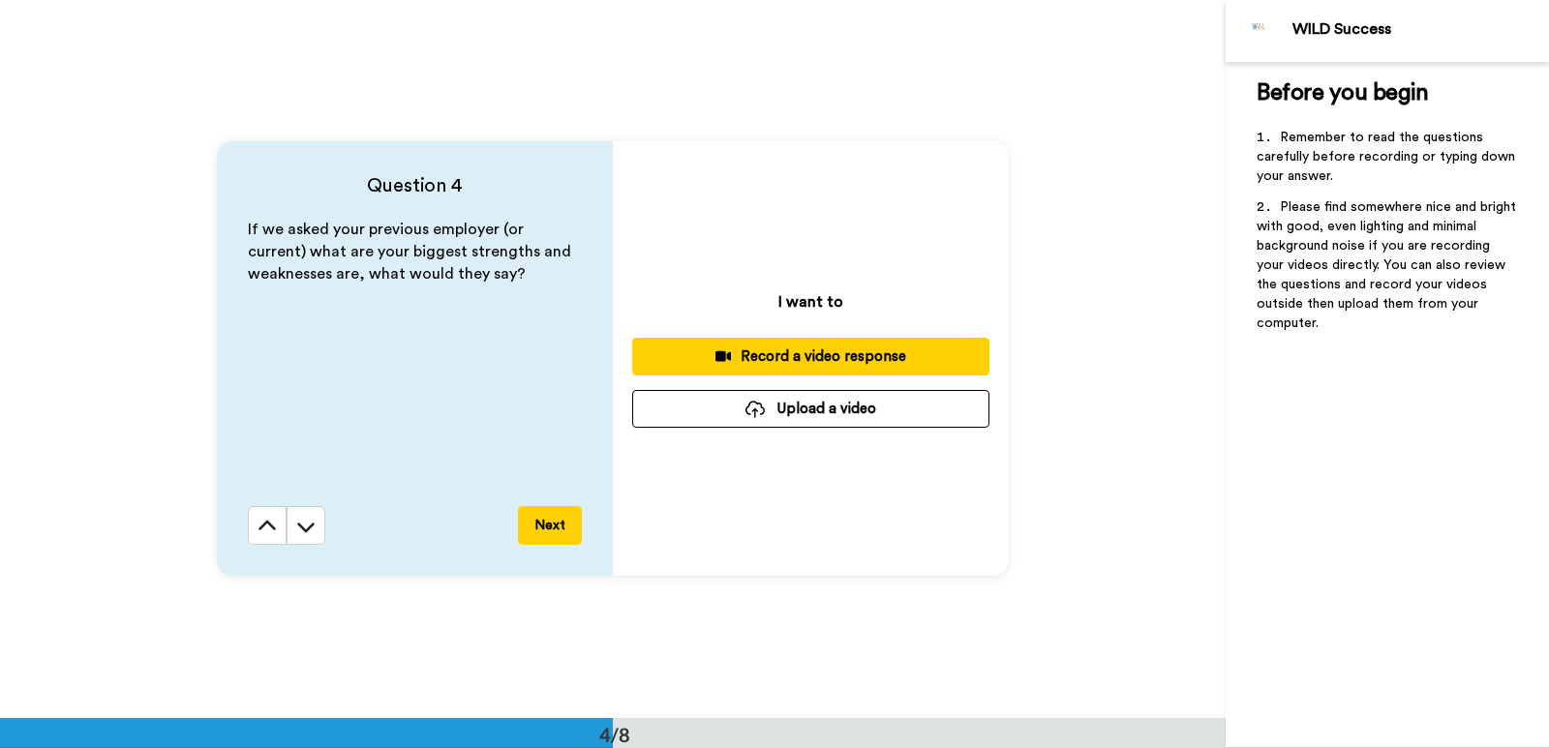
click at [778, 360] on div "Record a video response" at bounding box center [811, 357] width 326 height 20
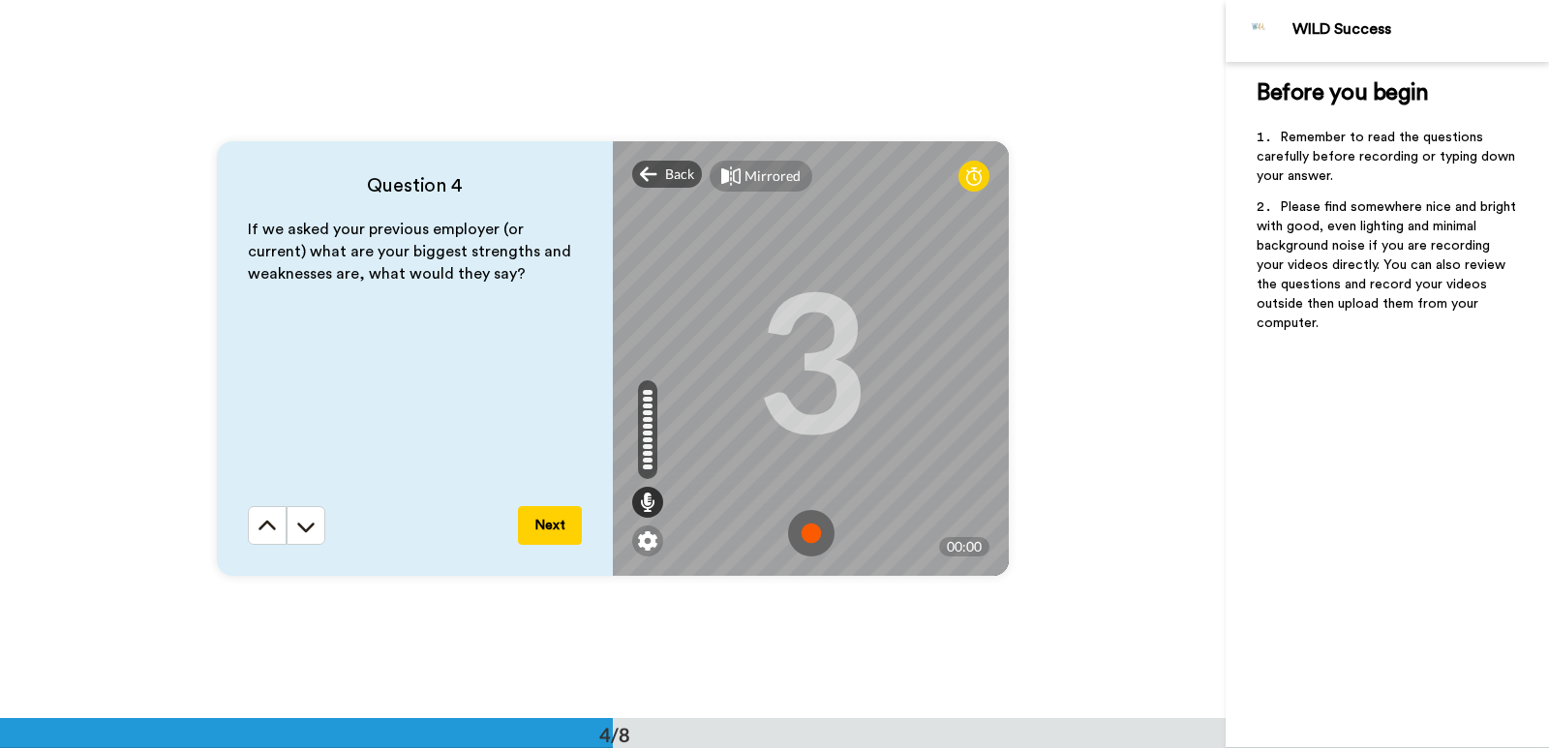
click at [809, 534] on img at bounding box center [811, 533] width 46 height 46
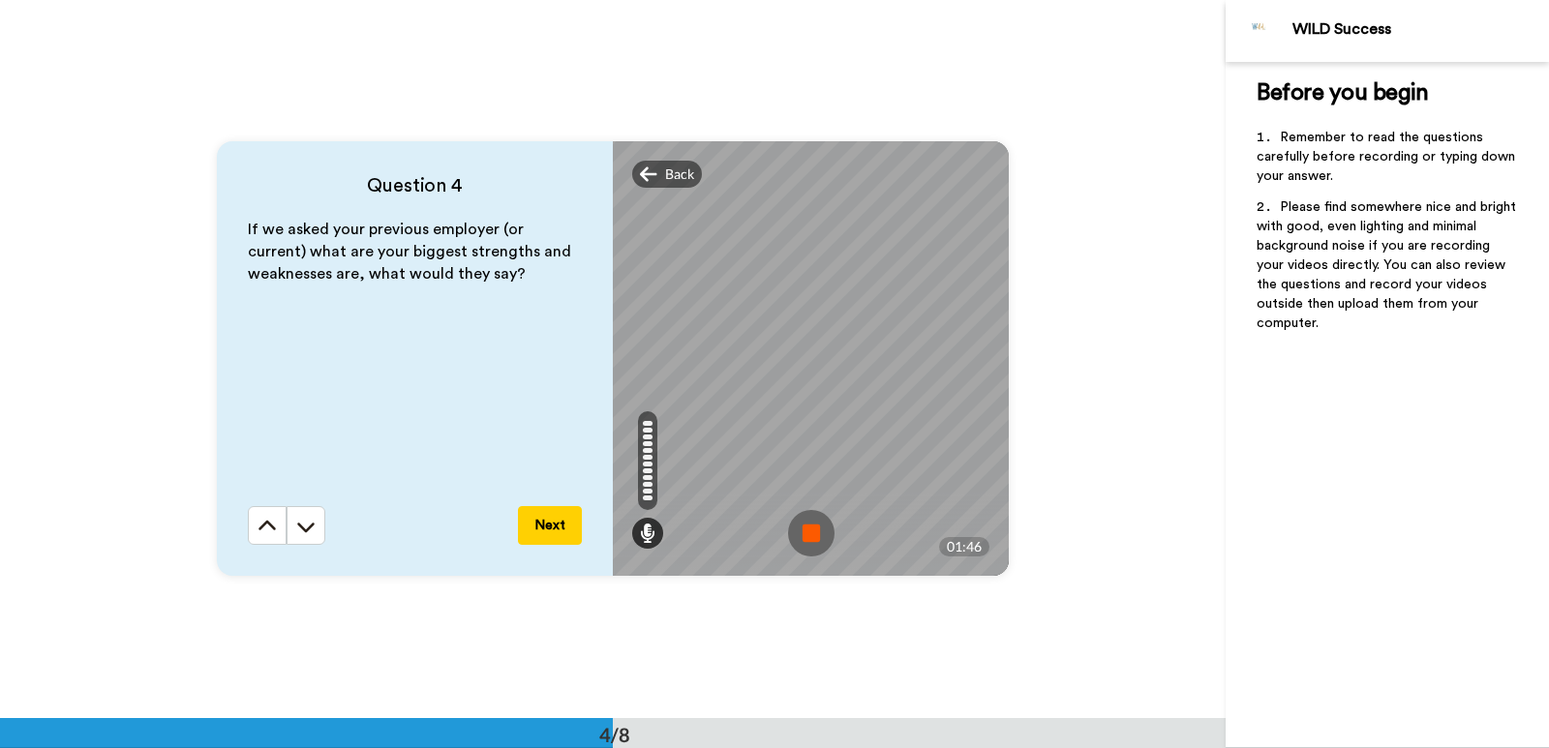
click at [803, 540] on img at bounding box center [811, 533] width 46 height 46
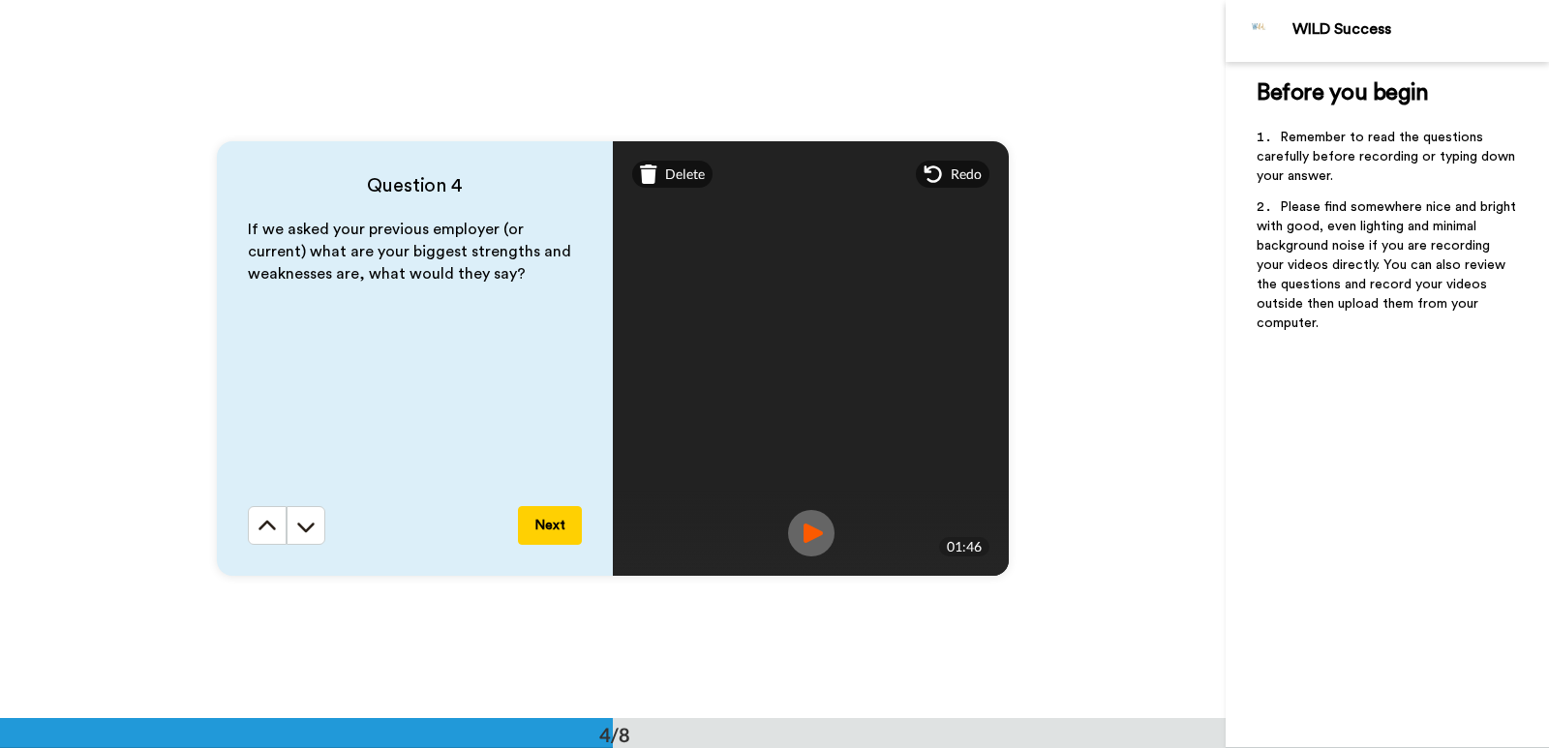
click at [807, 531] on img at bounding box center [811, 533] width 46 height 46
click at [809, 538] on img at bounding box center [811, 533] width 46 height 46
click at [665, 177] on span "Delete" at bounding box center [685, 174] width 40 height 19
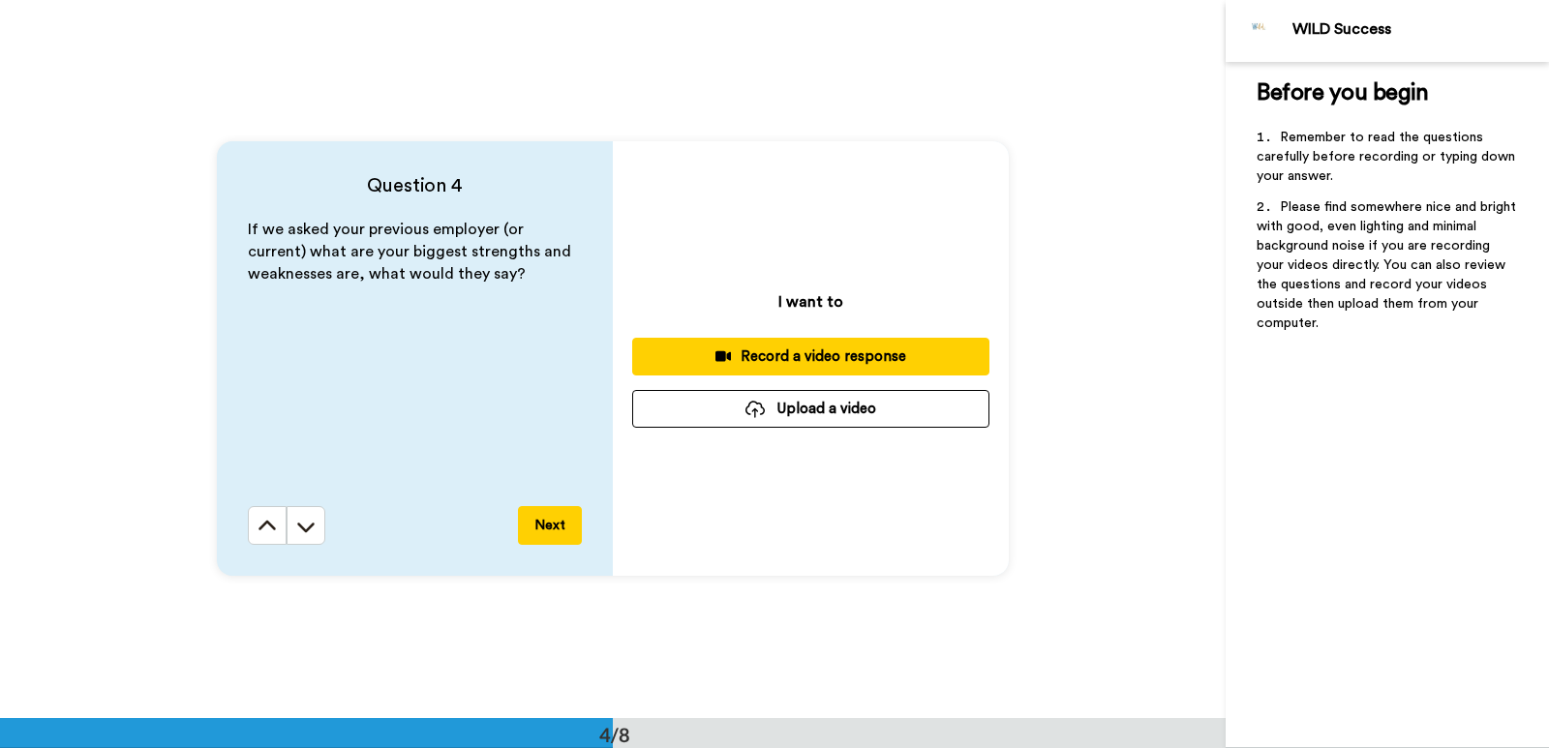
click at [766, 368] on button "Record a video response" at bounding box center [810, 357] width 357 height 38
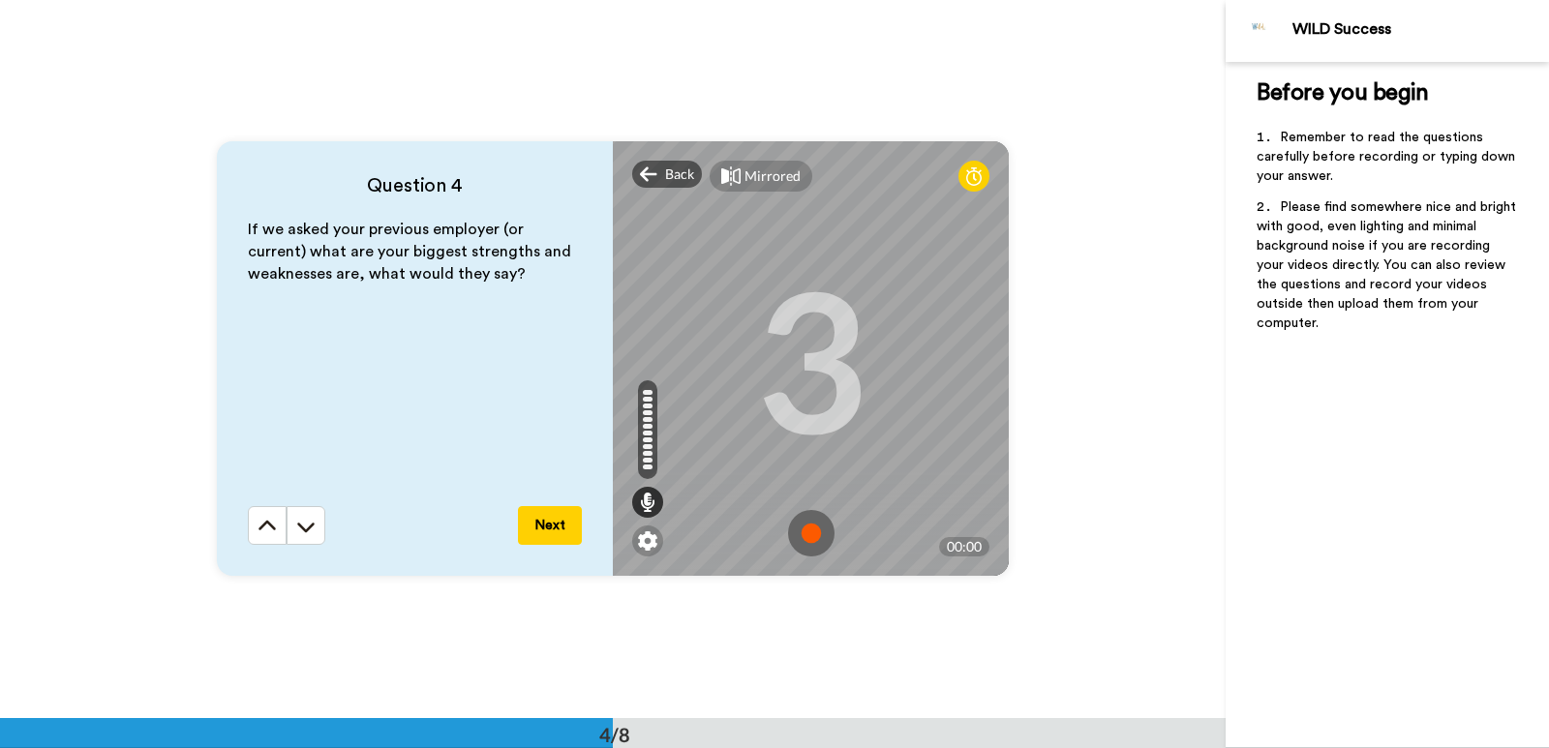
click at [799, 539] on img at bounding box center [811, 533] width 46 height 46
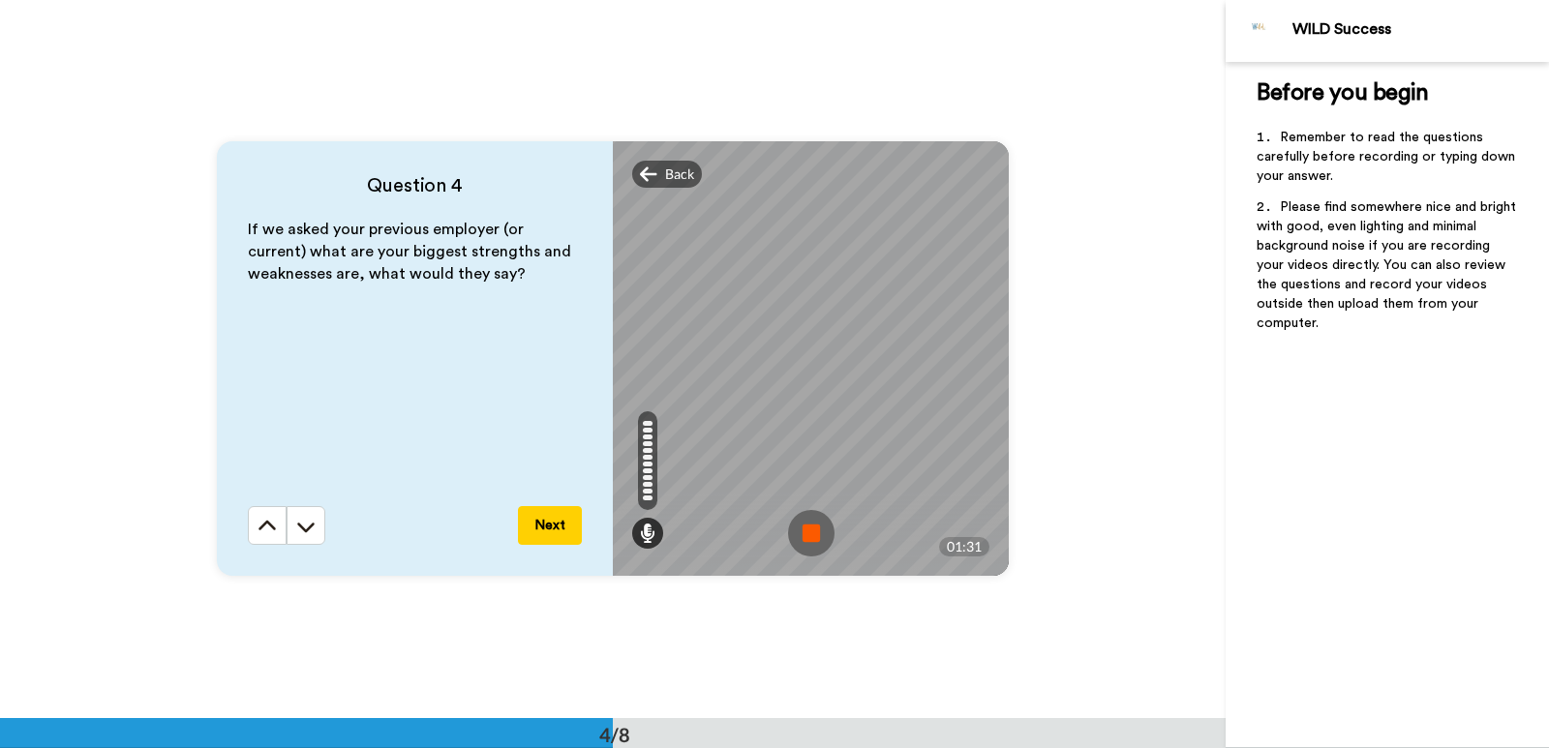
click at [815, 528] on img at bounding box center [811, 533] width 46 height 46
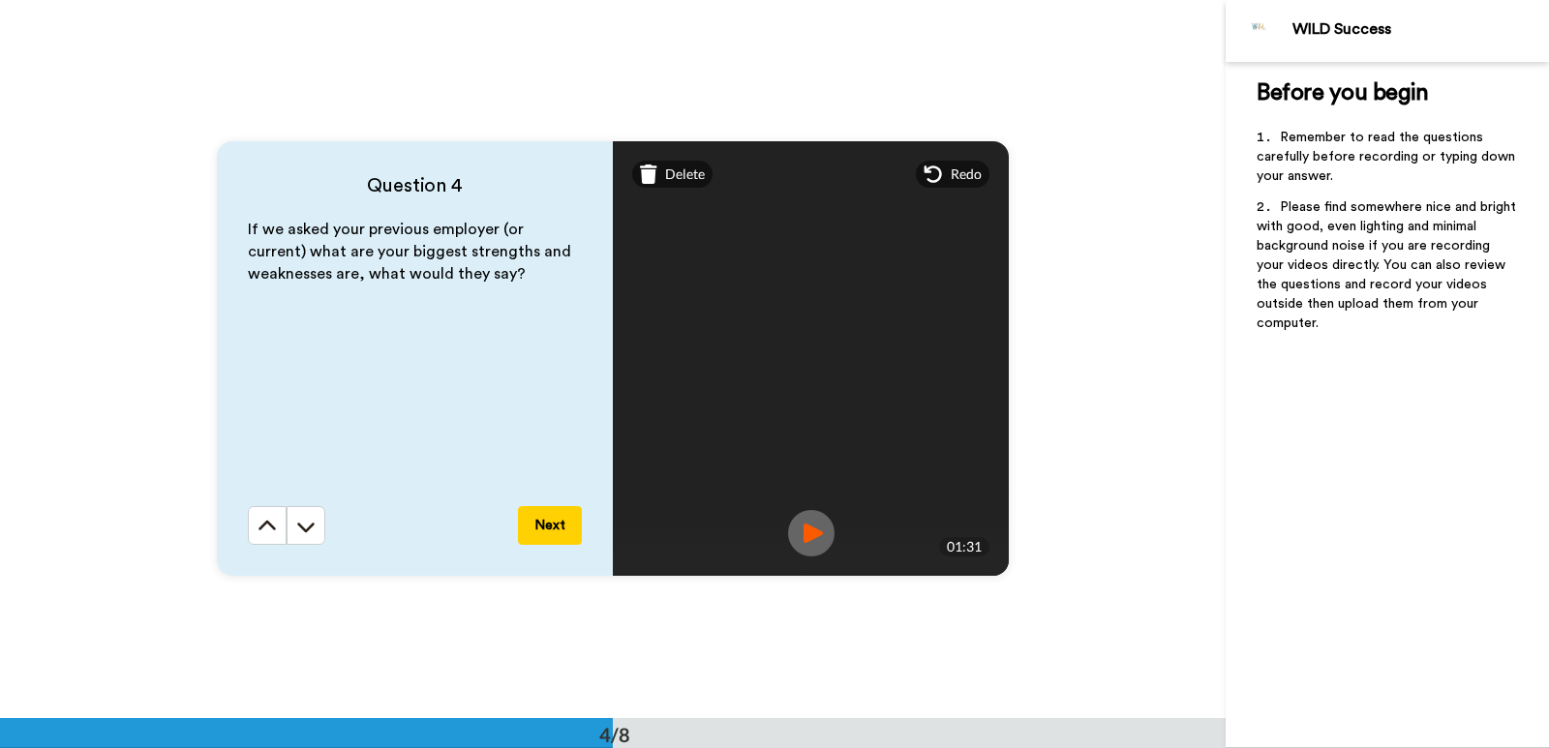
click at [817, 538] on img at bounding box center [811, 533] width 46 height 46
click at [555, 525] on button "Next" at bounding box center [550, 525] width 64 height 39
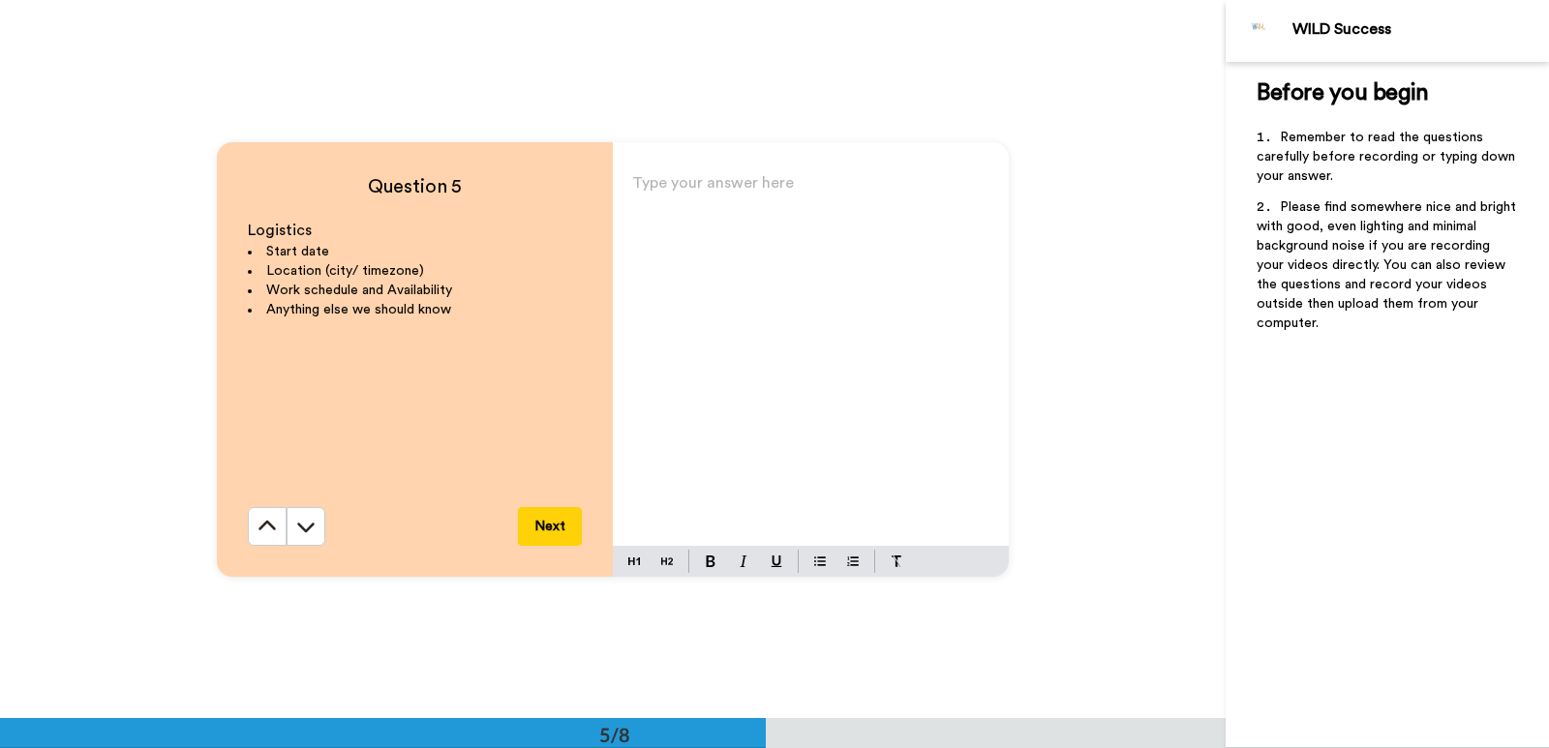
scroll to position [2876, 0]
click at [683, 211] on div "Type your answer here ﻿" at bounding box center [811, 356] width 396 height 377
click at [623, 190] on div "ASAP" at bounding box center [811, 356] width 396 height 377
click at [782, 185] on p "Start date: ASAP" at bounding box center [810, 189] width 357 height 27
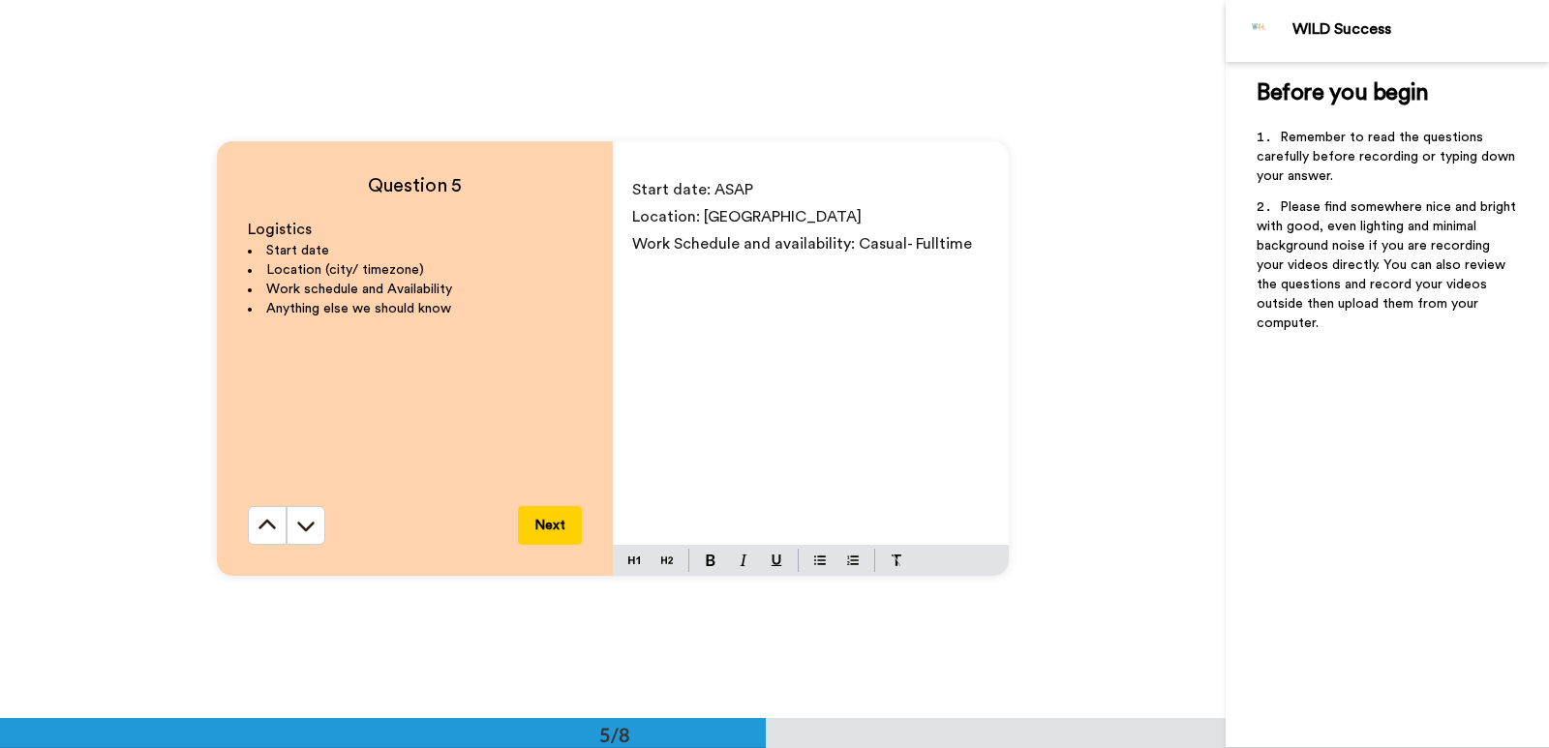
click at [905, 238] on span "Work Schedule and availability: Casual- Fulltime" at bounding box center [802, 243] width 340 height 15
click at [1011, 248] on div "Question 5 Logistics Start date Location (city/ timezone) Work schedule and Ava…" at bounding box center [613, 358] width 1226 height 718
click at [705, 271] on span "Work Schedule and availability: Casual, Fulltime or Part Time. I am open to bei…" at bounding box center [804, 257] width 345 height 43
click at [900, 274] on p "Work Schedule and availability: Casual, Fulltime or Part Time. I am open to bei…" at bounding box center [810, 257] width 357 height 54
click at [948, 271] on span "Work Schedule and availability: Casual, Fulltime or Part Time. I am open to bei…" at bounding box center [805, 271] width 346 height 70
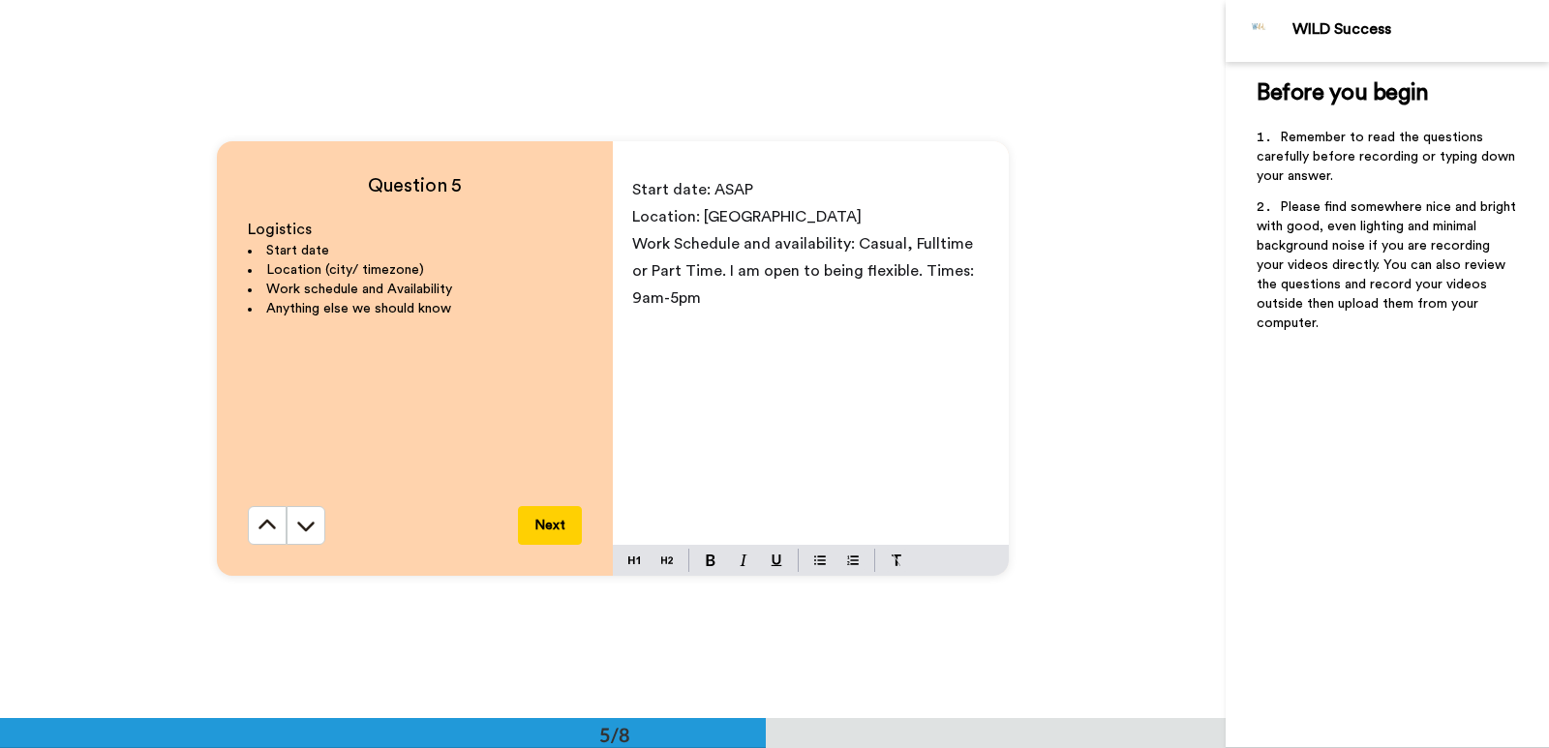
click at [714, 304] on p "Work Schedule and availability: Casual, Fulltime or Part Time. I am open to bei…" at bounding box center [810, 270] width 357 height 81
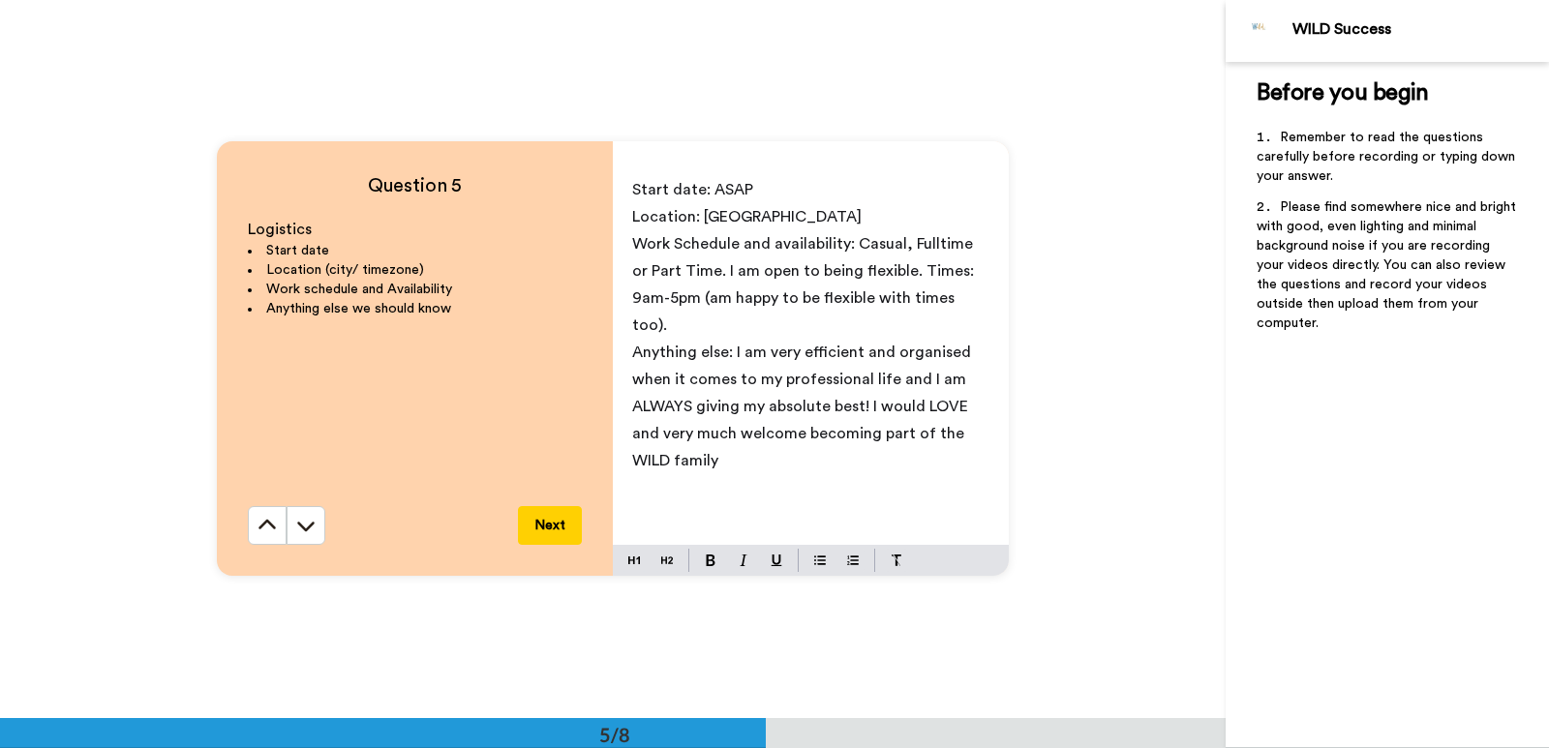
click at [560, 534] on button "Next" at bounding box center [550, 525] width 64 height 39
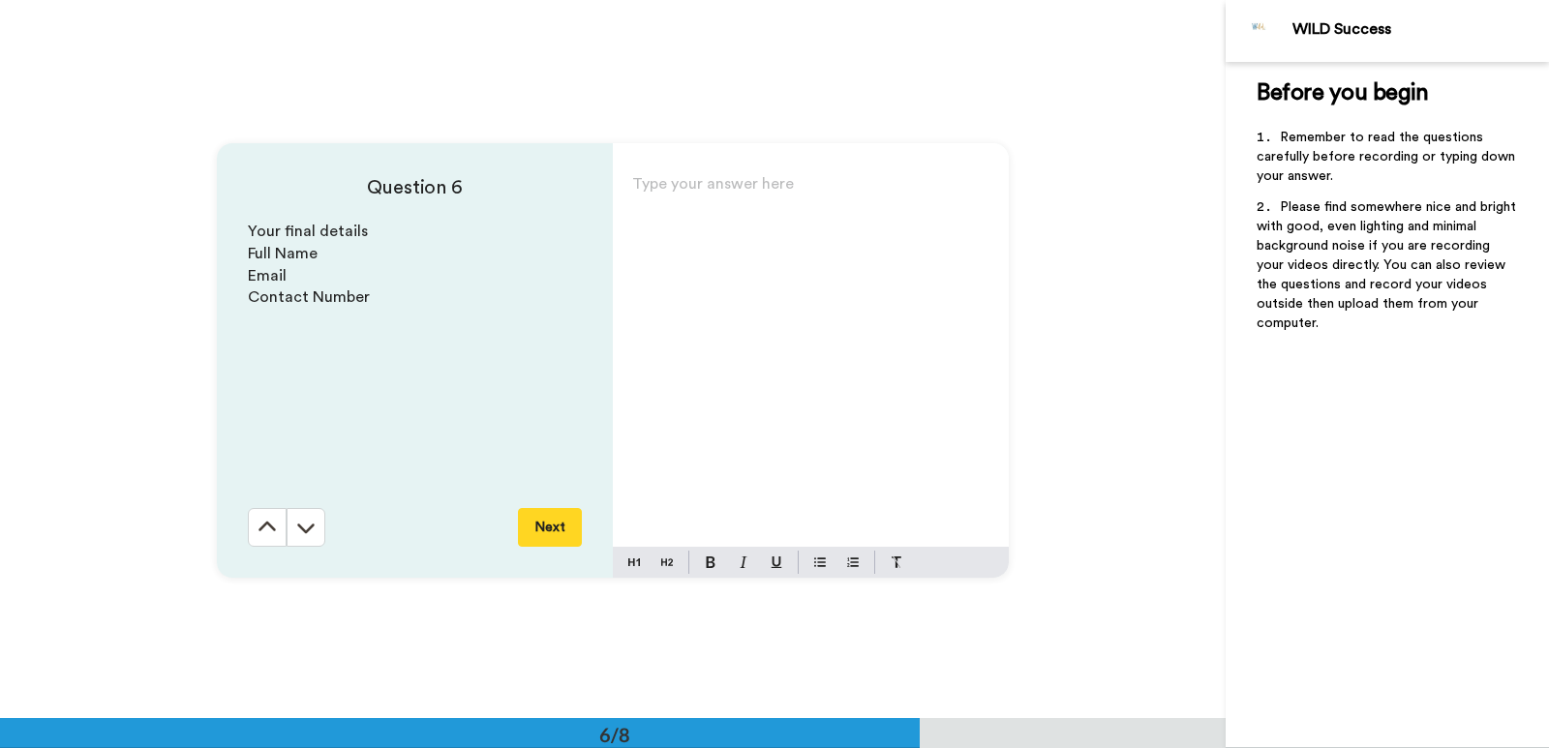
scroll to position [3594, 0]
click at [712, 183] on p "Type your answer here ﻿" at bounding box center [810, 189] width 357 height 27
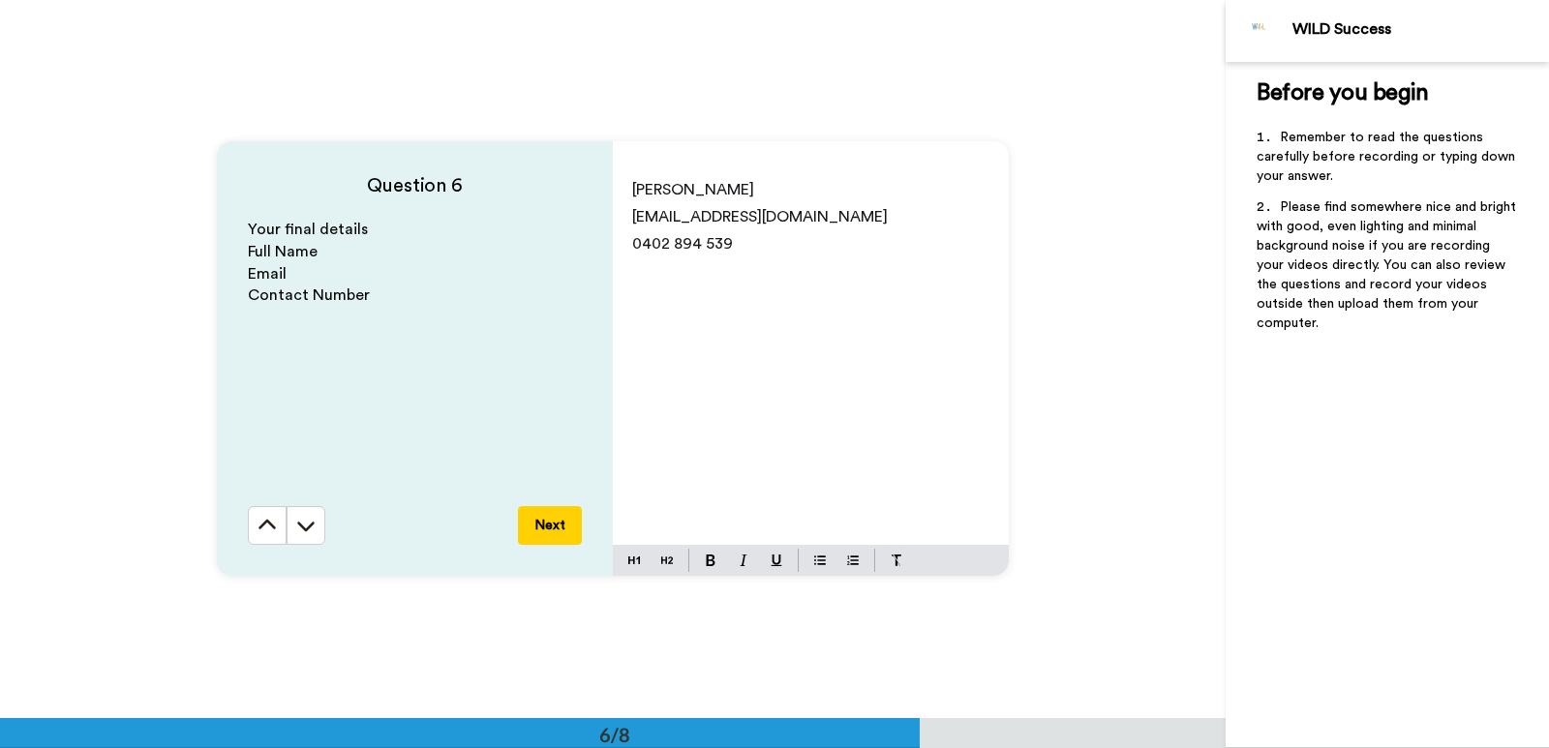
click at [540, 531] on button "Next" at bounding box center [550, 525] width 64 height 39
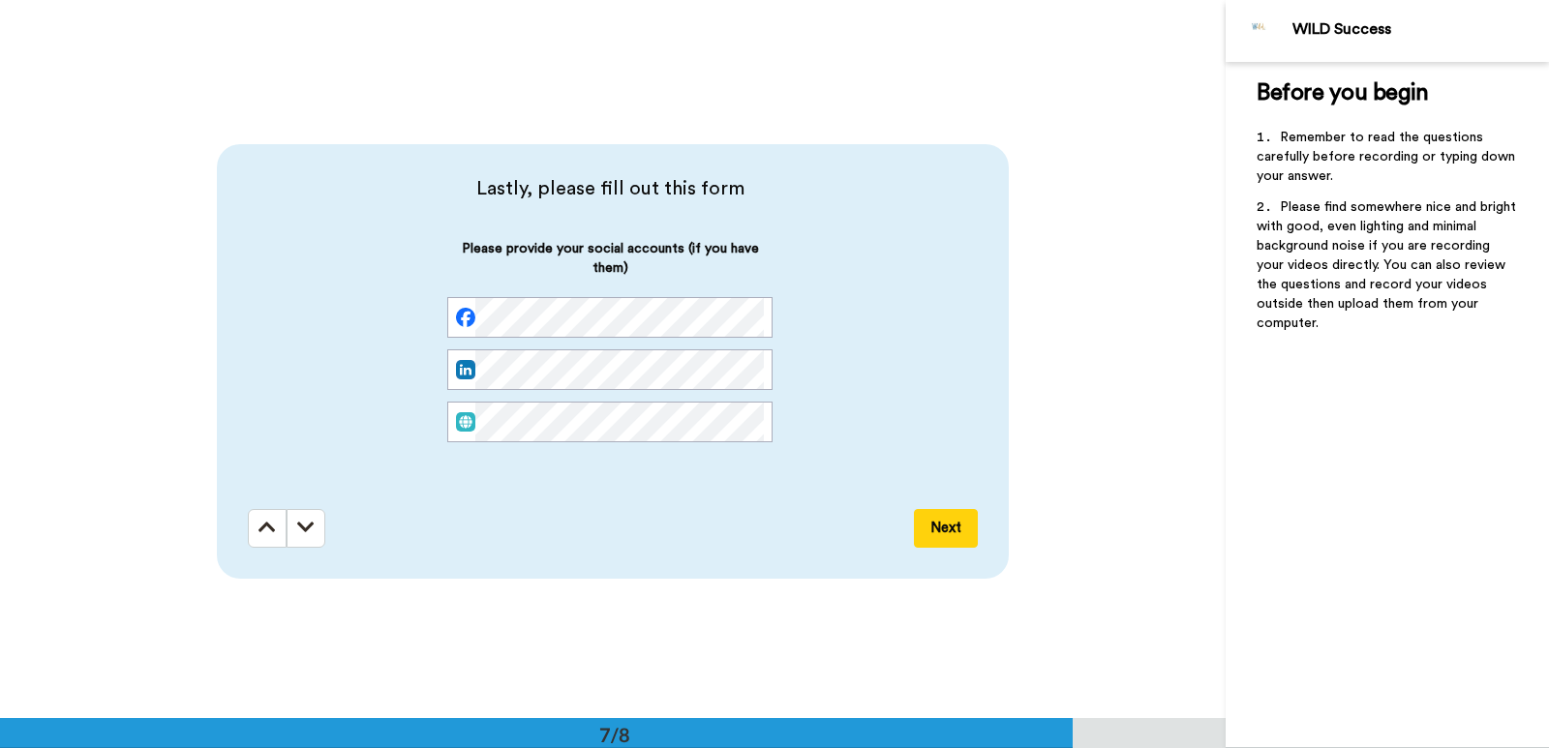
scroll to position [4313, 0]
click at [631, 295] on div "Please provide your social accounts (if you have them)" at bounding box center [609, 343] width 325 height 215
click at [937, 520] on button "Next" at bounding box center [946, 525] width 64 height 39
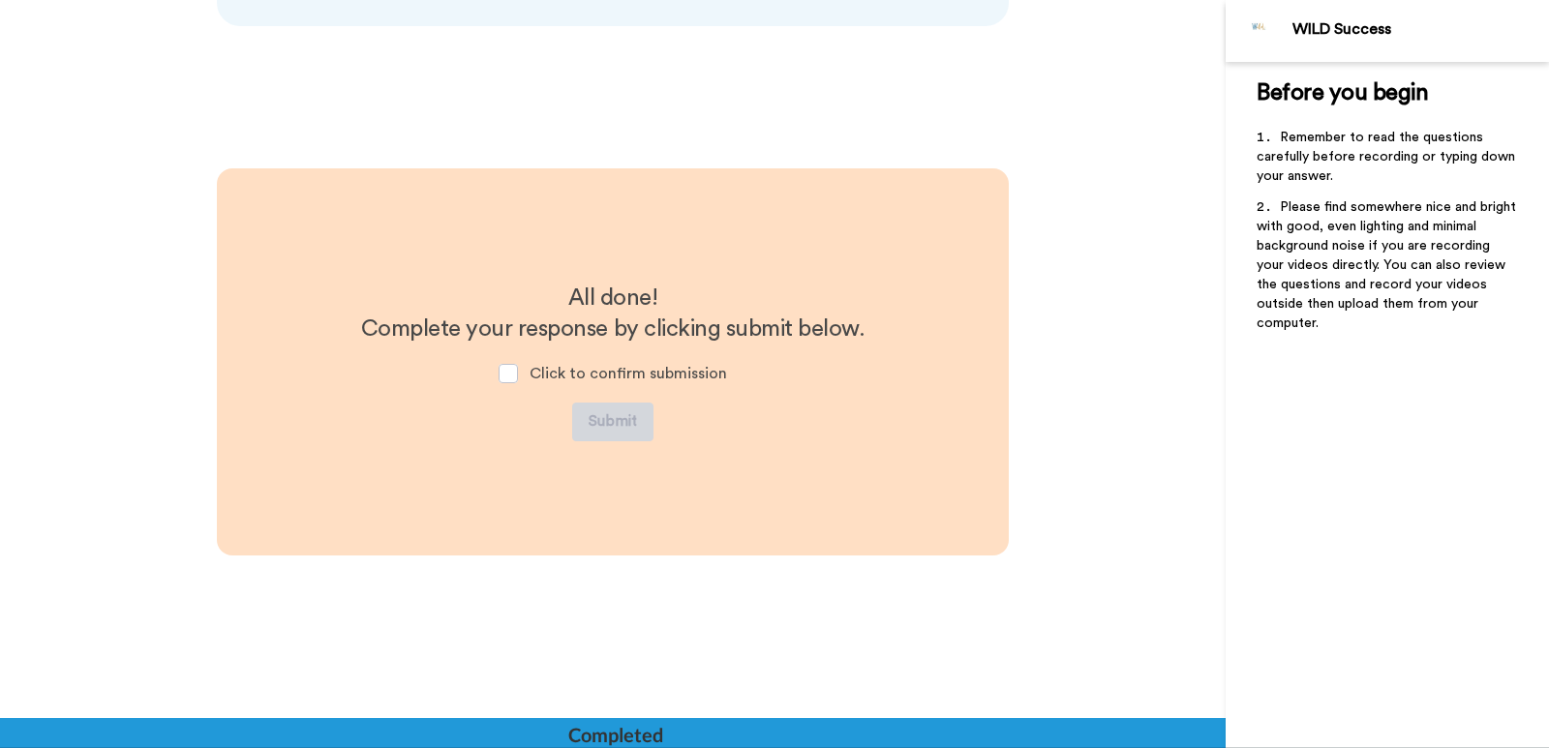
scroll to position [4865, 0]
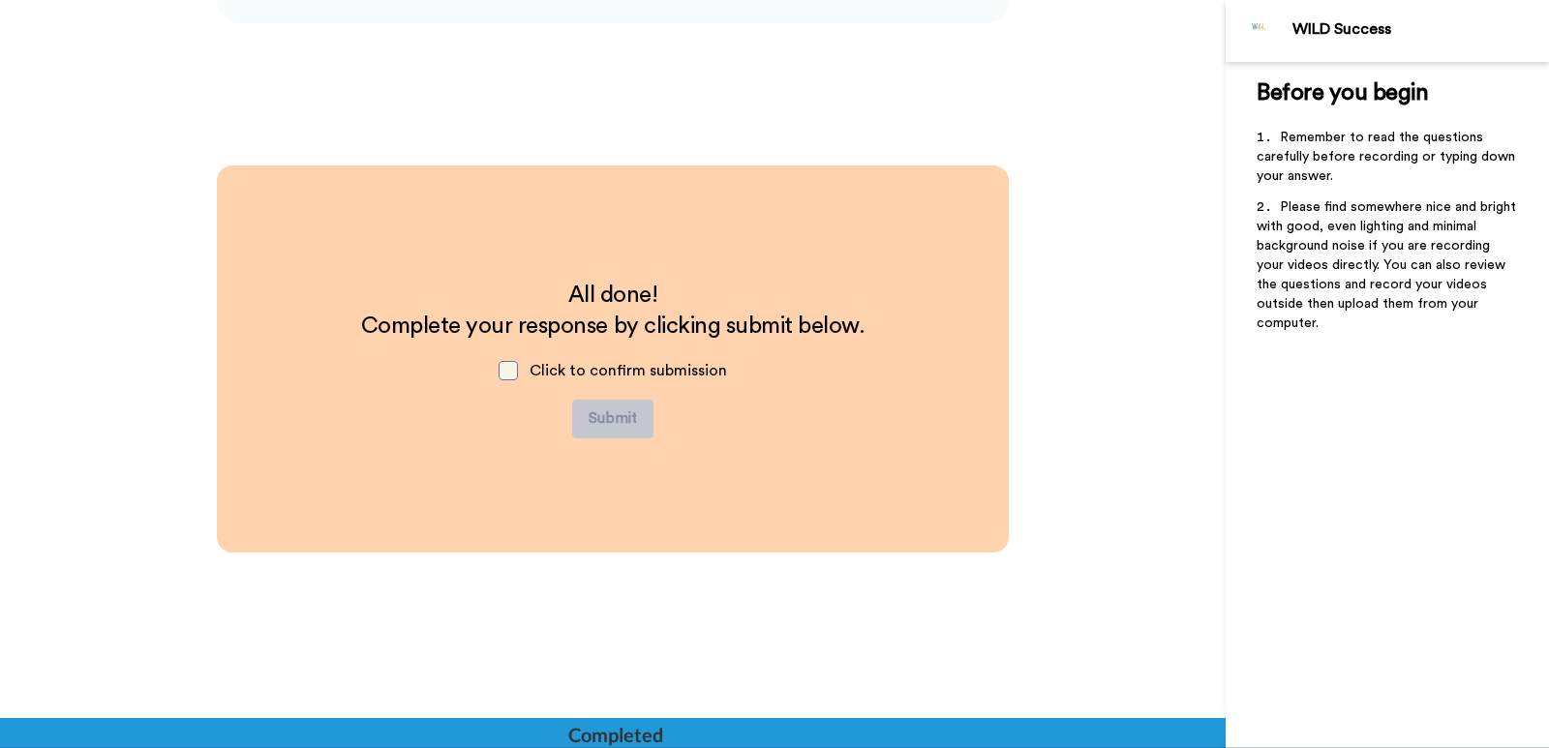
click at [503, 377] on span at bounding box center [508, 370] width 19 height 19
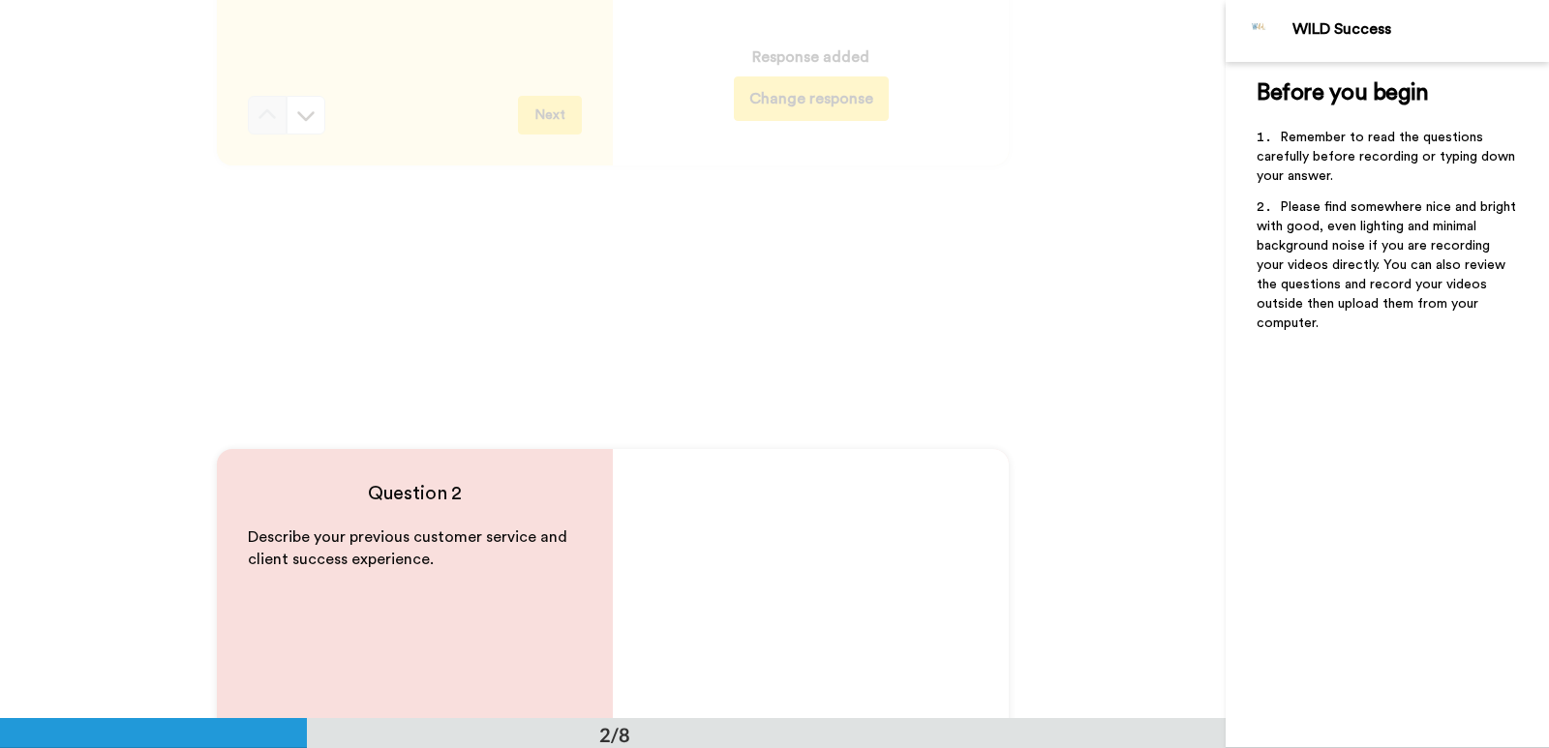
scroll to position [0, 0]
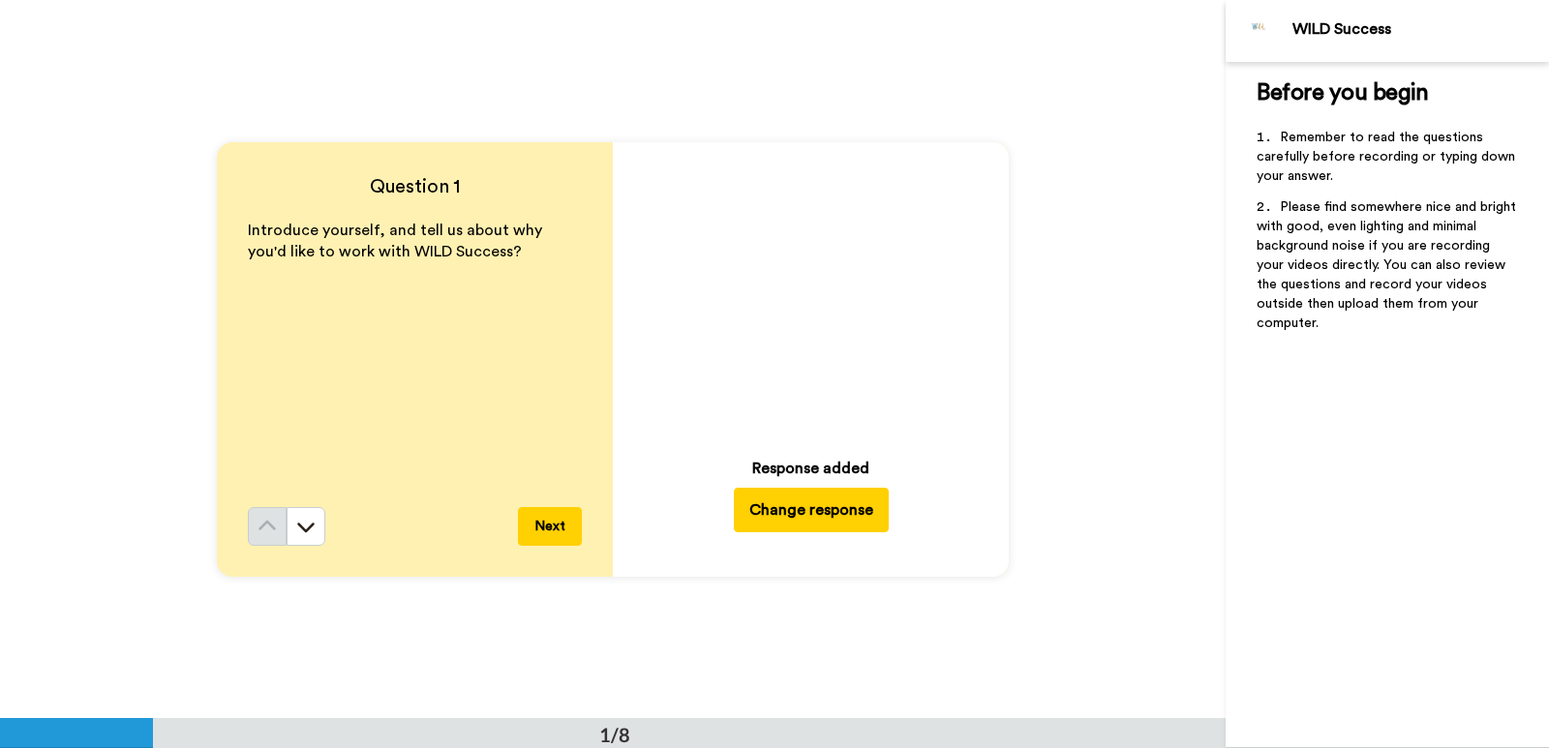
click at [808, 281] on icon at bounding box center [810, 292] width 51 height 51
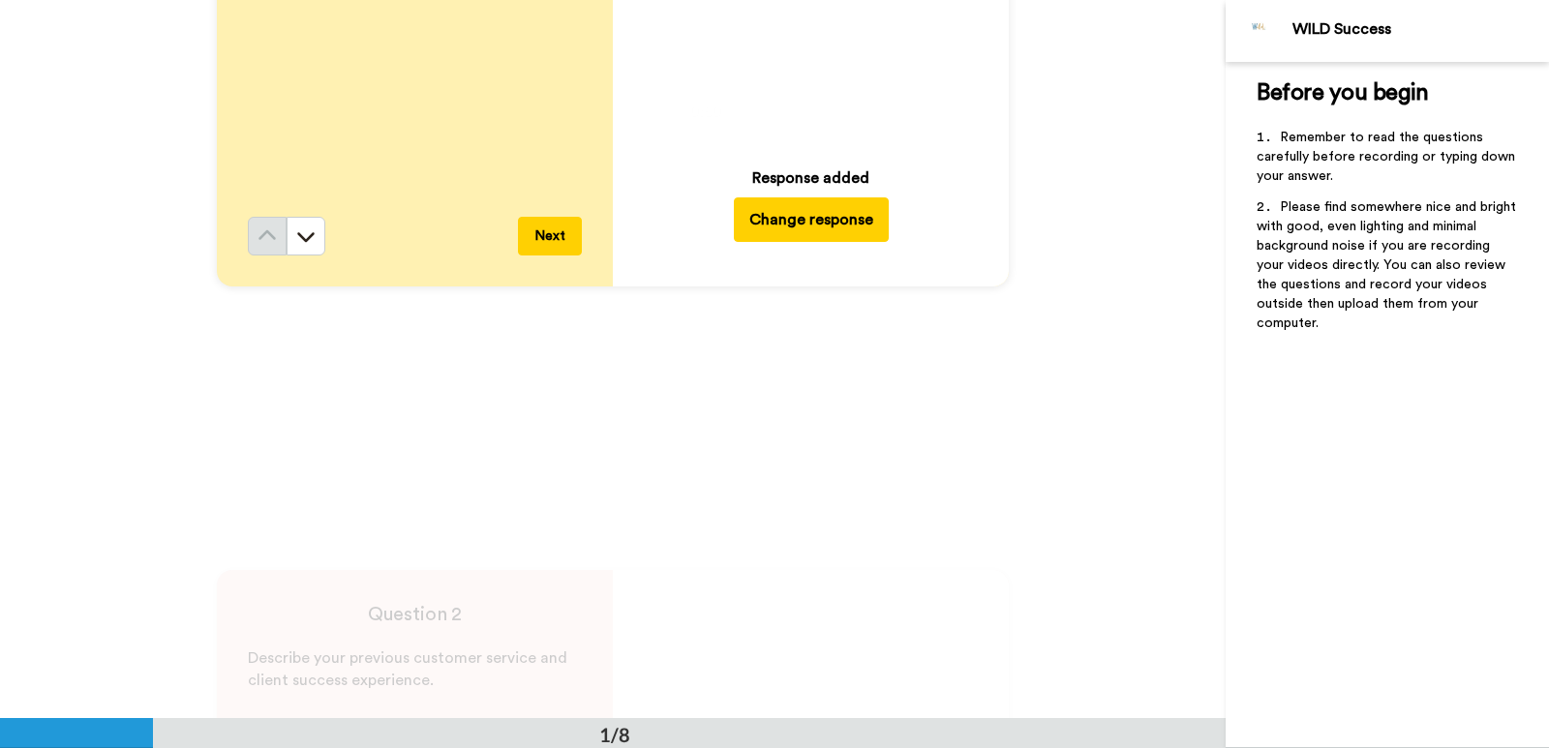
scroll to position [484, 0]
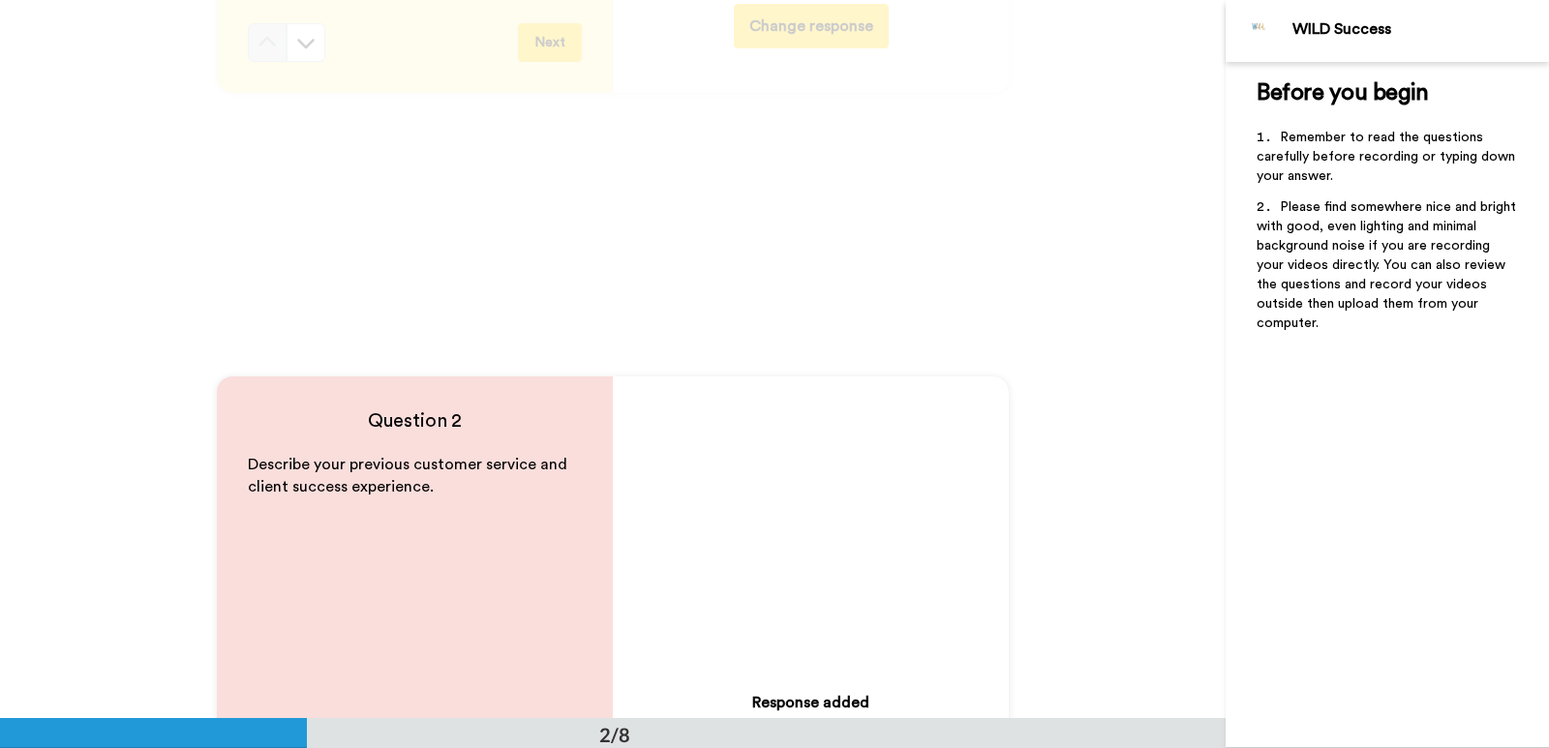
click at [806, 538] on icon at bounding box center [810, 528] width 51 height 51
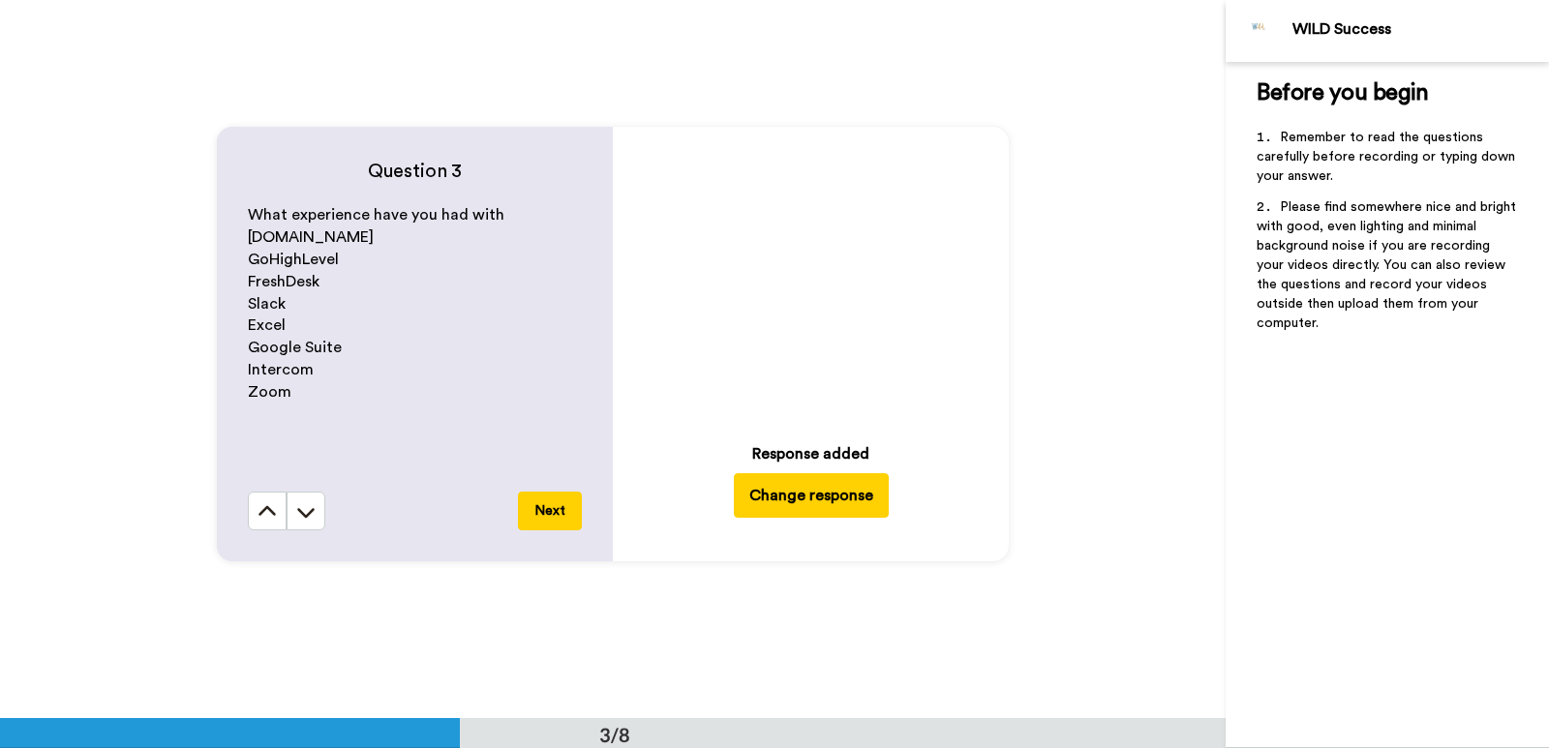
scroll to position [1549, 0]
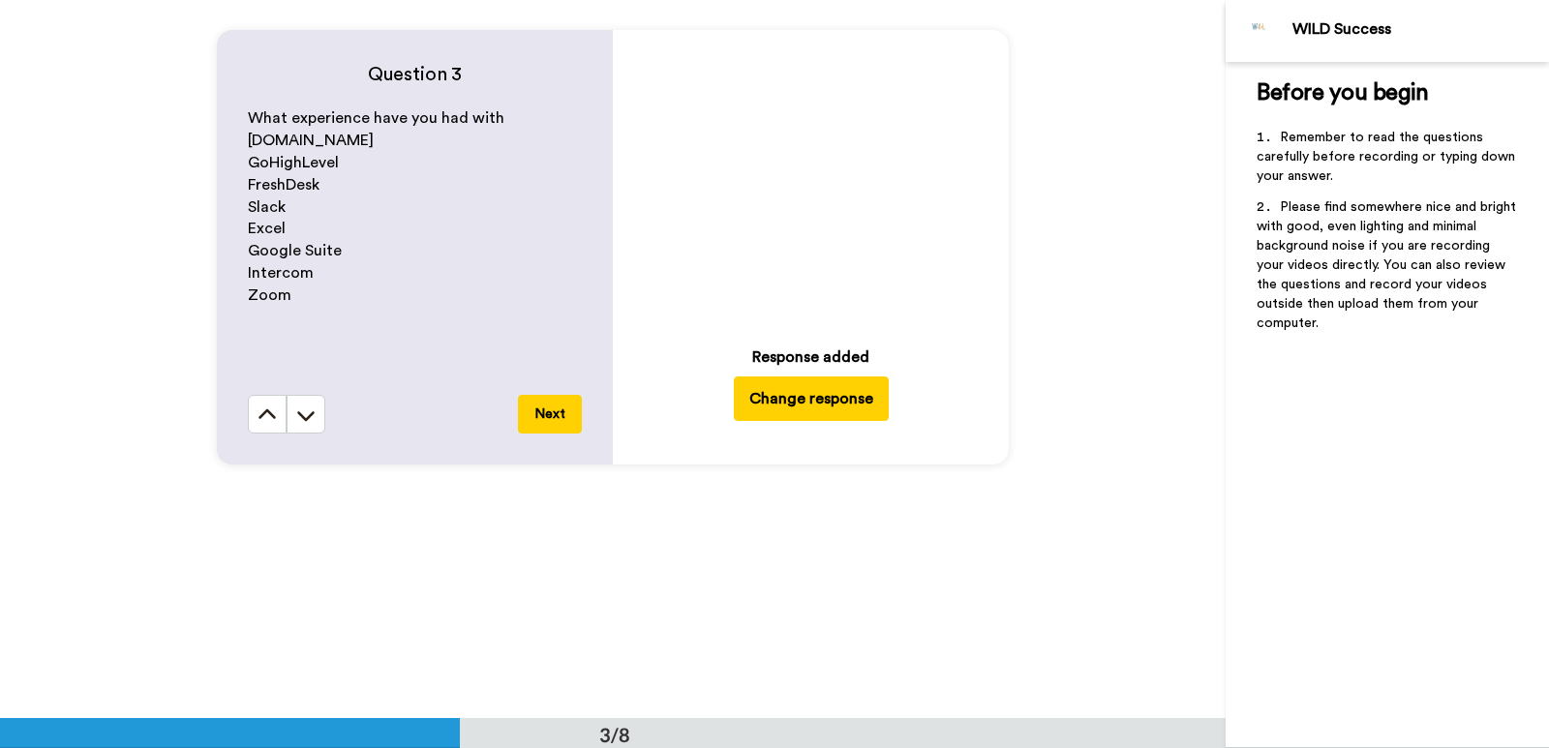
click at [804, 199] on icon at bounding box center [810, 181] width 51 height 51
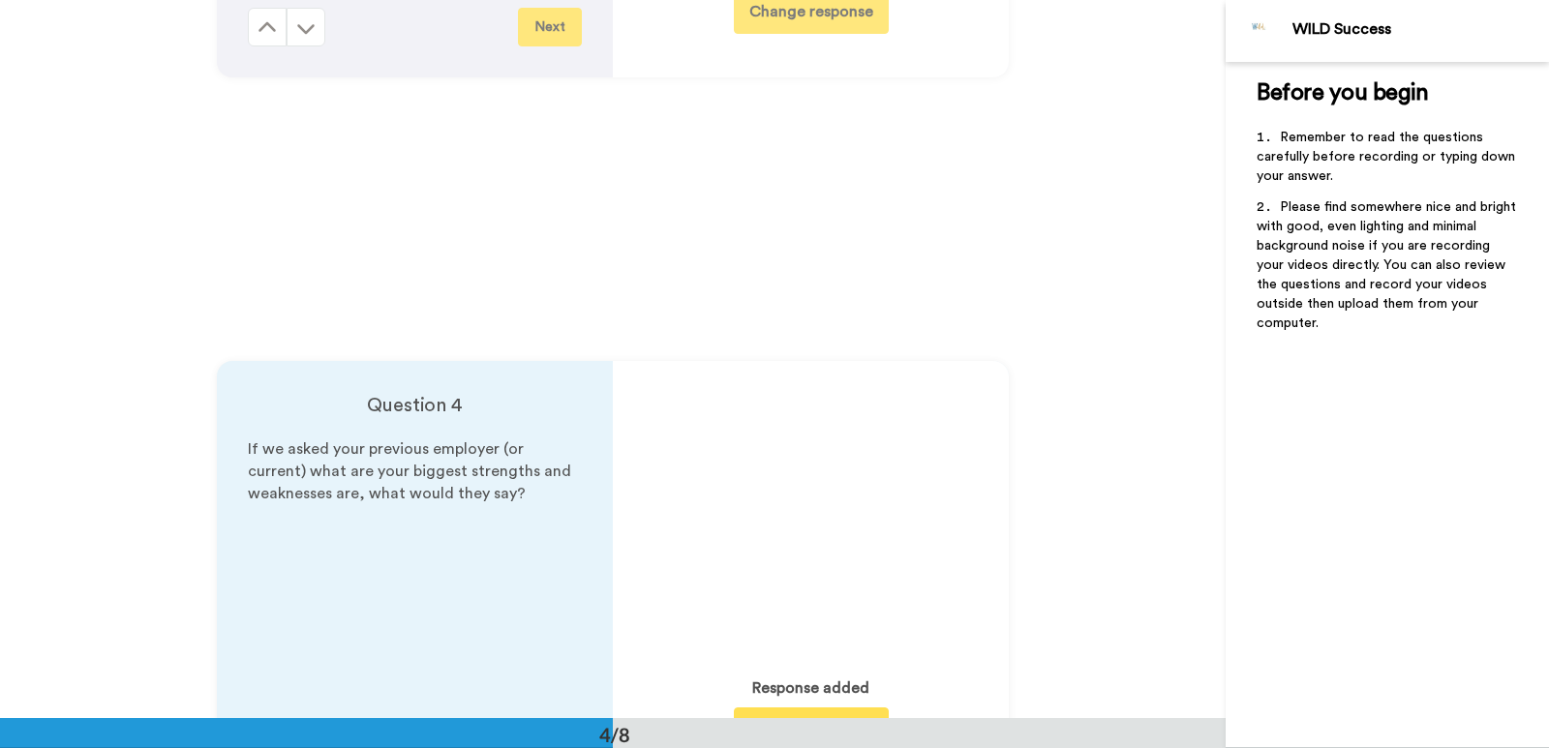
scroll to position [2130, 0]
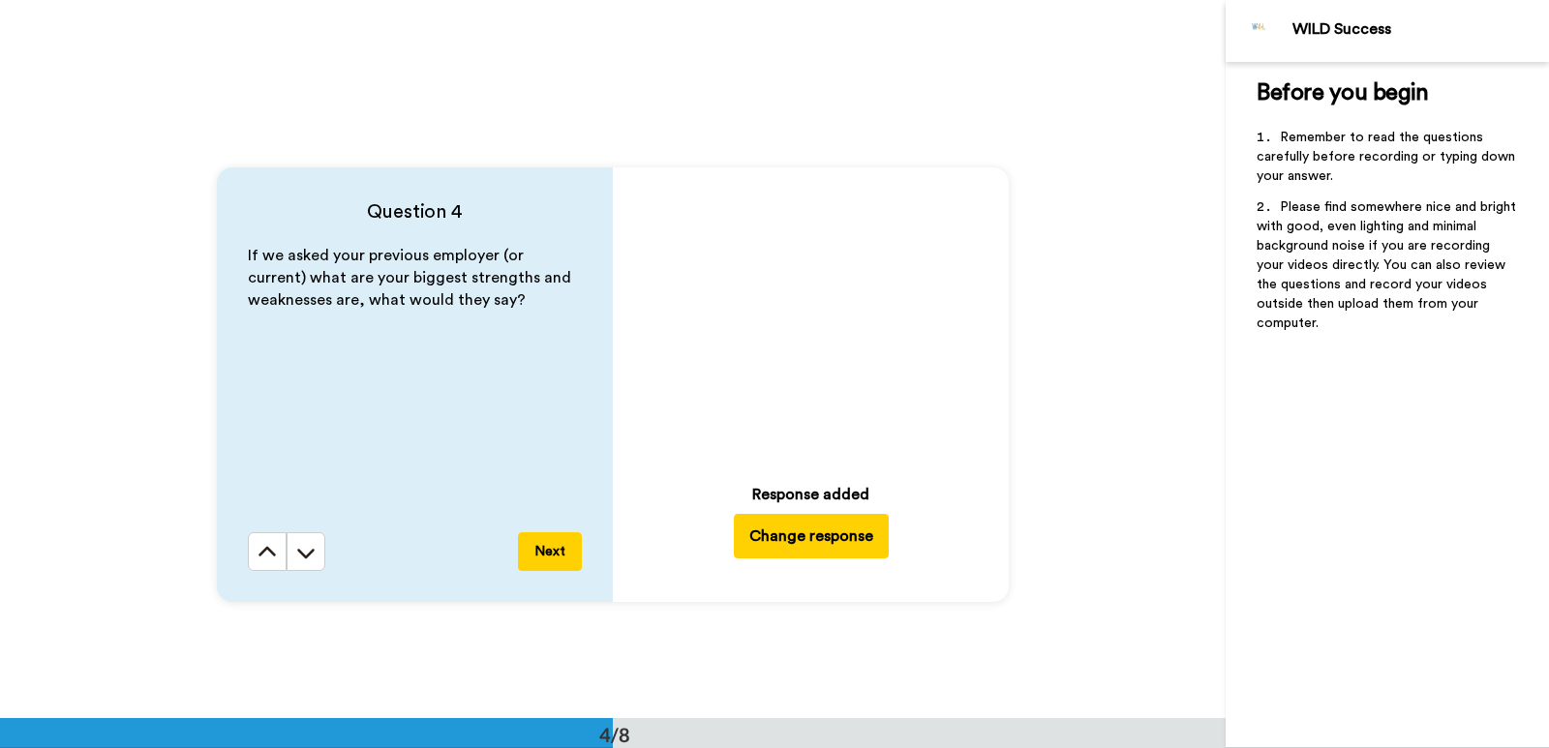
click at [788, 302] on icon at bounding box center [810, 318] width 51 height 51
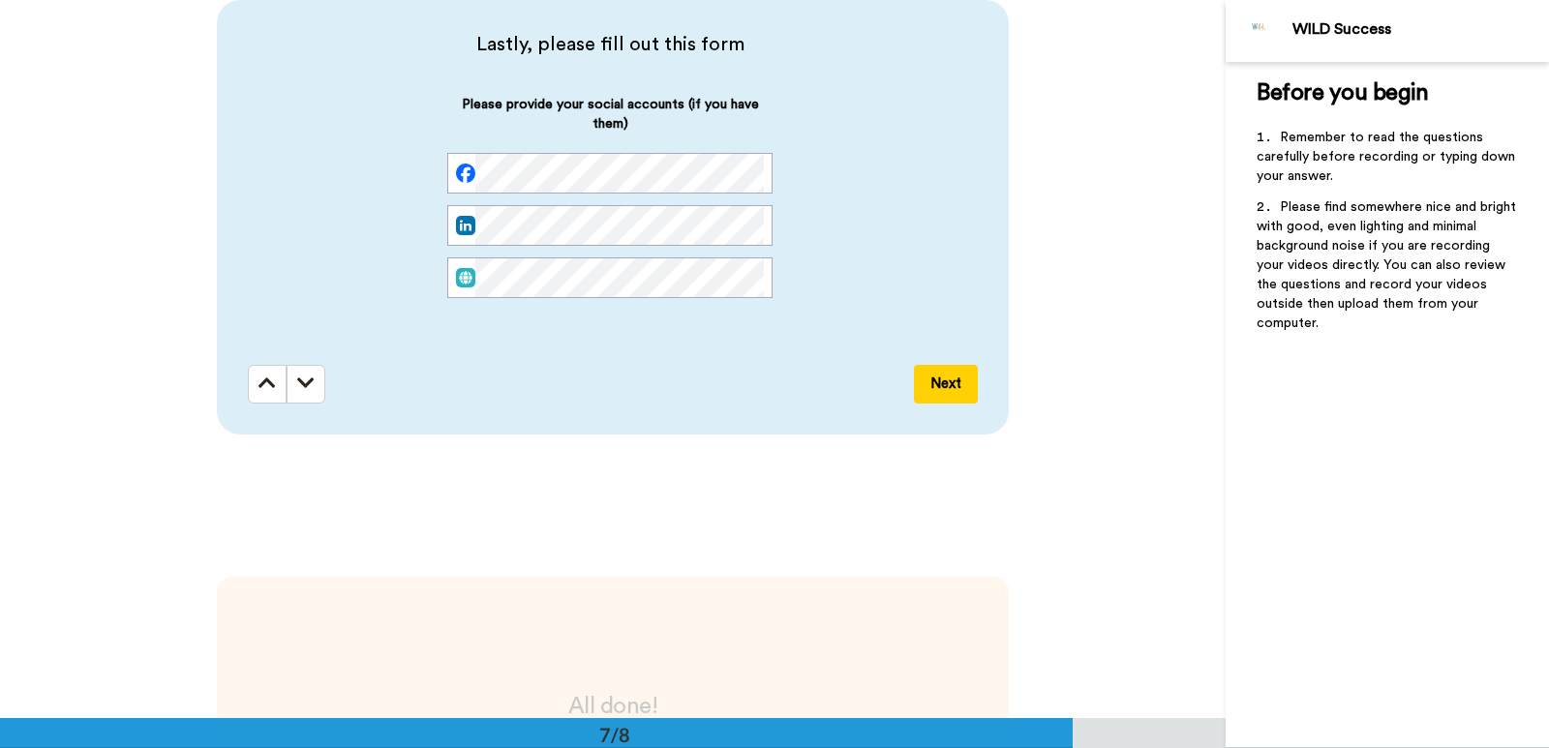
scroll to position [5031, 0]
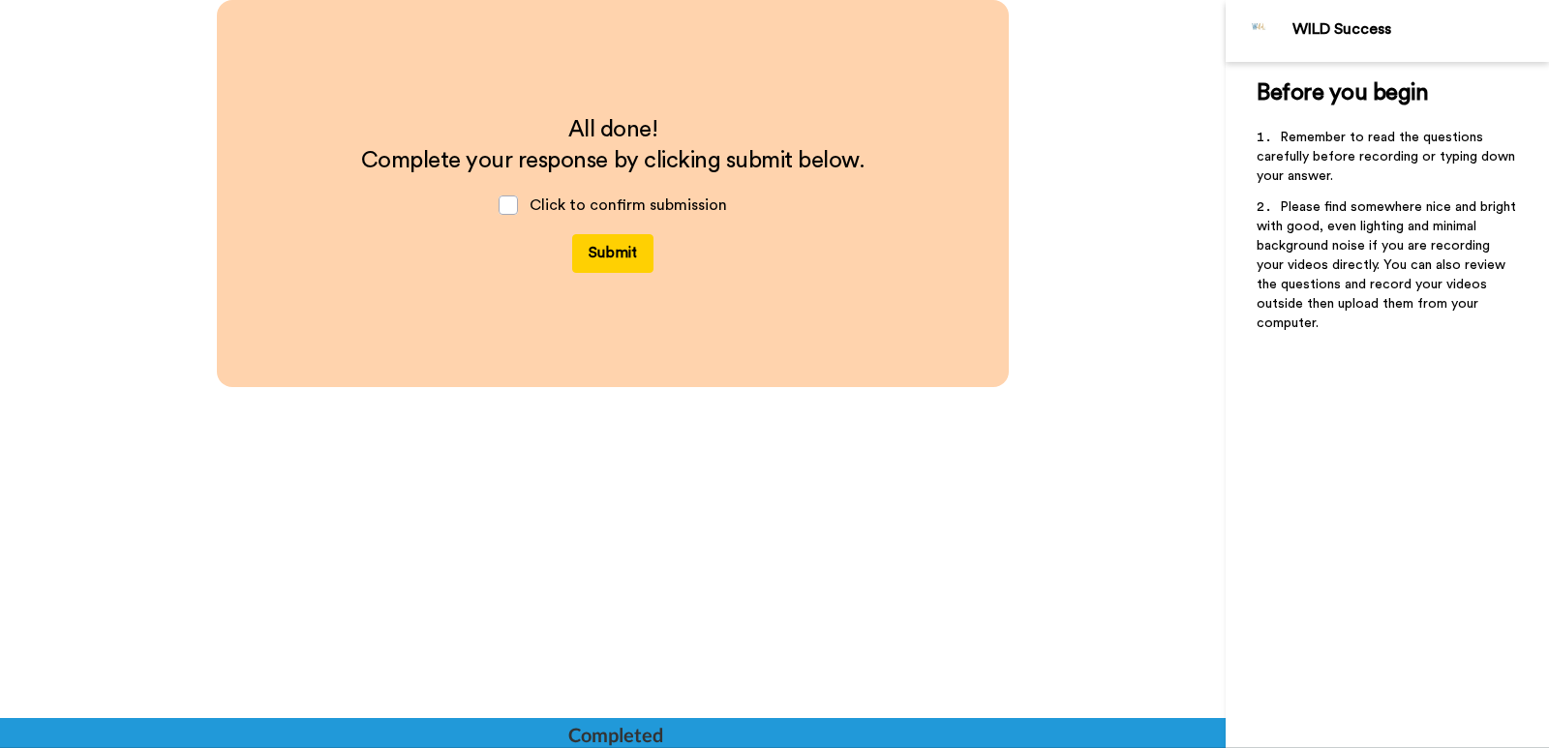
click at [586, 254] on button "Submit" at bounding box center [612, 253] width 81 height 39
